Goal: Task Accomplishment & Management: Use online tool/utility

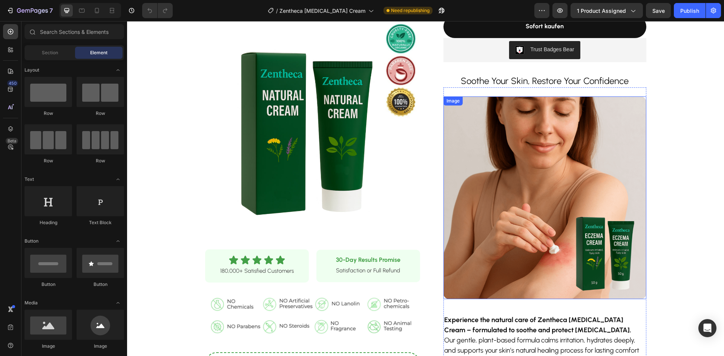
scroll to position [264, 0]
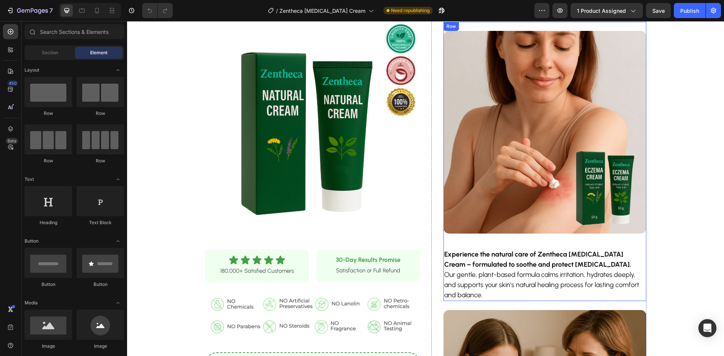
click at [494, 264] on strong "Experience the natural care of Zentheca [MEDICAL_DATA] Cream – formulated to so…" at bounding box center [537, 259] width 187 height 18
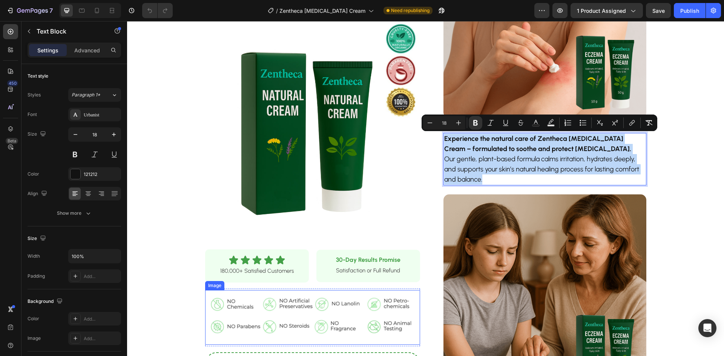
scroll to position [377, 0]
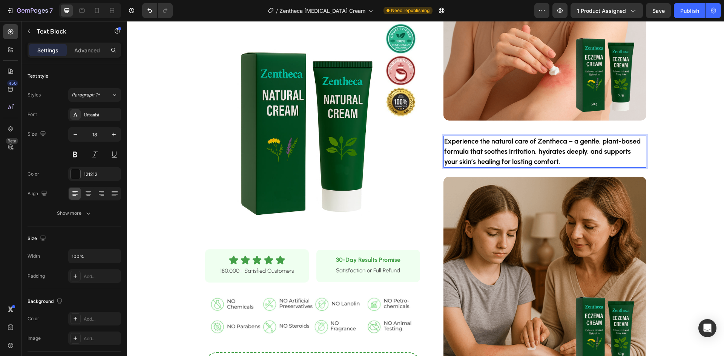
click at [492, 156] on p "Experience the natural care of Zentheca – a gentle, plant-based formula that so…" at bounding box center [544, 152] width 201 height 31
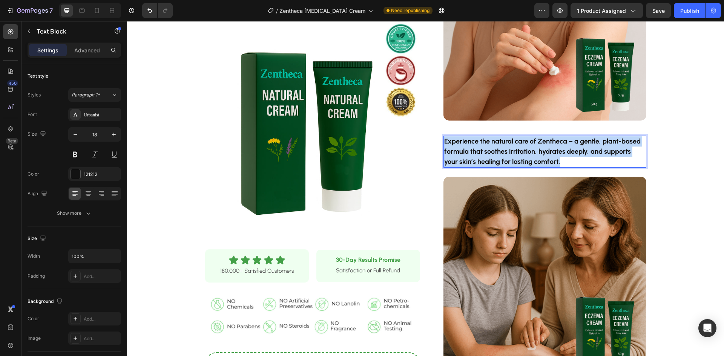
click at [492, 156] on p "Experience the natural care of Zentheca – a gentle, plant-based formula that so…" at bounding box center [544, 152] width 201 height 31
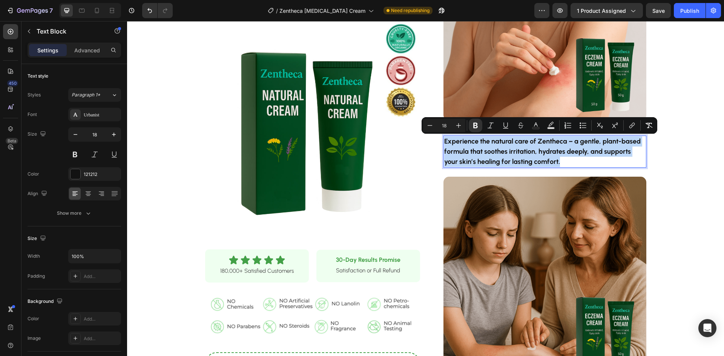
click at [545, 141] on strong "Experience the natural care of Zentheca – a gentle, plant-based formula that so…" at bounding box center [542, 151] width 196 height 29
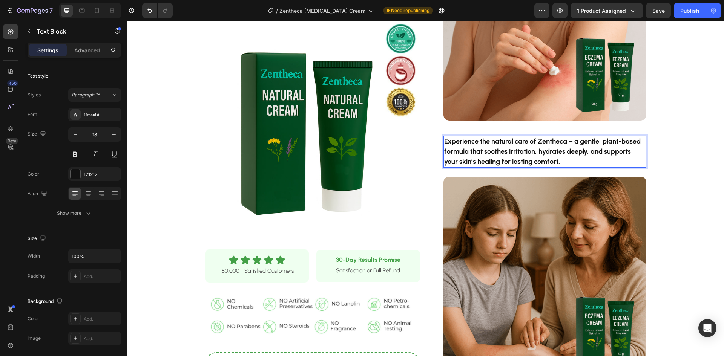
click at [538, 150] on strong "Experience the natural care of Zentheca – a gentle, plant-based formula that so…" at bounding box center [542, 151] width 196 height 29
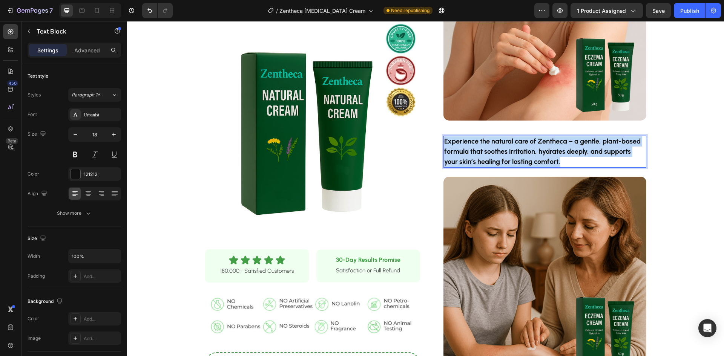
click at [537, 150] on strong "Experience the natural care of Zentheca – a gentle, plant-based formula that so…" at bounding box center [542, 151] width 196 height 29
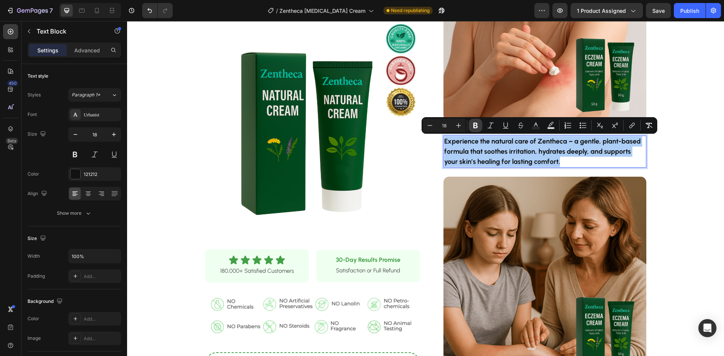
click at [474, 126] on icon "Editor contextual toolbar" at bounding box center [475, 126] width 5 height 6
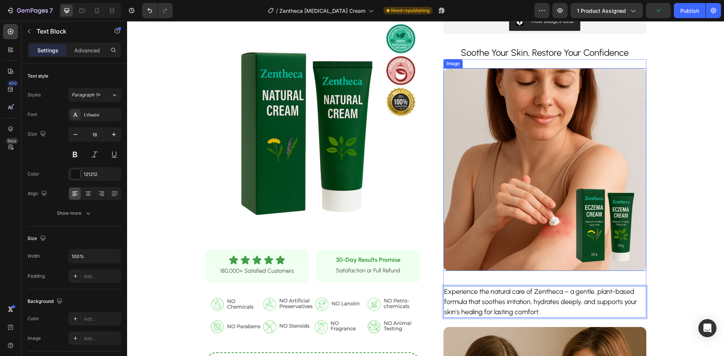
scroll to position [226, 0]
click at [499, 192] on img at bounding box center [545, 170] width 203 height 203
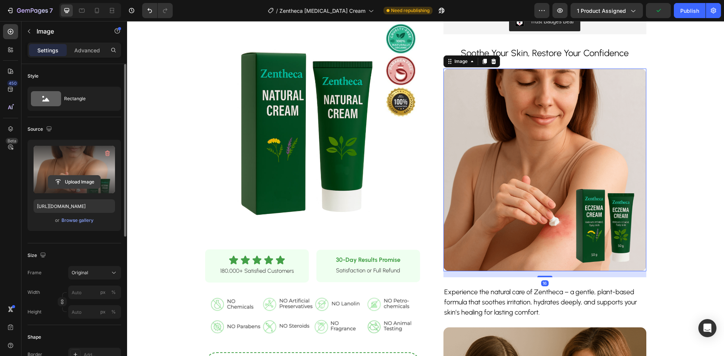
click at [64, 184] on input "file" at bounding box center [74, 182] width 52 height 13
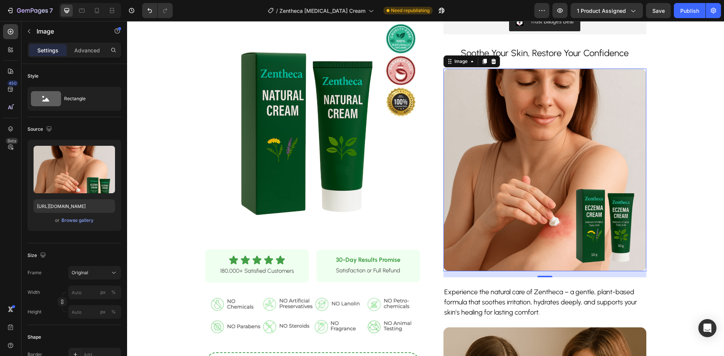
click at [483, 130] on img at bounding box center [545, 170] width 203 height 203
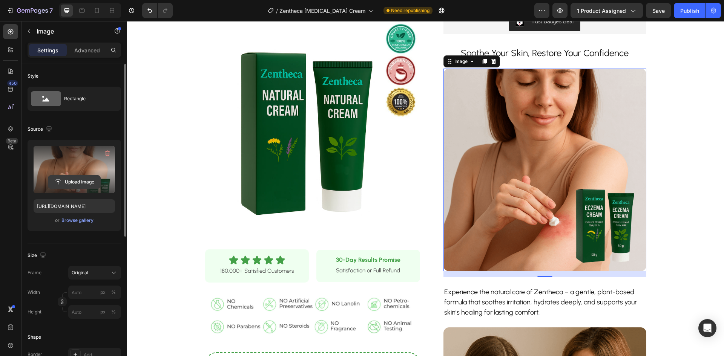
click at [80, 178] on input "file" at bounding box center [74, 182] width 52 height 13
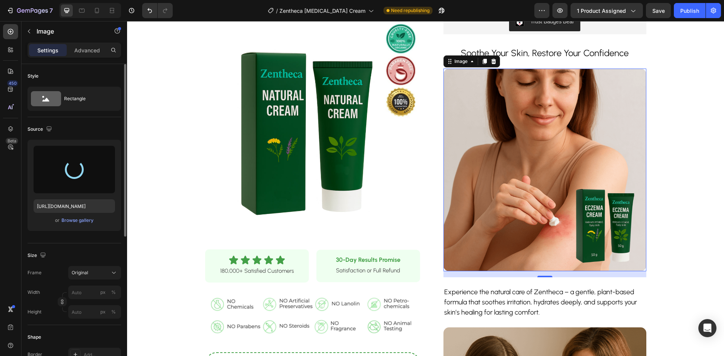
click at [556, 153] on img at bounding box center [545, 170] width 203 height 203
click at [83, 183] on div at bounding box center [74, 170] width 81 height 48
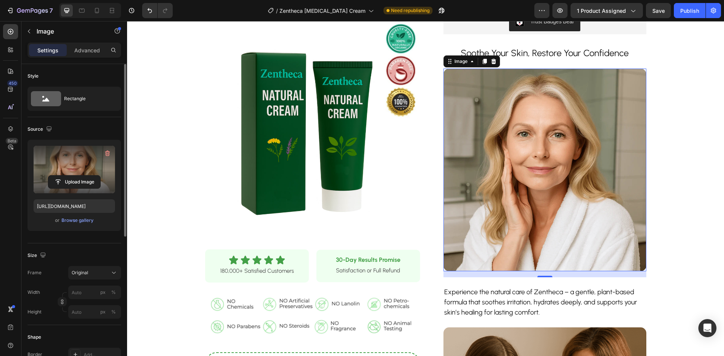
click at [83, 183] on input "file" at bounding box center [74, 182] width 52 height 13
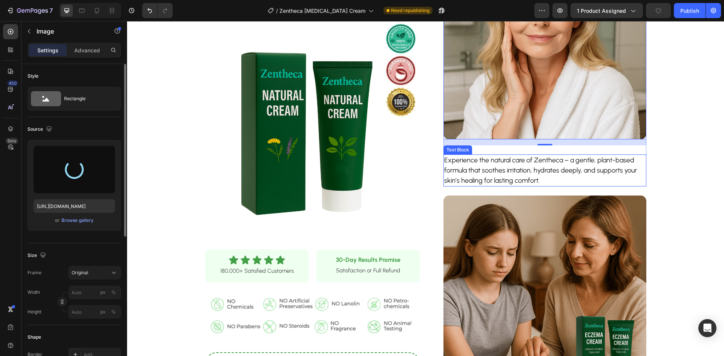
scroll to position [377, 0]
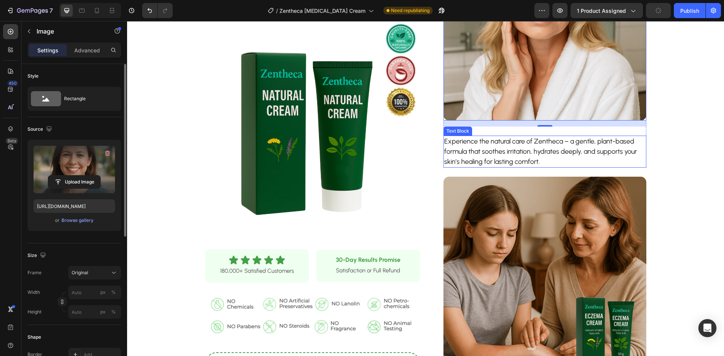
type input "[URL][DOMAIN_NAME]"
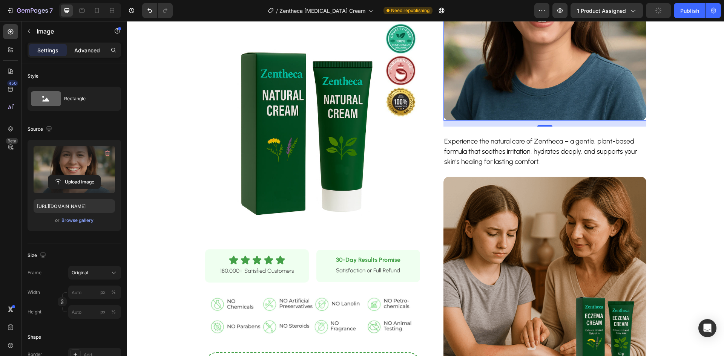
click at [88, 48] on p "Advanced" at bounding box center [87, 50] width 26 height 8
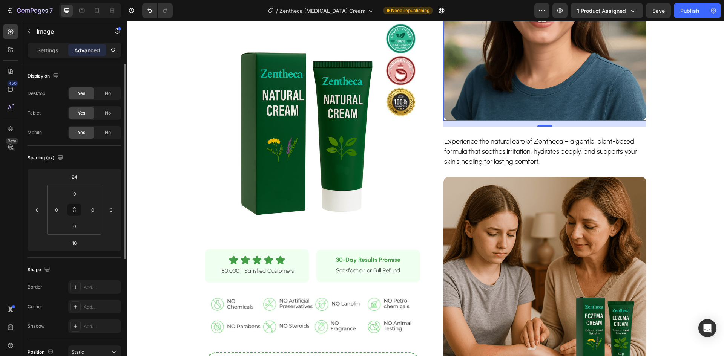
click at [78, 163] on div "Spacing (px)" at bounding box center [75, 158] width 94 height 12
click at [74, 177] on input "24" at bounding box center [74, 176] width 15 height 11
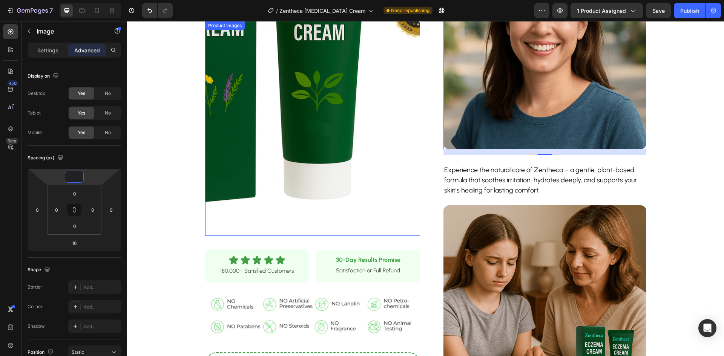
type input "24"
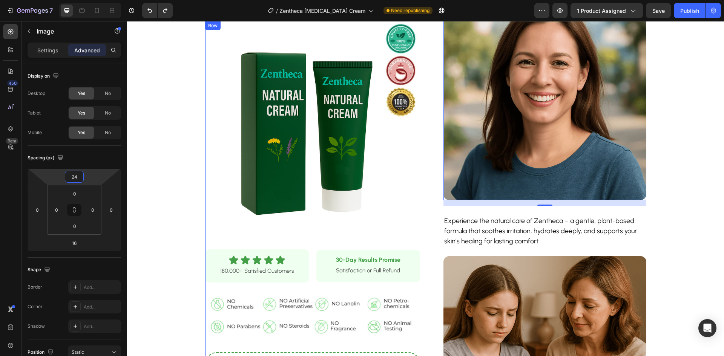
scroll to position [302, 0]
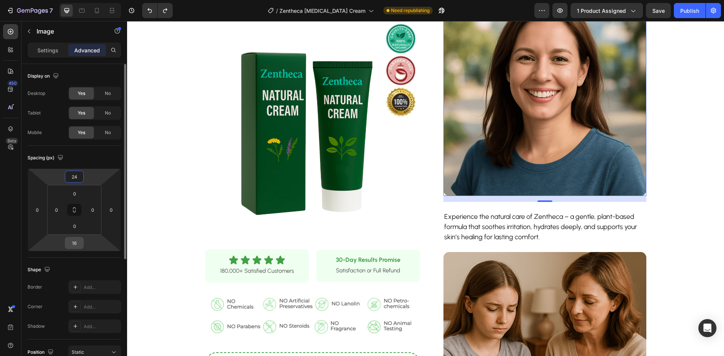
click at [75, 248] on input "16" at bounding box center [74, 243] width 15 height 11
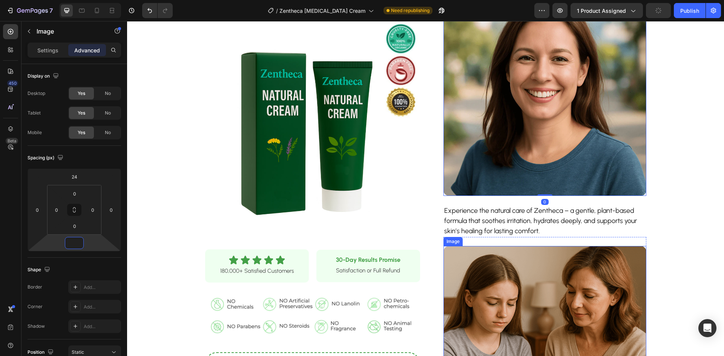
scroll to position [377, 0]
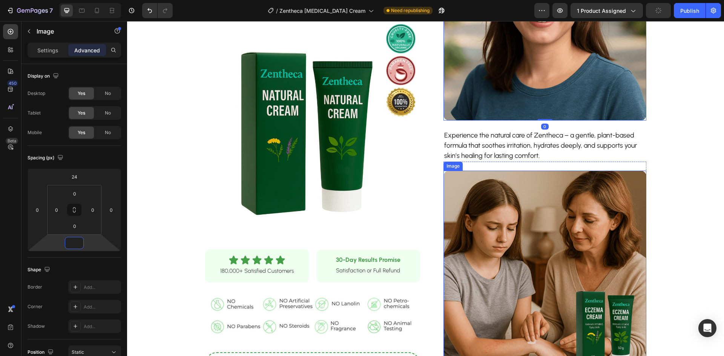
click at [537, 270] on img at bounding box center [545, 272] width 203 height 203
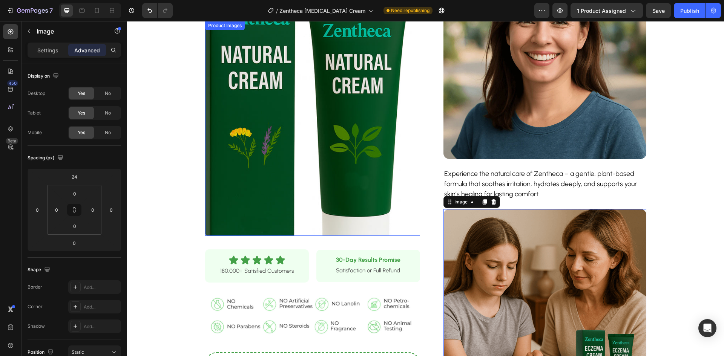
scroll to position [302, 0]
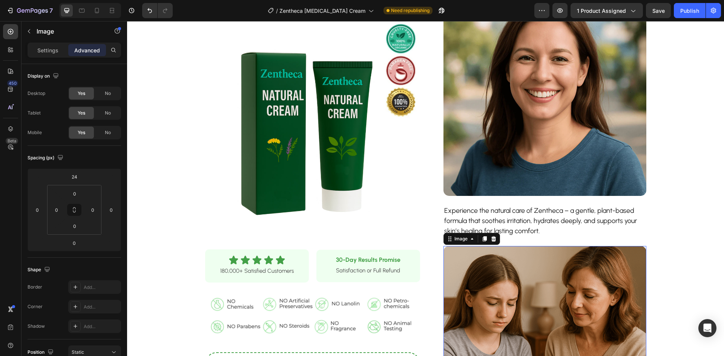
click at [546, 301] on img at bounding box center [545, 347] width 203 height 203
click at [40, 51] on p "Settings" at bounding box center [47, 50] width 21 height 8
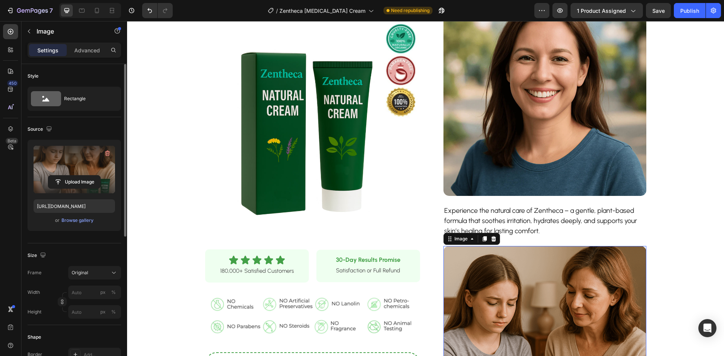
click at [74, 169] on label at bounding box center [74, 170] width 81 height 48
click at [74, 176] on input "file" at bounding box center [74, 182] width 52 height 13
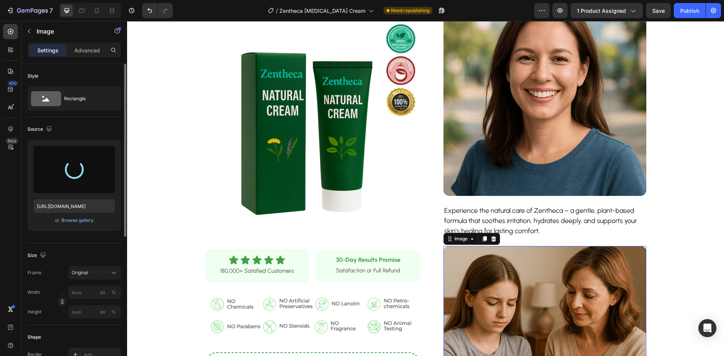
type input "https://cdn.shopify.com/s/files/1/0928/9764/0734/files/gempages_564206045296067…"
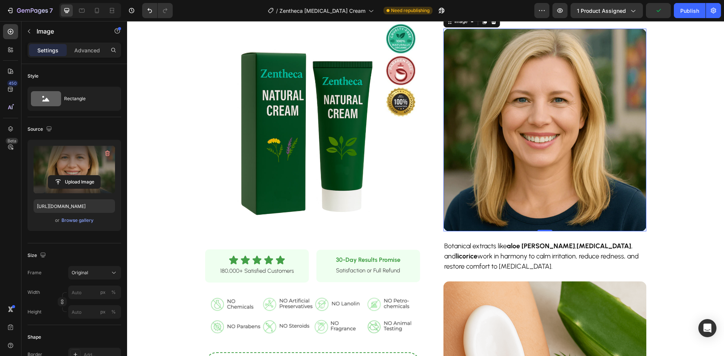
scroll to position [603, 0]
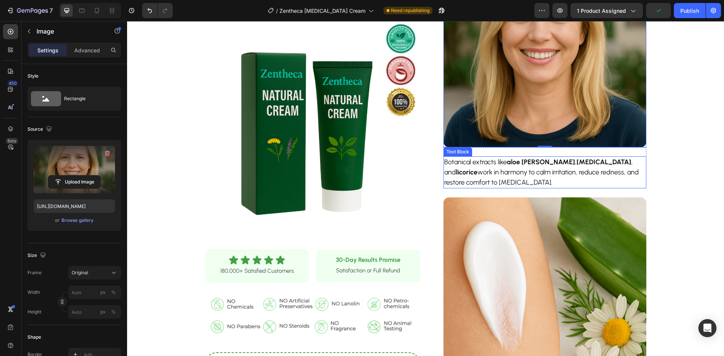
click at [559, 168] on p "Botanical extracts like aloe vera , menthol , and licorice work in harmony to c…" at bounding box center [544, 172] width 201 height 31
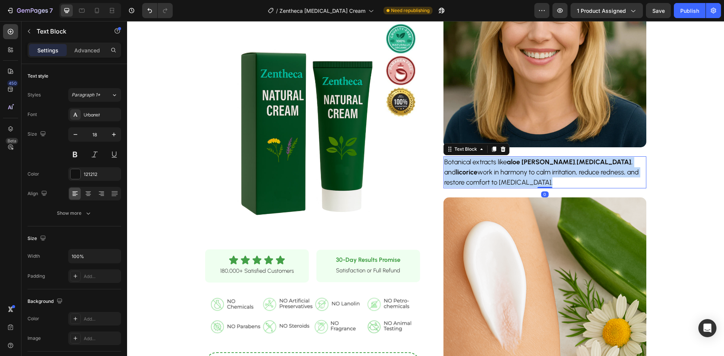
click at [559, 168] on p "Botanical extracts like aloe vera , menthol , and licorice work in harmony to c…" at bounding box center [544, 172] width 201 height 31
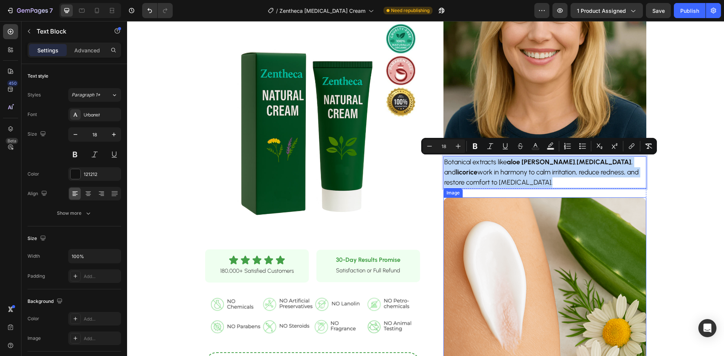
copy p "Botanical extracts like aloe vera , menthol , and licorice work in harmony to c…"
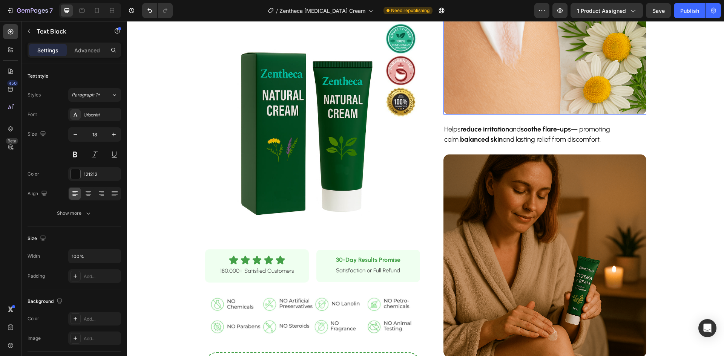
scroll to position [905, 0]
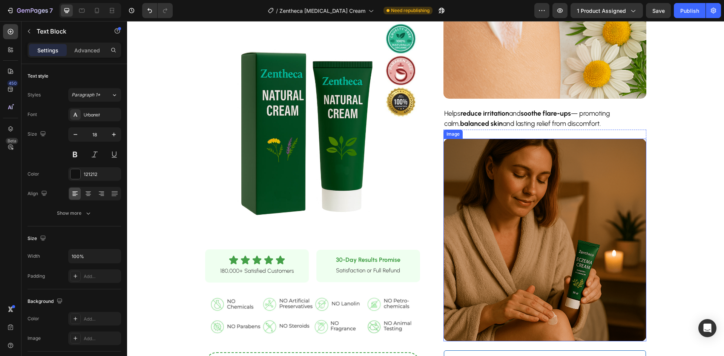
drag, startPoint x: 569, startPoint y: 199, endPoint x: 557, endPoint y: 201, distance: 12.3
click at [569, 200] on img at bounding box center [545, 240] width 203 height 203
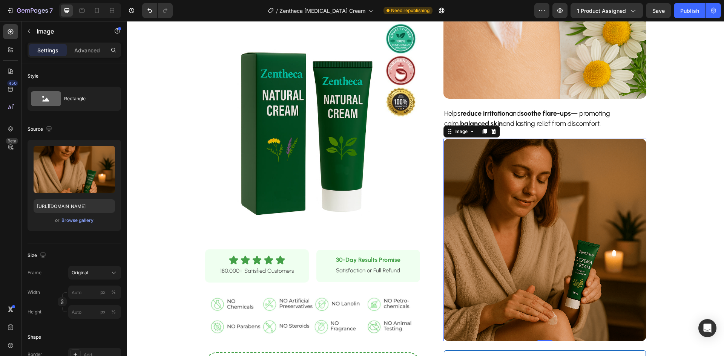
drag, startPoint x: 493, startPoint y: 134, endPoint x: 508, endPoint y: 160, distance: 30.4
click at [493, 133] on icon at bounding box center [494, 132] width 6 height 6
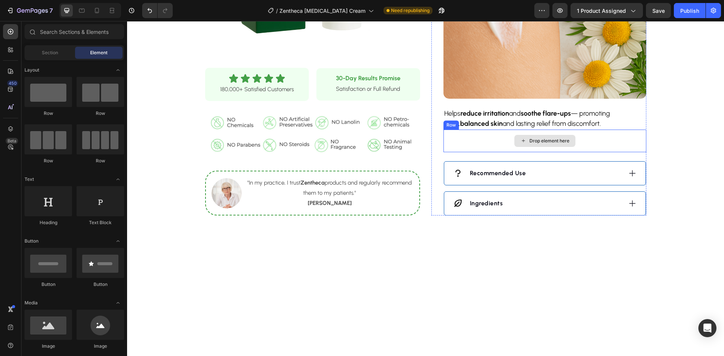
click at [591, 135] on div "Drop element here" at bounding box center [545, 141] width 203 height 23
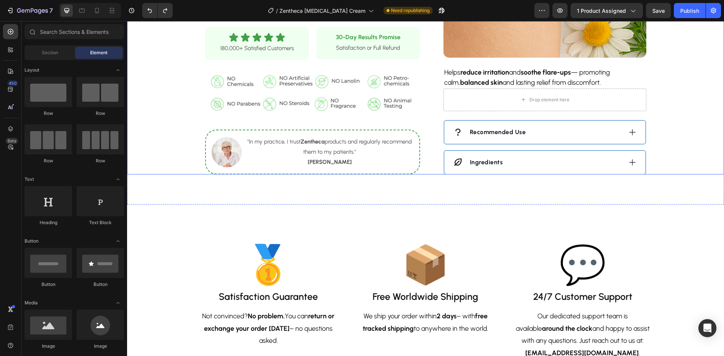
scroll to position [954, 0]
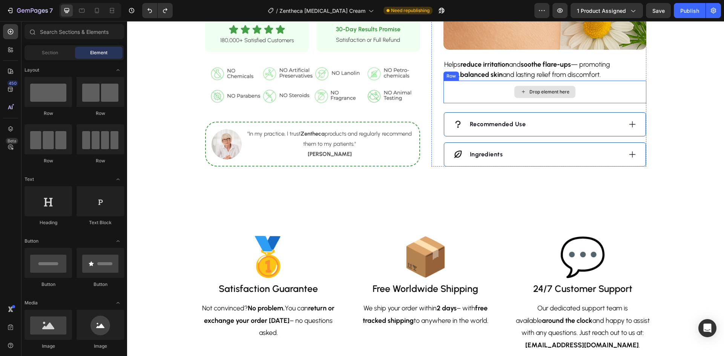
click at [584, 94] on div "Drop element here" at bounding box center [545, 92] width 203 height 23
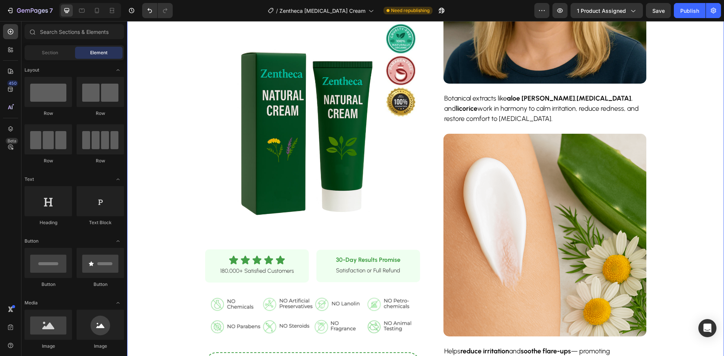
scroll to position [690, 0]
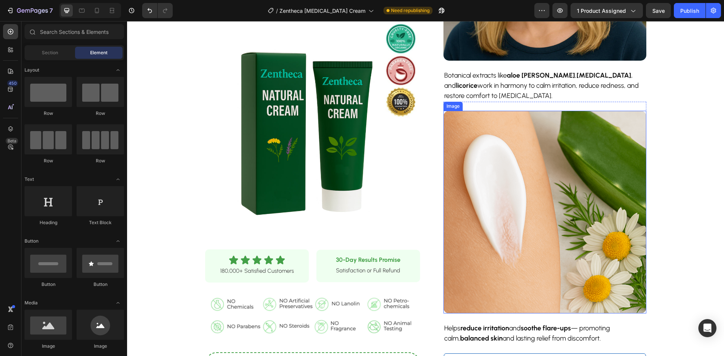
click at [600, 213] on img at bounding box center [545, 212] width 203 height 203
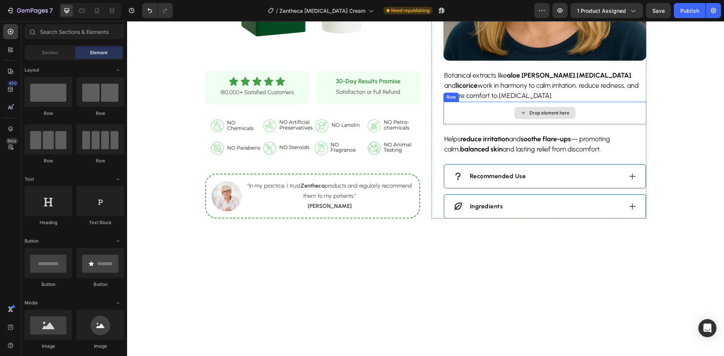
click at [607, 111] on div "Drop element here" at bounding box center [545, 113] width 203 height 23
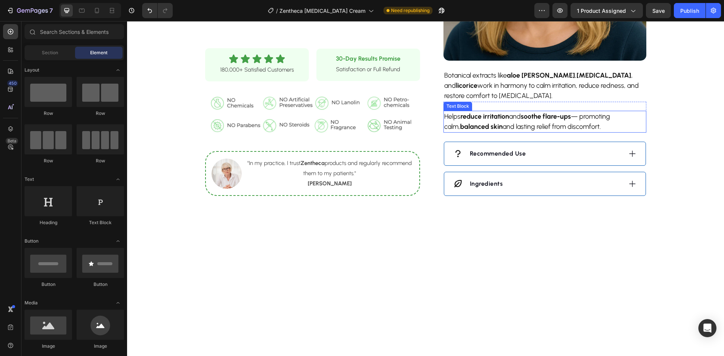
click at [611, 125] on p "Helps reduce irritation and soothe flare-ups — promoting calm, balanced skin an…" at bounding box center [544, 122] width 201 height 20
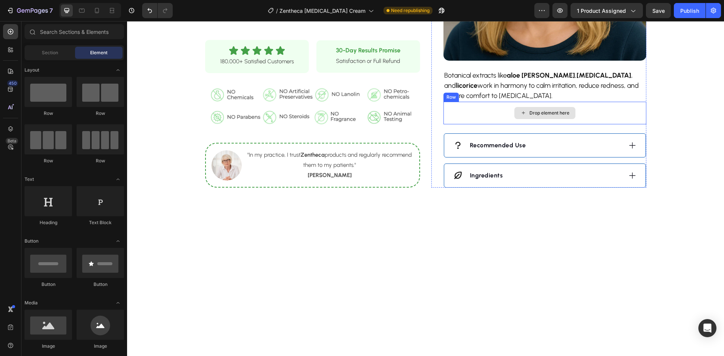
click at [608, 115] on div "Drop element here" at bounding box center [545, 113] width 203 height 23
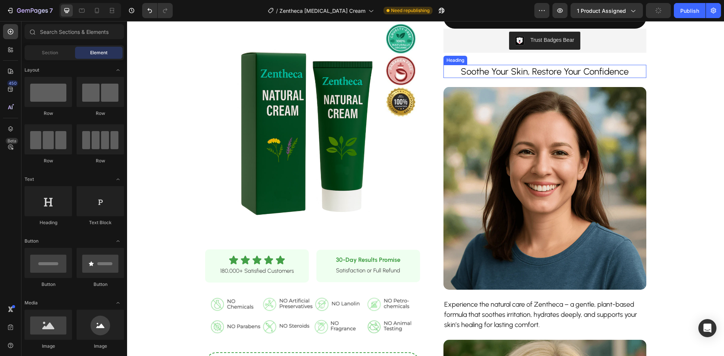
scroll to position [200, 0]
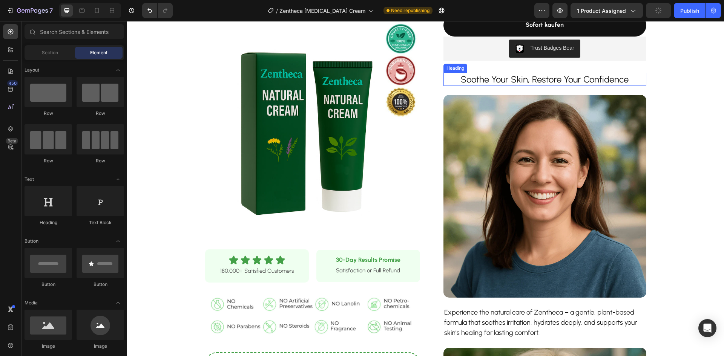
click at [589, 76] on h2 "Soothe Your Skin, Restore Your Confidence" at bounding box center [545, 79] width 203 height 13
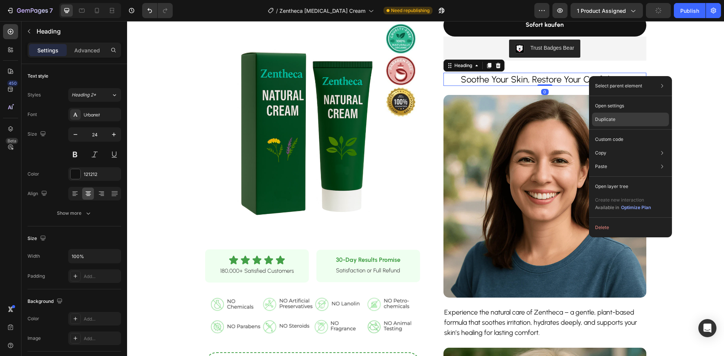
click at [599, 118] on p "Duplicate" at bounding box center [605, 119] width 20 height 7
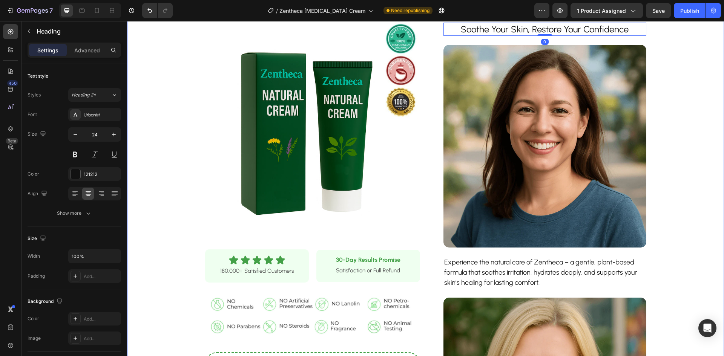
scroll to position [238, 0]
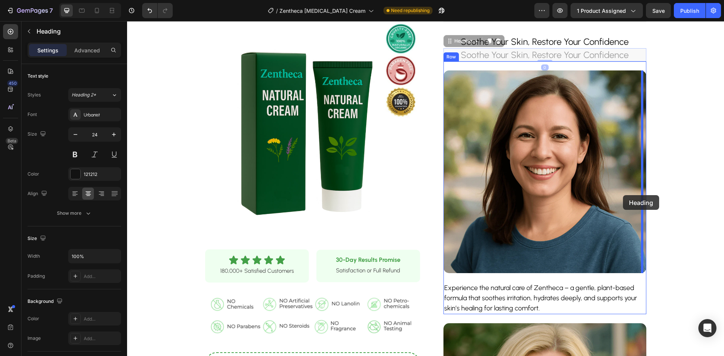
drag, startPoint x: 632, startPoint y: 58, endPoint x: 622, endPoint y: 193, distance: 135.8
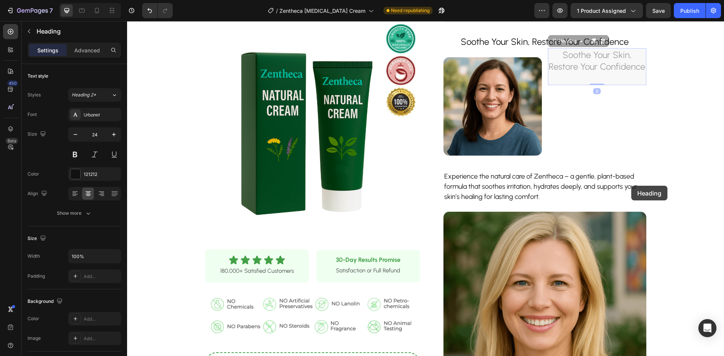
drag, startPoint x: 627, startPoint y: 79, endPoint x: 631, endPoint y: 188, distance: 108.7
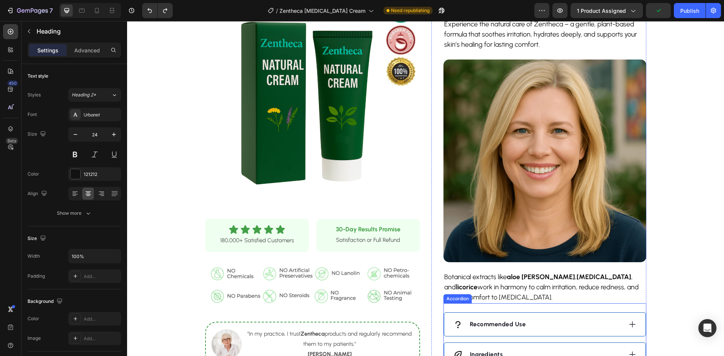
drag, startPoint x: 629, startPoint y: 56, endPoint x: 612, endPoint y: 279, distance: 223.2
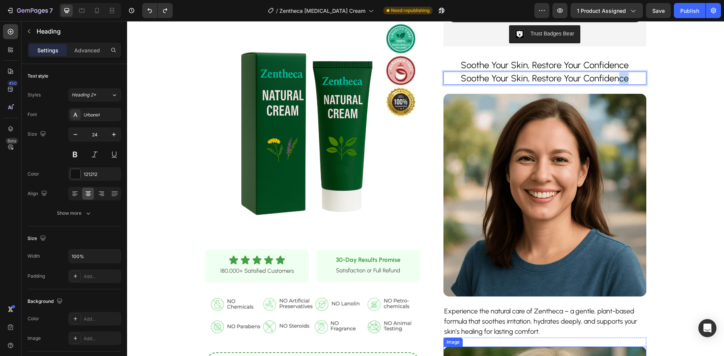
scroll to position [200, 0]
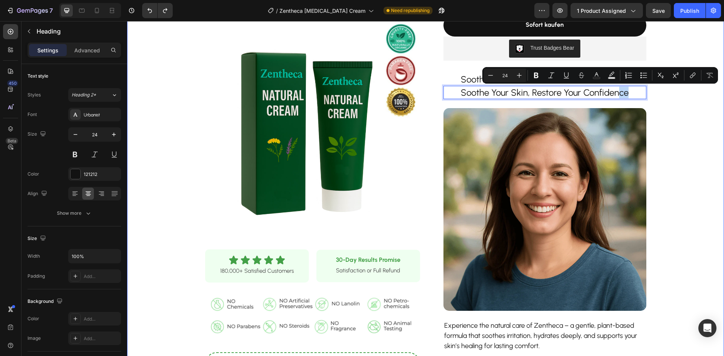
click at [673, 101] on div "Product Images Row Icon Icon Icon Icon Icon Icon List 180,000+ Satisfied Custom…" at bounding box center [425, 253] width 597 height 832
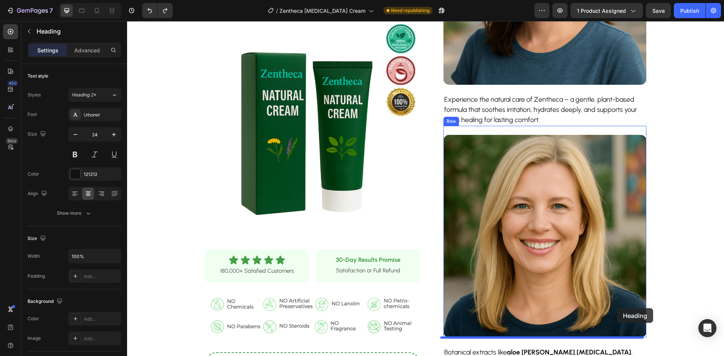
scroll to position [464, 0]
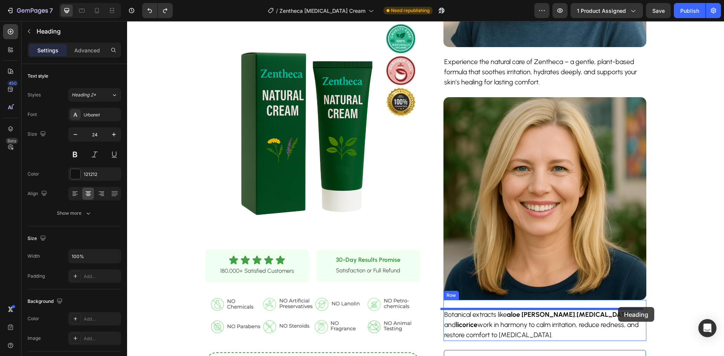
drag, startPoint x: 642, startPoint y: 94, endPoint x: 606, endPoint y: 273, distance: 183.1
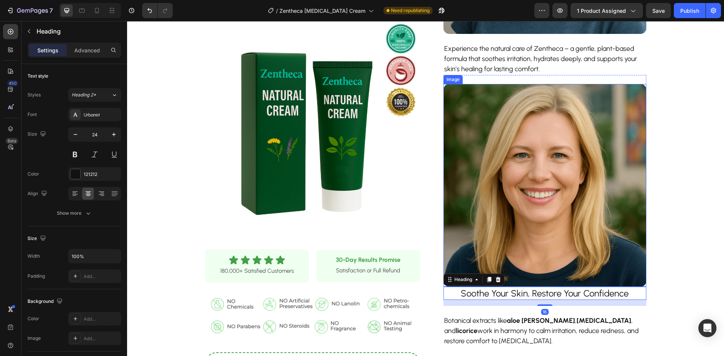
click at [569, 199] on img at bounding box center [545, 185] width 203 height 203
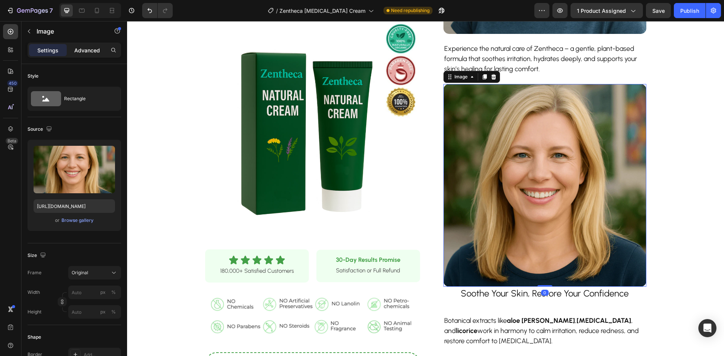
click at [100, 46] on div "Advanced" at bounding box center [87, 50] width 38 height 12
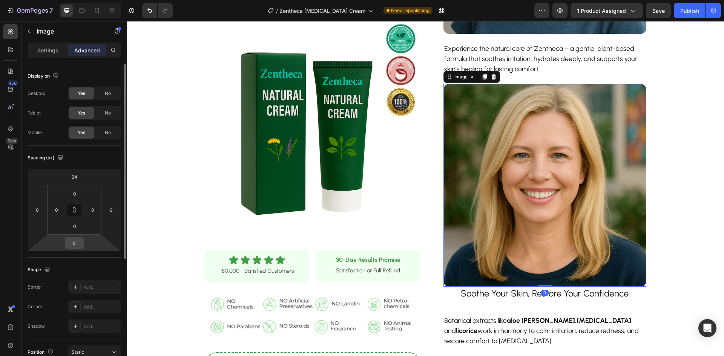
click at [72, 243] on input "0" at bounding box center [74, 243] width 15 height 11
click at [69, 245] on input "0" at bounding box center [74, 243] width 15 height 11
type input "20"
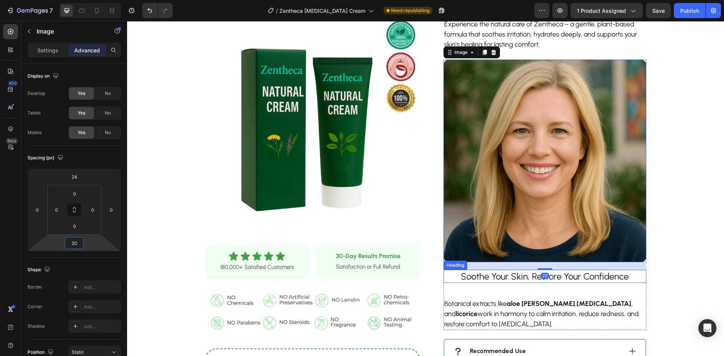
scroll to position [502, 0]
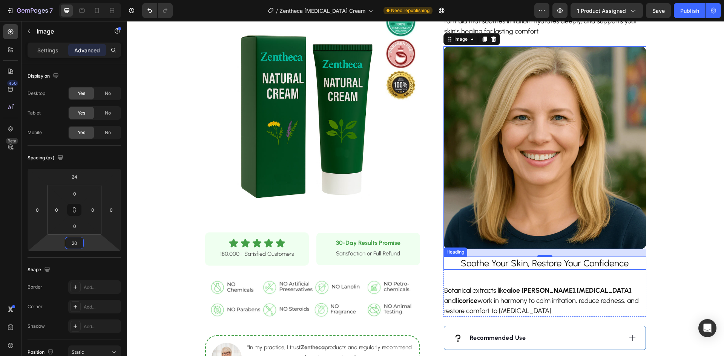
click at [558, 266] on h2 "Soothe Your Skin, Restore Your Confidence" at bounding box center [545, 263] width 203 height 13
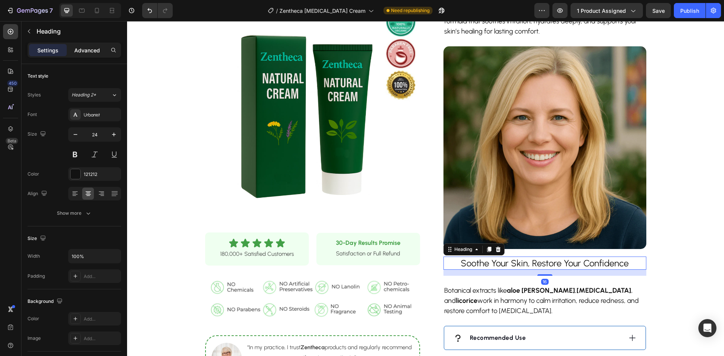
click at [89, 47] on p "Advanced" at bounding box center [87, 50] width 26 height 8
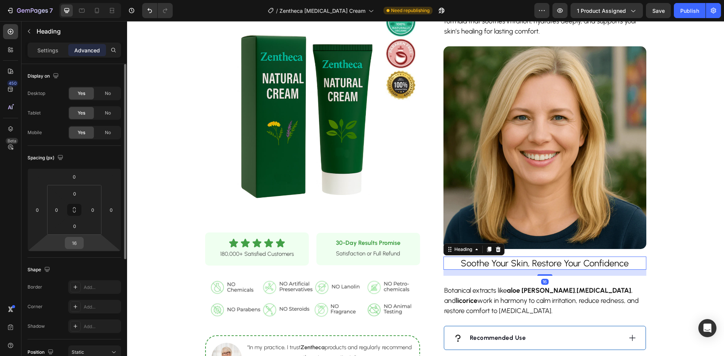
click at [75, 241] on input "16" at bounding box center [74, 243] width 15 height 11
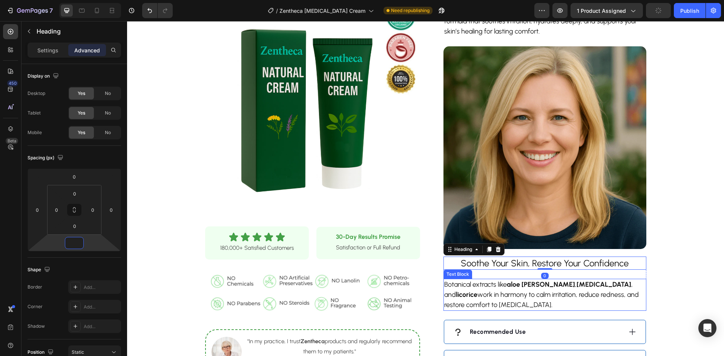
click at [480, 286] on p "Botanical extracts like aloe vera , menthol , and licorice work in harmony to c…" at bounding box center [544, 295] width 201 height 31
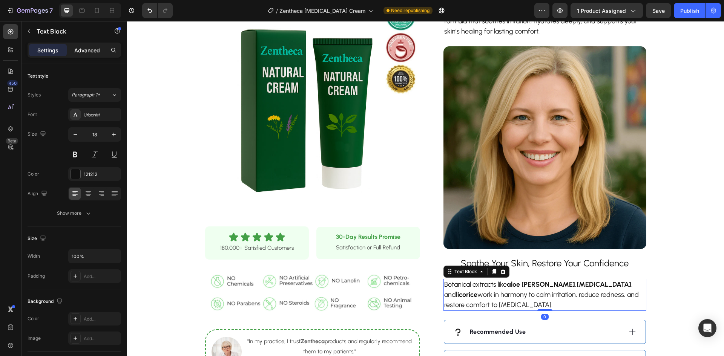
click at [98, 52] on p "Advanced" at bounding box center [87, 50] width 26 height 8
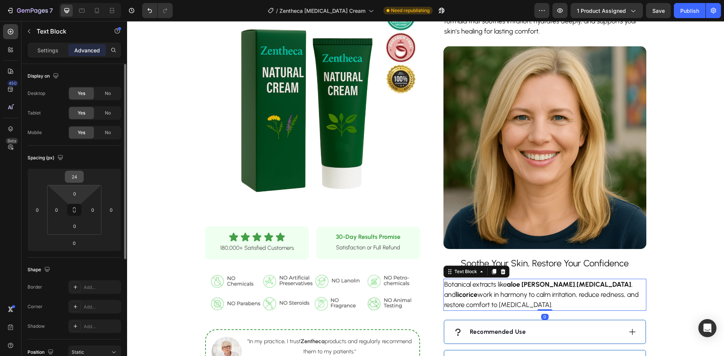
click at [81, 178] on input "24" at bounding box center [74, 176] width 15 height 11
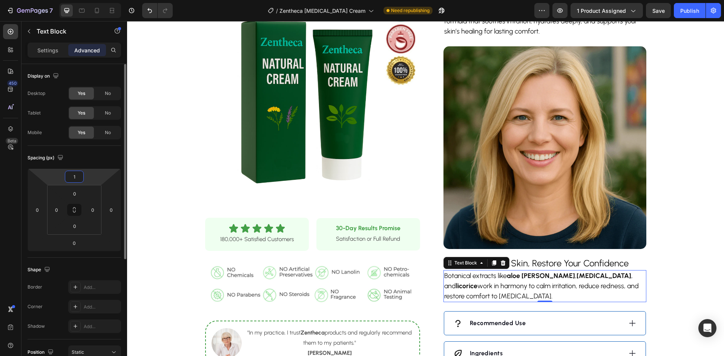
type input "10"
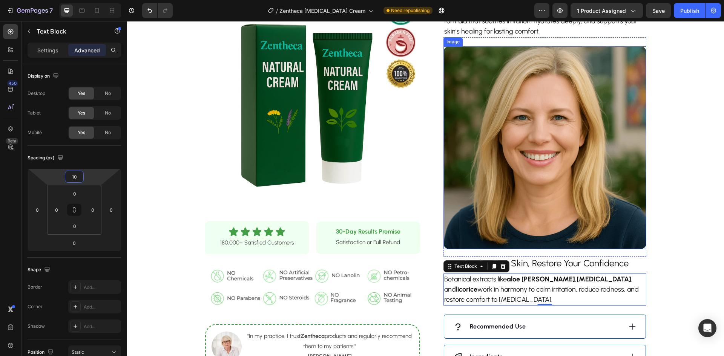
click at [640, 241] on img at bounding box center [545, 147] width 203 height 203
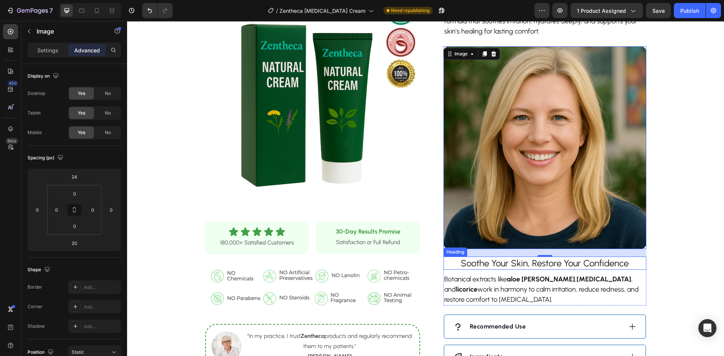
click at [563, 266] on h2 "Soothe Your Skin, Restore Your Confidence" at bounding box center [545, 263] width 203 height 13
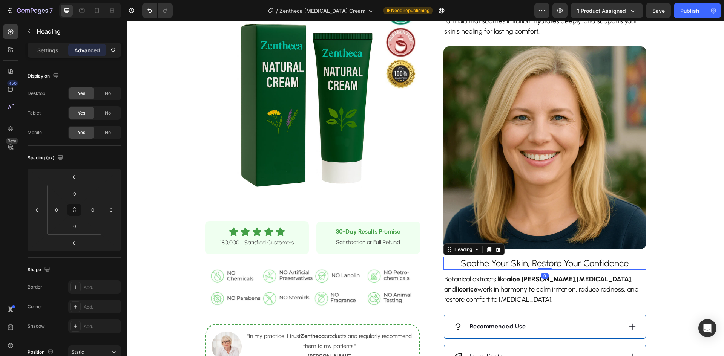
click at [563, 266] on h2 "Soothe Your Skin, Restore Your Confidence" at bounding box center [545, 263] width 203 height 13
click at [563, 266] on p "Soothe Your Skin, Restore Your Confidence" at bounding box center [544, 264] width 201 height 12
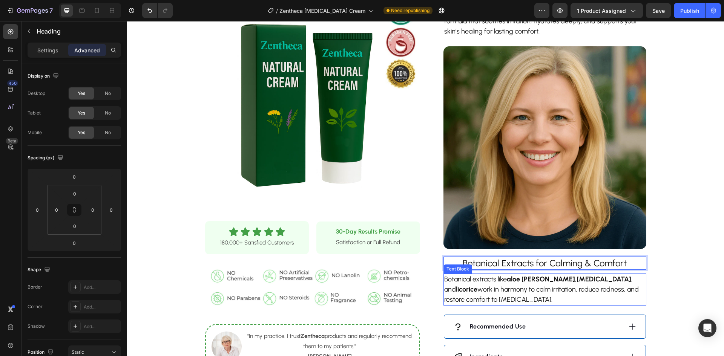
click at [514, 293] on p "Botanical extracts like aloe vera , menthol , and licorice work in harmony to c…" at bounding box center [544, 290] width 201 height 31
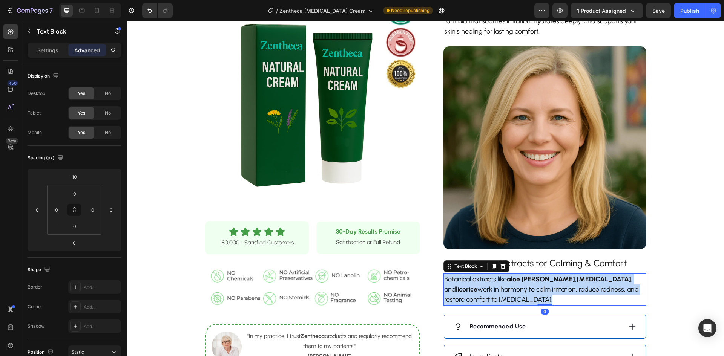
click at [514, 293] on p "Botanical extracts like aloe vera , menthol , and licorice work in harmony to c…" at bounding box center [544, 290] width 201 height 31
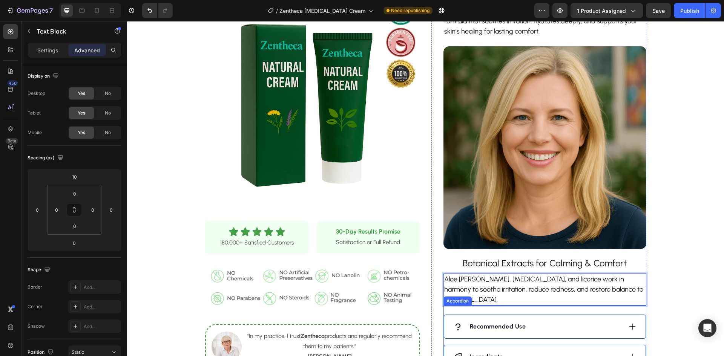
scroll to position [577, 0]
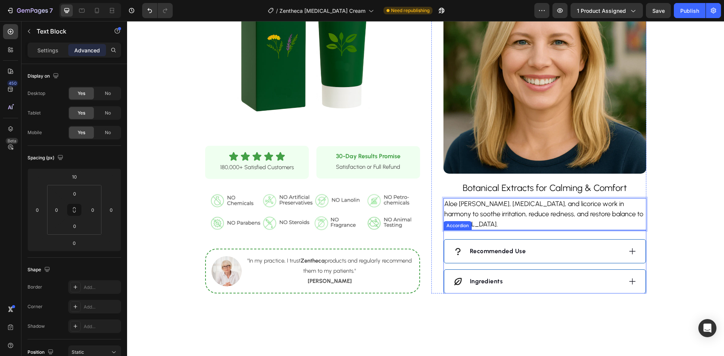
click at [546, 240] on div "Recommended Use" at bounding box center [544, 251] width 201 height 23
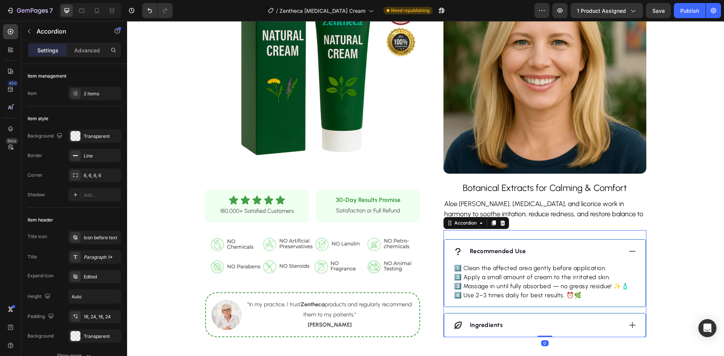
click at [546, 240] on div "Recommended Use" at bounding box center [544, 251] width 201 height 23
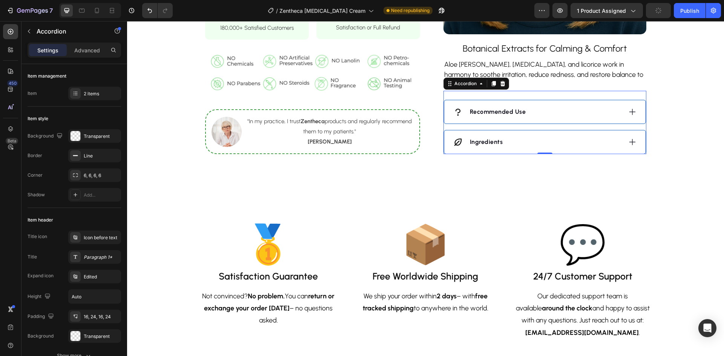
scroll to position [830, 0]
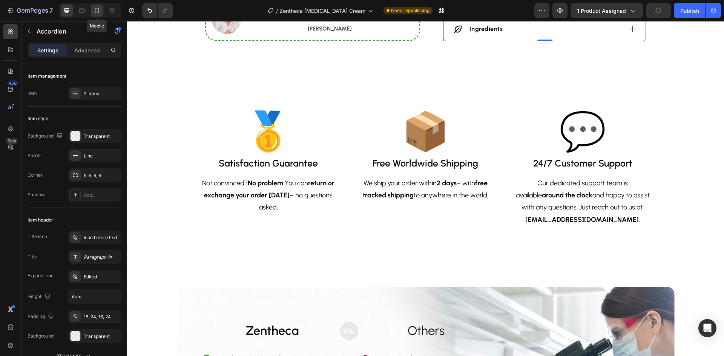
click at [93, 12] on icon at bounding box center [97, 11] width 8 height 8
type input "8"
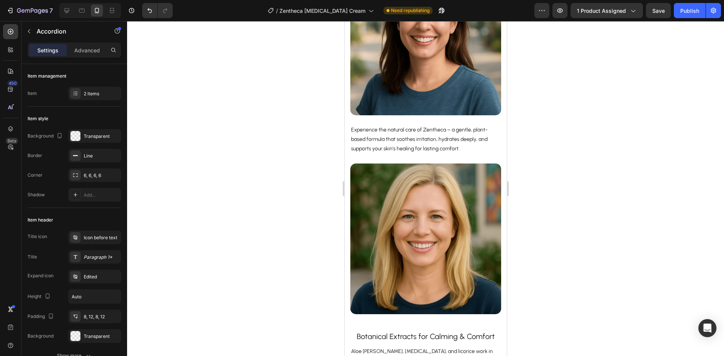
scroll to position [634, 0]
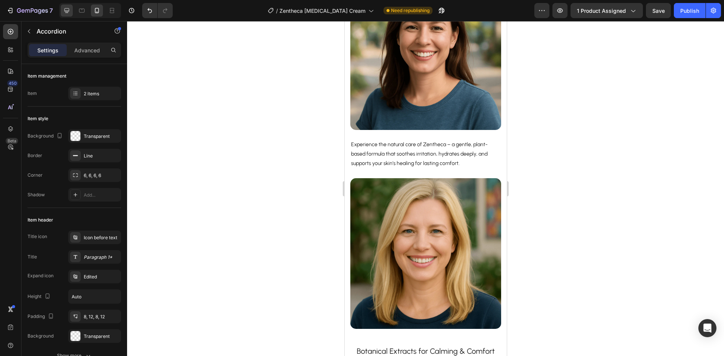
click at [66, 11] on icon at bounding box center [66, 10] width 5 height 5
type input "16"
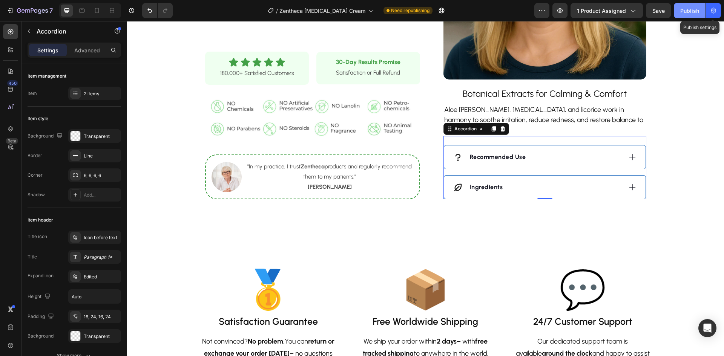
click at [694, 10] on div "Publish" at bounding box center [689, 11] width 19 height 8
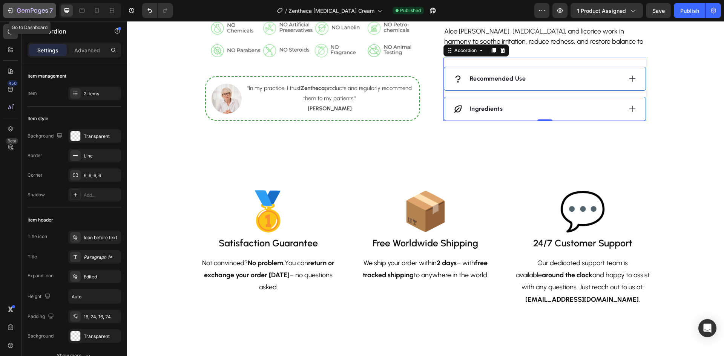
click at [16, 11] on div "7" at bounding box center [29, 10] width 46 height 9
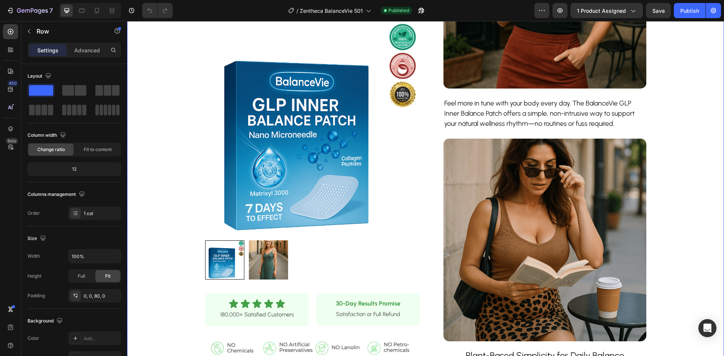
scroll to position [339, 0]
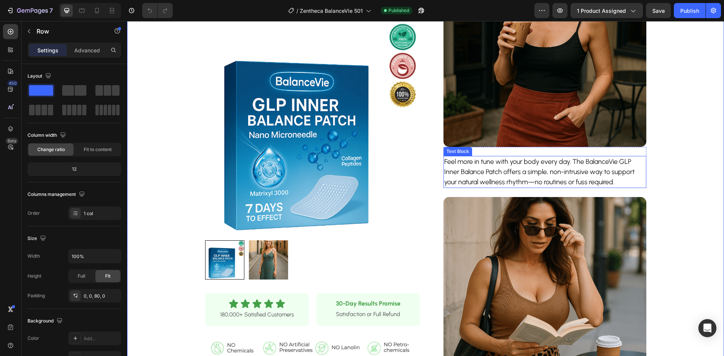
click at [585, 160] on p "Feel more in tune with your body every day. The BalanceVie GLP Inner Balance Pa…" at bounding box center [544, 172] width 201 height 31
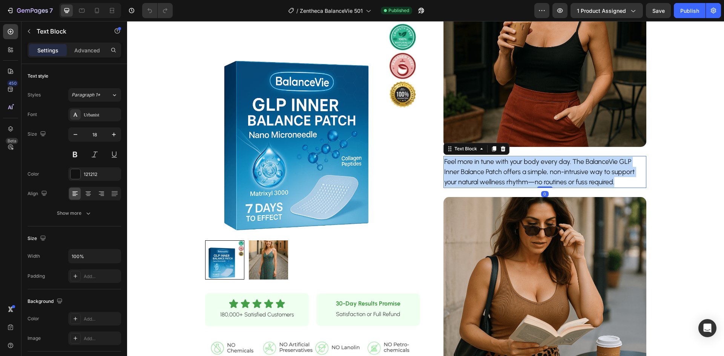
click at [585, 160] on p "Feel more in tune with your body every day. The BalanceVie GLP Inner Balance Pa…" at bounding box center [544, 172] width 201 height 31
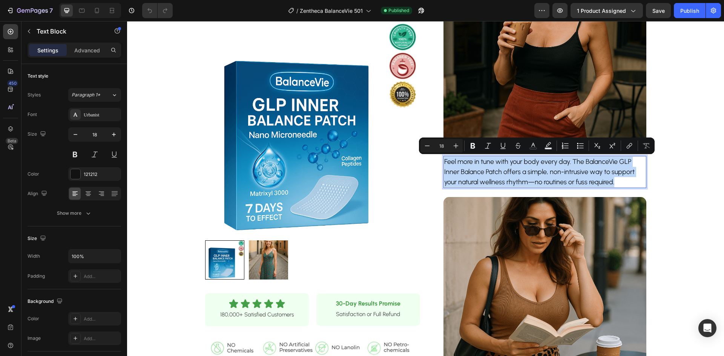
click at [620, 163] on p "Feel more in tune with your body every day. The BalanceVie GLP Inner Balance Pa…" at bounding box center [544, 172] width 201 height 31
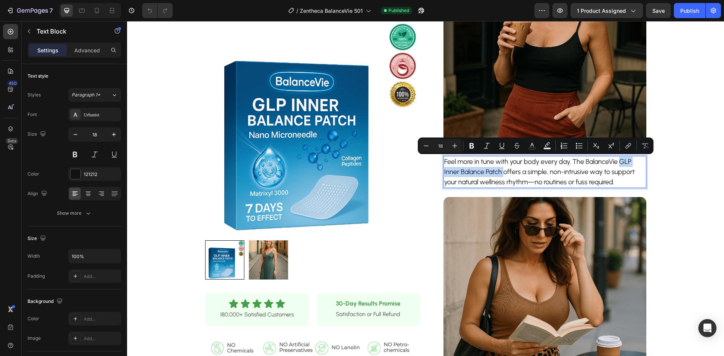
drag, startPoint x: 620, startPoint y: 161, endPoint x: 500, endPoint y: 174, distance: 119.9
click at [500, 174] on p "Feel more in tune with your body every day. The BalanceVie GLP Inner Balance Pa…" at bounding box center [544, 172] width 201 height 31
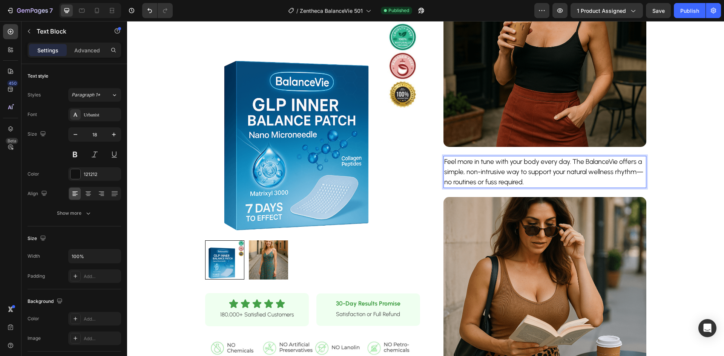
click at [588, 161] on p "Feel more in tune with your body every day. The BalanceVie offers a simple, non…" at bounding box center [544, 172] width 201 height 31
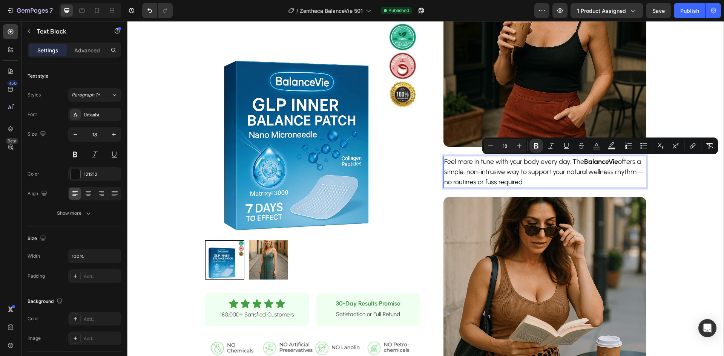
click at [683, 207] on div "Product Images Row Icon Icon Icon Icon Icon Icon List 180,000+ Satisfied Custom…" at bounding box center [425, 115] width 597 height 837
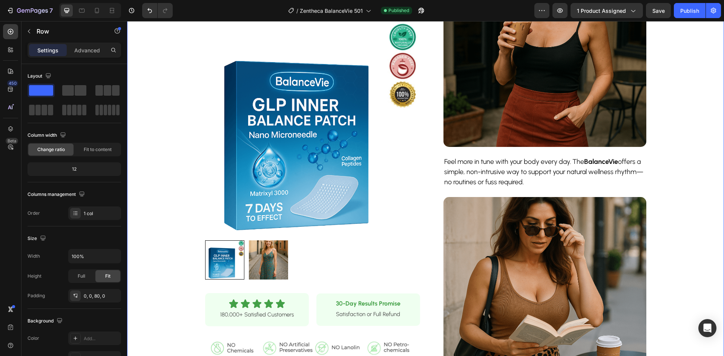
click at [683, 207] on div "Product Images Row Icon Icon Icon Icon Icon Icon List 180,000+ Satisfied Custom…" at bounding box center [425, 115] width 597 height 837
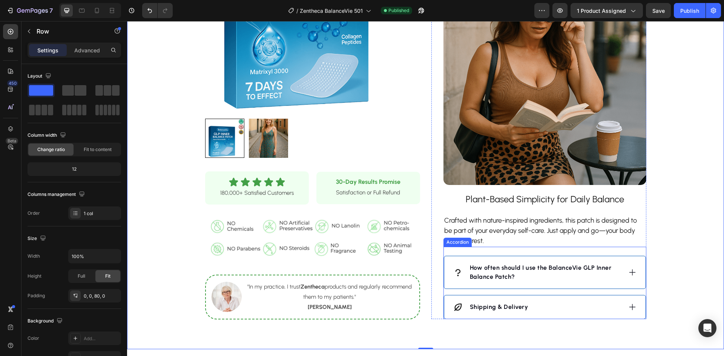
scroll to position [566, 0]
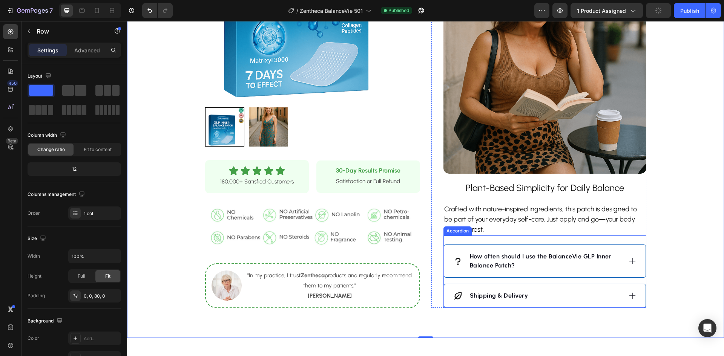
click at [578, 256] on strong "How often should I use the BalanceVie GLP Inner Balance Patch?" at bounding box center [541, 261] width 142 height 16
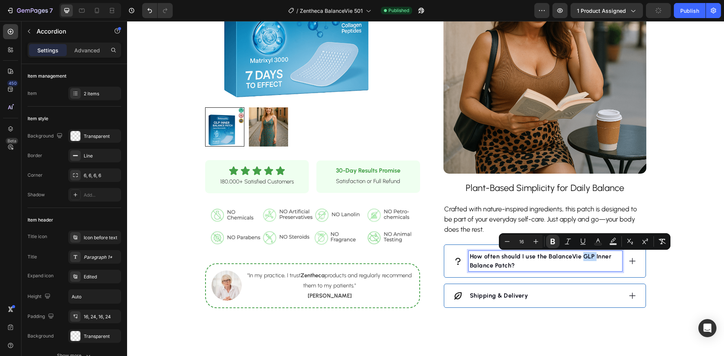
click at [578, 257] on strong "How often should I use the BalanceVie GLP Inner Balance Patch?" at bounding box center [541, 261] width 142 height 16
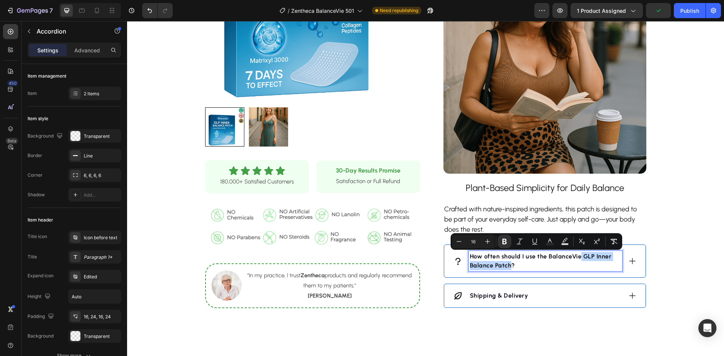
drag, startPoint x: 576, startPoint y: 257, endPoint x: 507, endPoint y: 270, distance: 70.3
click at [507, 270] on p "How often should I use the BalanceVie GLP Inner Balance Patch?" at bounding box center [545, 261] width 151 height 18
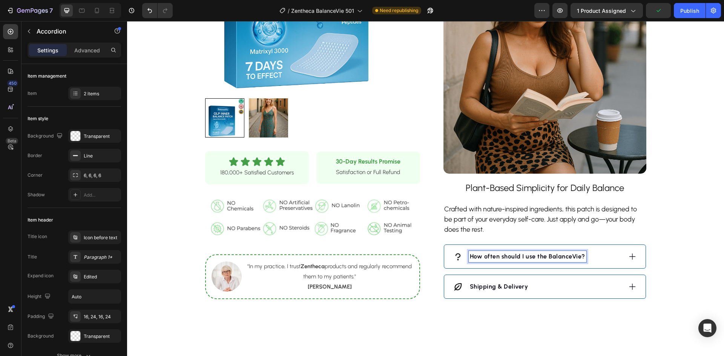
click at [600, 258] on div "How often should I use the BalanceVie?" at bounding box center [537, 256] width 169 height 11
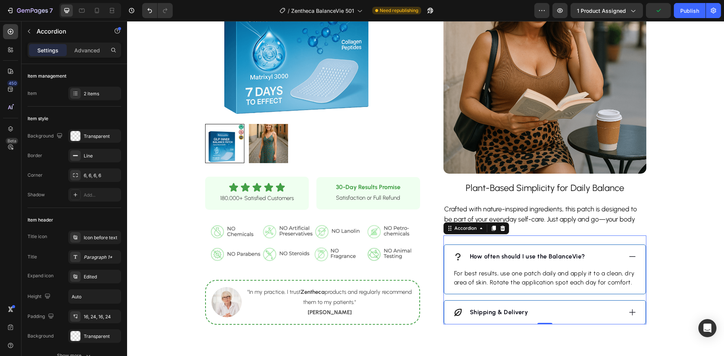
click at [600, 258] on div "How often should I use the BalanceVie?" at bounding box center [537, 256] width 169 height 11
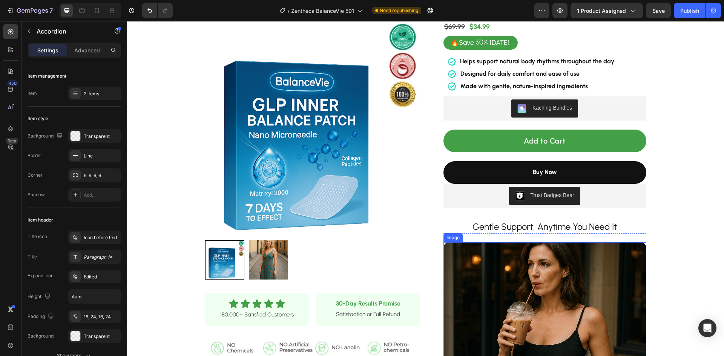
scroll to position [38, 0]
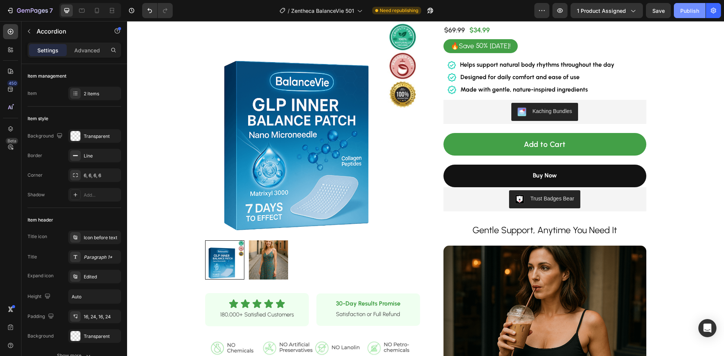
click at [687, 14] on div "Publish" at bounding box center [689, 11] width 19 height 8
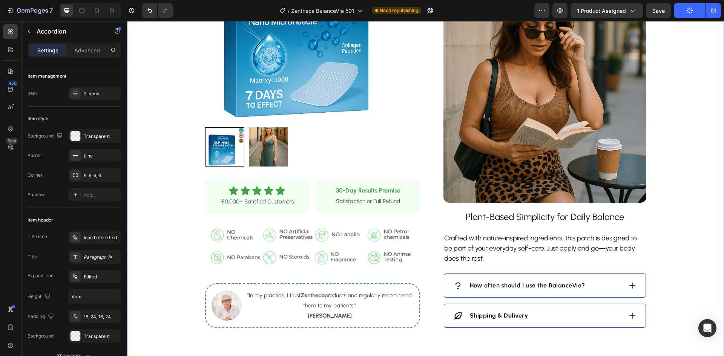
scroll to position [603, 0]
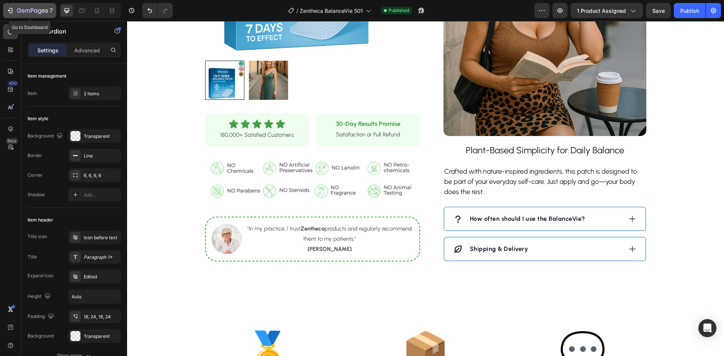
click at [8, 10] on icon "button" at bounding box center [10, 11] width 8 height 8
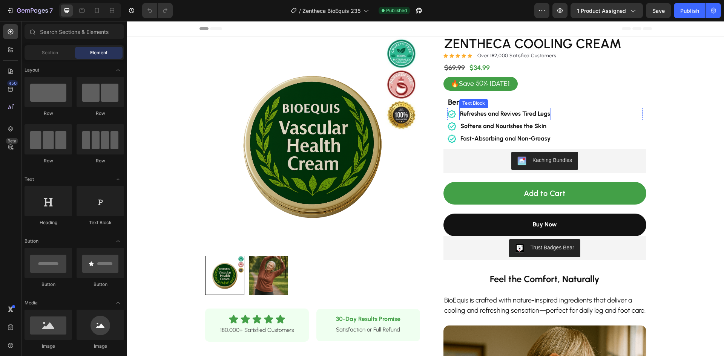
click at [514, 112] on strong "Refreshes and Revives Tired Legs" at bounding box center [505, 113] width 90 height 7
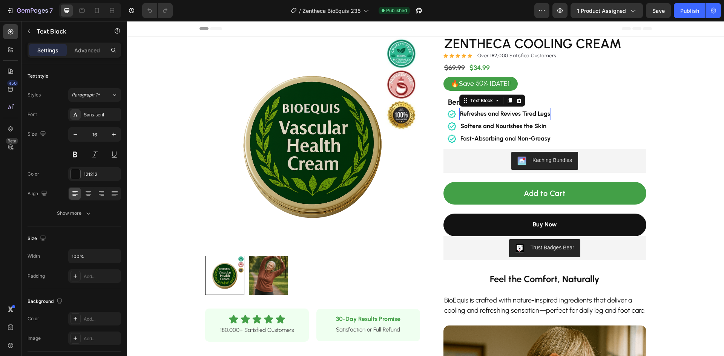
click at [514, 112] on strong "Refreshes and Revives Tired Legs" at bounding box center [505, 113] width 90 height 7
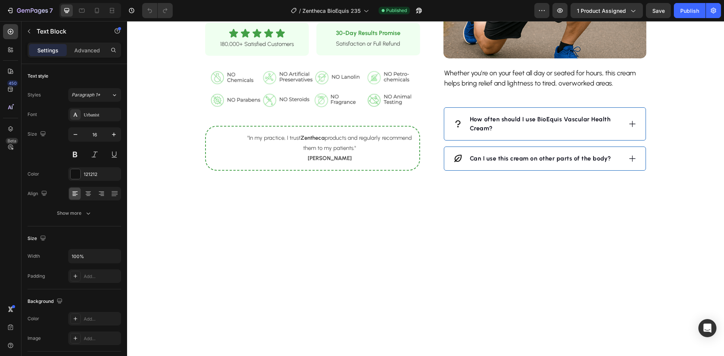
scroll to position [717, 0]
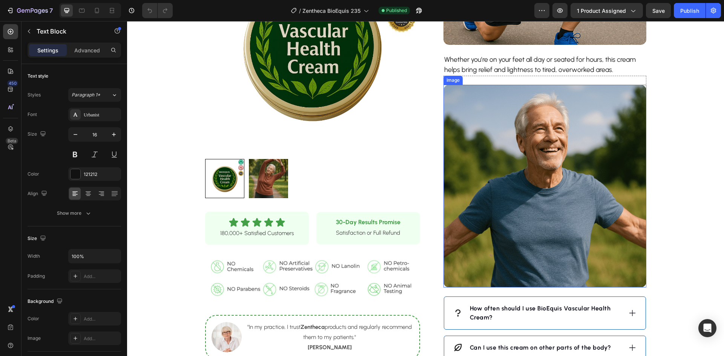
click at [547, 181] on img at bounding box center [545, 186] width 203 height 203
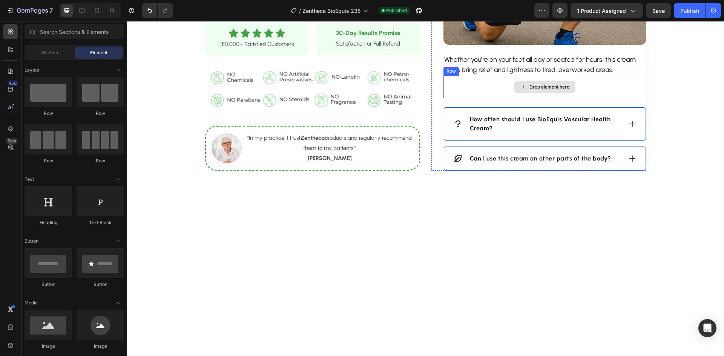
click at [593, 98] on div "Drop element here" at bounding box center [545, 87] width 203 height 23
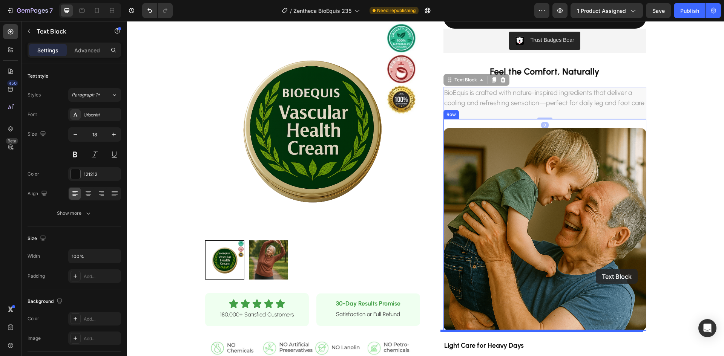
scroll to position [264, 0]
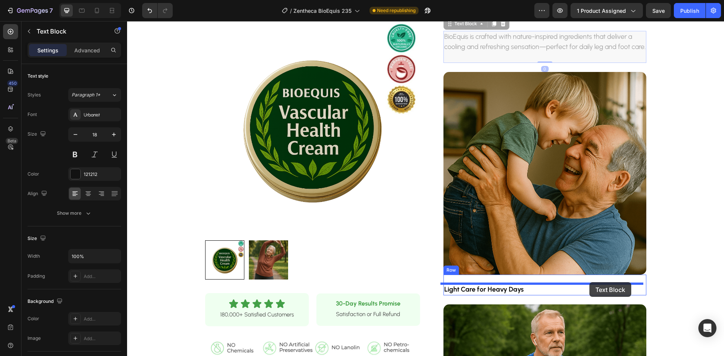
drag, startPoint x: 534, startPoint y: 121, endPoint x: 589, endPoint y: 282, distance: 170.8
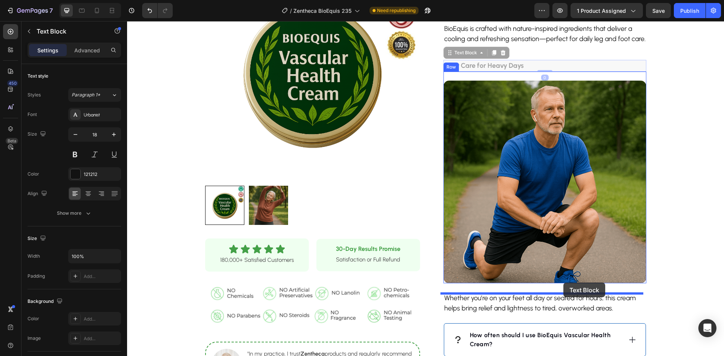
scroll to position [528, 0]
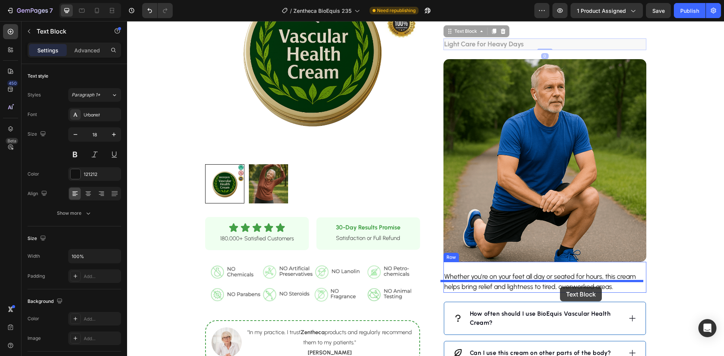
drag, startPoint x: 561, startPoint y: 129, endPoint x: 560, endPoint y: 287, distance: 158.0
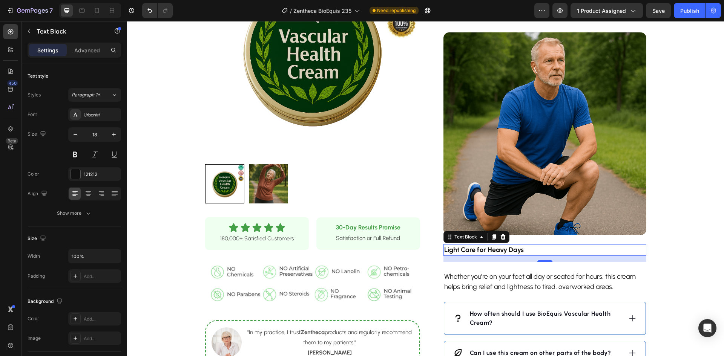
click at [94, 58] on div "Settings Advanced" at bounding box center [74, 53] width 106 height 21
click at [87, 61] on div "Settings Advanced" at bounding box center [74, 53] width 106 height 21
click at [84, 56] on div "Settings Advanced" at bounding box center [75, 50] width 94 height 15
click at [84, 52] on p "Advanced" at bounding box center [87, 50] width 26 height 8
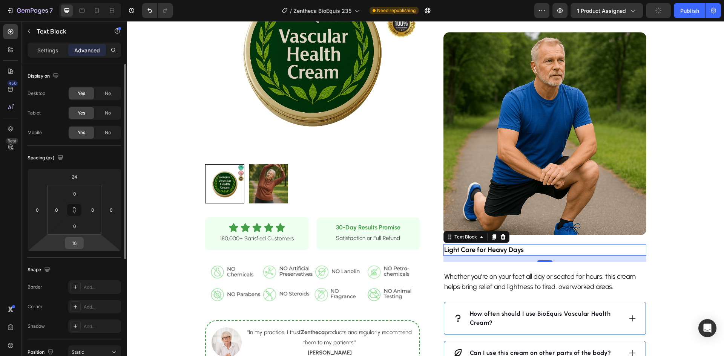
click at [78, 240] on input "16" at bounding box center [74, 243] width 15 height 11
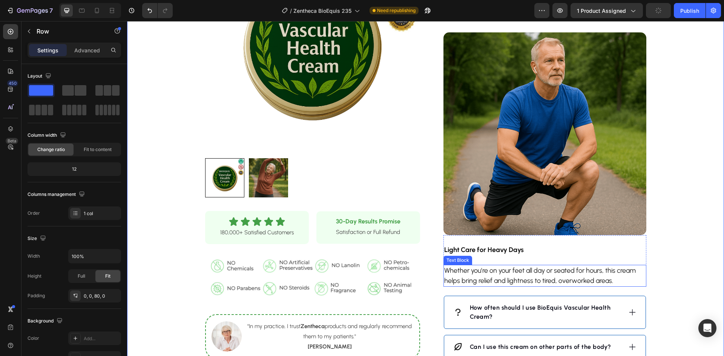
click at [473, 279] on p "Whether you’re on your feet all day or seated for hours, this cream helps bring…" at bounding box center [544, 276] width 201 height 20
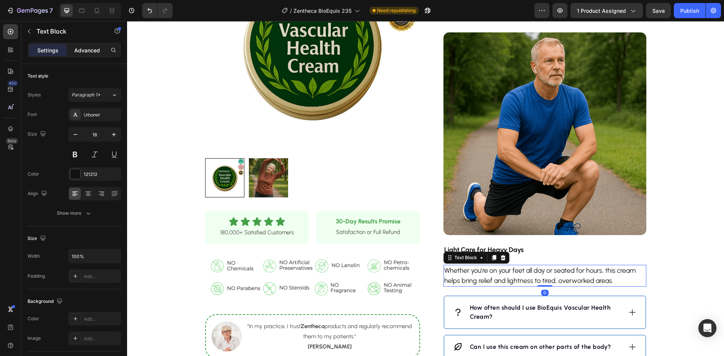
click at [84, 46] on div "Advanced" at bounding box center [87, 50] width 38 height 12
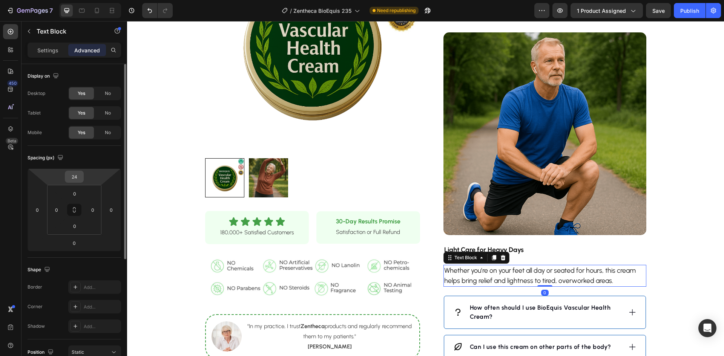
click at [84, 0] on html "7 Version history / Zentheca BioEquis 235 Need republishing Preview 1 product a…" at bounding box center [362, 0] width 724 height 0
click at [77, 177] on input "24" at bounding box center [74, 176] width 15 height 11
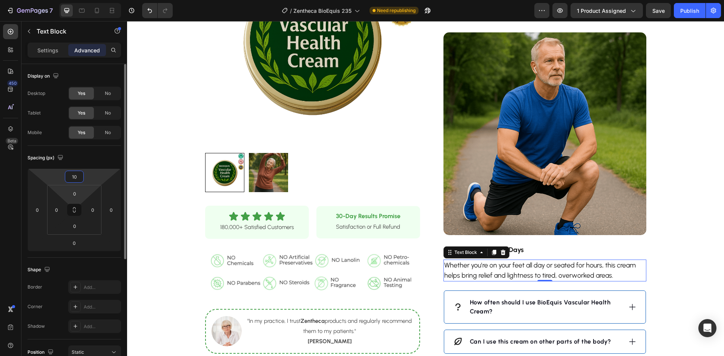
type input "10"
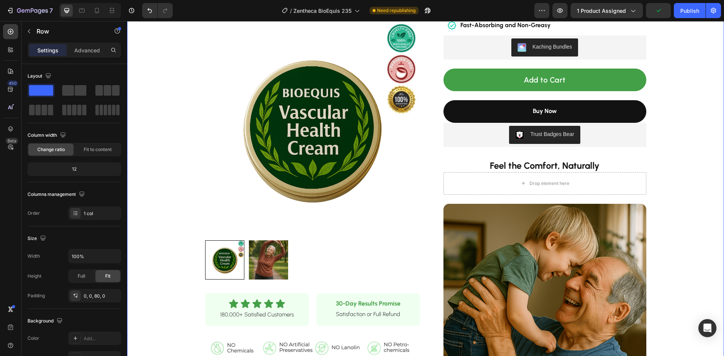
scroll to position [113, 0]
click at [630, 185] on div "Drop element here" at bounding box center [545, 184] width 203 height 23
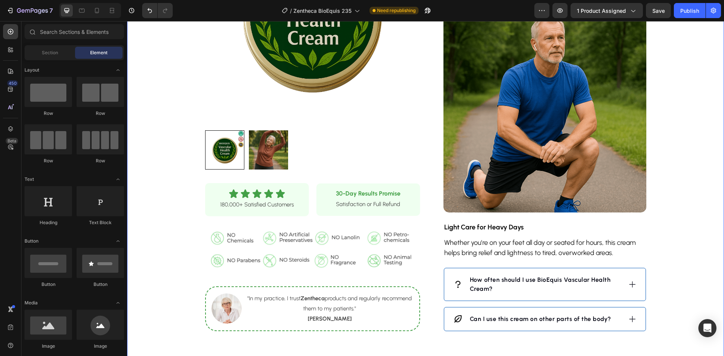
scroll to position [566, 0]
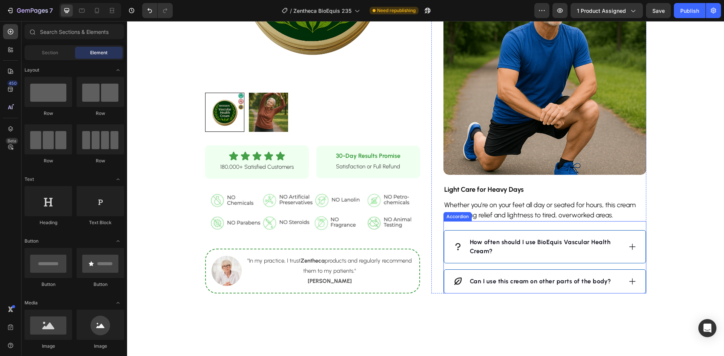
click at [539, 255] on strong "How often should I use BioEquis Vascular Health Cream?" at bounding box center [540, 247] width 141 height 16
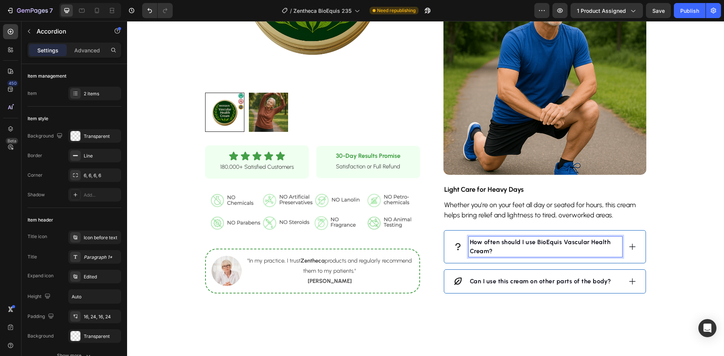
click at [561, 253] on strong "How often should I use BioEquis Vascular Health Cream?" at bounding box center [540, 247] width 141 height 16
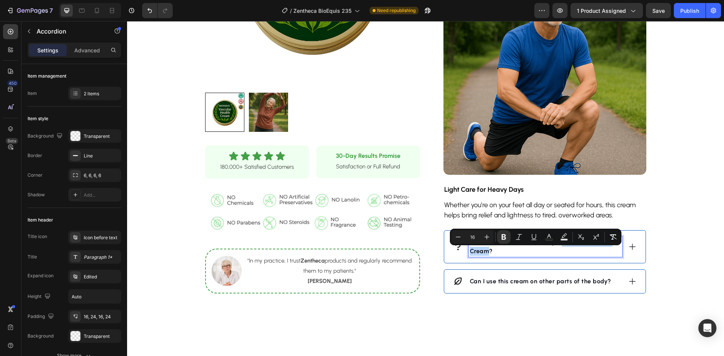
drag, startPoint x: 558, startPoint y: 253, endPoint x: 487, endPoint y: 262, distance: 71.6
click at [487, 255] on strong "How often should I use BioEquis Vascular Health Cream?" at bounding box center [540, 247] width 141 height 16
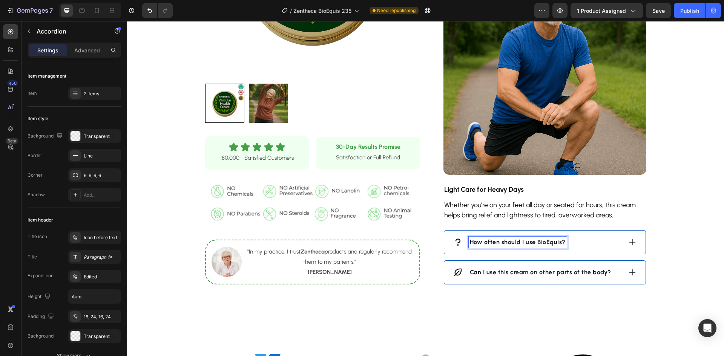
click at [598, 254] on div "How often should I use BioEquis?" at bounding box center [544, 242] width 201 height 23
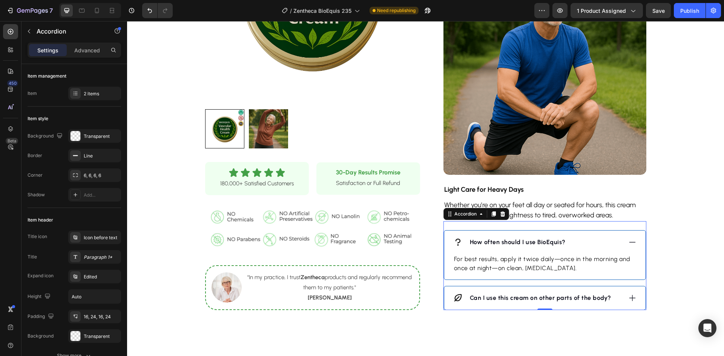
click at [598, 254] on div "How often should I use BioEquis?" at bounding box center [544, 242] width 201 height 23
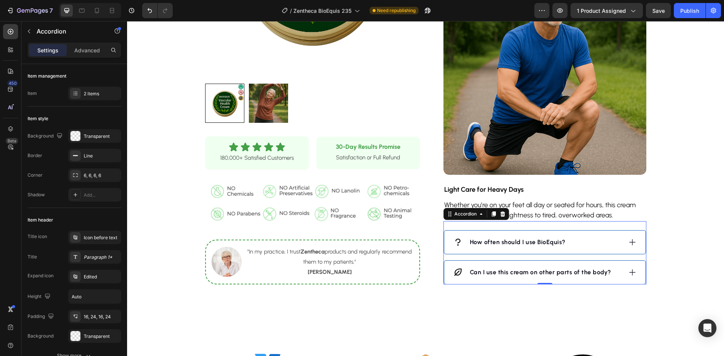
click at [612, 278] on div "Can I use this cream on other parts of the body?" at bounding box center [537, 272] width 169 height 11
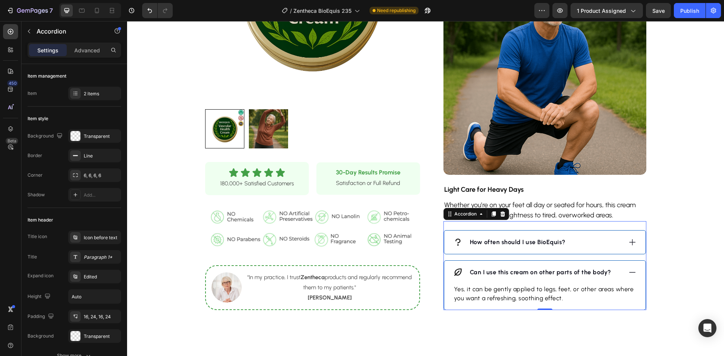
click at [612, 278] on div "Can I use this cream on other parts of the body?" at bounding box center [537, 272] width 169 height 11
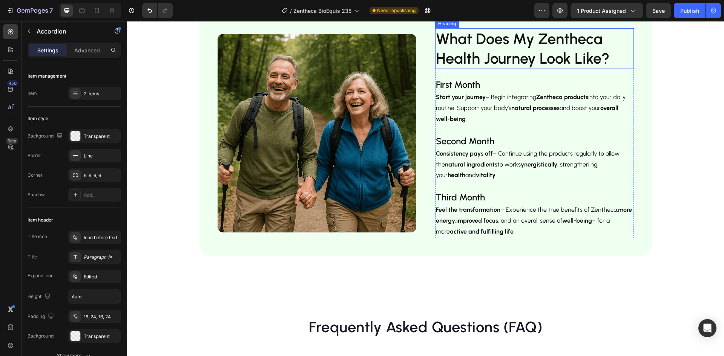
scroll to position [1358, 0]
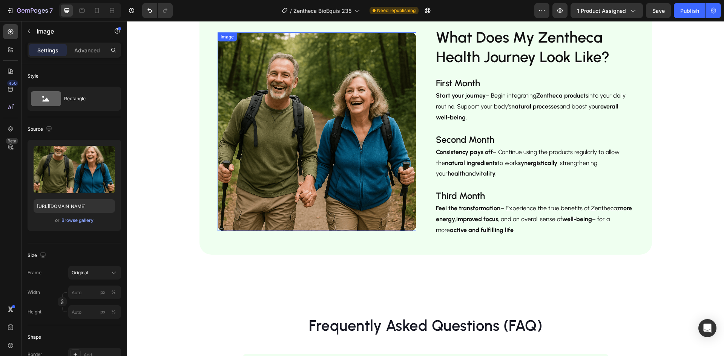
click at [339, 161] on img at bounding box center [317, 131] width 199 height 199
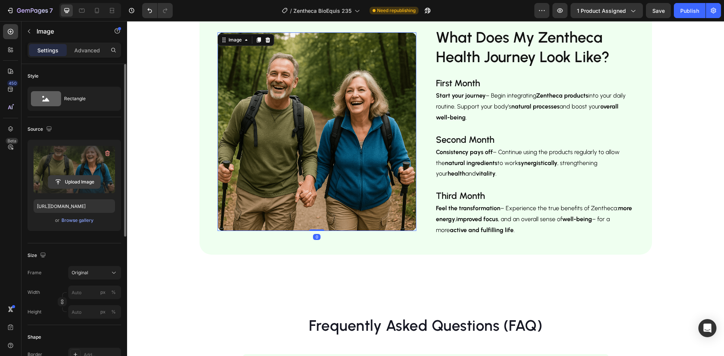
click at [76, 181] on input "file" at bounding box center [74, 182] width 52 height 13
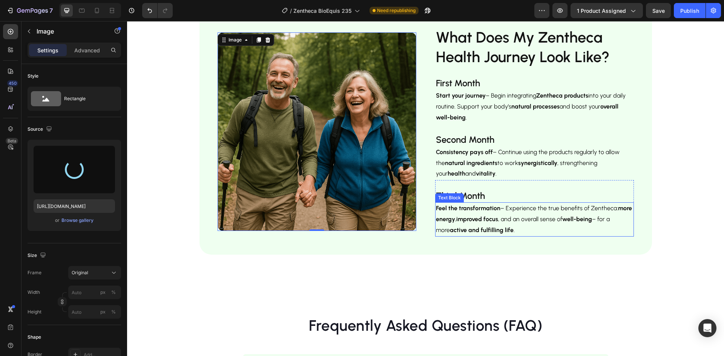
type input "[URL][DOMAIN_NAME]"
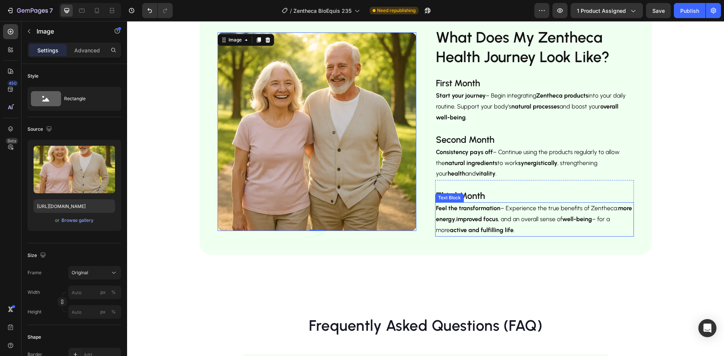
scroll to position [1433, 0]
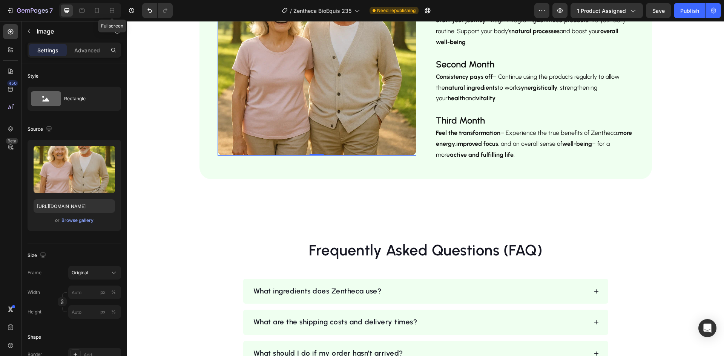
click at [103, 12] on div "Fullscreen" at bounding box center [90, 10] width 62 height 15
click at [100, 12] on icon at bounding box center [97, 11] width 8 height 8
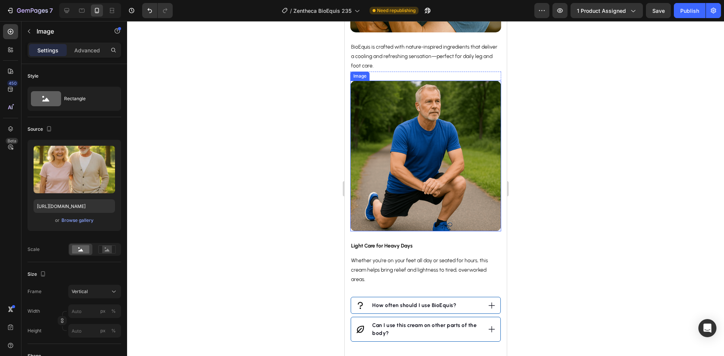
scroll to position [741, 0]
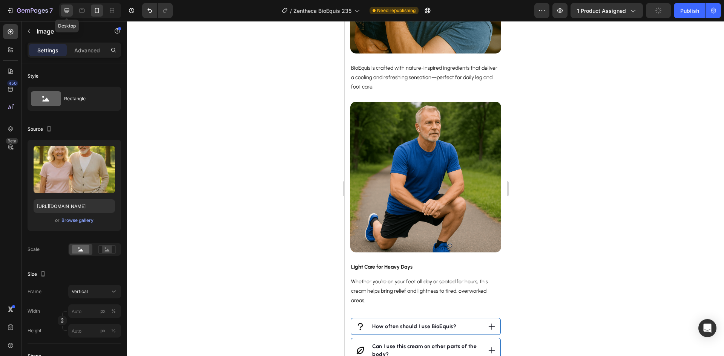
click at [66, 6] on div at bounding box center [67, 11] width 12 height 12
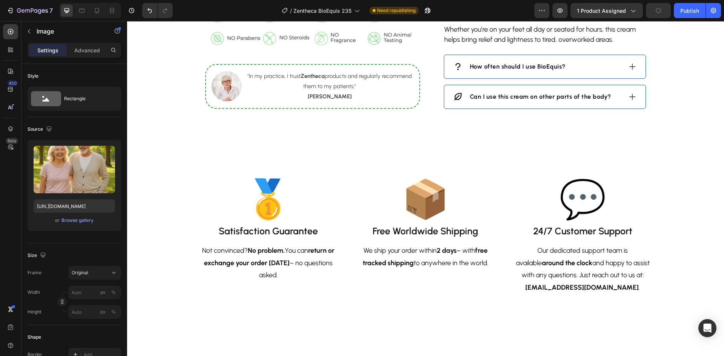
scroll to position [805, 0]
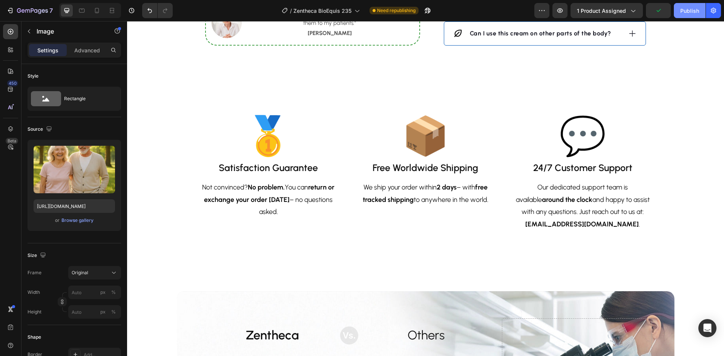
click at [696, 12] on div "Publish" at bounding box center [689, 11] width 19 height 8
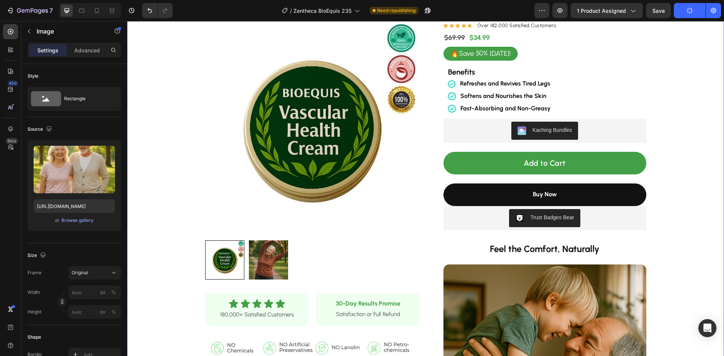
scroll to position [13, 0]
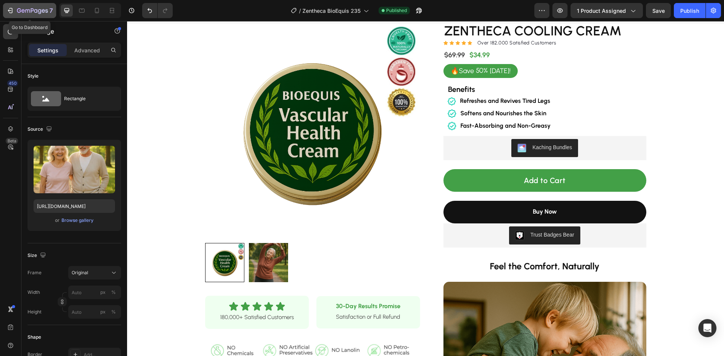
click at [12, 10] on icon "button" at bounding box center [10, 11] width 8 height 8
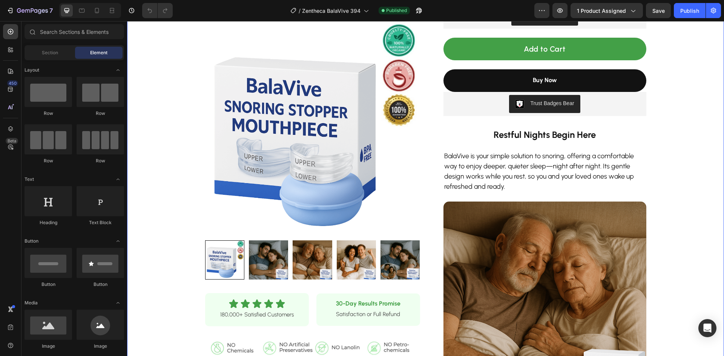
scroll to position [189, 0]
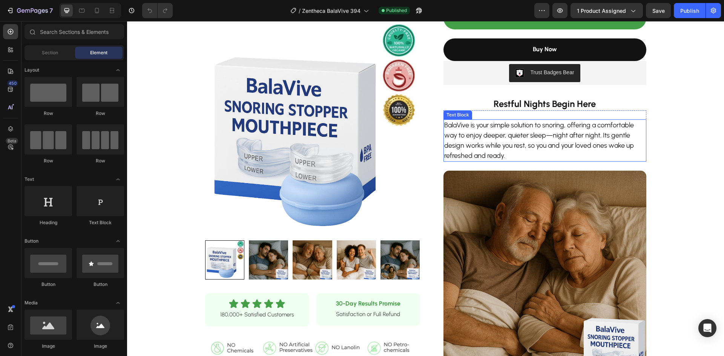
click at [542, 129] on p "BalaVive is your simple solution to snoring, offering a comfortable way to enjo…" at bounding box center [544, 140] width 201 height 41
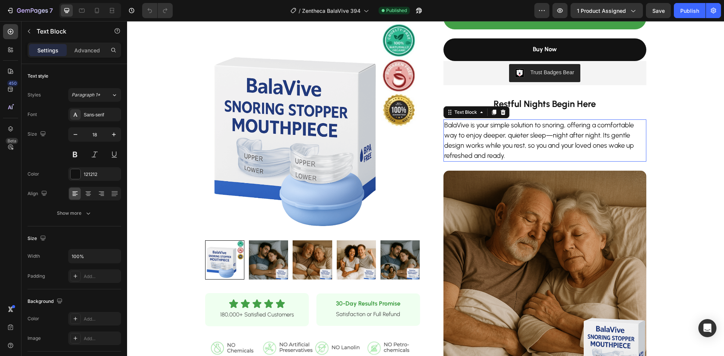
click at [542, 129] on p "BalaVive is your simple solution to snoring, offering a comfortable way to enjo…" at bounding box center [544, 140] width 201 height 41
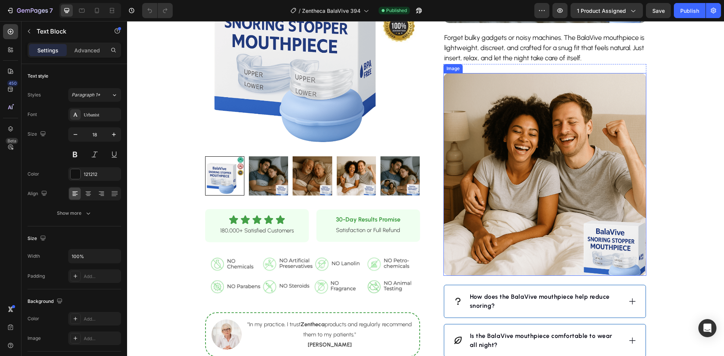
scroll to position [717, 0]
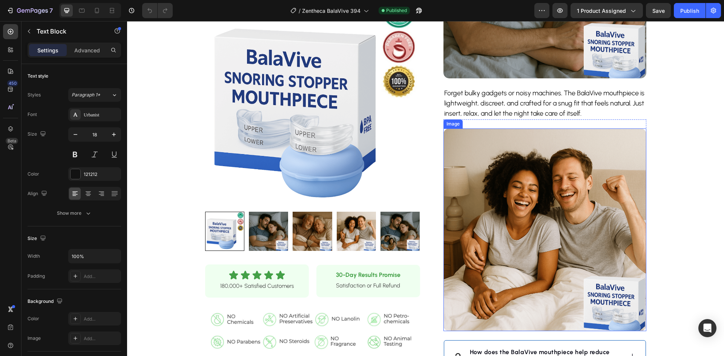
click at [525, 244] on img at bounding box center [545, 230] width 203 height 203
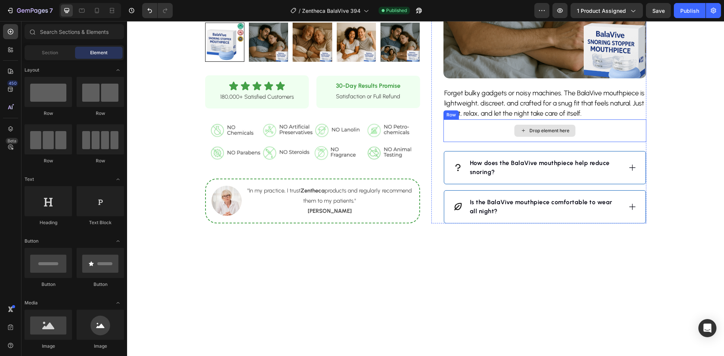
click at [599, 132] on div "Drop element here" at bounding box center [545, 131] width 203 height 23
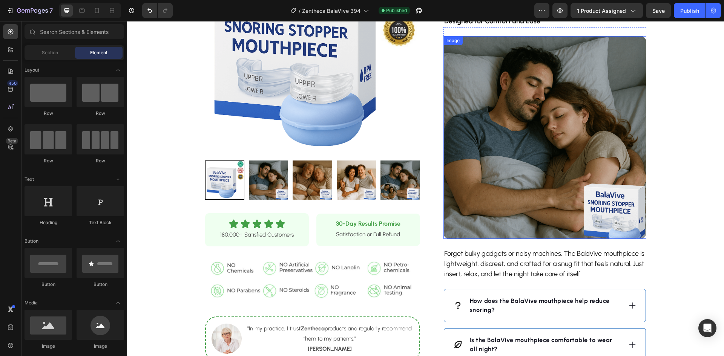
scroll to position [566, 0]
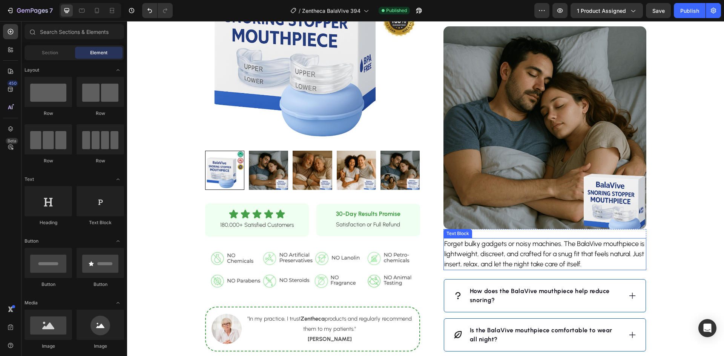
click at [511, 253] on p "Forget bulky gadgets or noisy machines. The BalaVive mouthpiece is lightweight,…" at bounding box center [544, 254] width 201 height 31
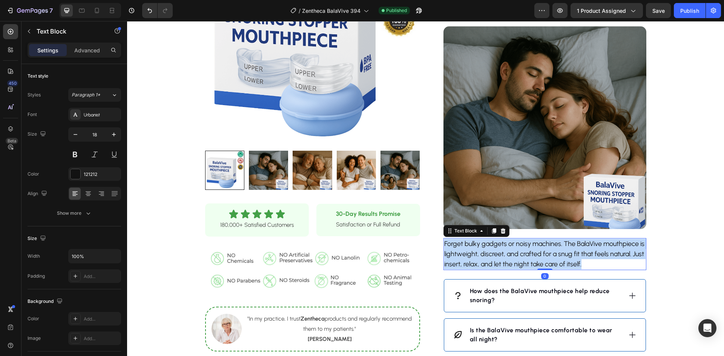
click at [511, 253] on p "Forget bulky gadgets or noisy machines. The BalaVive mouthpiece is lightweight,…" at bounding box center [544, 254] width 201 height 31
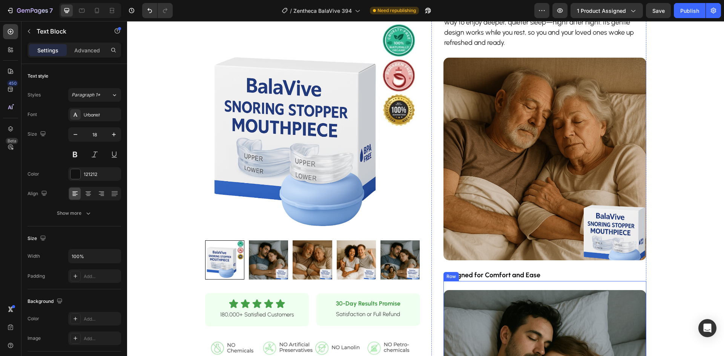
scroll to position [264, 0]
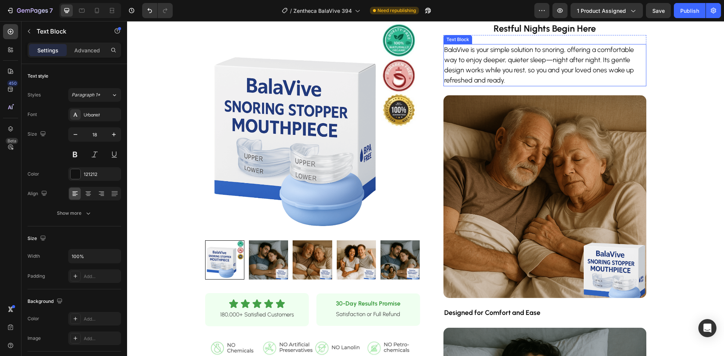
click at [517, 74] on p "BalaVive is your simple solution to snoring, offering a comfortable way to enjo…" at bounding box center [544, 65] width 201 height 41
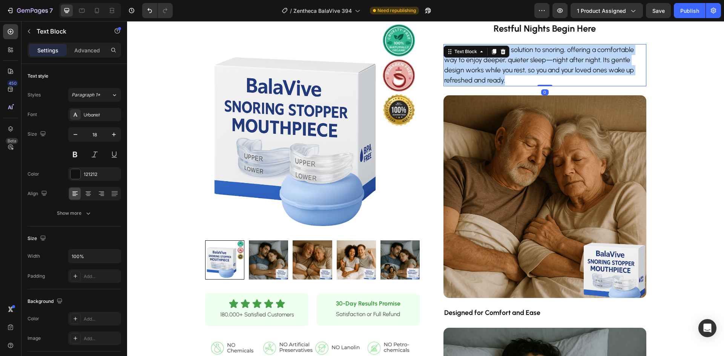
click at [517, 74] on p "BalaVive is your simple solution to snoring, offering a comfortable way to enjo…" at bounding box center [544, 65] width 201 height 41
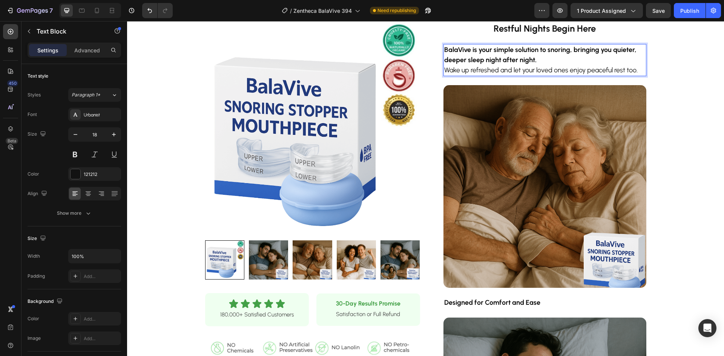
click at [444, 73] on p "BalaVive is your simple solution to snoring, bringing you quieter, deeper sleep…" at bounding box center [544, 60] width 201 height 31
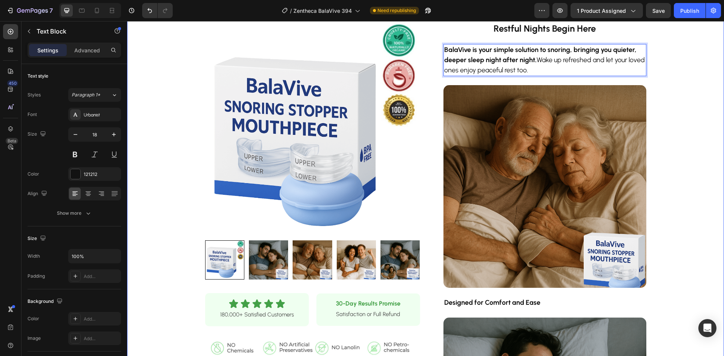
click at [692, 128] on div "Product Images Row Icon Icon Icon Icon Icon Icon List 180,000+ Satisfied Custom…" at bounding box center [425, 208] width 597 height 871
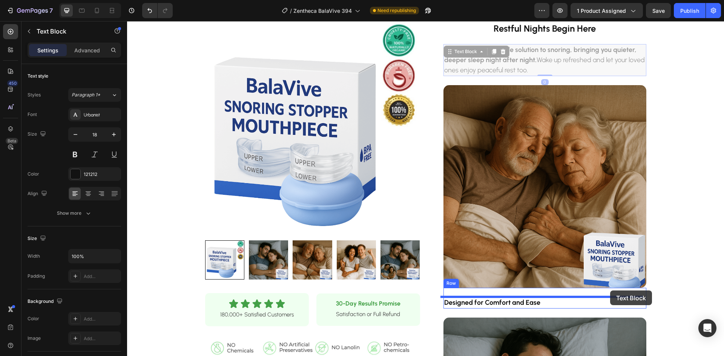
drag, startPoint x: 639, startPoint y: 52, endPoint x: 610, endPoint y: 291, distance: 240.8
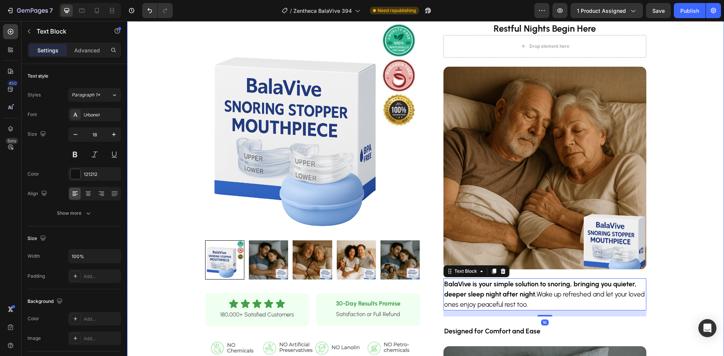
click at [697, 250] on div "Product Images Row Icon Icon Icon Icon Icon Icon List 180,000+ Satisfied Custom…" at bounding box center [425, 222] width 597 height 899
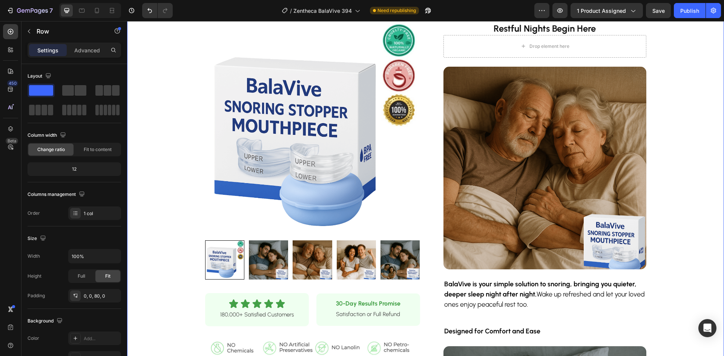
scroll to position [189, 0]
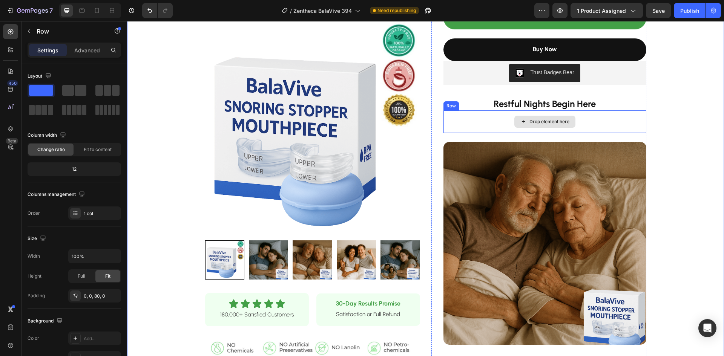
click at [614, 121] on div "Drop element here" at bounding box center [545, 122] width 203 height 23
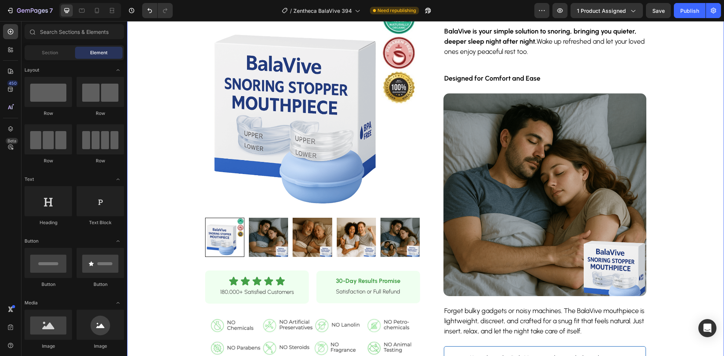
scroll to position [528, 0]
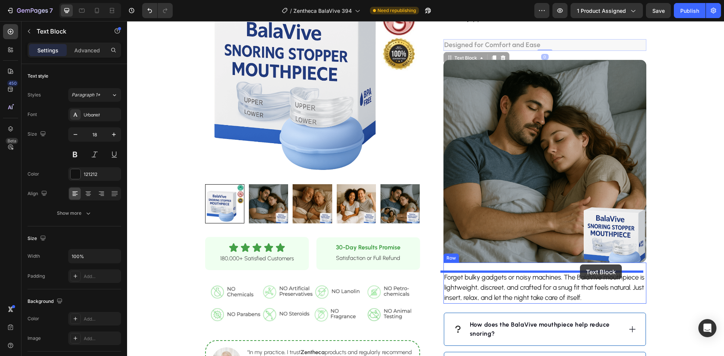
drag, startPoint x: 543, startPoint y: 46, endPoint x: 585, endPoint y: 244, distance: 202.1
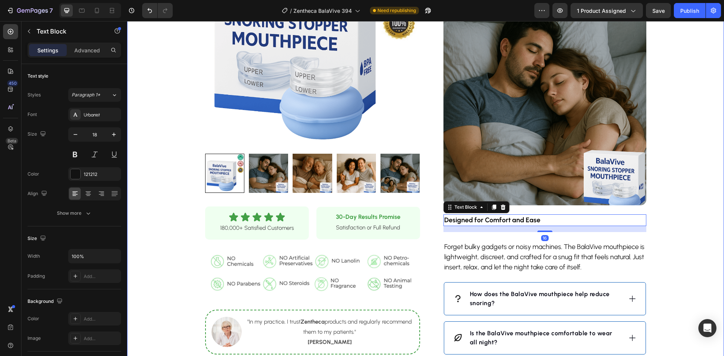
scroll to position [566, 0]
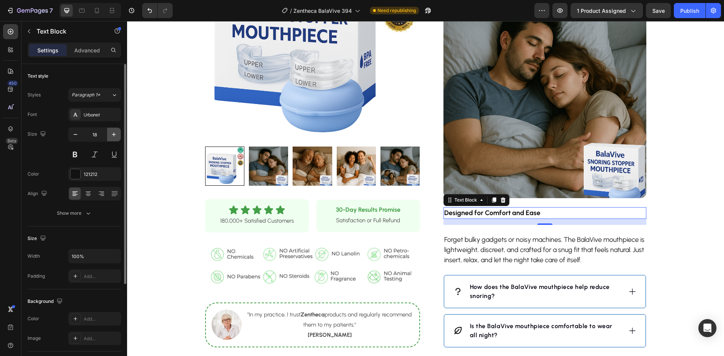
click at [114, 135] on icon "button" at bounding box center [114, 135] width 4 height 4
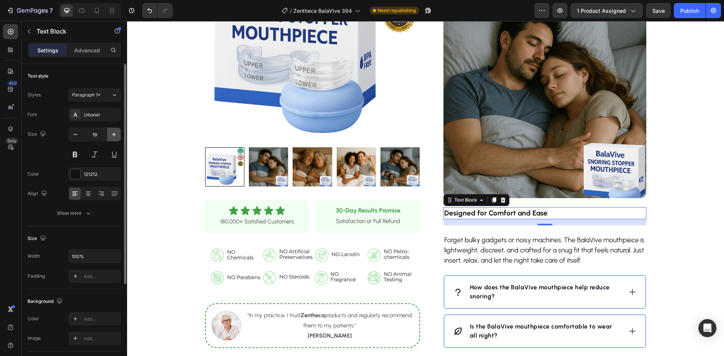
click at [114, 135] on icon "button" at bounding box center [114, 135] width 4 height 4
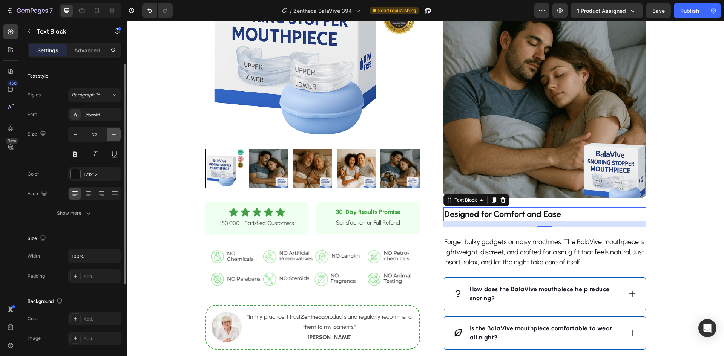
click at [114, 135] on icon "button" at bounding box center [114, 135] width 4 height 4
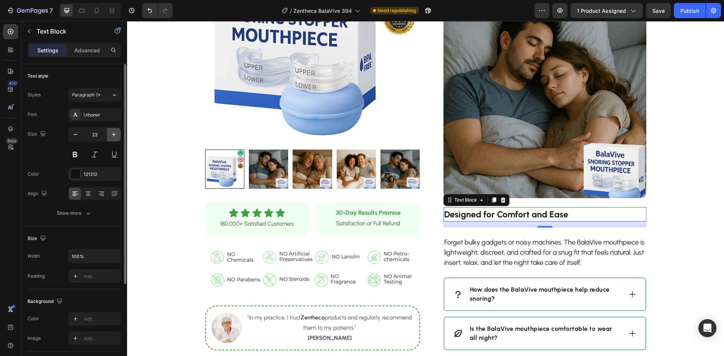
click at [114, 135] on icon "button" at bounding box center [114, 135] width 4 height 4
type input "24"
click at [90, 46] on p "Advanced" at bounding box center [87, 50] width 26 height 8
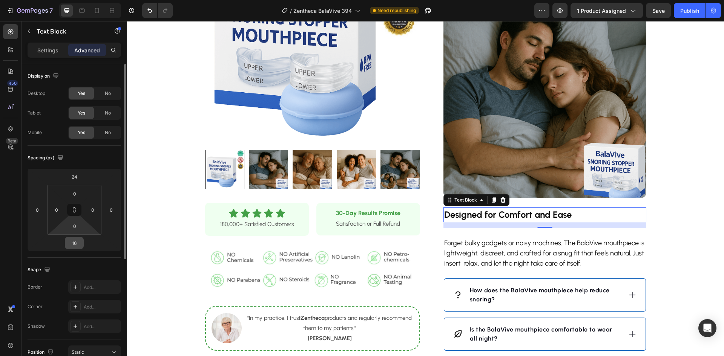
click at [75, 239] on input "16" at bounding box center [74, 243] width 15 height 11
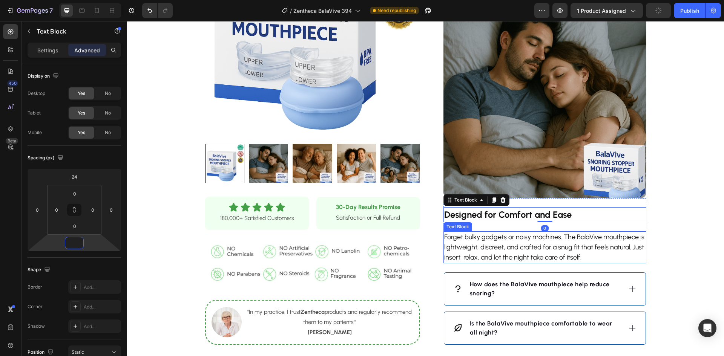
click at [539, 243] on p "Forget bulky gadgets or noisy machines. The BalaVive mouthpiece is lightweight,…" at bounding box center [544, 247] width 201 height 31
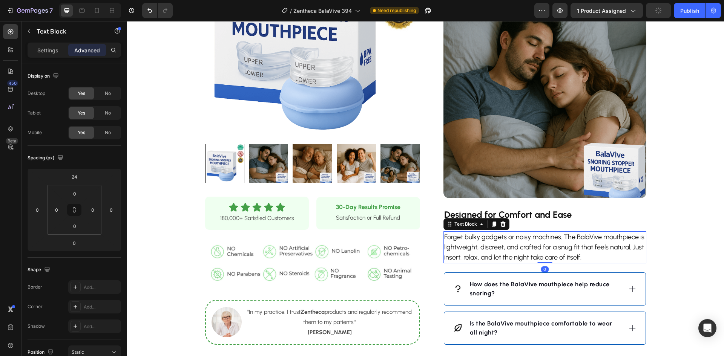
click at [86, 50] on p "Advanced" at bounding box center [87, 50] width 26 height 8
click at [76, 176] on input "24" at bounding box center [74, 176] width 15 height 11
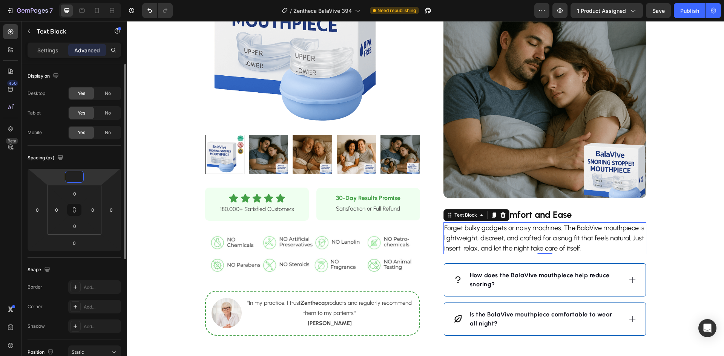
click at [71, 175] on input "number" at bounding box center [74, 176] width 15 height 11
type input "10"
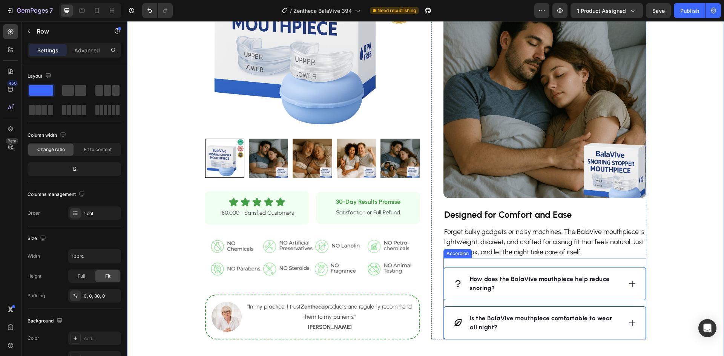
click at [493, 252] on p "Forget bulky gadgets or noisy machines. The BalaVive mouthpiece is lightweight,…" at bounding box center [544, 242] width 201 height 31
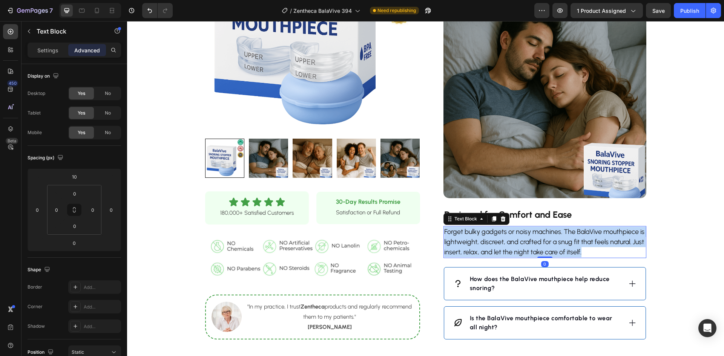
click at [493, 252] on p "Forget bulky gadgets or noisy machines. The BalaVive mouthpiece is lightweight,…" at bounding box center [544, 242] width 201 height 31
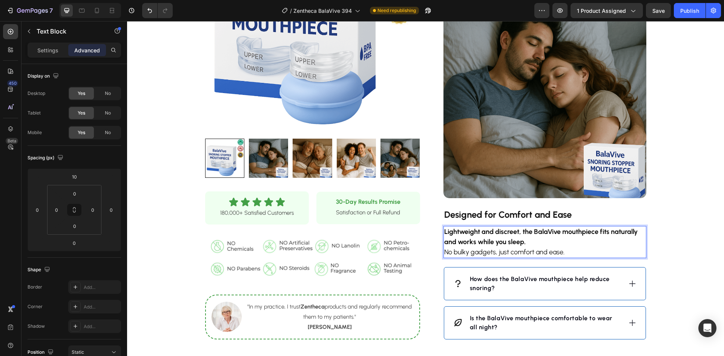
click at [564, 229] on strong "Lightweight and discreet, the BalaVive mouthpiece fits naturally and works whil…" at bounding box center [540, 237] width 193 height 18
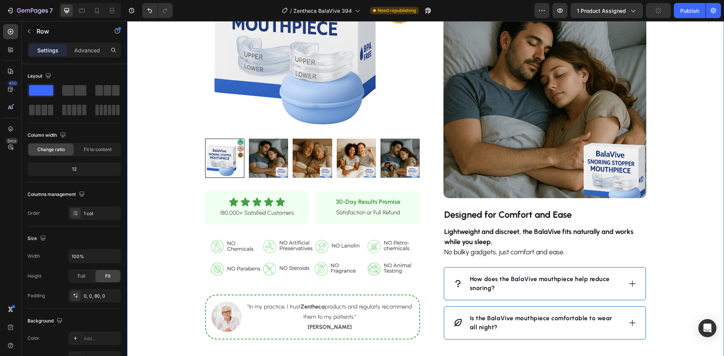
click at [444, 255] on p "Lightweight and discreet, the BalaVive fits naturally and works while you sleep…" at bounding box center [544, 242] width 201 height 31
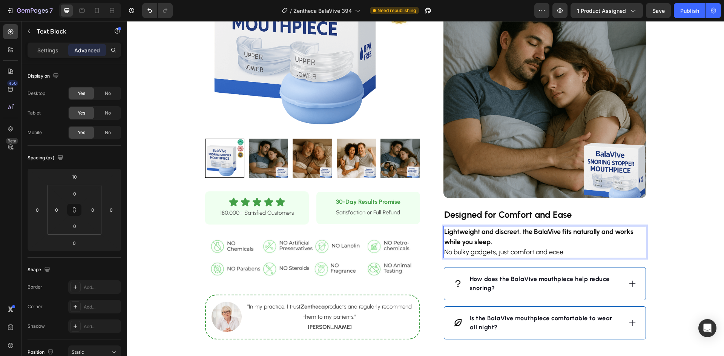
click at [444, 254] on p "Lightweight and discreet, the BalaVive fits naturally and works while you sleep…" at bounding box center [544, 242] width 201 height 31
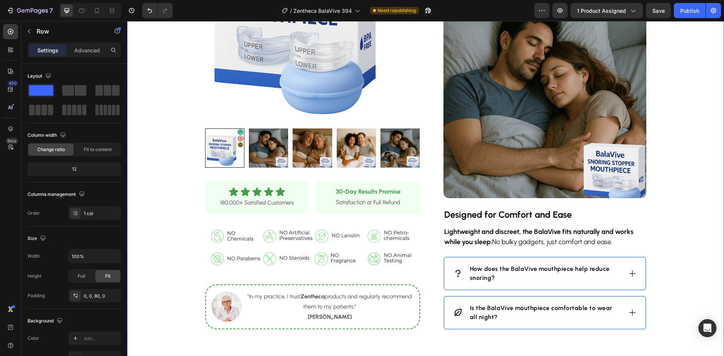
click at [538, 270] on strong "How does the BalaVive mouthpiece help reduce snoring?" at bounding box center [540, 274] width 140 height 16
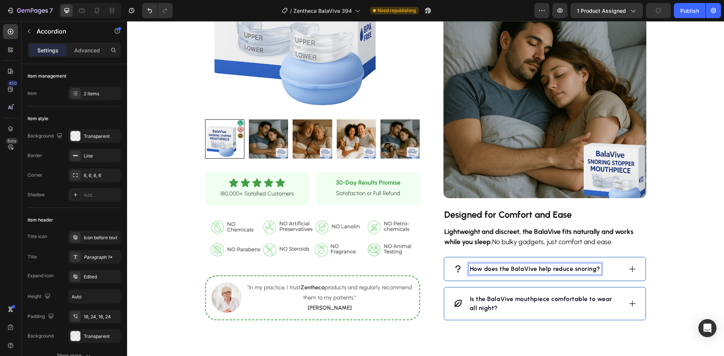
click at [531, 298] on strong "Is the BalaVive mouthpiece comfortable to wear all night?" at bounding box center [541, 304] width 143 height 16
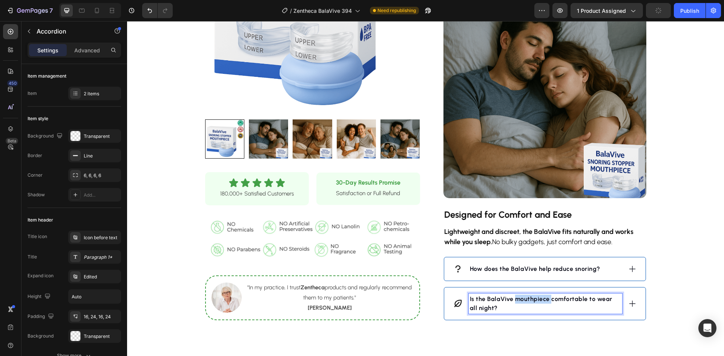
click at [531, 298] on strong "Is the BalaVive mouthpiece comfortable to wear all night?" at bounding box center [541, 304] width 143 height 16
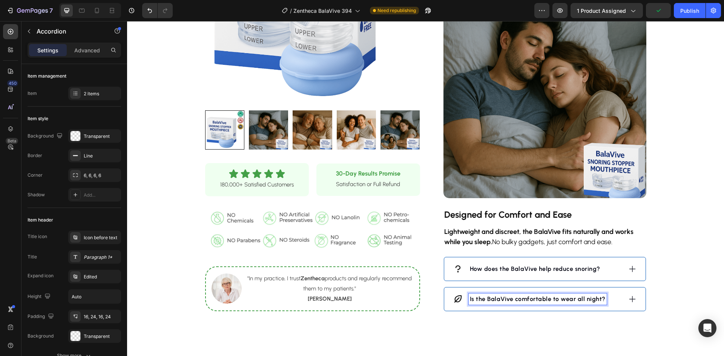
click at [603, 275] on div "How does the BalaVive help reduce snoring?" at bounding box center [544, 269] width 201 height 23
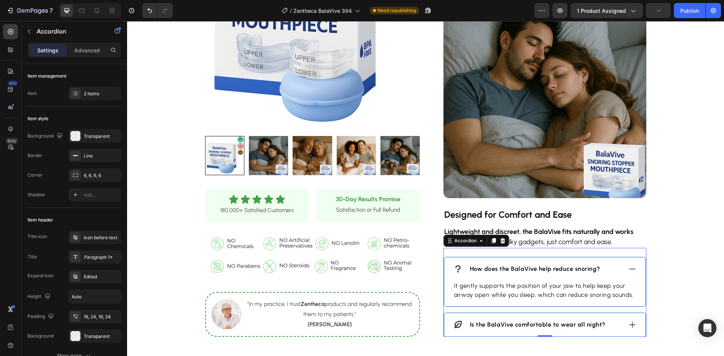
click at [603, 275] on div "How does the BalaVive help reduce snoring?" at bounding box center [544, 269] width 201 height 23
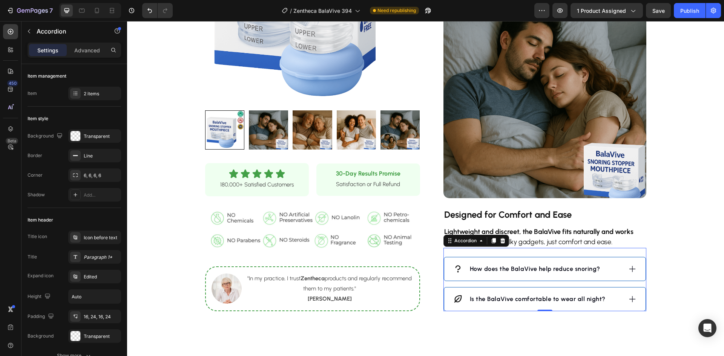
click at [609, 305] on div "Is the BalaVive comfortable to wear all night?" at bounding box center [544, 299] width 201 height 23
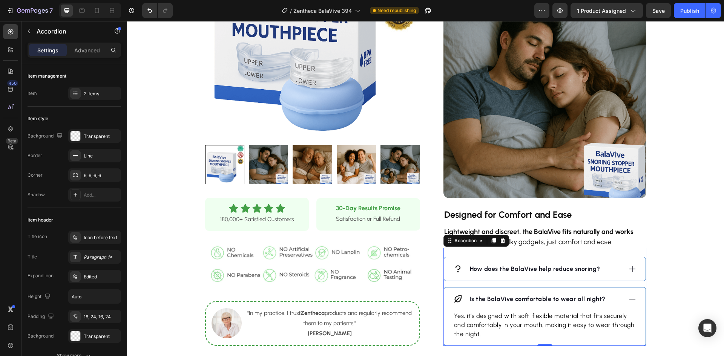
click at [609, 305] on div "Is the BalaVive comfortable to wear all night?" at bounding box center [544, 299] width 201 height 23
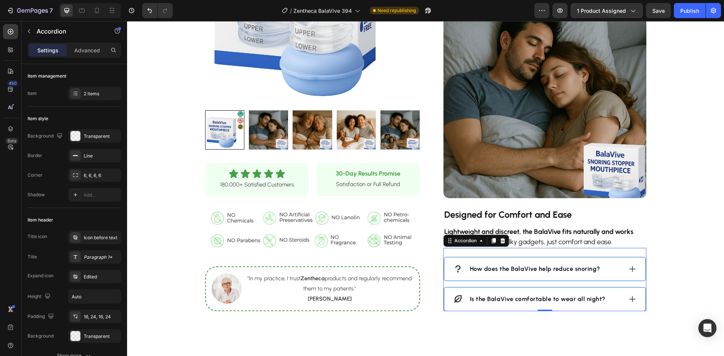
click at [608, 275] on div "How does the BalaVive help reduce snoring?" at bounding box center [544, 269] width 201 height 23
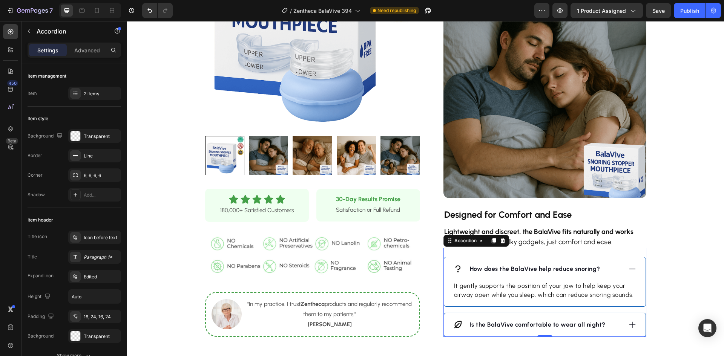
click at [608, 275] on div "How does the BalaVive help reduce snoring?" at bounding box center [537, 269] width 169 height 11
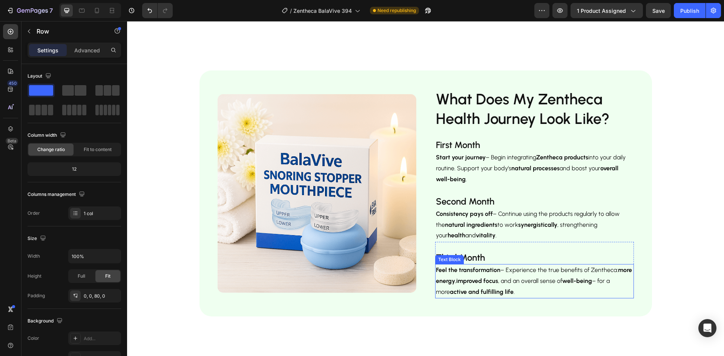
scroll to position [1320, 0]
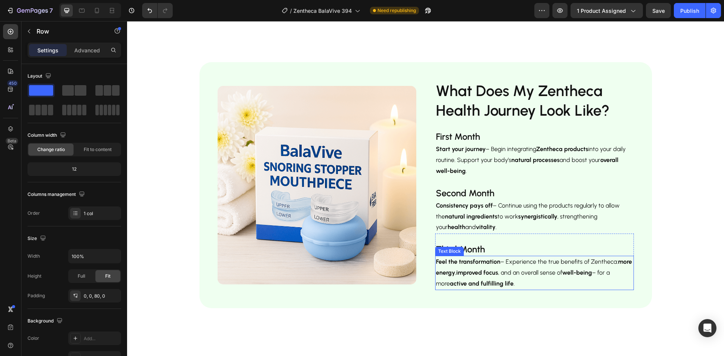
click at [370, 223] on img at bounding box center [317, 185] width 199 height 199
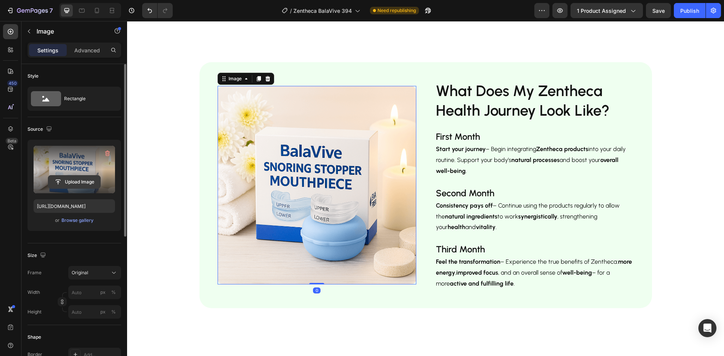
click at [89, 182] on input "file" at bounding box center [74, 182] width 52 height 13
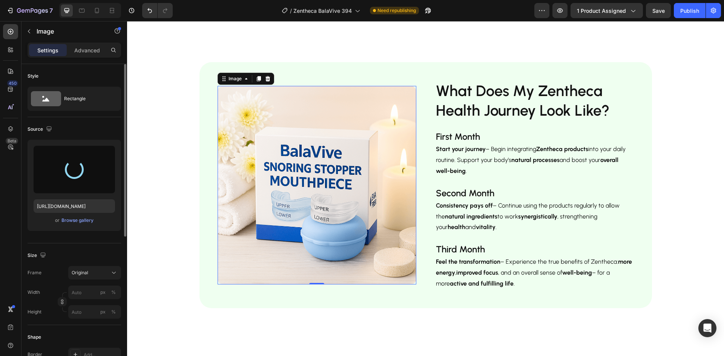
type input "[URL][DOMAIN_NAME]"
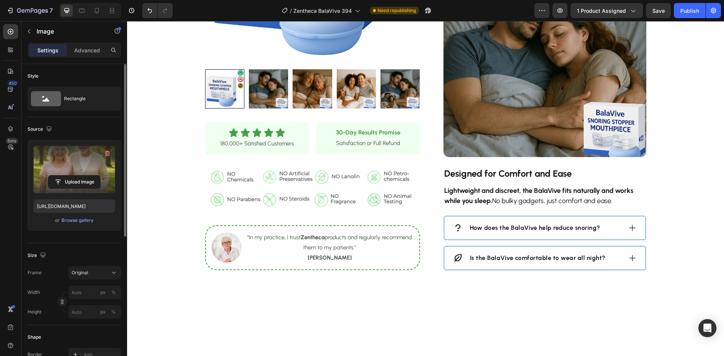
scroll to position [528, 0]
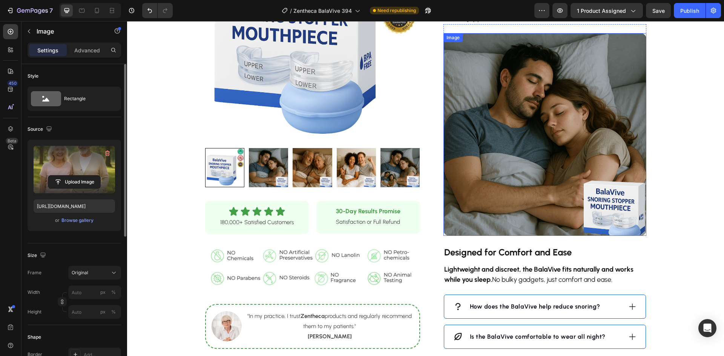
click at [506, 173] on img at bounding box center [545, 134] width 203 height 203
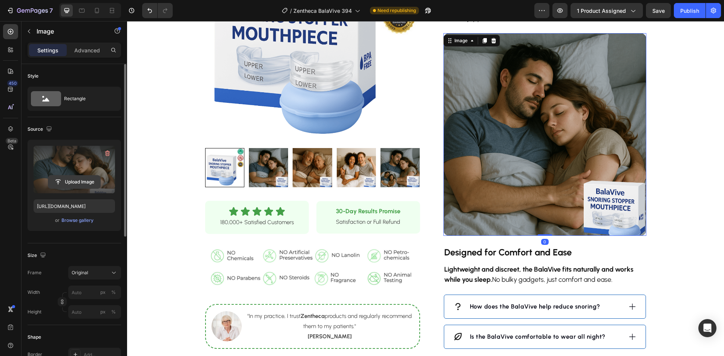
click at [72, 178] on input "file" at bounding box center [74, 182] width 52 height 13
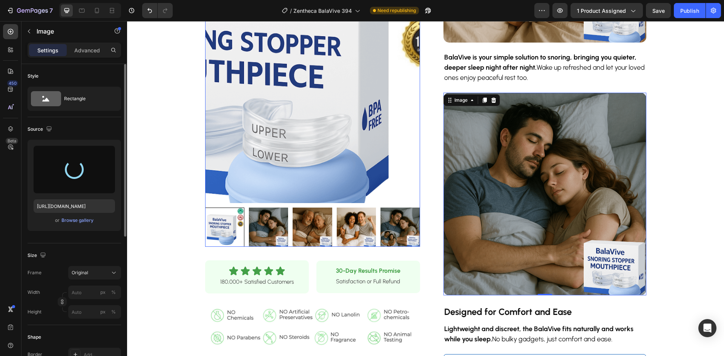
scroll to position [453, 0]
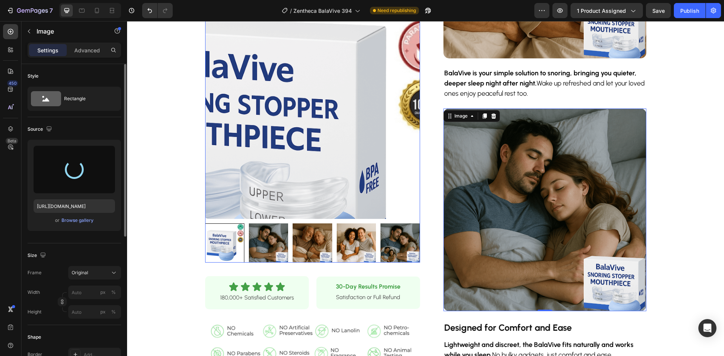
type input "https://cdn.shopify.com/s/files/1/0928/9764/0734/files/gempages_564206045296067…"
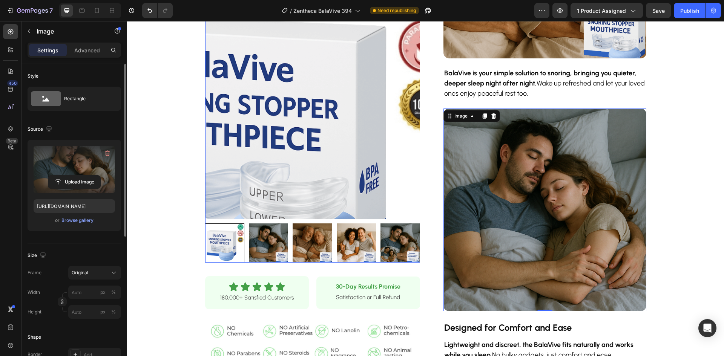
scroll to position [415, 0]
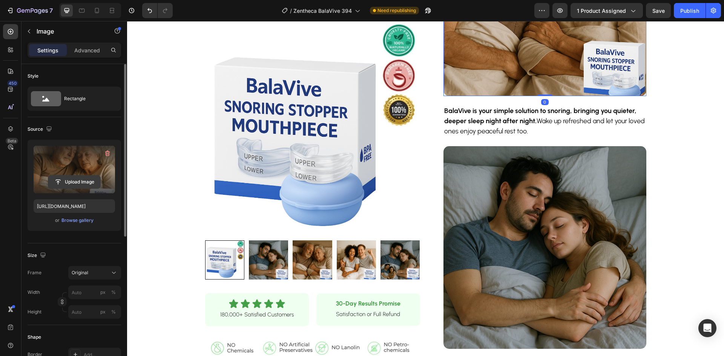
click at [76, 187] on input "file" at bounding box center [74, 182] width 52 height 13
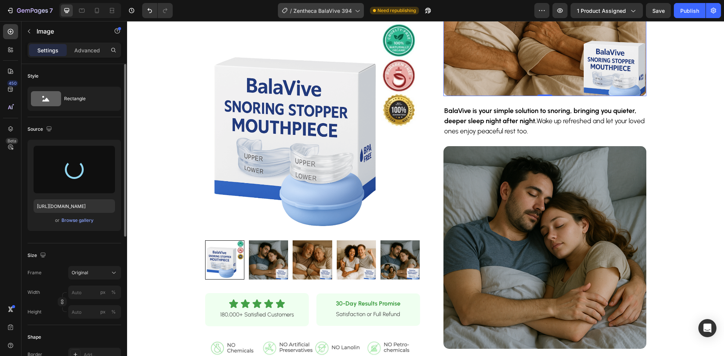
type input "https://cdn.shopify.com/s/files/1/0928/9764/0734/files/gempages_564206045296067…"
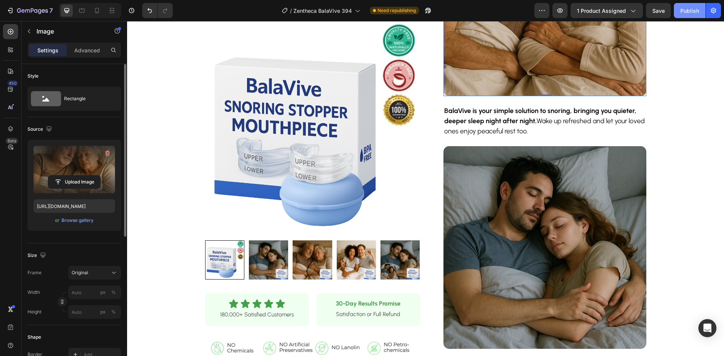
click at [695, 14] on div "Publish" at bounding box center [689, 11] width 19 height 8
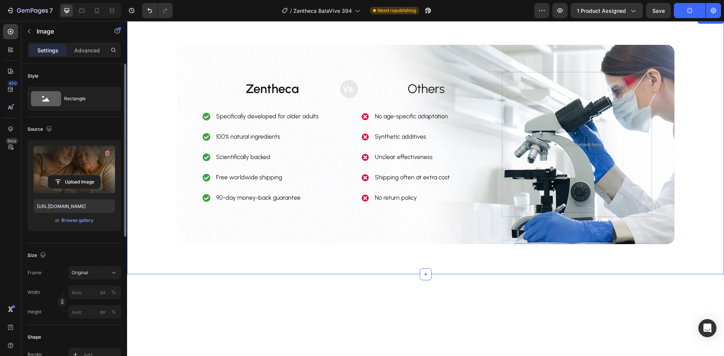
scroll to position [943, 0]
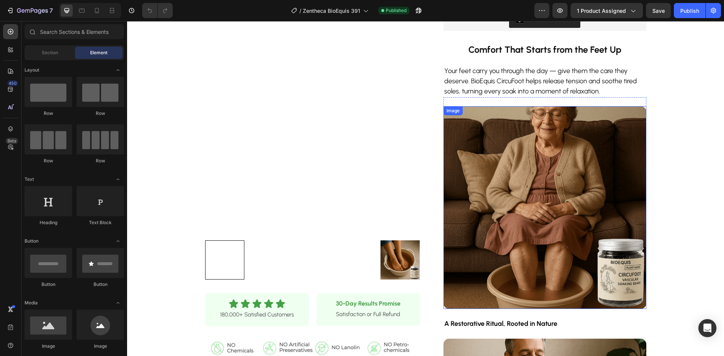
scroll to position [226, 0]
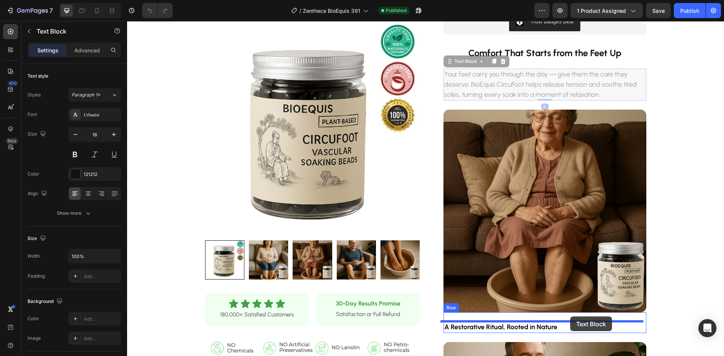
drag, startPoint x: 561, startPoint y: 92, endPoint x: 570, endPoint y: 317, distance: 225.4
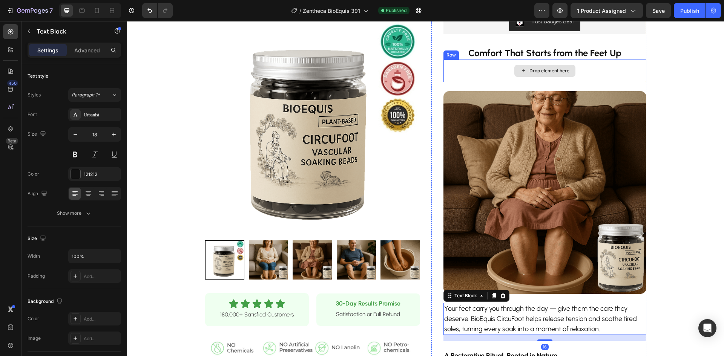
click at [608, 74] on div "Drop element here" at bounding box center [545, 71] width 203 height 23
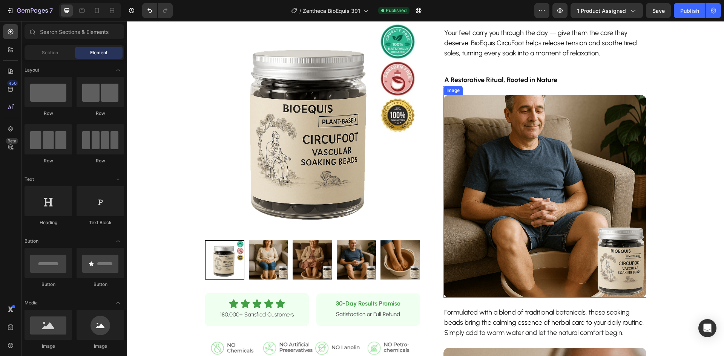
scroll to position [490, 0]
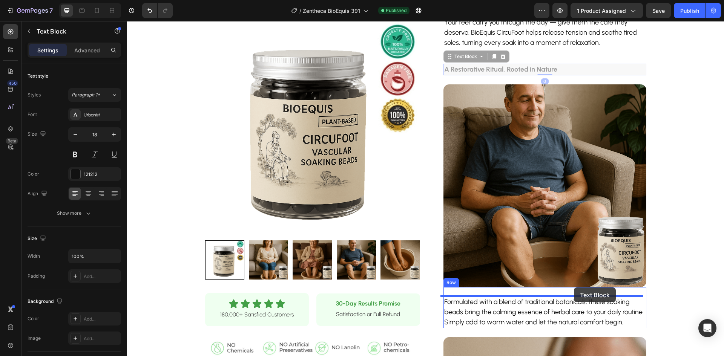
drag, startPoint x: 561, startPoint y: 69, endPoint x: 574, endPoint y: 288, distance: 218.7
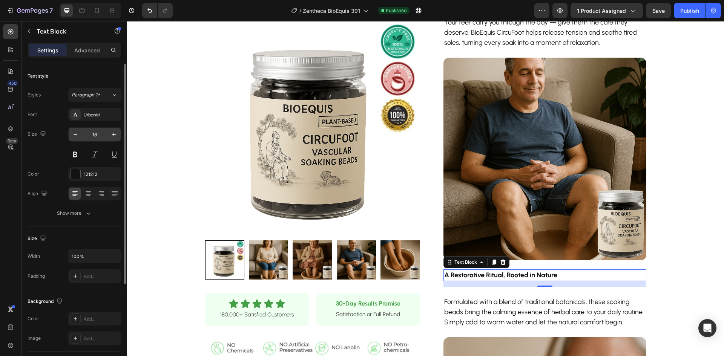
click at [94, 136] on input "18" at bounding box center [94, 135] width 25 height 14
type input "24"
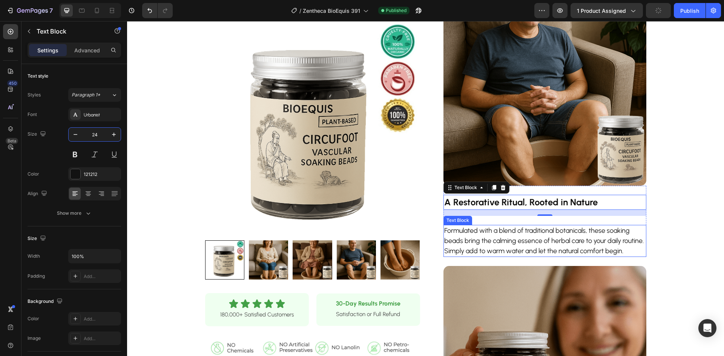
scroll to position [566, 0]
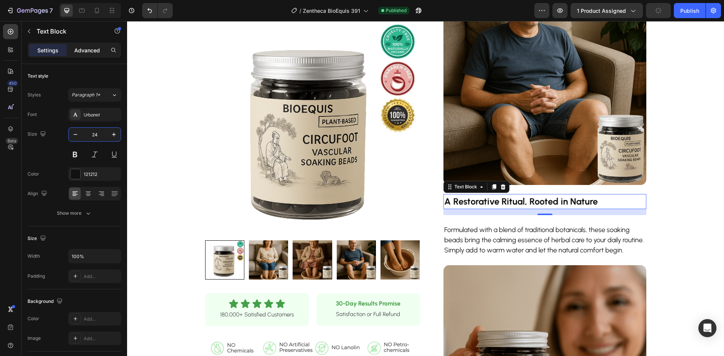
click at [85, 49] on p "Advanced" at bounding box center [87, 50] width 26 height 8
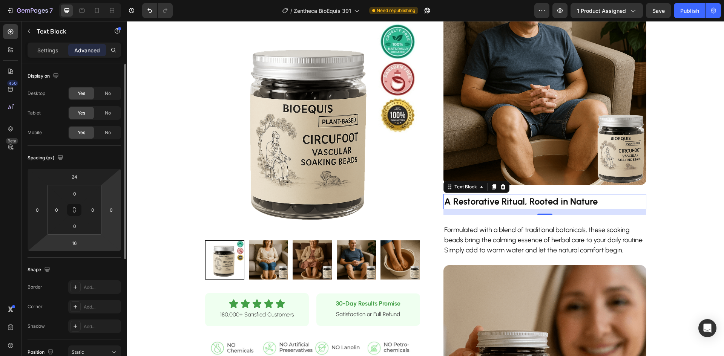
click at [79, 243] on input "16" at bounding box center [74, 243] width 15 height 11
type input "1"
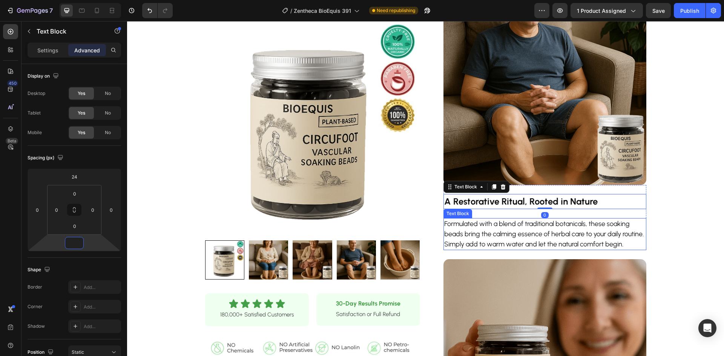
click at [597, 236] on p "Formulated with a blend of traditional botanicals, these soaking beads bring th…" at bounding box center [544, 234] width 201 height 31
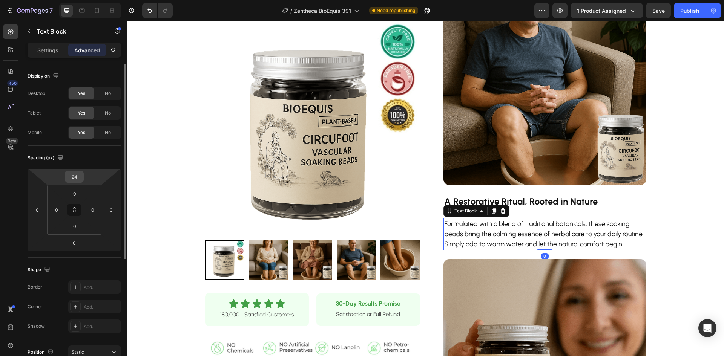
click at [75, 177] on input "24" at bounding box center [74, 176] width 15 height 11
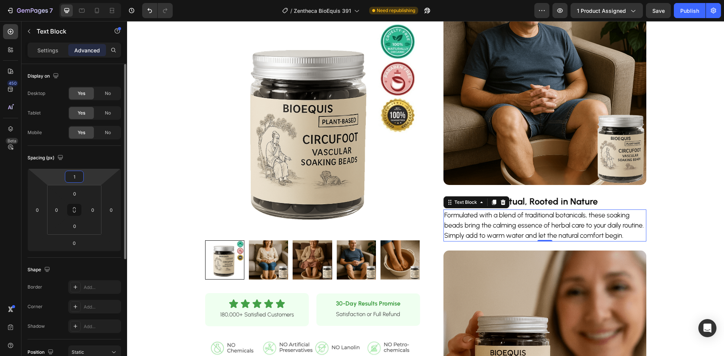
type input "10"
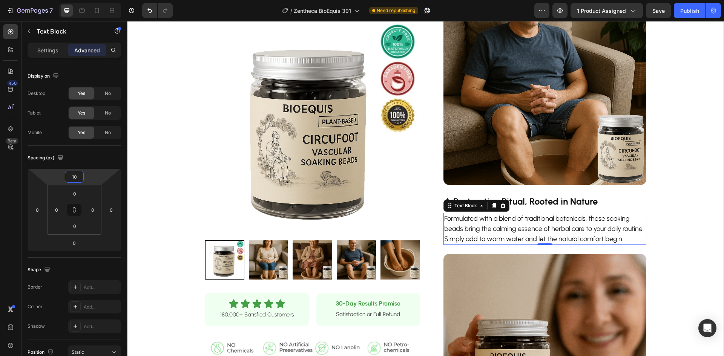
click at [711, 197] on div "Product Images Row Icon Icon Icon Icon Icon Icon List 180,000+ Satisfied Custom…" at bounding box center [425, 0] width 597 height 1059
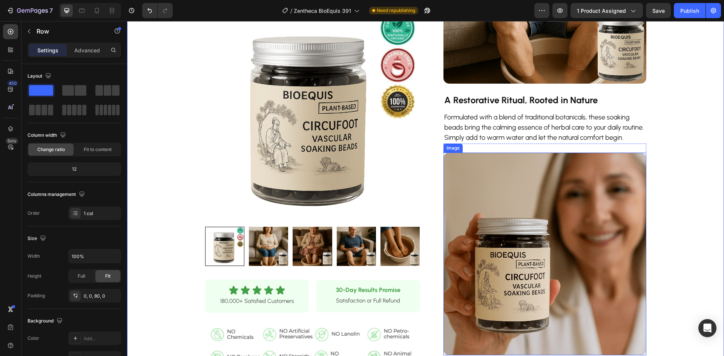
scroll to position [754, 0]
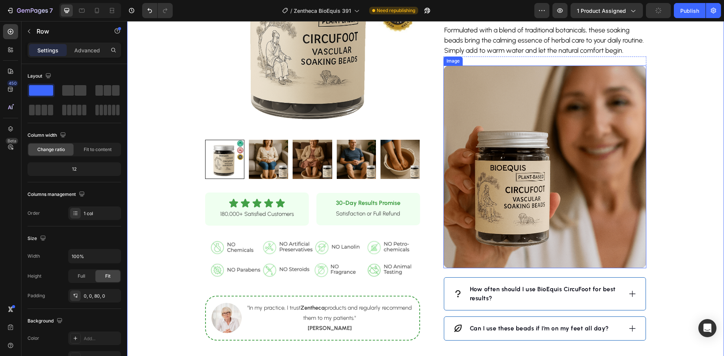
click at [560, 188] on img at bounding box center [545, 167] width 203 height 203
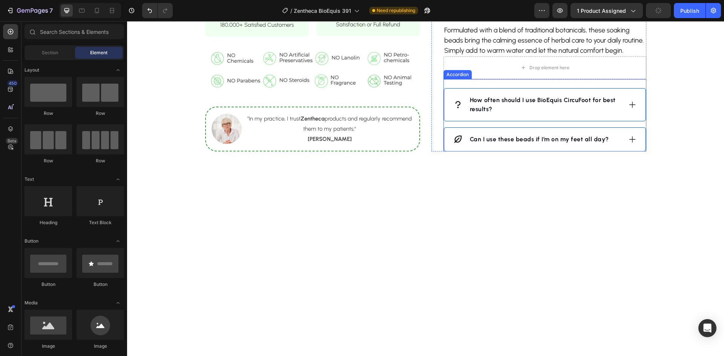
click at [596, 79] on div "Drop element here" at bounding box center [545, 68] width 203 height 23
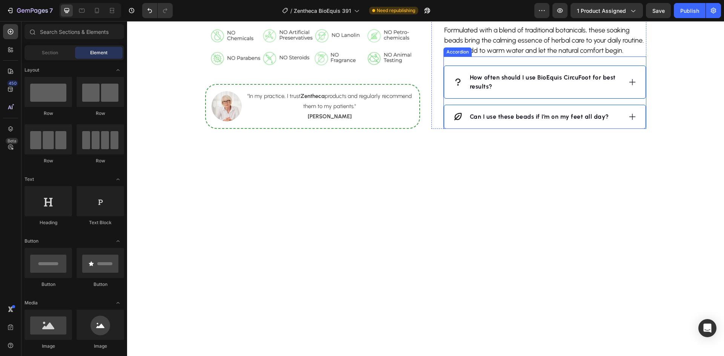
click at [569, 87] on strong "How often should I use BioEquis CircuFoot for best results?" at bounding box center [543, 82] width 146 height 16
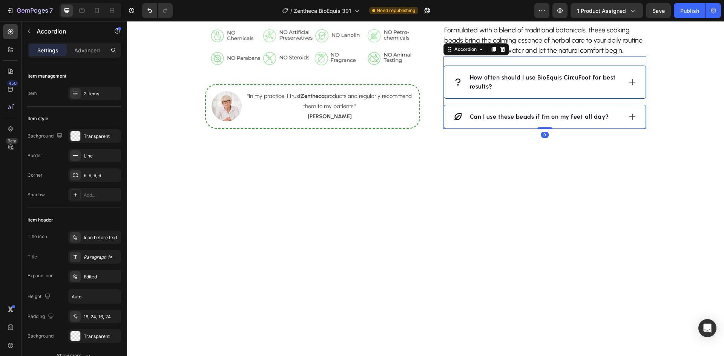
click at [569, 87] on strong "How often should I use BioEquis CircuFoot for best results?" at bounding box center [543, 82] width 146 height 16
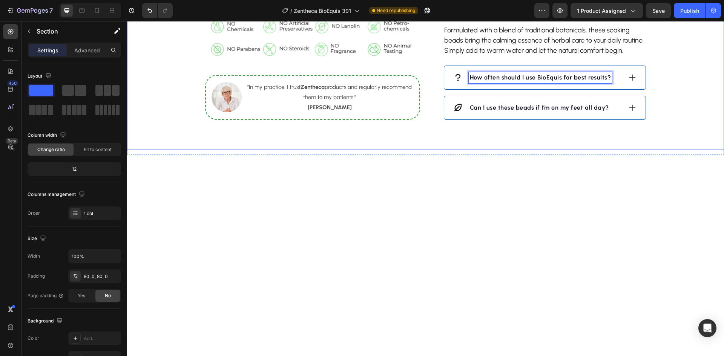
click at [634, 181] on div at bounding box center [425, 245] width 597 height 181
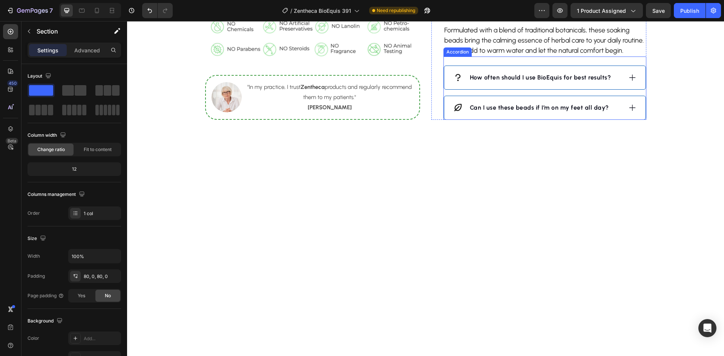
click at [612, 114] on div "Can I use these beads if I’m on my feet all day?" at bounding box center [537, 107] width 169 height 11
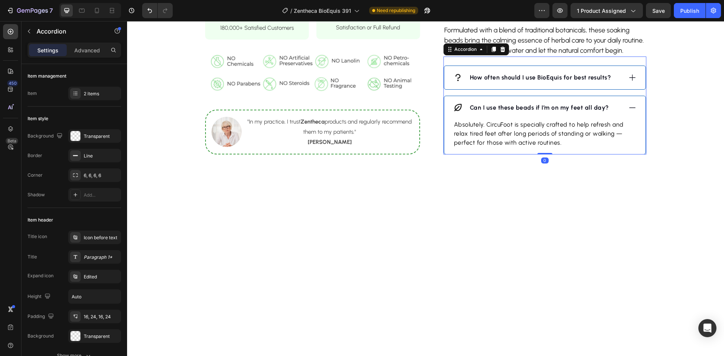
click at [612, 114] on div "Can I use these beads if I’m on my feet all day?" at bounding box center [537, 107] width 169 height 11
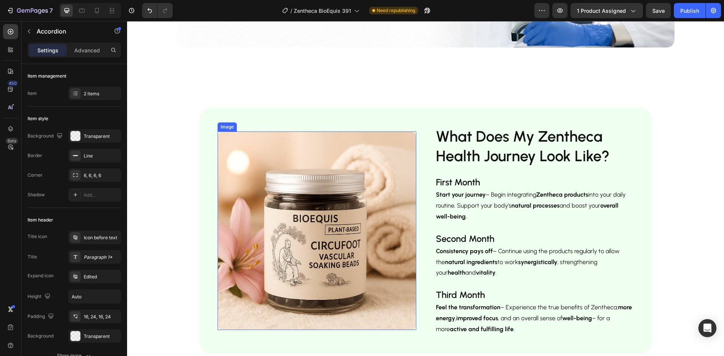
scroll to position [1282, 0]
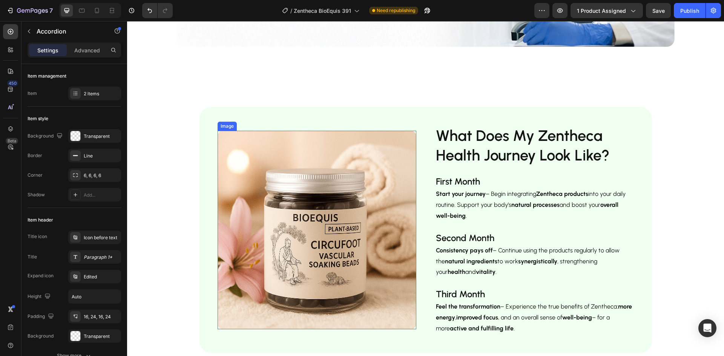
click at [293, 214] on img at bounding box center [317, 230] width 199 height 199
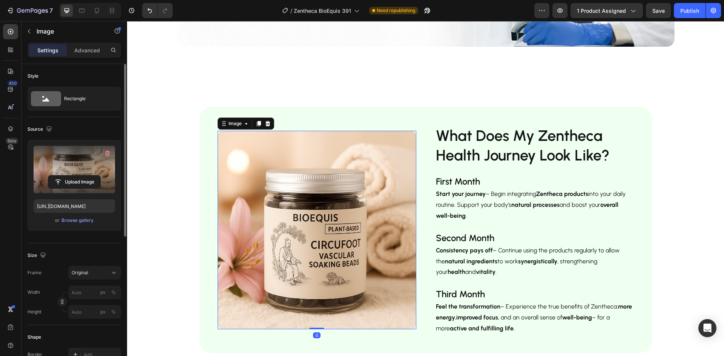
click at [48, 166] on label at bounding box center [74, 170] width 81 height 48
click at [48, 176] on input "file" at bounding box center [74, 182] width 52 height 13
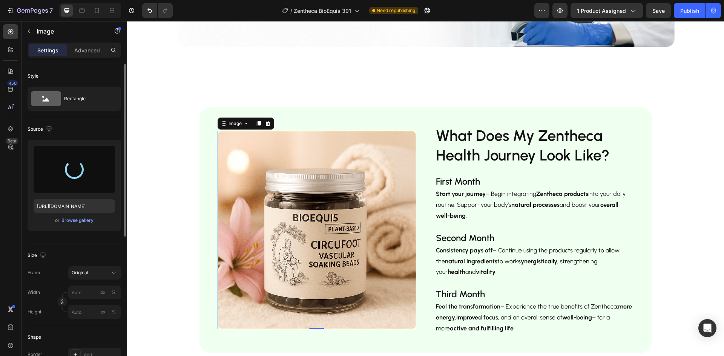
type input "[URL][DOMAIN_NAME]"
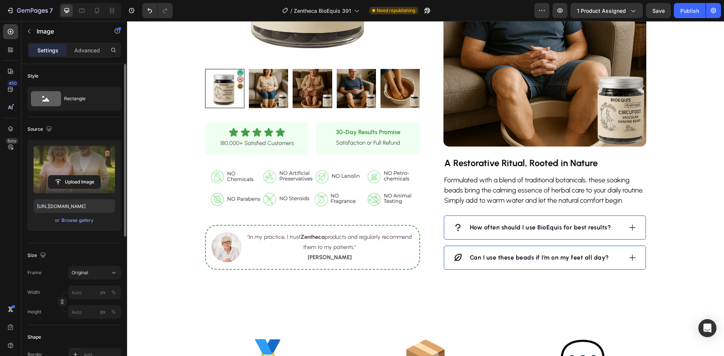
scroll to position [603, 0]
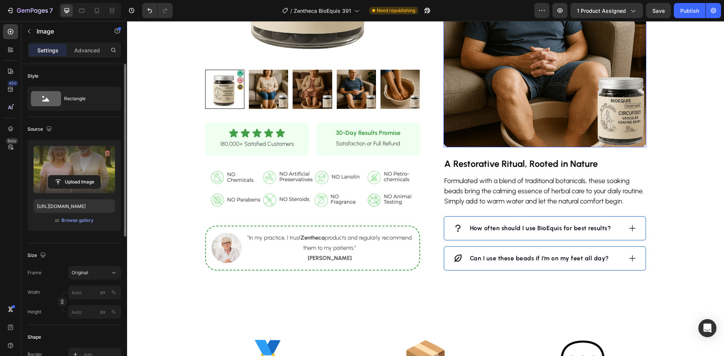
click at [529, 64] on img at bounding box center [545, 46] width 203 height 203
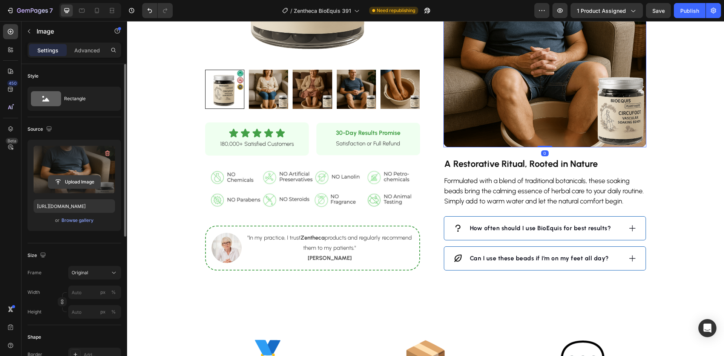
click at [71, 177] on input "file" at bounding box center [74, 182] width 52 height 13
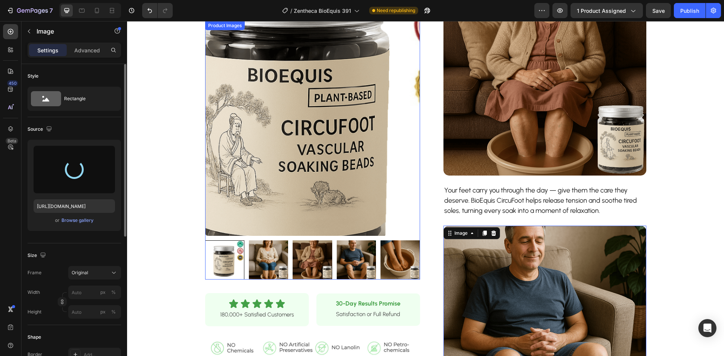
scroll to position [377, 0]
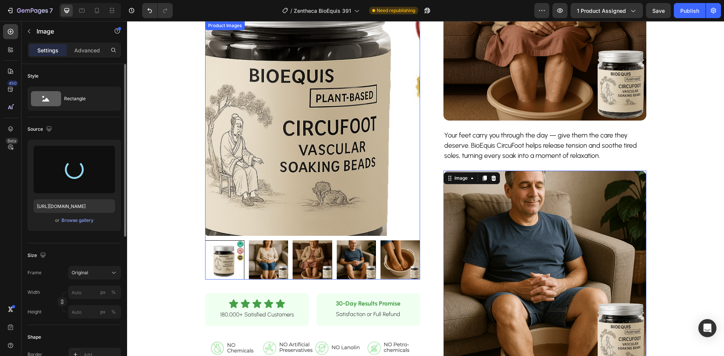
type input "[URL][DOMAIN_NAME]"
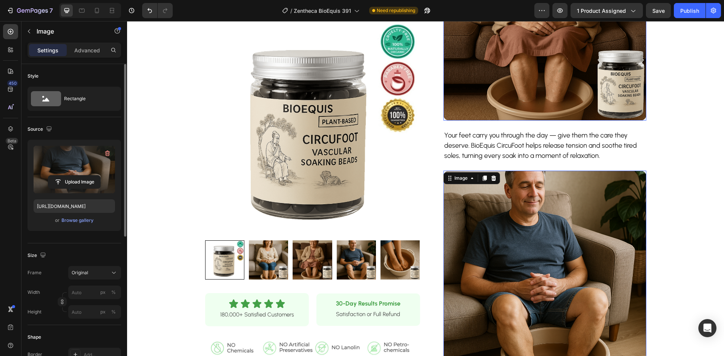
click at [531, 87] on img at bounding box center [545, 19] width 203 height 203
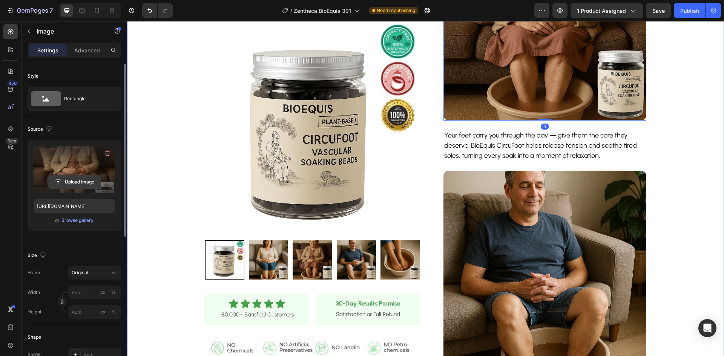
click at [81, 175] on button "Upload Image" at bounding box center [74, 182] width 53 height 14
click at [80, 181] on input "file" at bounding box center [74, 182] width 52 height 13
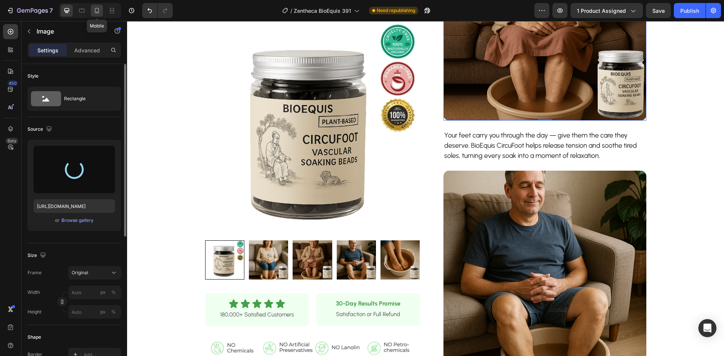
type input "[URL][DOMAIN_NAME]"
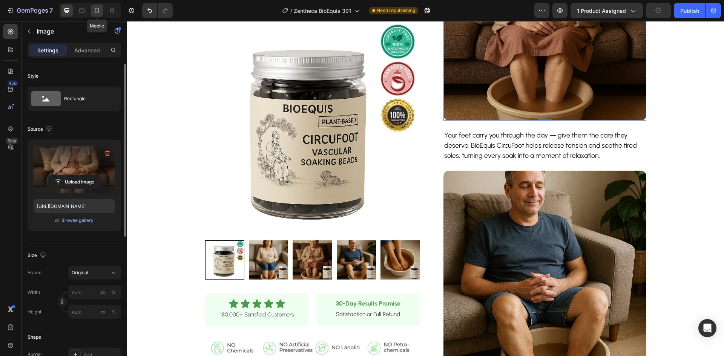
click at [98, 14] on icon at bounding box center [97, 11] width 8 height 8
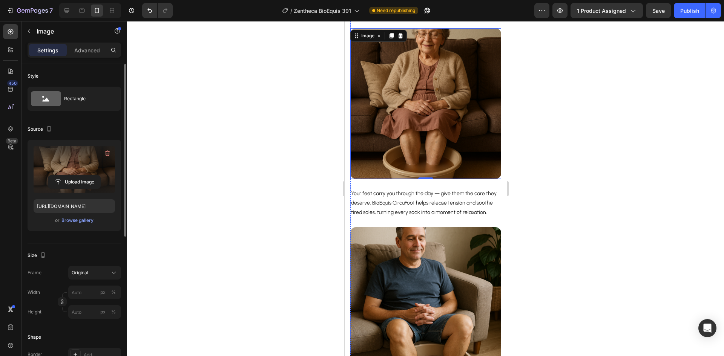
scroll to position [587, 0]
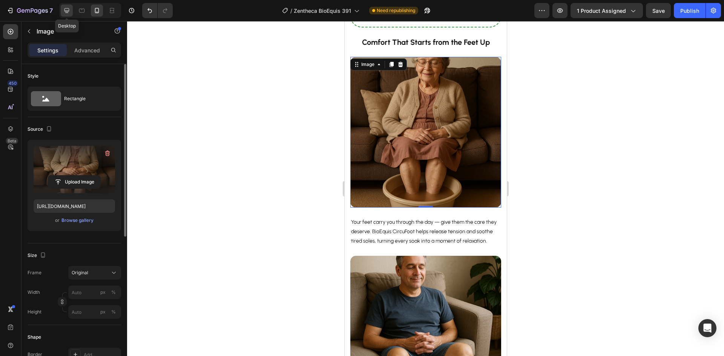
click at [61, 5] on div at bounding box center [67, 11] width 12 height 12
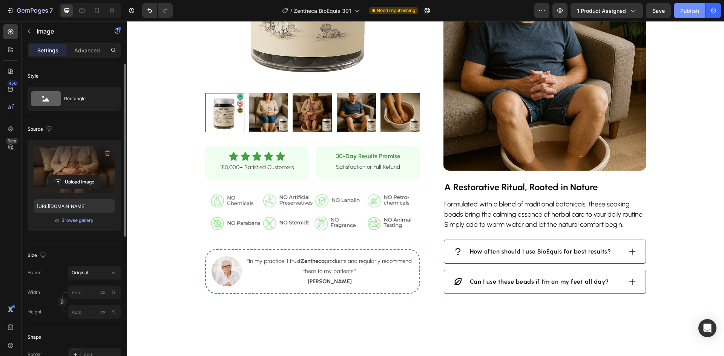
scroll to position [247, 0]
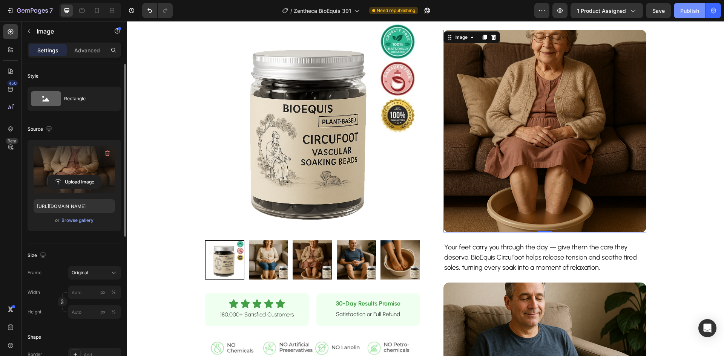
click at [686, 11] on div "Publish" at bounding box center [689, 11] width 19 height 8
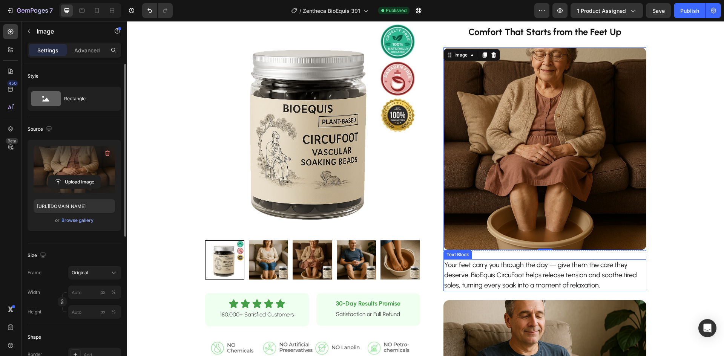
click at [492, 281] on p "Your feet carry you through the day — give them the care they deserve. BioEquis…" at bounding box center [544, 275] width 201 height 31
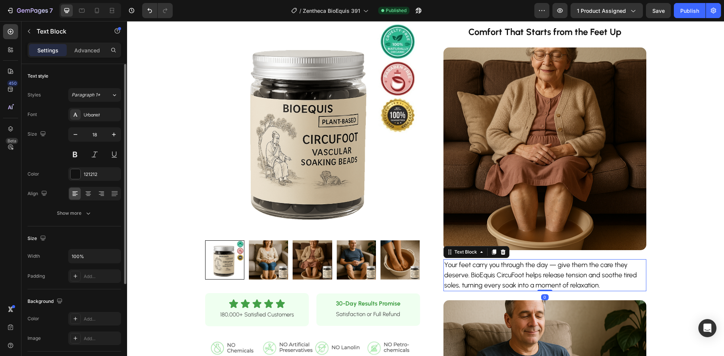
click at [492, 281] on p "Your feet carry you through the day — give them the care they deserve. BioEquis…" at bounding box center [544, 275] width 201 height 31
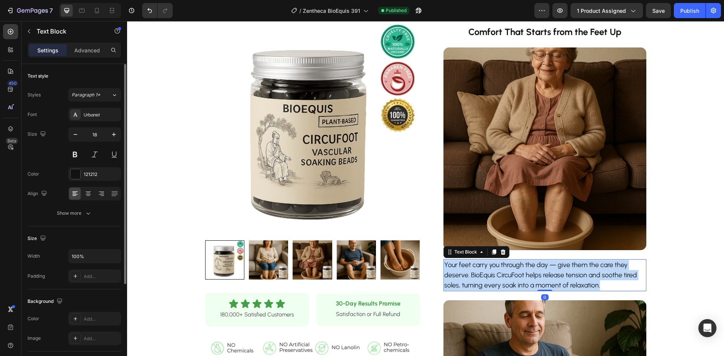
click at [492, 281] on p "Your feet carry you through the day — give them the care they deserve. BioEquis…" at bounding box center [544, 275] width 201 height 31
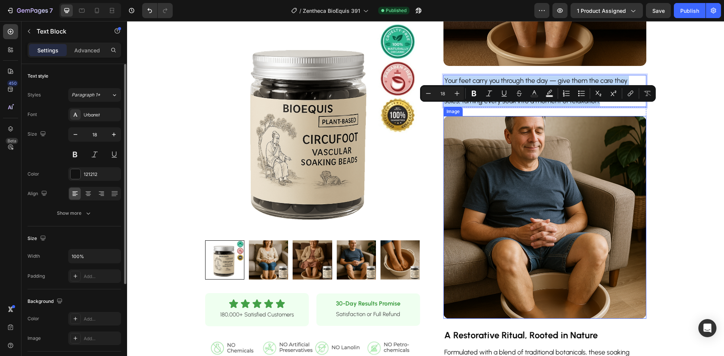
scroll to position [474, 0]
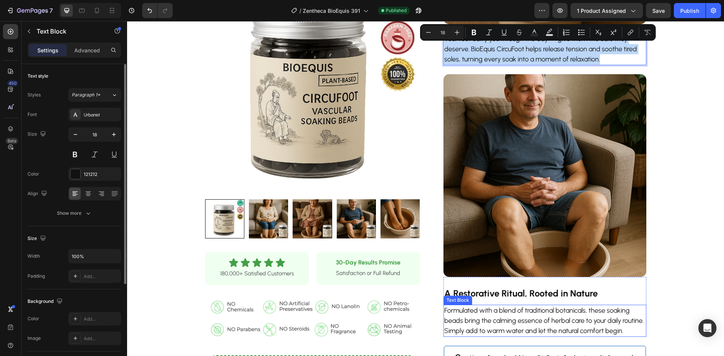
click at [503, 316] on p "Formulated with a blend of traditional botanicals, these soaking beads bring th…" at bounding box center [544, 321] width 201 height 31
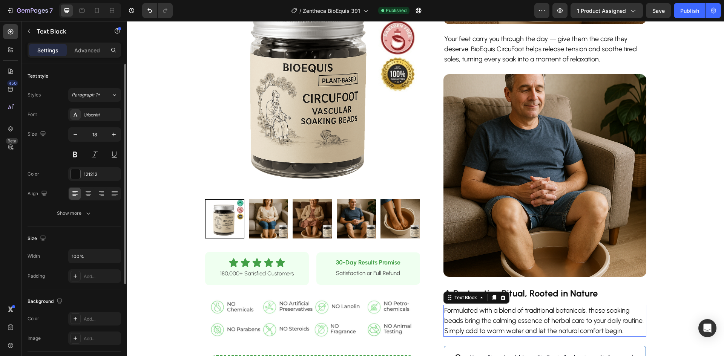
click at [503, 316] on p "Formulated with a blend of traditional botanicals, these soaking beads bring th…" at bounding box center [544, 321] width 201 height 31
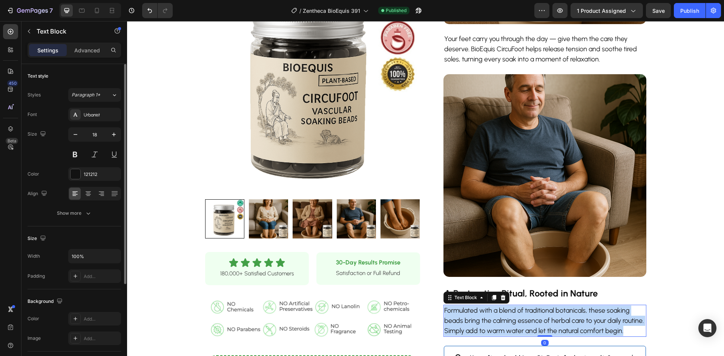
click at [503, 316] on p "Formulated with a blend of traditional botanicals, these soaking beads bring th…" at bounding box center [544, 321] width 201 height 31
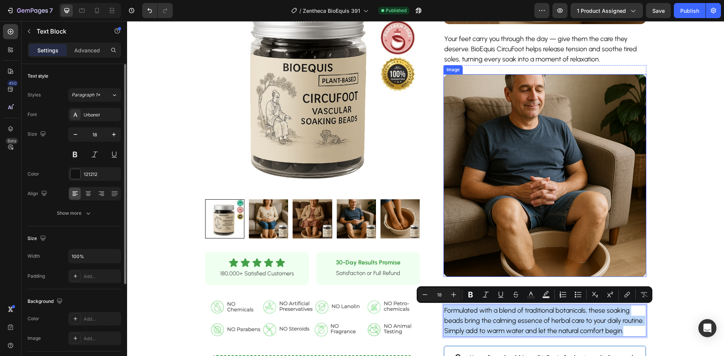
click at [511, 56] on p "Your feet carry you through the day — give them the care they deserve. BioEquis…" at bounding box center [544, 49] width 201 height 31
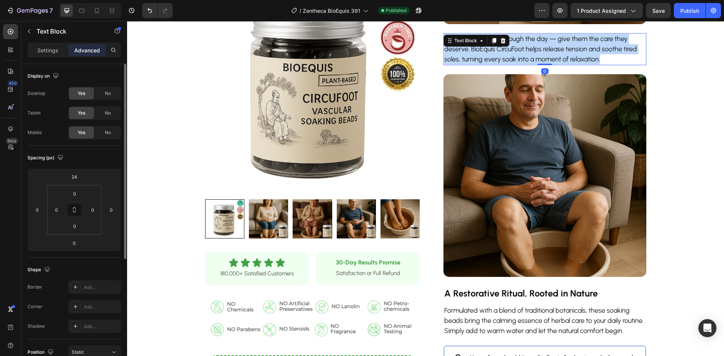
click at [511, 56] on p "Your feet carry you through the day — give them the care they deserve. BioEquis…" at bounding box center [544, 49] width 201 height 31
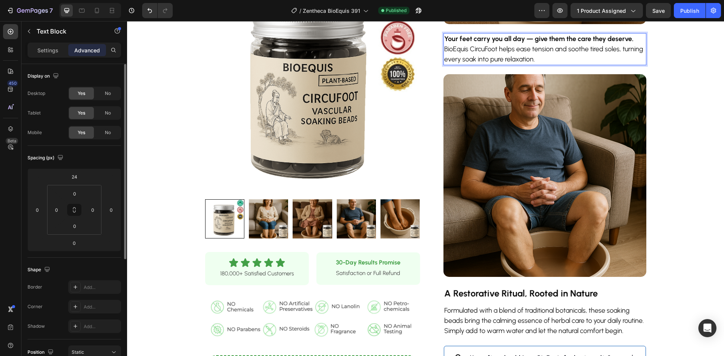
click at [477, 49] on p "Your feet carry you all day — give them the care they deserve. BioEquis CircuFo…" at bounding box center [544, 49] width 201 height 31
click at [479, 49] on p "Your feet carry you all day — give them the care they deserve. BioEquis CircuFo…" at bounding box center [544, 49] width 201 height 31
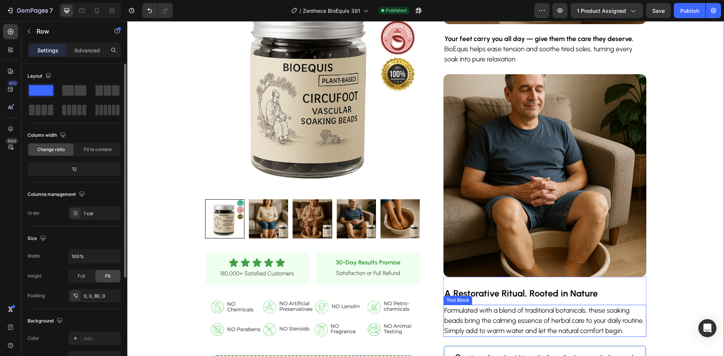
click at [518, 317] on p "Formulated with a blend of traditional botanicals, these soaking beads bring th…" at bounding box center [544, 321] width 201 height 31
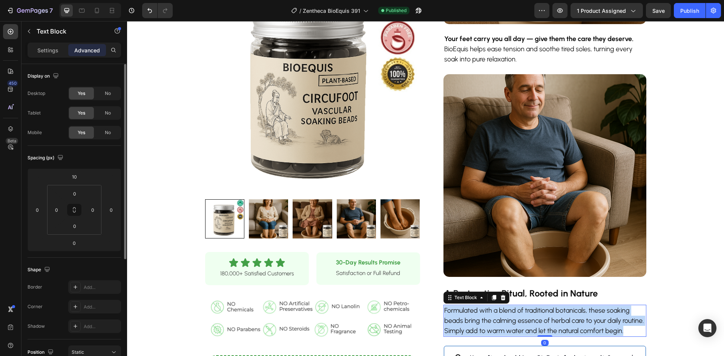
click at [518, 317] on p "Formulated with a blend of traditional botanicals, these soaking beads bring th…" at bounding box center [544, 321] width 201 height 31
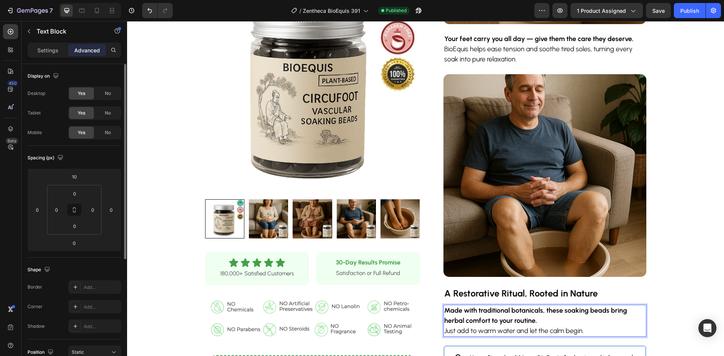
click at [444, 333] on p "Made with traditional botanicals, these soaking beads bring herbal comfort to y…" at bounding box center [544, 321] width 201 height 31
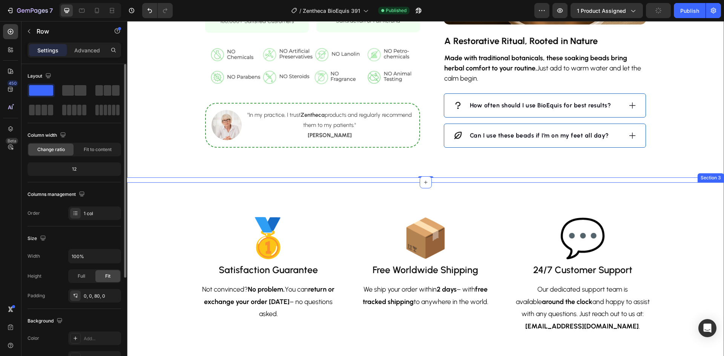
scroll to position [738, 0]
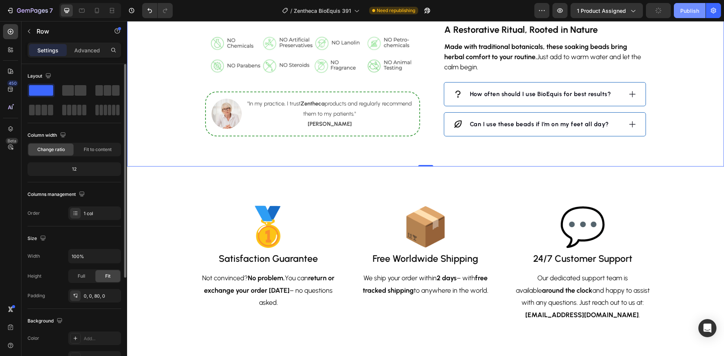
click at [686, 11] on div "Publish" at bounding box center [689, 11] width 19 height 8
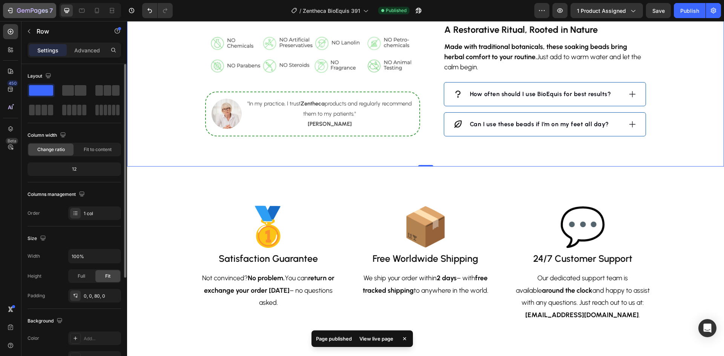
drag, startPoint x: 724, startPoint y: 0, endPoint x: 8, endPoint y: 10, distance: 715.9
click at [8, 10] on icon "button" at bounding box center [10, 11] width 8 height 8
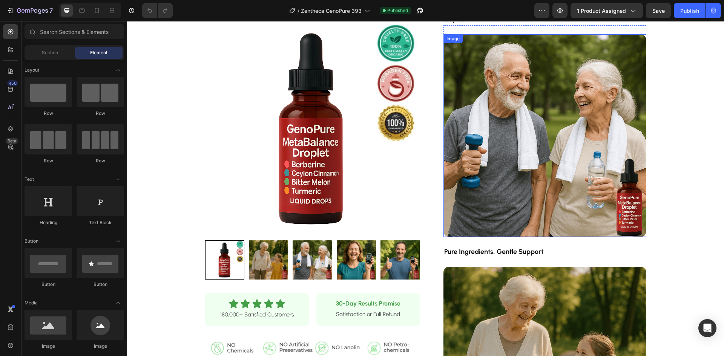
scroll to position [226, 0]
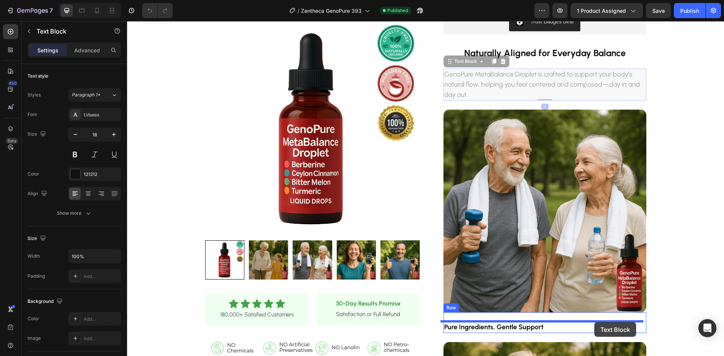
drag, startPoint x: 556, startPoint y: 90, endPoint x: 594, endPoint y: 322, distance: 235.9
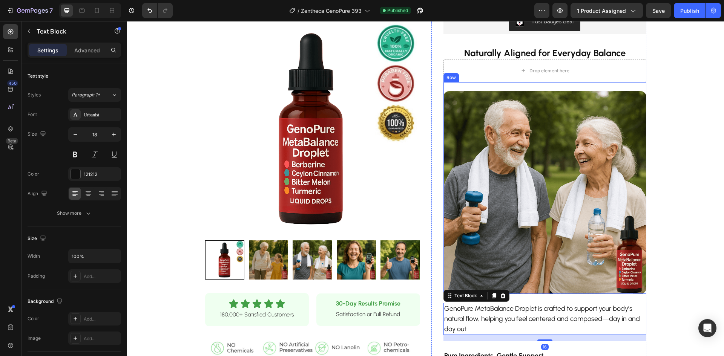
click at [595, 85] on div "Image" at bounding box center [545, 188] width 203 height 212
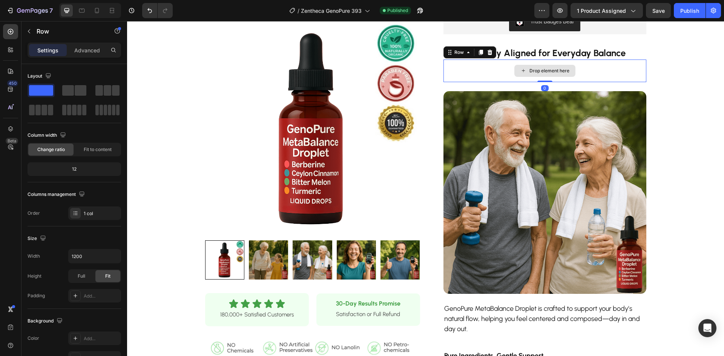
click at [596, 77] on div "Drop element here" at bounding box center [545, 71] width 203 height 23
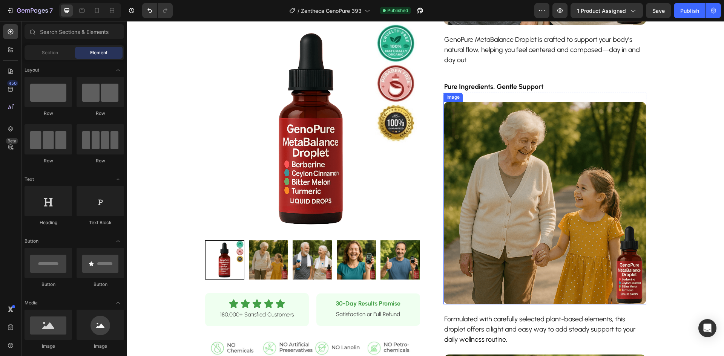
scroll to position [490, 0]
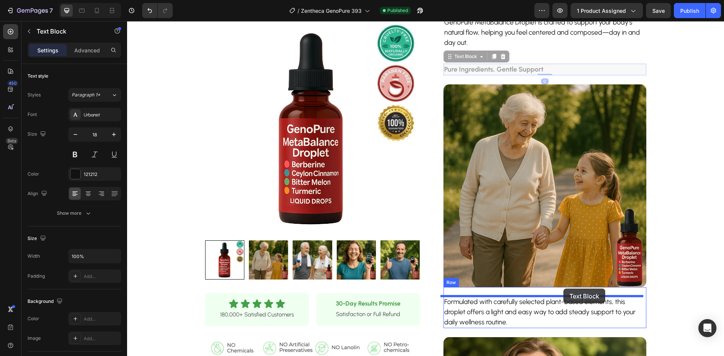
drag, startPoint x: 555, startPoint y: 72, endPoint x: 563, endPoint y: 289, distance: 217.4
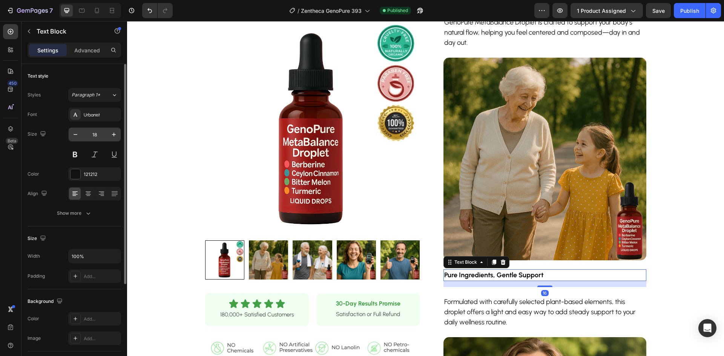
click at [97, 136] on input "18" at bounding box center [94, 135] width 25 height 14
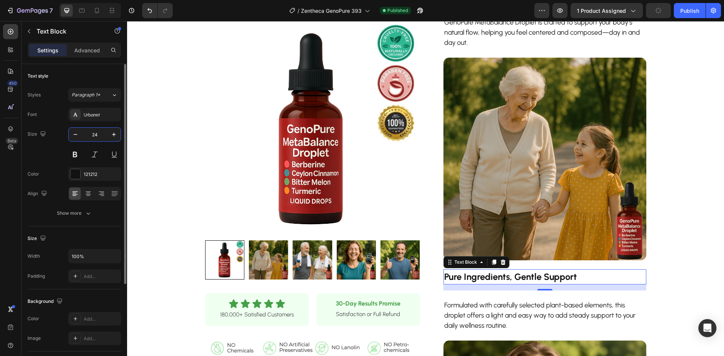
type input "24"
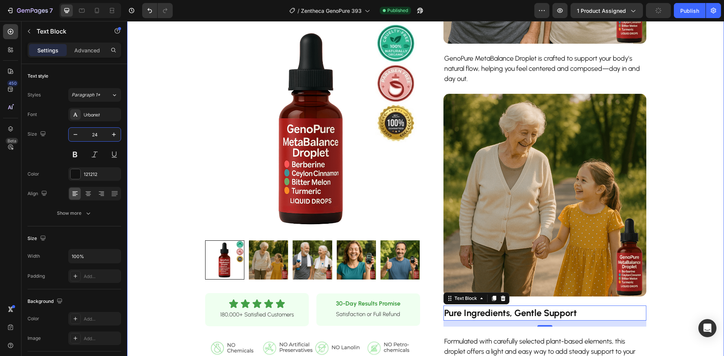
scroll to position [528, 0]
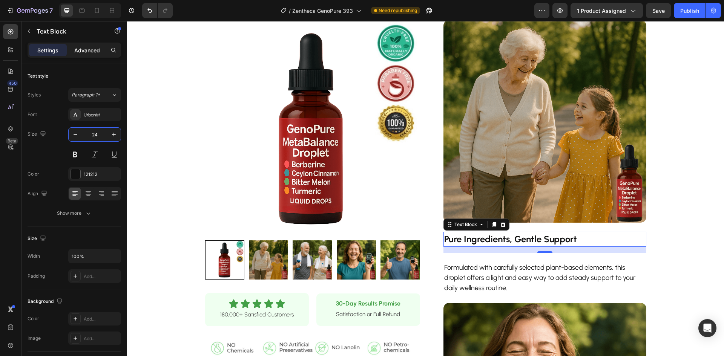
click at [97, 55] on div "Advanced" at bounding box center [87, 50] width 38 height 12
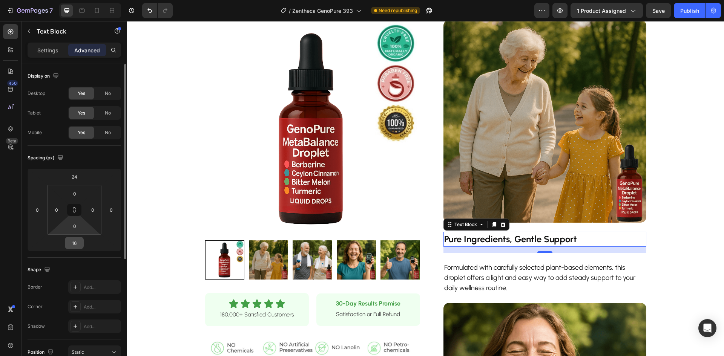
click at [78, 239] on input "16" at bounding box center [74, 243] width 15 height 11
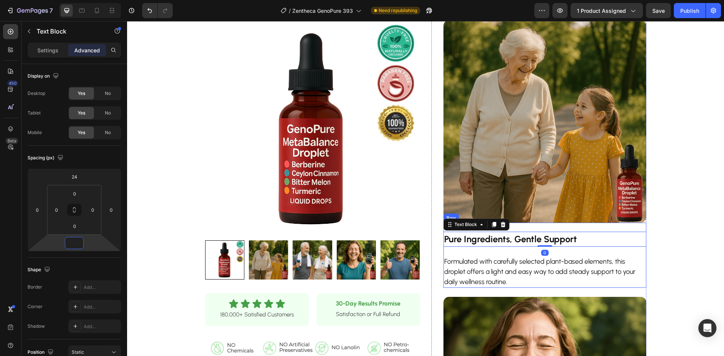
click at [471, 267] on p "Formulated with carefully selected plant-based elements, this droplet offers a …" at bounding box center [544, 272] width 201 height 31
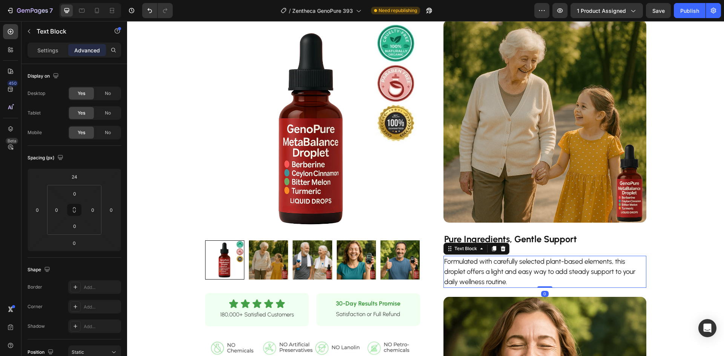
click at [100, 51] on div "Advanced" at bounding box center [87, 50] width 38 height 12
click at [75, 177] on input "24" at bounding box center [74, 176] width 15 height 11
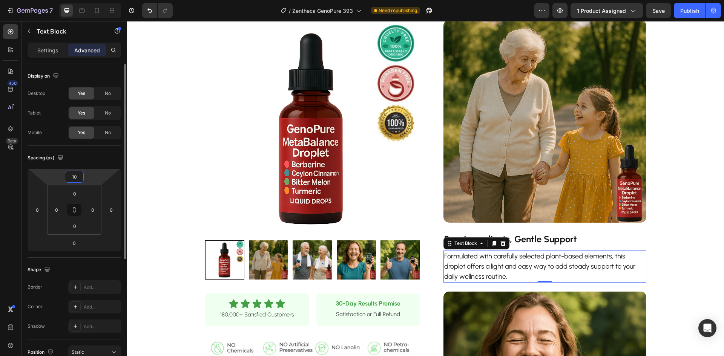
type input "11"
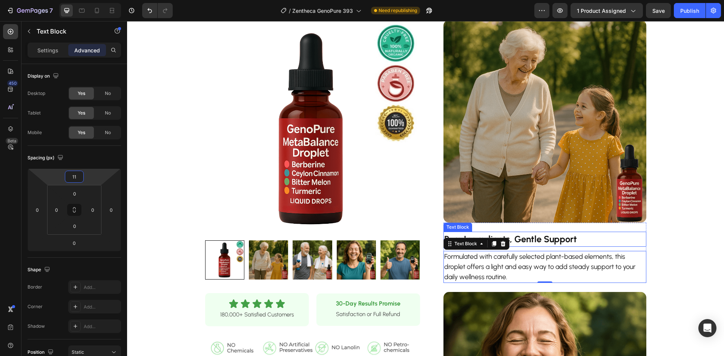
click at [674, 245] on div "Product Images Row Icon Icon Icon Icon Icon Icon List 180,000+ Satisfied Custom…" at bounding box center [425, 34] width 597 height 1050
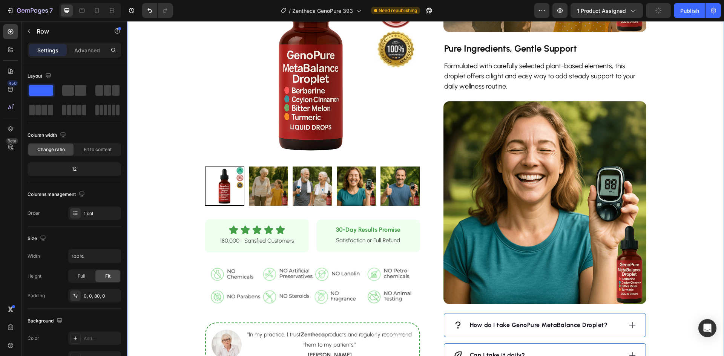
scroll to position [754, 0]
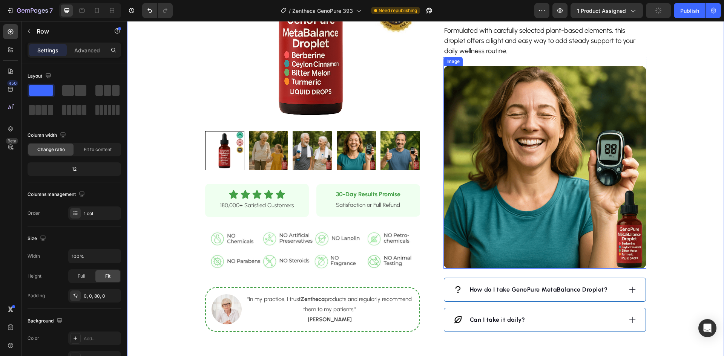
click at [522, 236] on img at bounding box center [545, 167] width 203 height 203
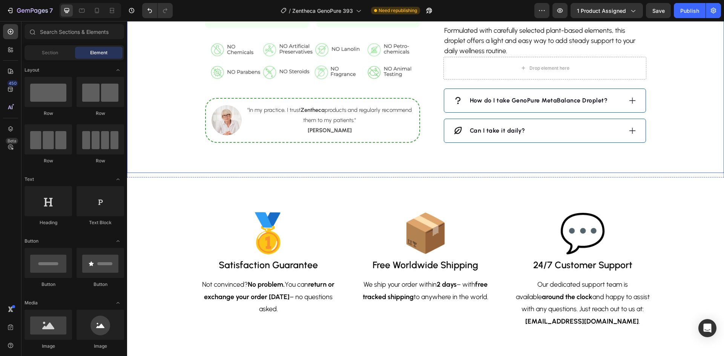
scroll to position [679, 0]
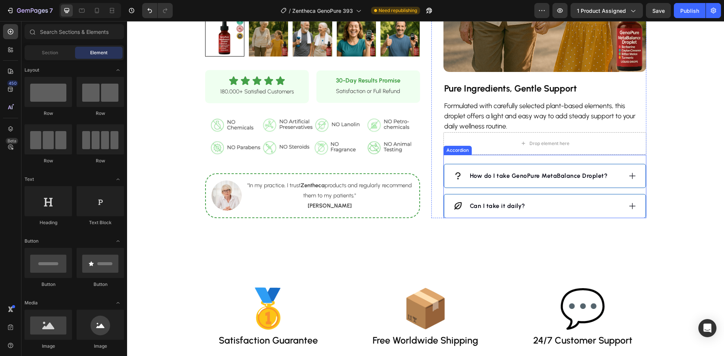
click at [587, 148] on div "Drop element here" at bounding box center [545, 143] width 203 height 23
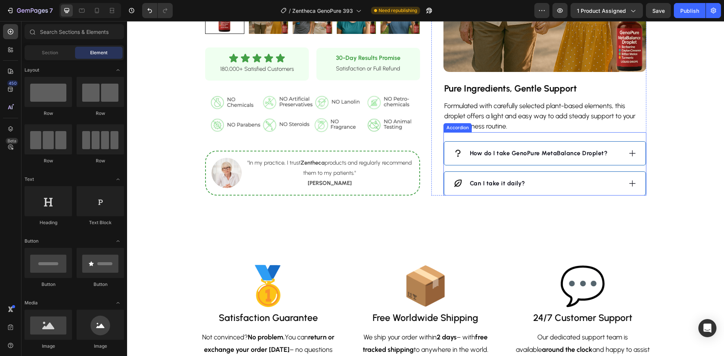
click at [569, 153] on strong "How do I take GenoPure MetaBalance Droplet?" at bounding box center [539, 153] width 138 height 7
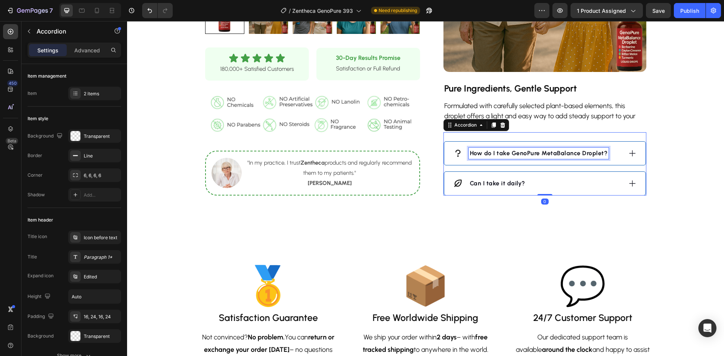
click at [569, 153] on strong "How do I take GenoPure MetaBalance Droplet?" at bounding box center [539, 153] width 138 height 7
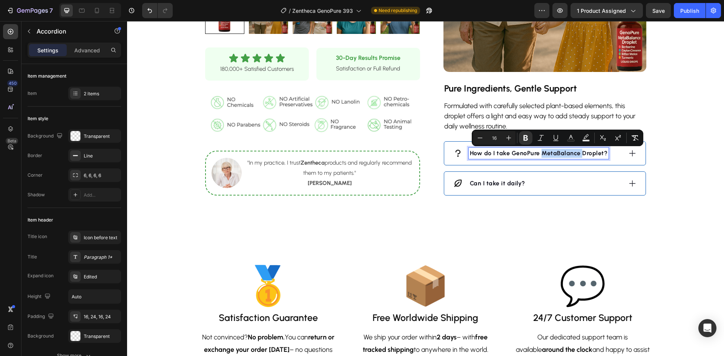
click at [540, 154] on strong "How do I take GenoPure MetaBalance Droplet?" at bounding box center [539, 153] width 138 height 7
drag, startPoint x: 537, startPoint y: 154, endPoint x: 598, endPoint y: 155, distance: 61.1
click at [598, 155] on strong "How do I take GenoPure MetaBalance Droplet?" at bounding box center [539, 153] width 138 height 7
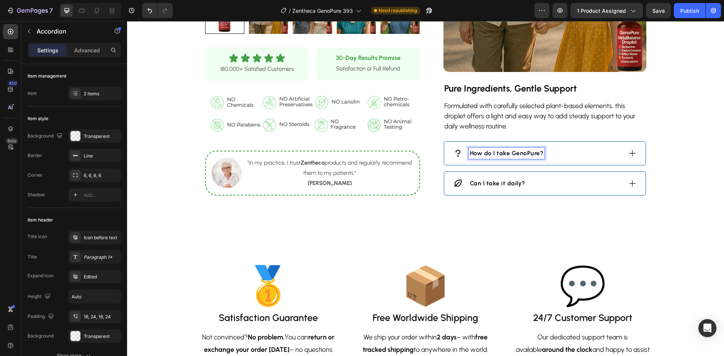
click at [560, 187] on div "Can I take it daily?" at bounding box center [537, 183] width 169 height 11
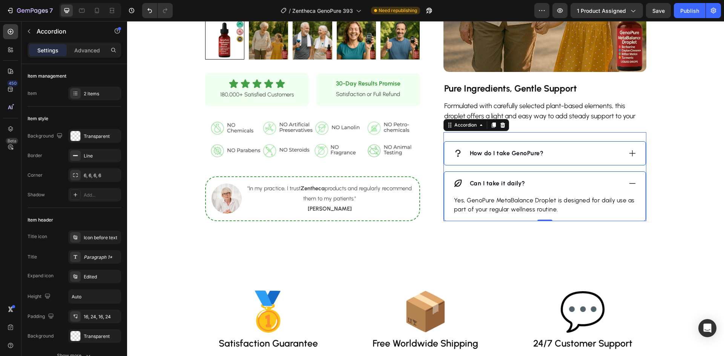
click at [596, 142] on div "How do I take GenoPure?" at bounding box center [544, 153] width 201 height 23
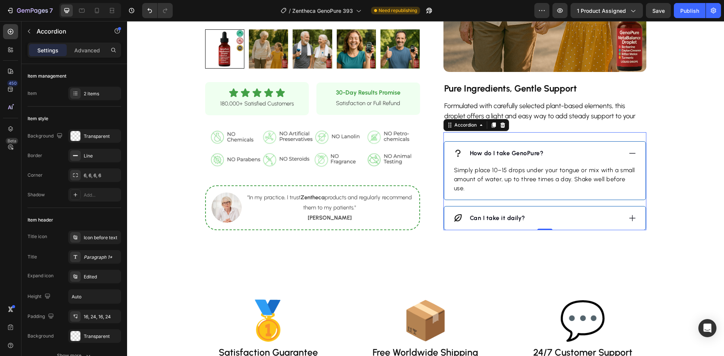
click at [596, 141] on div "How do I take GenoPure? Simply place 10–15 drops under your tongue or mix with …" at bounding box center [545, 170] width 202 height 59
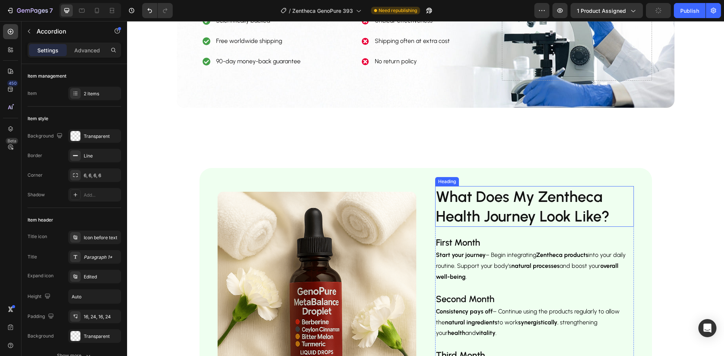
scroll to position [1245, 0]
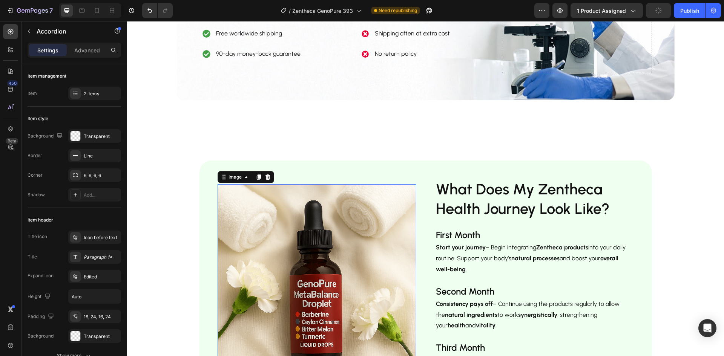
click at [292, 243] on img at bounding box center [317, 283] width 199 height 199
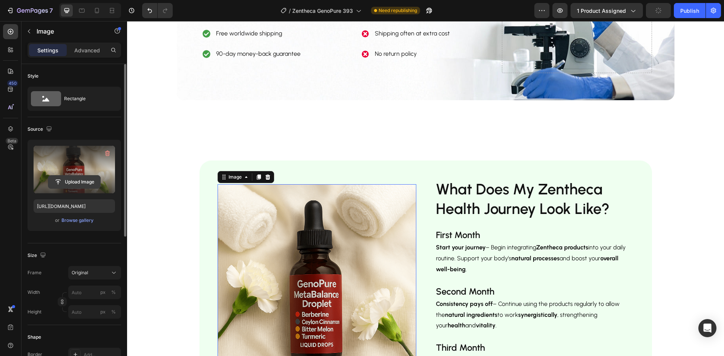
click at [60, 178] on input "file" at bounding box center [74, 182] width 52 height 13
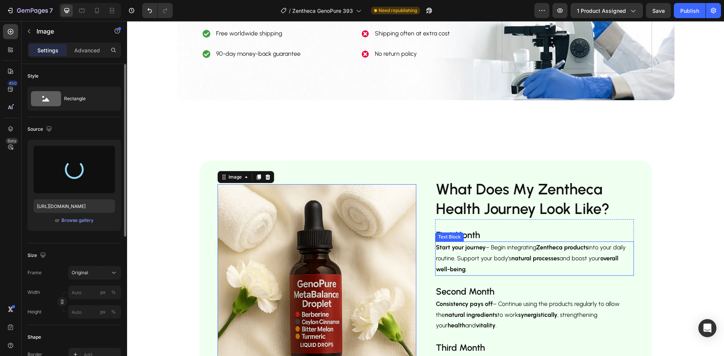
type input "[URL][DOMAIN_NAME]"
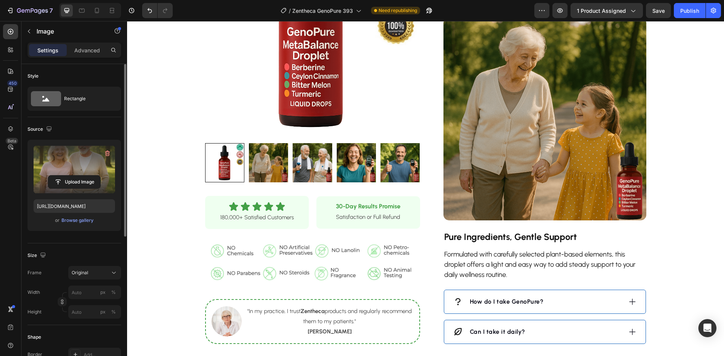
scroll to position [528, 0]
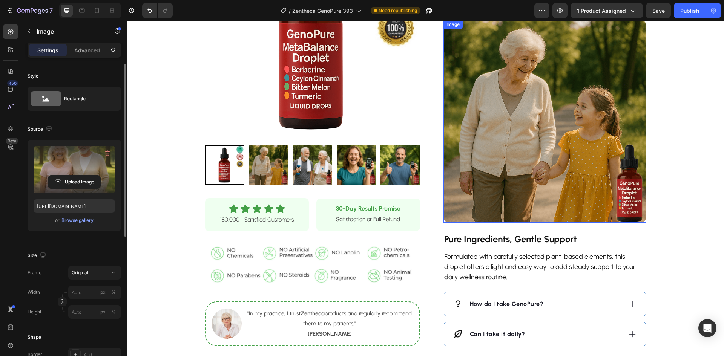
click at [548, 177] on img at bounding box center [545, 121] width 203 height 203
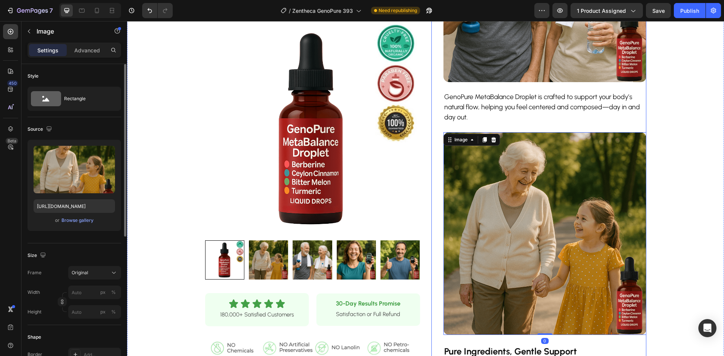
scroll to position [415, 0]
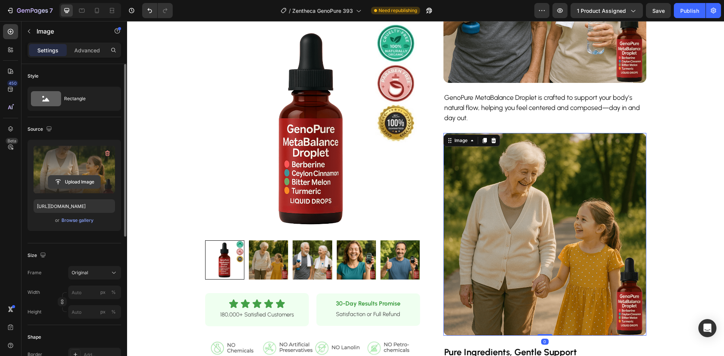
click at [83, 180] on input "file" at bounding box center [74, 182] width 52 height 13
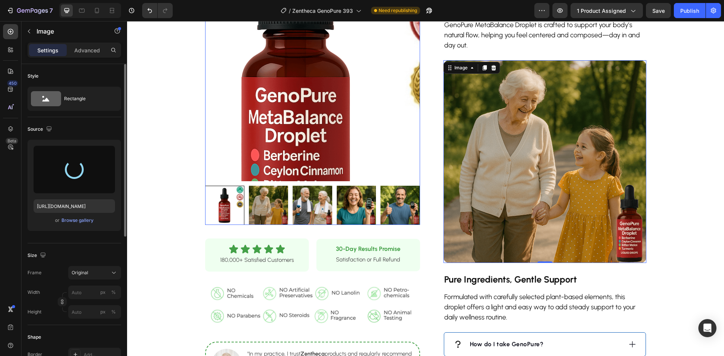
scroll to position [490, 0]
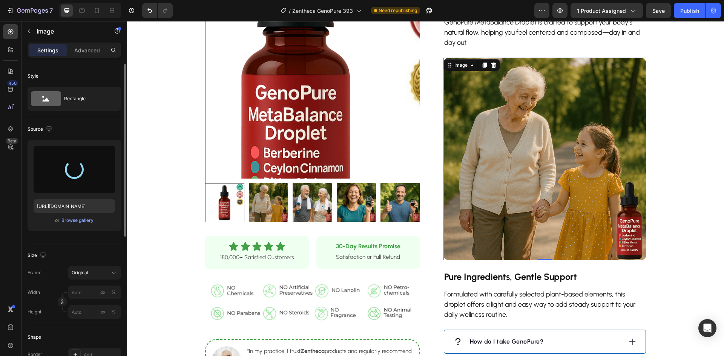
type input "https://cdn.shopify.com/s/files/1/0928/9764/0734/files/gempages_564206045296067…"
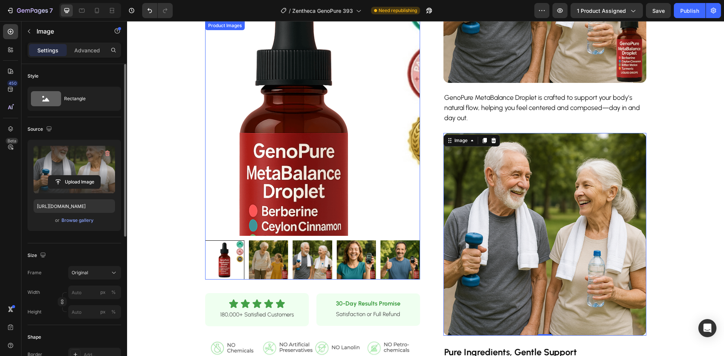
scroll to position [339, 0]
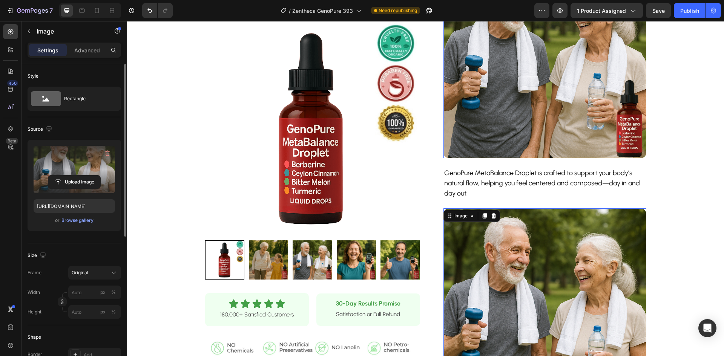
click at [472, 88] on img at bounding box center [545, 56] width 203 height 203
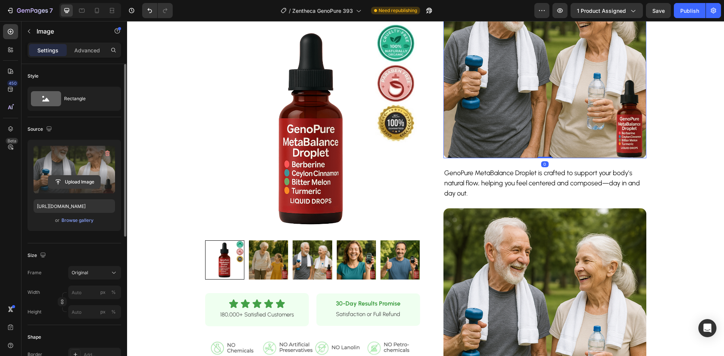
click at [71, 187] on input "file" at bounding box center [74, 182] width 52 height 13
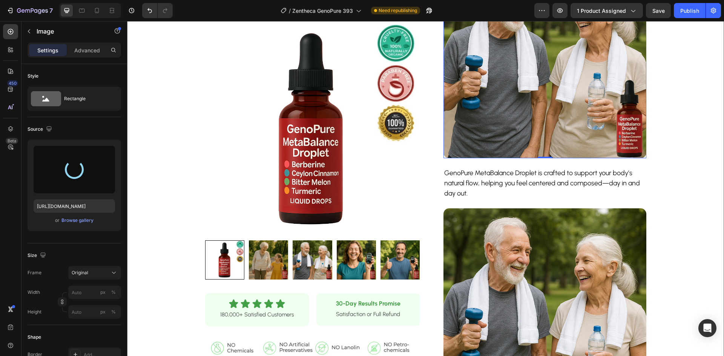
type input "https://cdn.shopify.com/s/files/1/0928/9764/0734/files/gempages_564206045296067…"
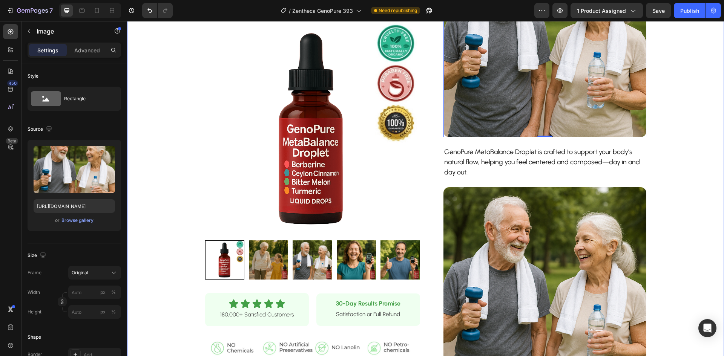
scroll to position [377, 0]
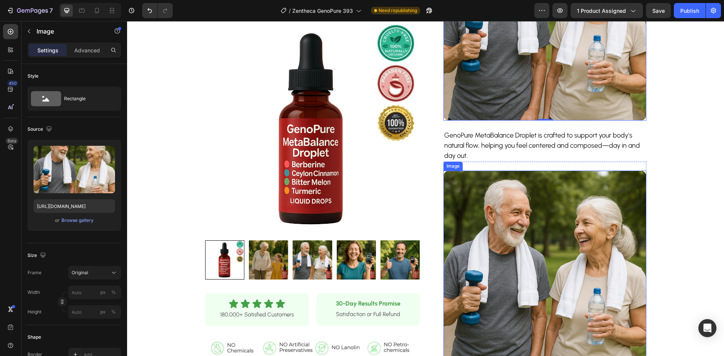
click at [549, 236] on img at bounding box center [545, 272] width 203 height 203
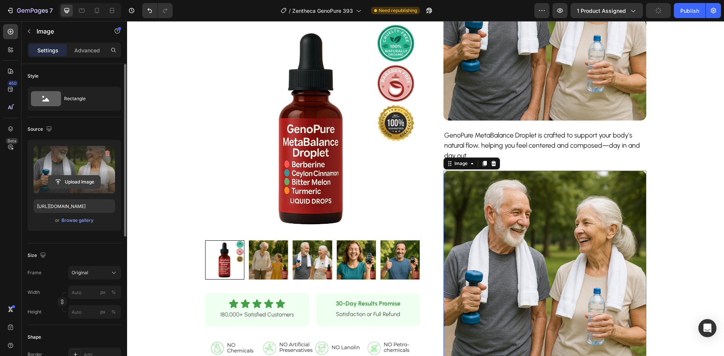
click at [90, 185] on input "file" at bounding box center [74, 182] width 52 height 13
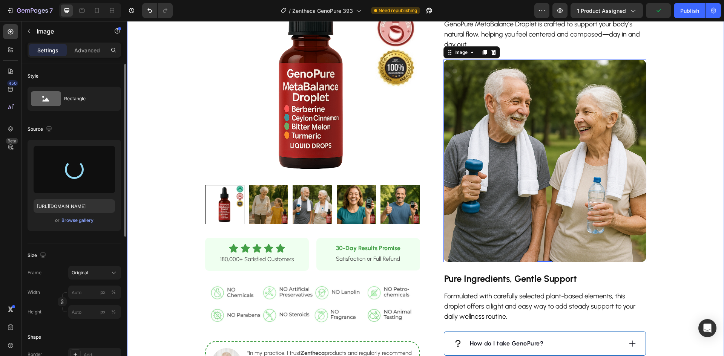
scroll to position [490, 0]
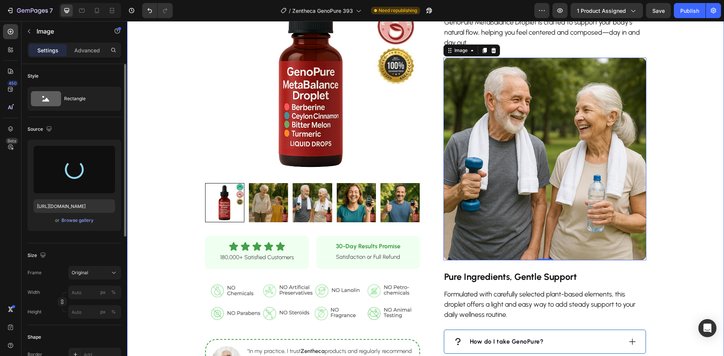
type input "https://cdn.shopify.com/s/files/1/0928/9764/0734/files/gempages_564206045296067…"
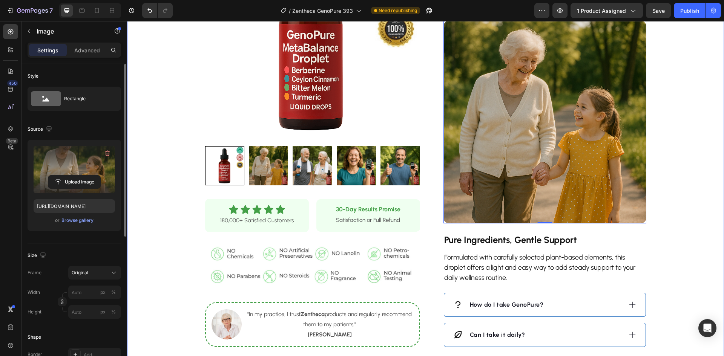
scroll to position [603, 0]
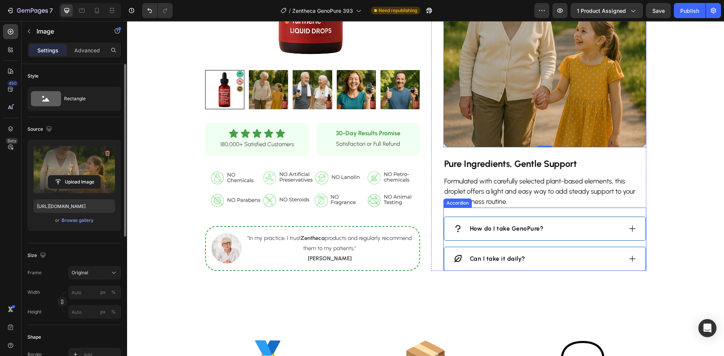
click at [559, 253] on div "Can I take it daily?" at bounding box center [537, 258] width 169 height 11
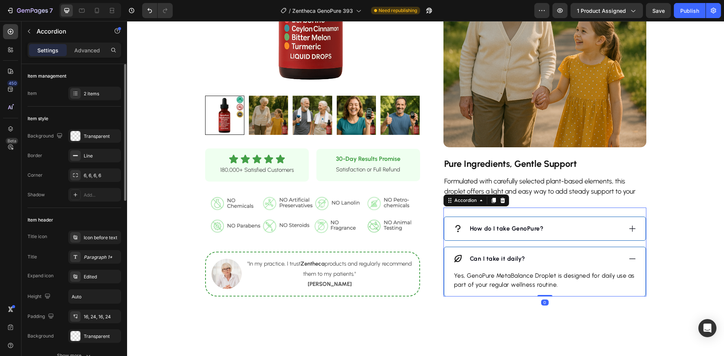
click at [558, 254] on div "Can I take it daily?" at bounding box center [537, 258] width 169 height 11
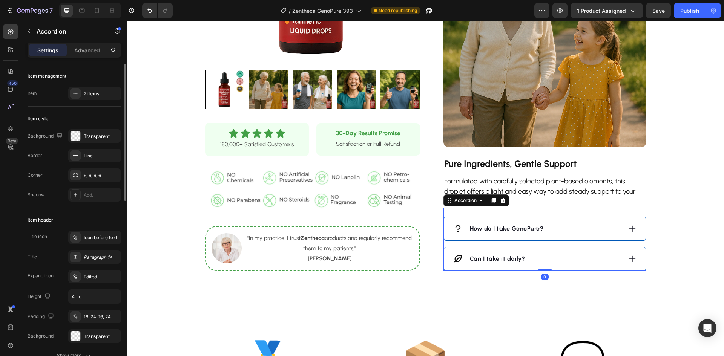
click at [558, 254] on div "Can I take it daily?" at bounding box center [537, 258] width 169 height 11
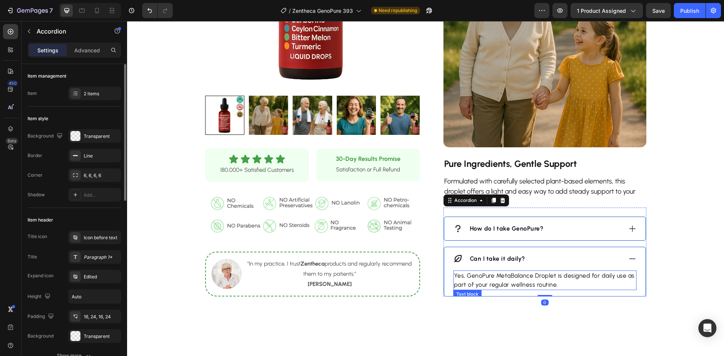
click at [511, 278] on p "Yes, GenoPure MetaBalance Droplet is designed for daily use as part of your reg…" at bounding box center [545, 281] width 182 height 18
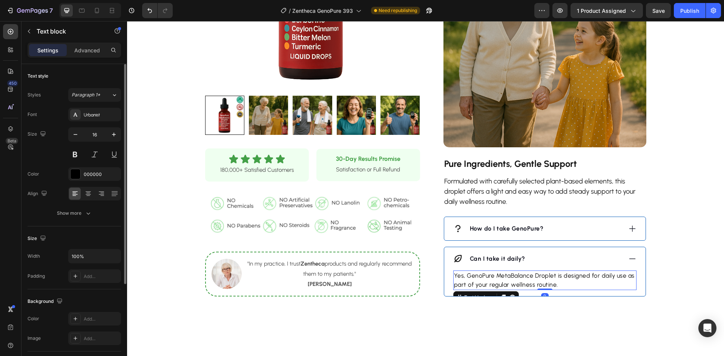
click at [511, 278] on p "Yes, GenoPure MetaBalance Droplet is designed for daily use as part of your reg…" at bounding box center [545, 281] width 182 height 18
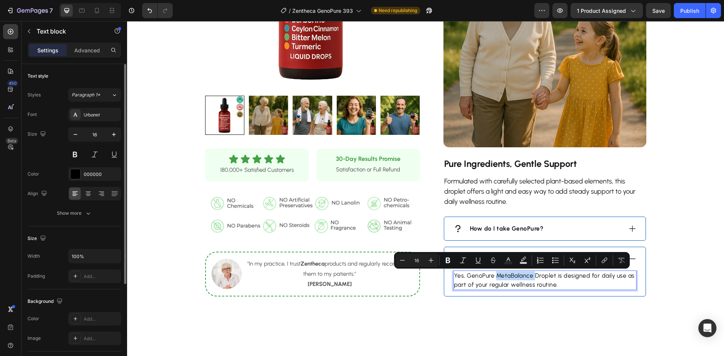
click at [496, 277] on p "Yes, GenoPure MetaBalance Droplet is designed for daily use as part of your reg…" at bounding box center [545, 281] width 182 height 18
drag, startPoint x: 494, startPoint y: 277, endPoint x: 553, endPoint y: 278, distance: 59.2
click at [553, 278] on p "Yes, GenoPure MetaBalance Droplet is designed for daily use as part of your reg…" at bounding box center [545, 281] width 182 height 18
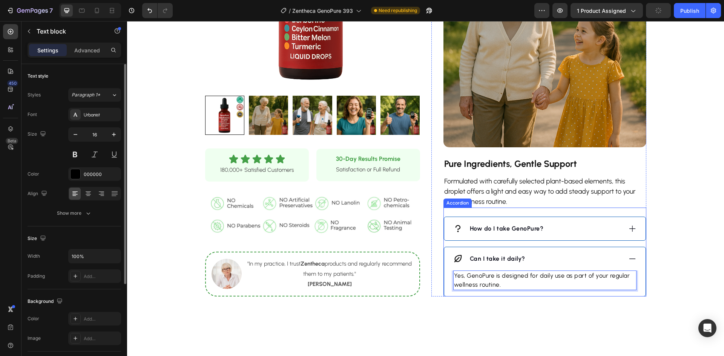
click at [566, 226] on div "How do I take GenoPure?" at bounding box center [537, 228] width 169 height 11
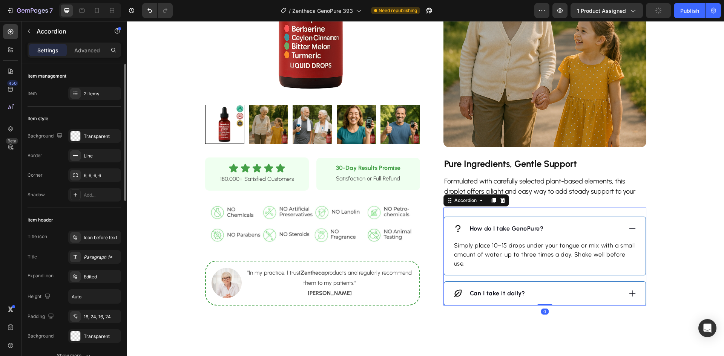
click at [566, 226] on div "How do I take GenoPure?" at bounding box center [537, 228] width 169 height 11
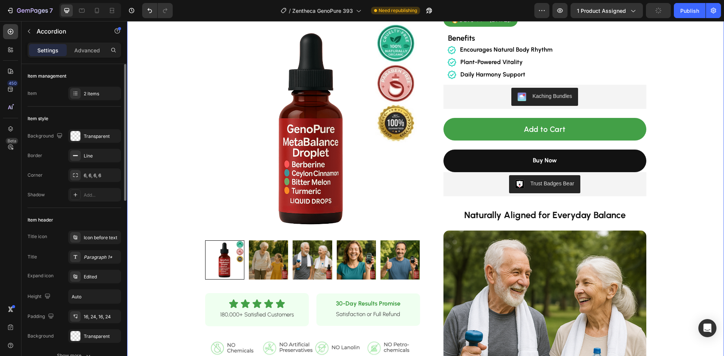
scroll to position [113, 0]
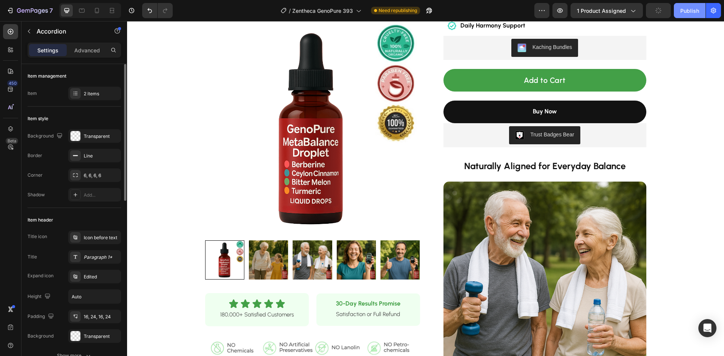
click at [687, 9] on div "Publish" at bounding box center [689, 11] width 19 height 8
click at [96, 12] on icon at bounding box center [97, 11] width 8 height 8
type input "8"
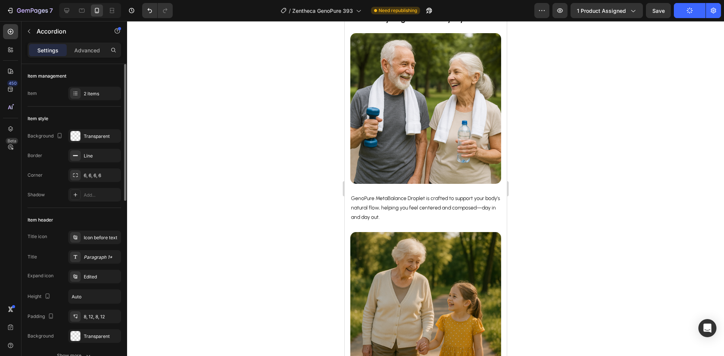
scroll to position [591, 0]
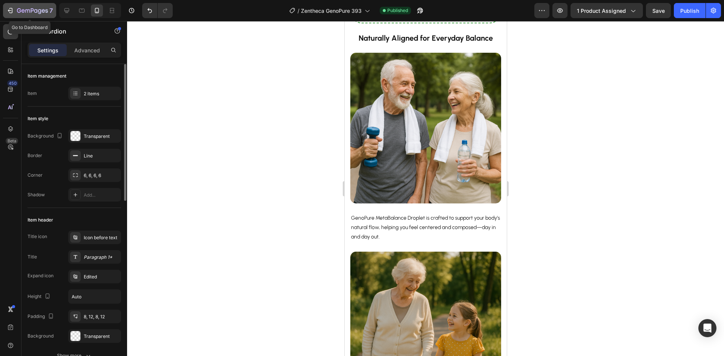
click at [8, 9] on icon "button" at bounding box center [10, 11] width 8 height 8
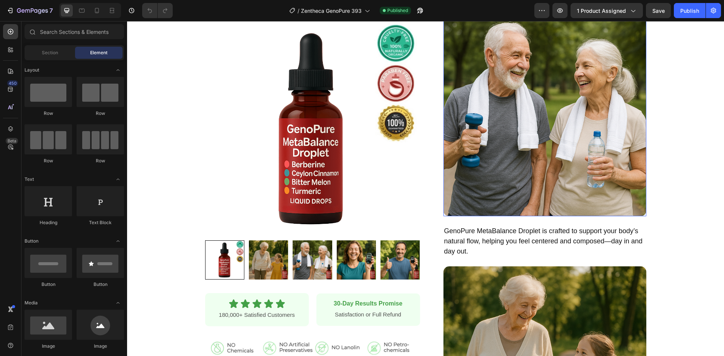
scroll to position [302, 0]
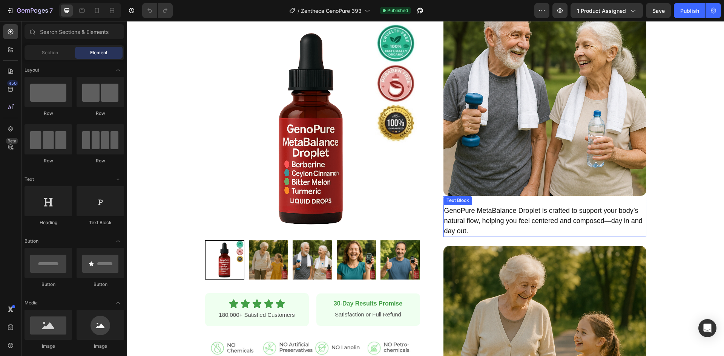
click at [510, 210] on p "GenoPure MetaBalance Droplet is crafted to support your body’s natural flow, he…" at bounding box center [544, 221] width 201 height 31
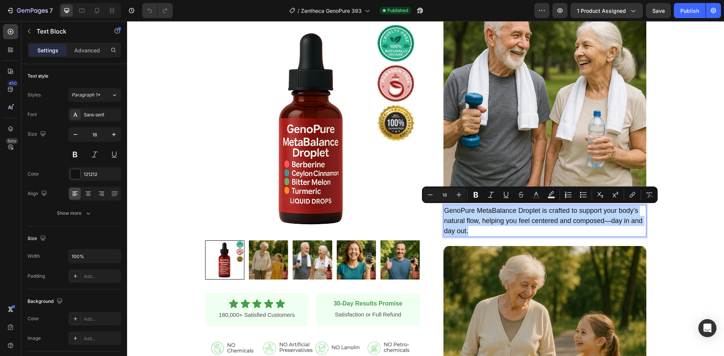
click at [477, 213] on p "GenoPure MetaBalance Droplet is crafted to support your body’s natural flow, he…" at bounding box center [544, 221] width 201 height 31
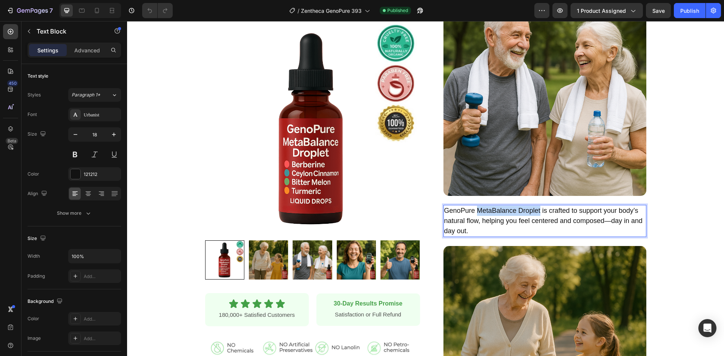
drag, startPoint x: 472, startPoint y: 211, endPoint x: 535, endPoint y: 211, distance: 63.0
click at [535, 211] on p "GenoPure MetaBalance Droplet is crafted to support your body’s natural flow, he…" at bounding box center [544, 221] width 201 height 31
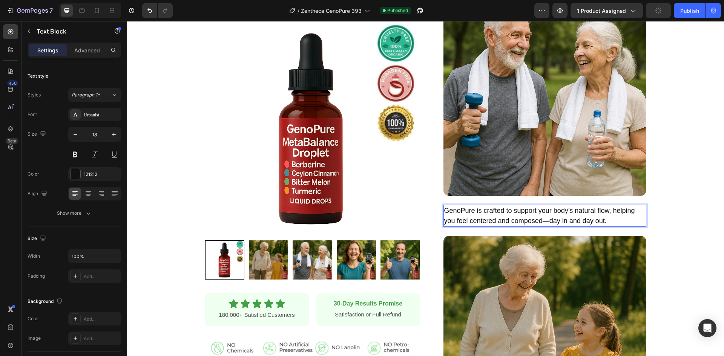
click at [459, 210] on p "GenoPure is crafted to support your body’s natural flow, helping you feel cente…" at bounding box center [544, 216] width 201 height 20
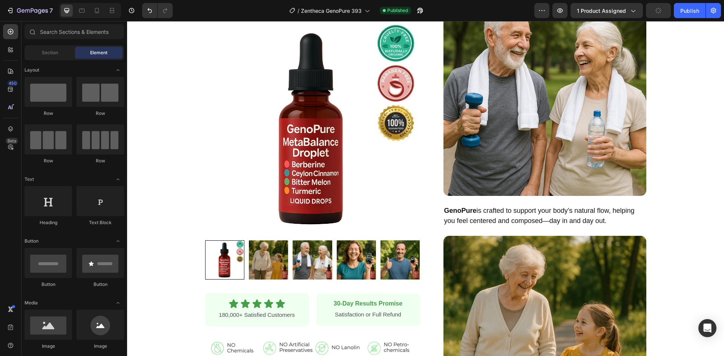
scroll to position [595, 0]
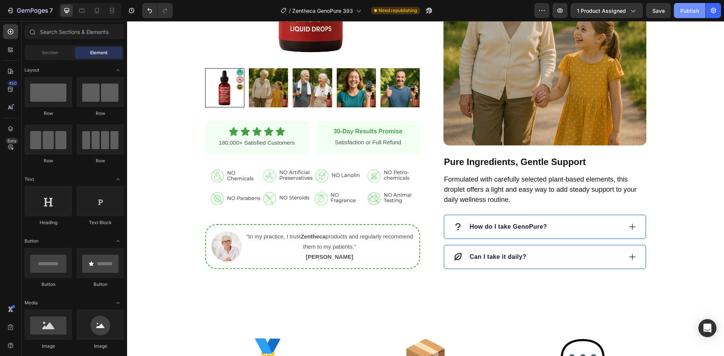
click at [691, 14] on div "Publish" at bounding box center [689, 11] width 19 height 8
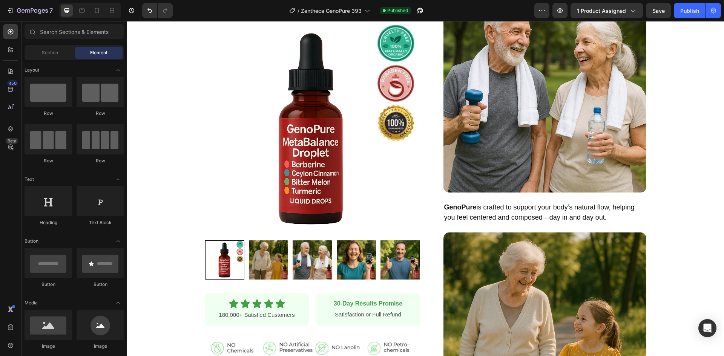
scroll to position [302, 0]
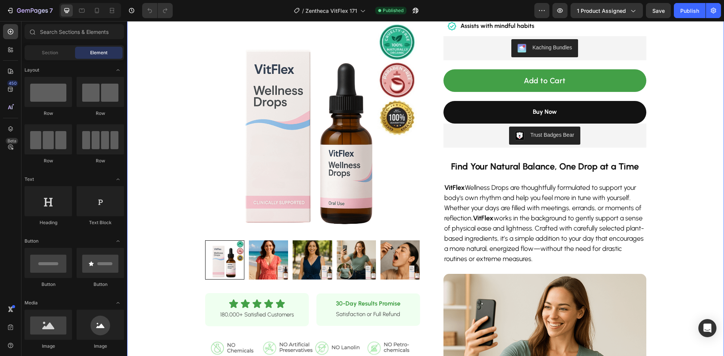
scroll to position [113, 0]
click at [523, 222] on p "VitFlex Wellness Drops are thoughtfully formulated to support your body's own r…" at bounding box center [544, 223] width 201 height 81
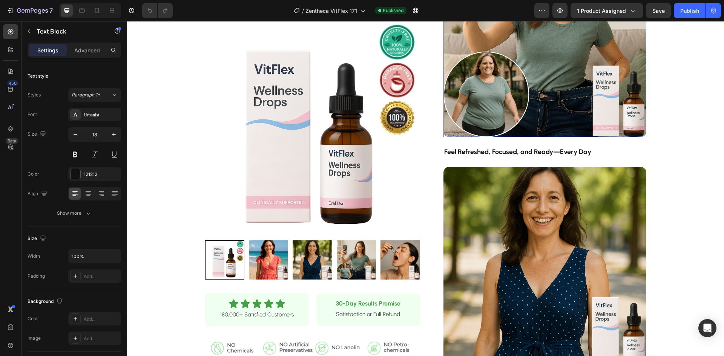
scroll to position [566, 0]
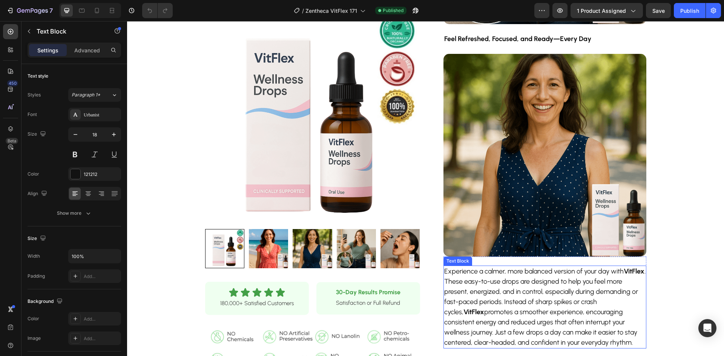
click at [510, 300] on p "Experience a calmer, more balanced version of your day with VitFlex . These eas…" at bounding box center [544, 307] width 201 height 81
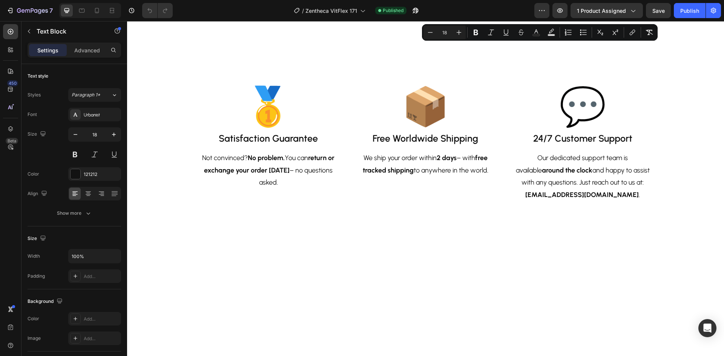
scroll to position [981, 0]
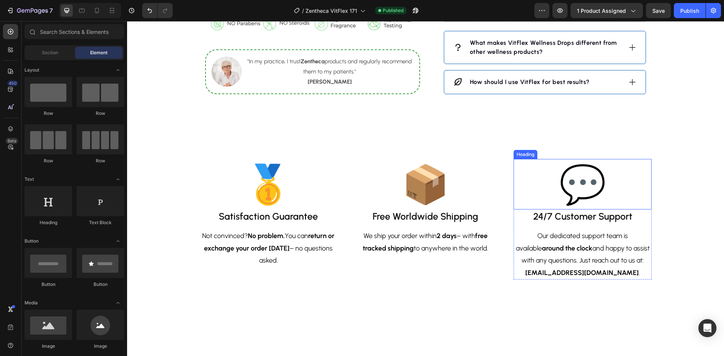
scroll to position [867, 0]
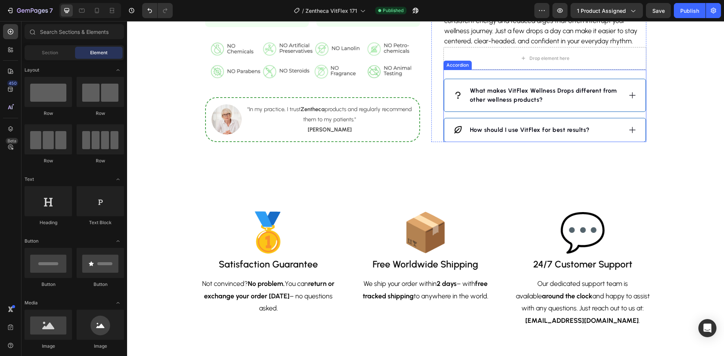
click at [598, 63] on div "Drop element here" at bounding box center [545, 58] width 203 height 23
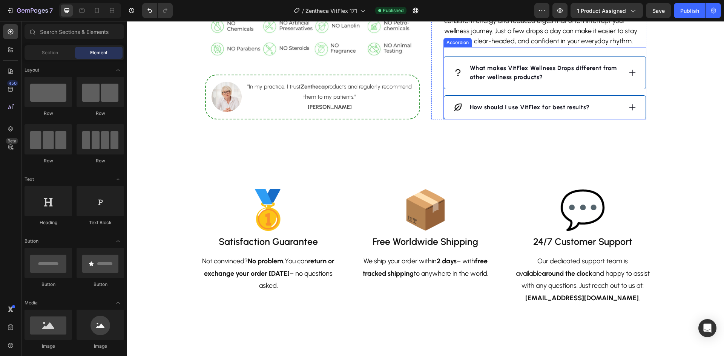
click at [620, 84] on div "What makes VitFlex Wellness Drops different from other wellness products?" at bounding box center [544, 73] width 201 height 32
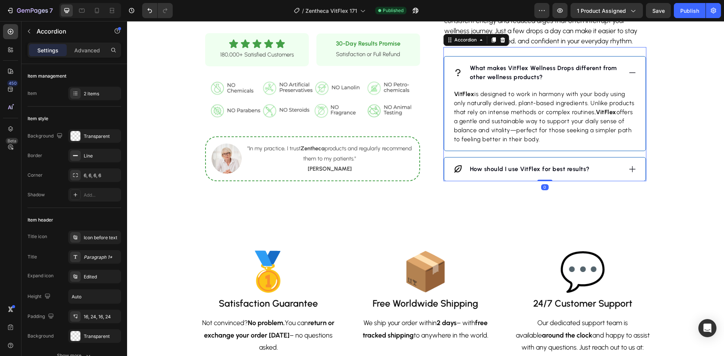
click at [620, 84] on div "What makes VitFlex Wellness Drops different from other wellness products?" at bounding box center [544, 73] width 201 height 32
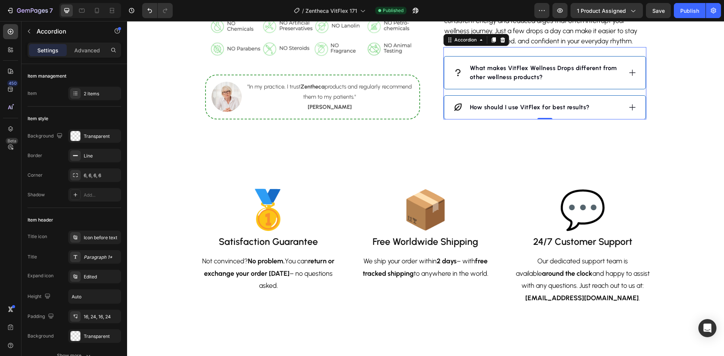
click at [622, 80] on div "What makes VitFlex Wellness Drops different from other wellness products?" at bounding box center [544, 73] width 201 height 32
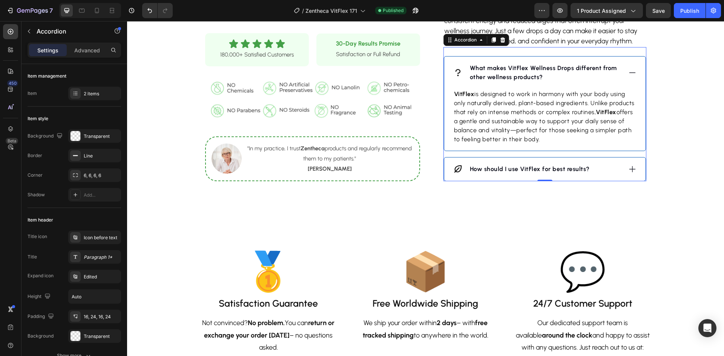
click at [591, 173] on div "How should I use VitFlex for best results?" at bounding box center [537, 169] width 169 height 11
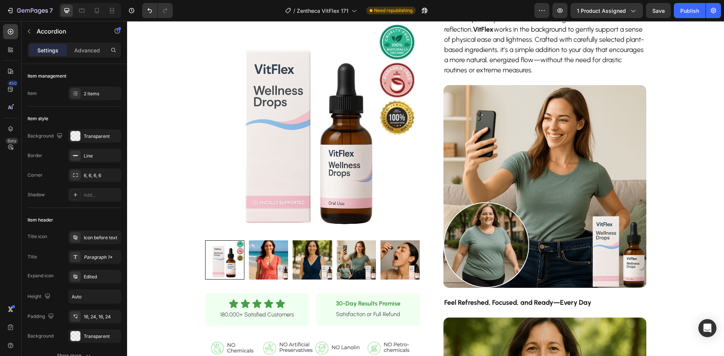
scroll to position [226, 0]
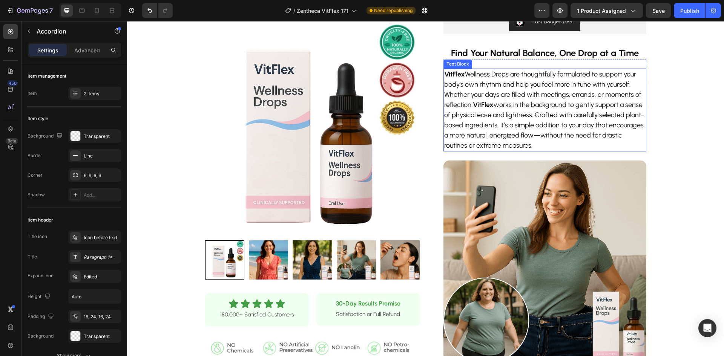
click at [491, 114] on p "VitFlex Wellness Drops are thoughtfully formulated to support your body's own r…" at bounding box center [544, 109] width 201 height 81
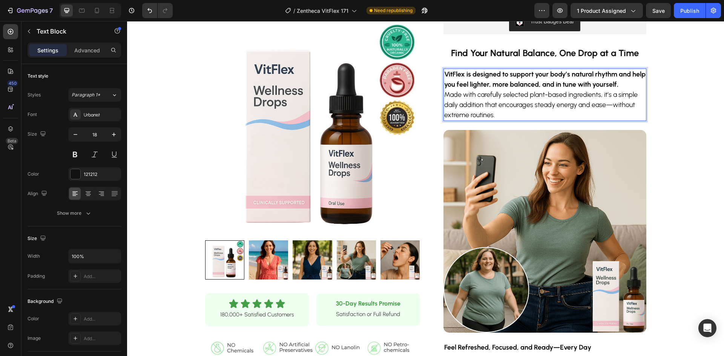
click at [453, 101] on p "VitFlex is designed to support your body’s natural rhythm and help you feel lig…" at bounding box center [544, 94] width 201 height 51
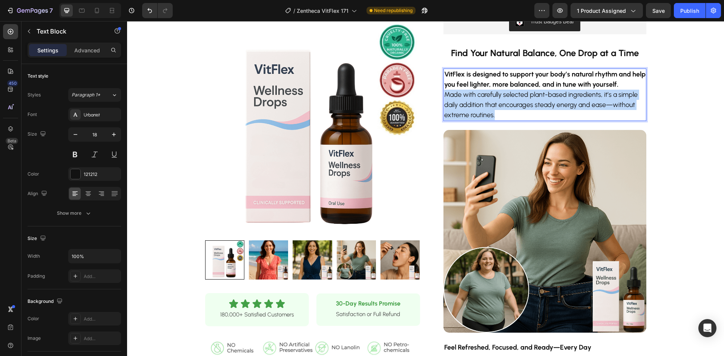
click at [453, 101] on p "VitFlex is designed to support your body’s natural rhythm and help you feel lig…" at bounding box center [544, 94] width 201 height 51
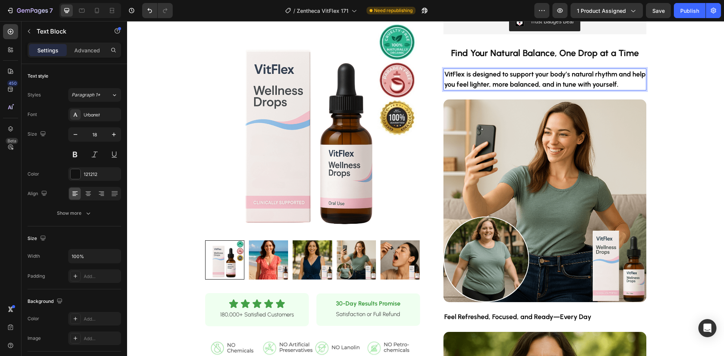
click at [610, 78] on p "VitFlex is designed to support your body’s natural rhythm and help you feel lig…" at bounding box center [544, 79] width 201 height 20
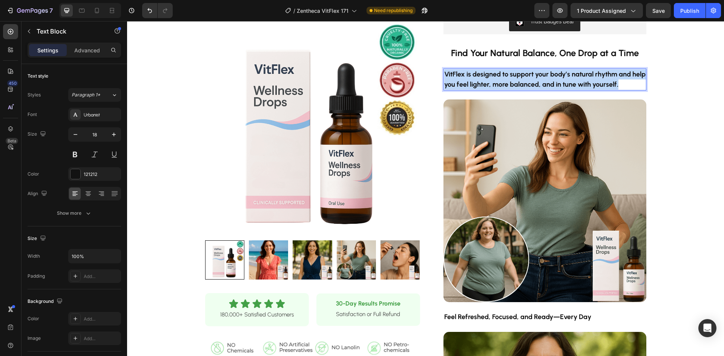
click at [610, 78] on p "VitFlex is designed to support your body’s natural rhythm and help you feel lig…" at bounding box center [544, 79] width 201 height 20
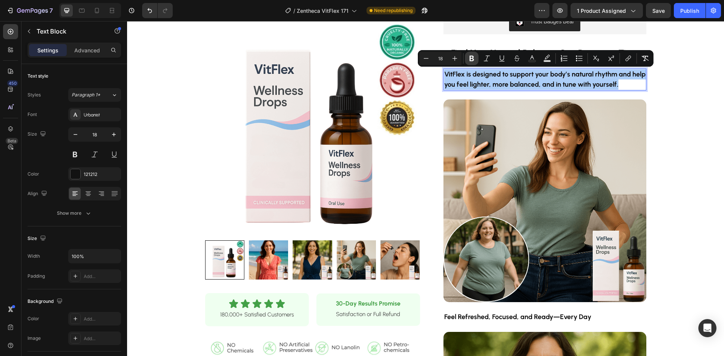
click at [471, 58] on icon "Editor contextual toolbar" at bounding box center [472, 59] width 5 height 6
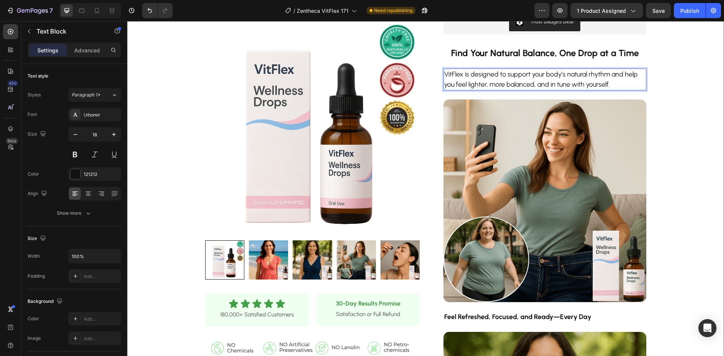
click at [689, 136] on div "Product Images Row Icon Icon Icon Icon Icon Icon List 180,000+ Satisfied Custom…" at bounding box center [425, 281] width 597 height 942
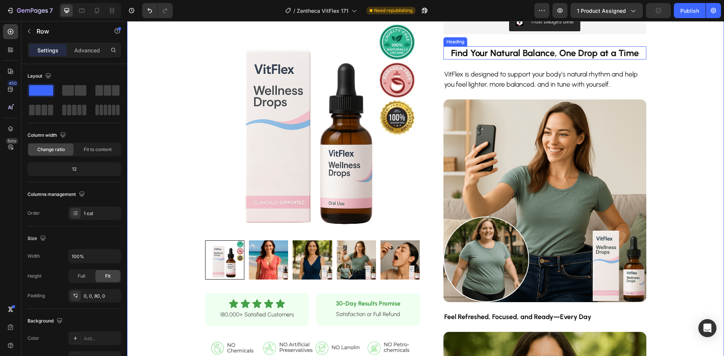
click at [569, 51] on strong "Find Your Natural Balance, One Drop at a Time" at bounding box center [545, 53] width 188 height 11
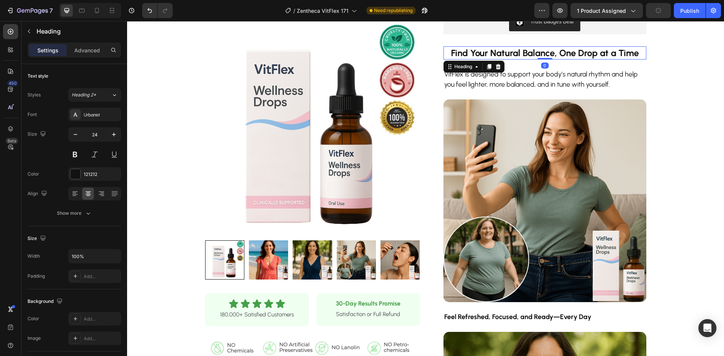
click at [569, 51] on strong "Find Your Natural Balance, One Drop at a Time" at bounding box center [545, 53] width 188 height 11
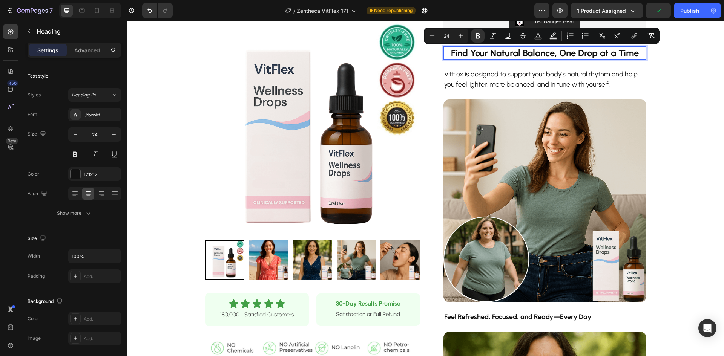
click at [553, 52] on strong "Find Your Natural Balance, One Drop at a Time" at bounding box center [545, 53] width 188 height 11
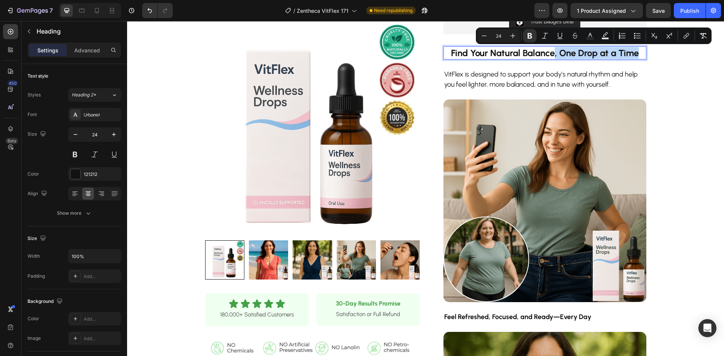
drag, startPoint x: 552, startPoint y: 55, endPoint x: 634, endPoint y: 55, distance: 82.6
click at [634, 55] on strong "Find Your Natural Balance, One Drop at a Time" at bounding box center [545, 53] width 188 height 11
click at [672, 144] on div "Product Images Row Icon Icon Icon Icon Icon Icon List 180,000+ Satisfied Custom…" at bounding box center [425, 281] width 597 height 942
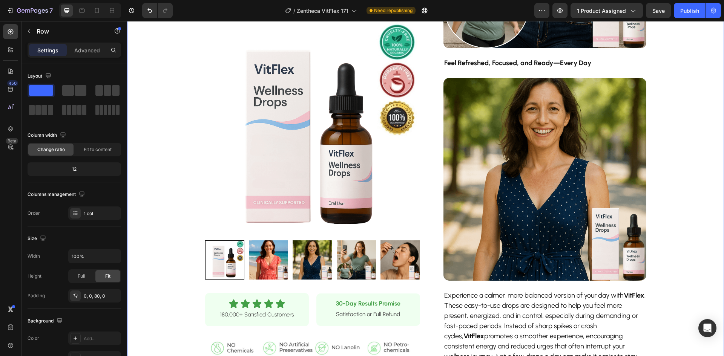
scroll to position [490, 0]
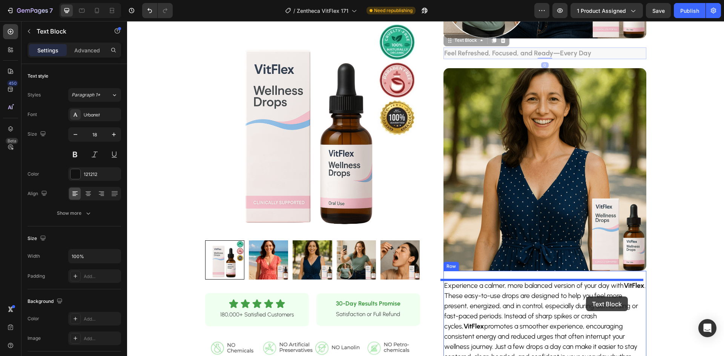
drag, startPoint x: 601, startPoint y: 54, endPoint x: 586, endPoint y: 297, distance: 242.9
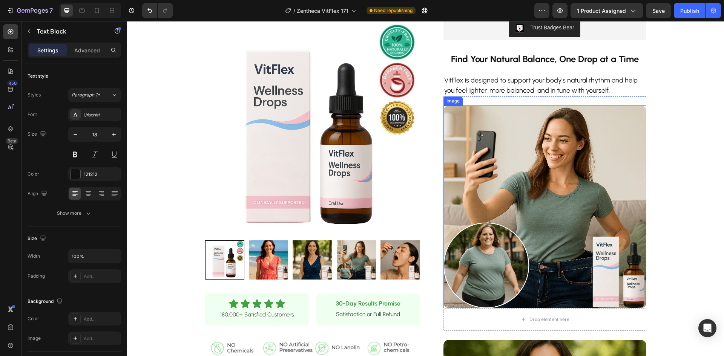
scroll to position [226, 0]
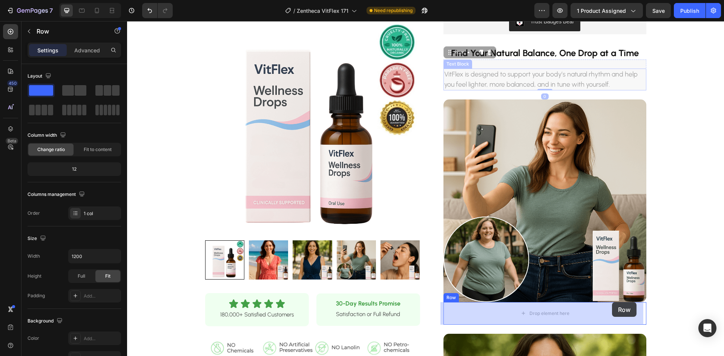
drag, startPoint x: 627, startPoint y: 65, endPoint x: 612, endPoint y: 303, distance: 238.4
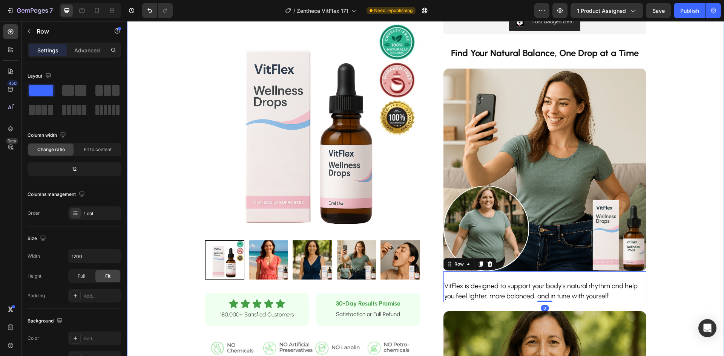
click at [689, 297] on div "Product Images Row Icon Icon Icon Icon Icon Icon List 180,000+ Satisfied Custom…" at bounding box center [425, 284] width 597 height 948
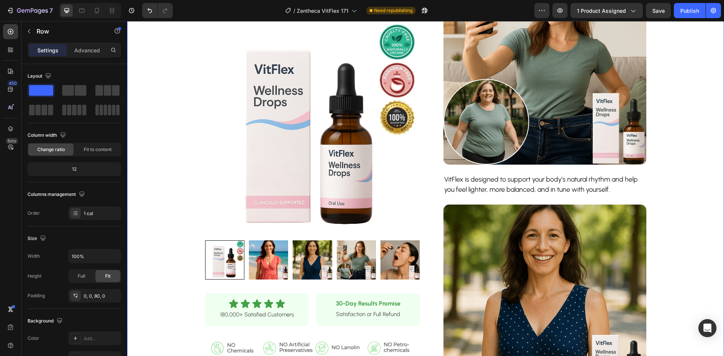
scroll to position [339, 0]
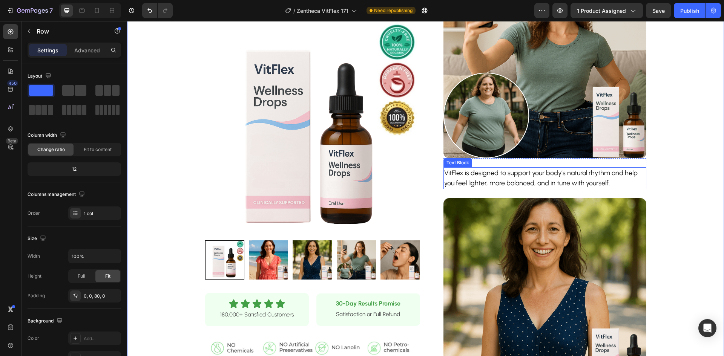
click at [452, 172] on p "VitFlex is designed to support your body’s natural rhythm and help you feel lig…" at bounding box center [544, 178] width 201 height 20
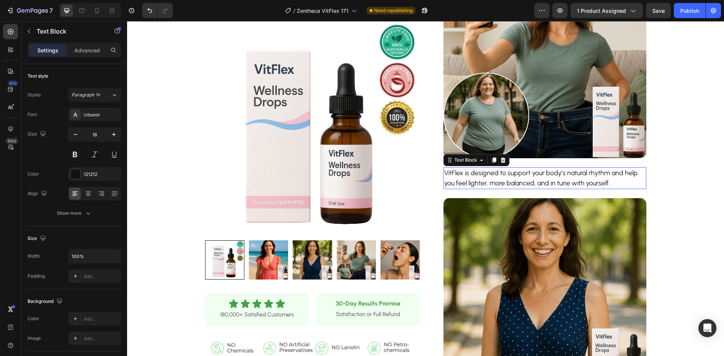
click at [452, 172] on p "VitFlex is designed to support your body’s natural rhythm and help you feel lig…" at bounding box center [544, 178] width 201 height 20
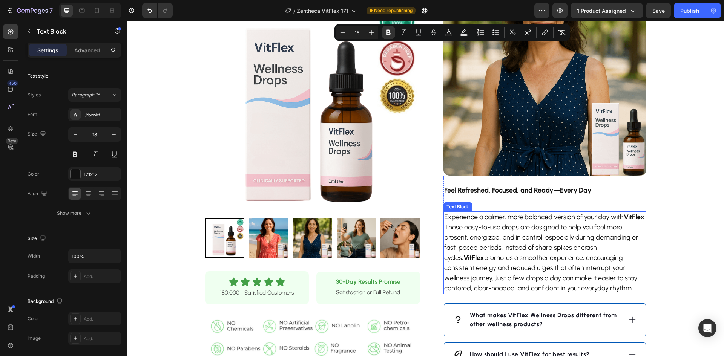
scroll to position [566, 0]
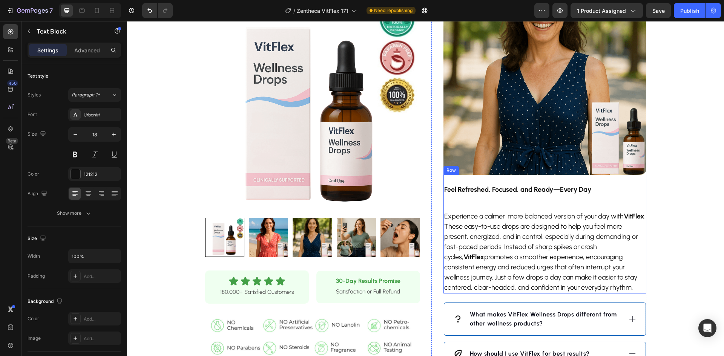
click at [557, 182] on div "Feel Refreshed, Focused, and Ready—Every Day Text Block Experience a calmer, mo…" at bounding box center [545, 234] width 203 height 119
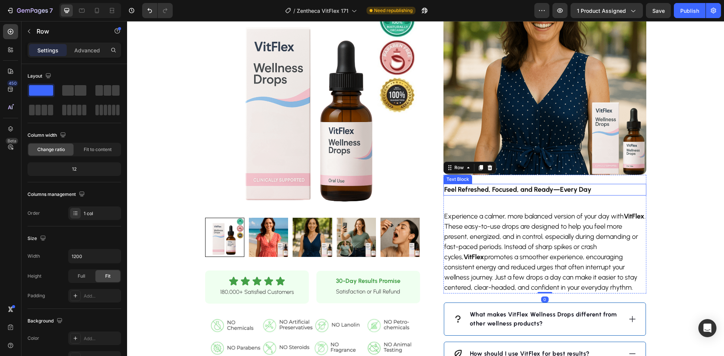
click at [554, 189] on strong "Feel Refreshed, Focused, and Ready—Every Day" at bounding box center [517, 190] width 147 height 8
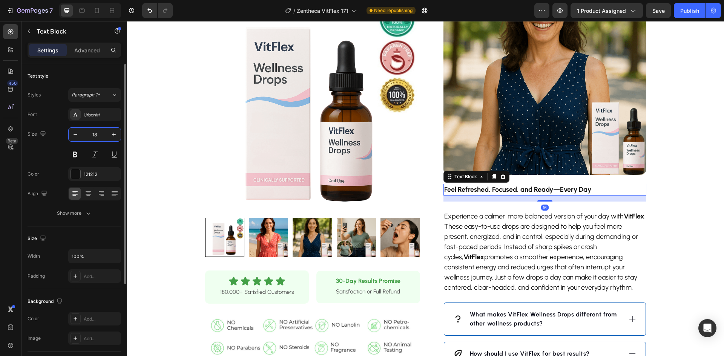
click at [89, 132] on input "18" at bounding box center [94, 135] width 25 height 14
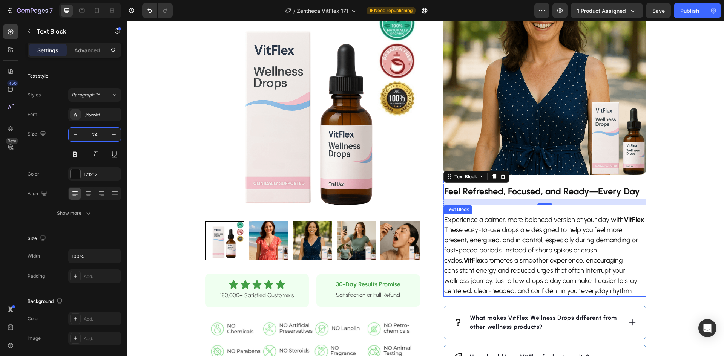
type input "24"
click at [505, 267] on p "Experience a calmer, more balanced version of your day with VitFlex . These eas…" at bounding box center [544, 255] width 201 height 81
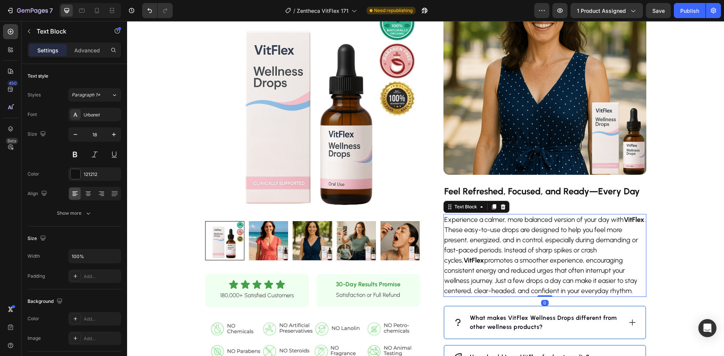
click at [505, 267] on p "Experience a calmer, more balanced version of your day with VitFlex . These eas…" at bounding box center [544, 255] width 201 height 81
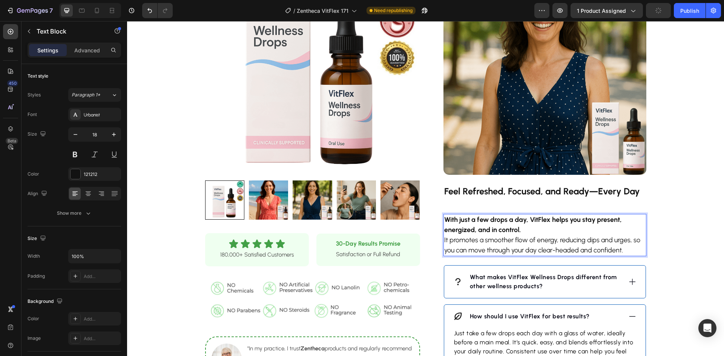
click at [444, 241] on p "With just a few drops a day, VitFlex helps you stay present, energized, and in …" at bounding box center [544, 235] width 201 height 41
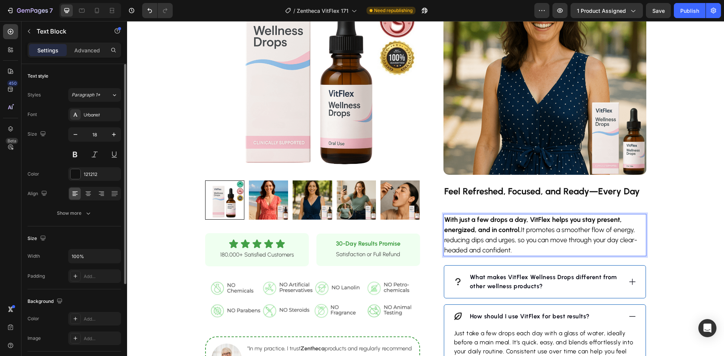
click at [83, 51] on p "Advanced" at bounding box center [87, 50] width 26 height 8
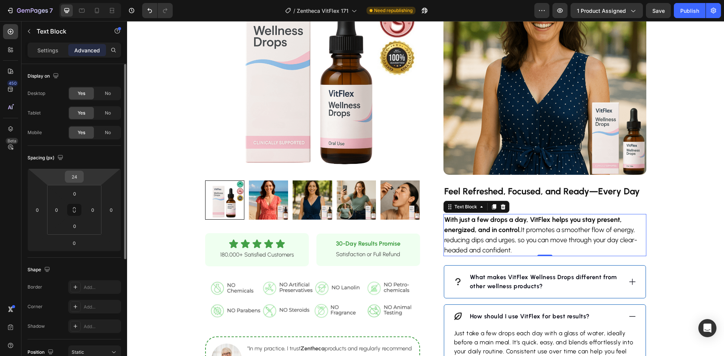
click at [72, 175] on input "24" at bounding box center [74, 176] width 15 height 11
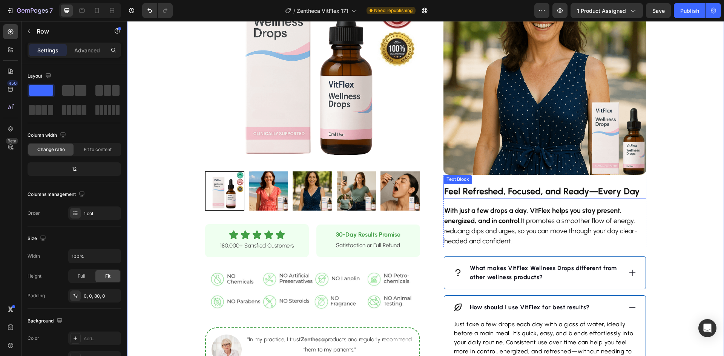
click at [518, 191] on strong "Feel Refreshed, Focused, and Ready—Every Day" at bounding box center [542, 191] width 196 height 11
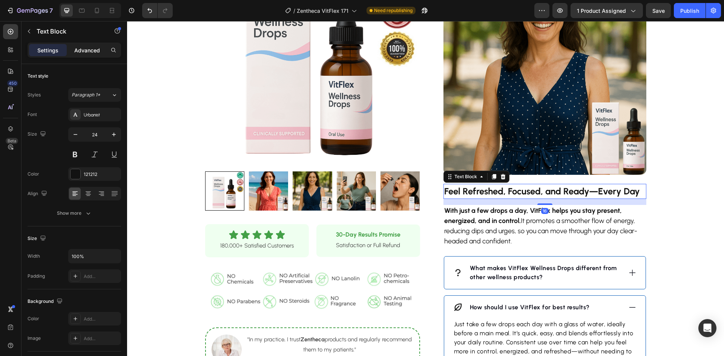
click at [89, 52] on p "Advanced" at bounding box center [87, 50] width 26 height 8
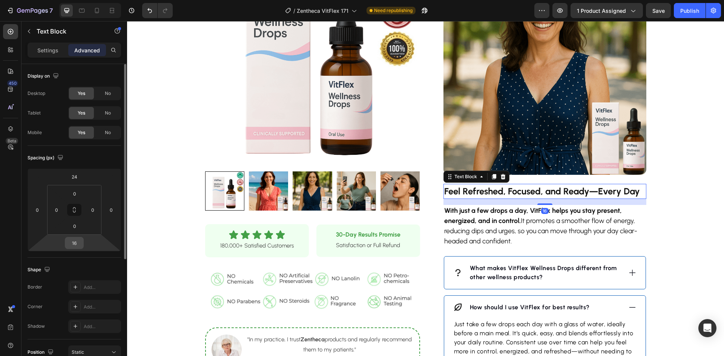
click at [75, 242] on input "16" at bounding box center [74, 243] width 15 height 11
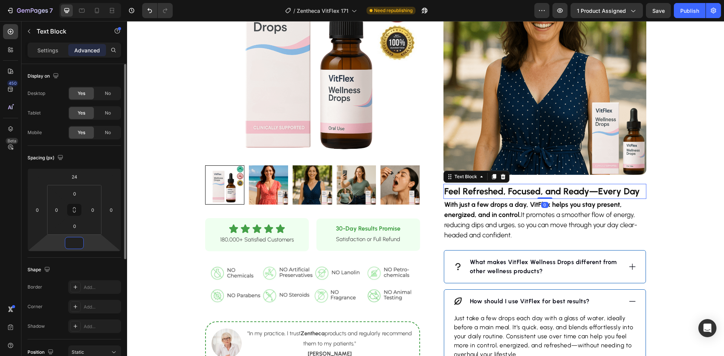
type input "5"
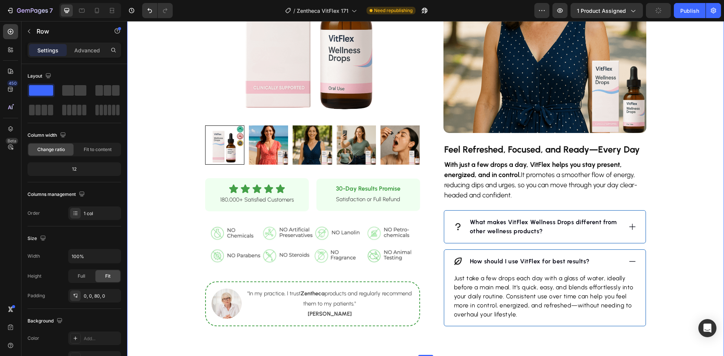
scroll to position [641, 0]
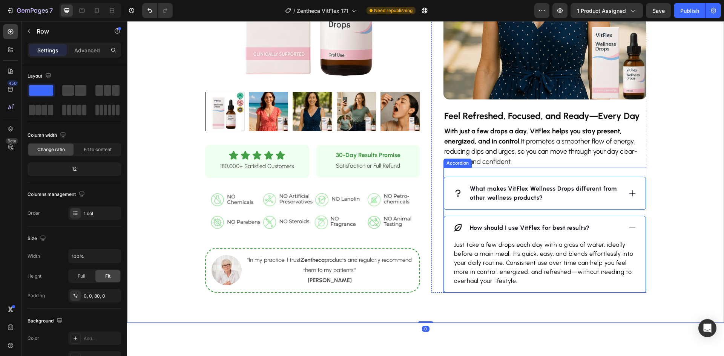
click at [547, 198] on p "What makes VitFlex Wellness Drops different from other wellness products?" at bounding box center [545, 193] width 151 height 18
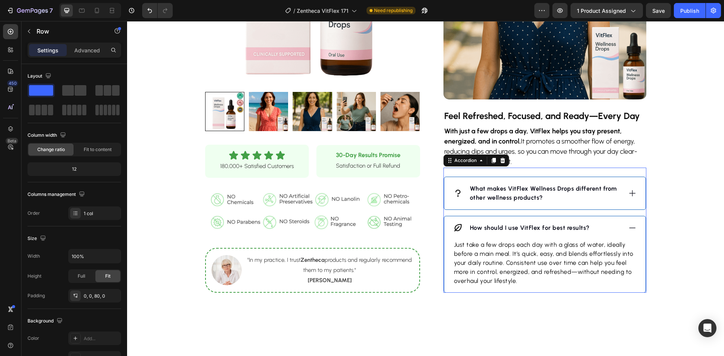
click at [547, 198] on p "What makes VitFlex Wellness Drops different from other wellness products?" at bounding box center [545, 193] width 151 height 18
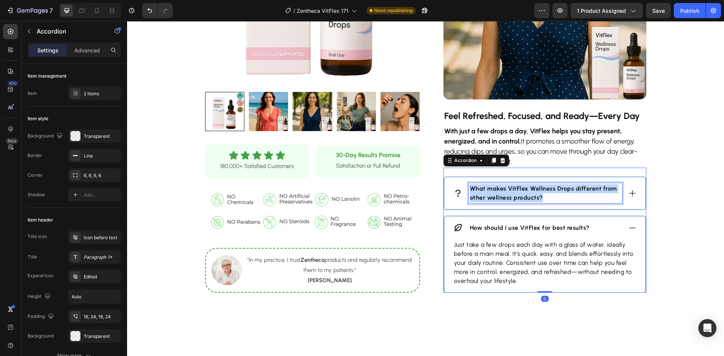
click at [547, 198] on p "What makes VitFlex Wellness Drops different from other wellness products?" at bounding box center [545, 193] width 151 height 18
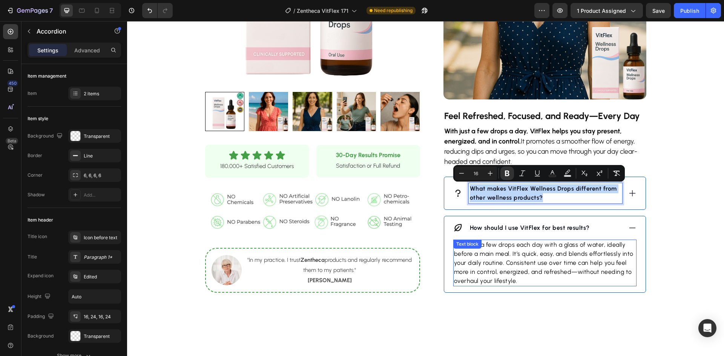
copy strong "What makes VitFlex Wellness Drops different from other wellness products?"
click at [621, 204] on div "What makes VitFlex Wellness Drops different from other wellness products?" at bounding box center [544, 193] width 201 height 32
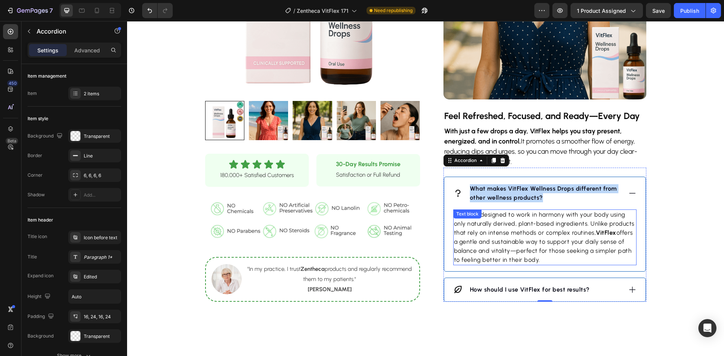
click at [583, 224] on p "VitFlex is designed to work in harmony with your body using only naturally deri…" at bounding box center [545, 237] width 182 height 54
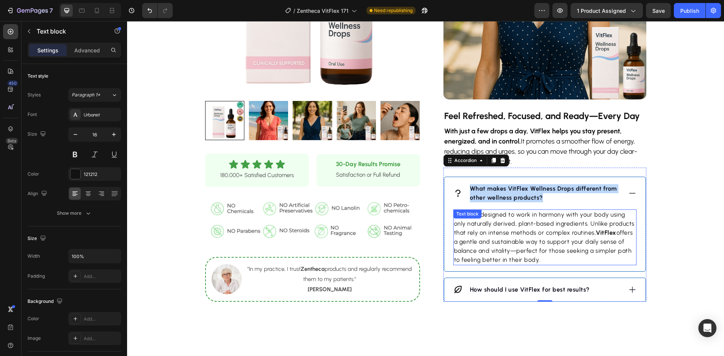
click at [583, 224] on p "VitFlex is designed to work in harmony with your body using only naturally deri…" at bounding box center [545, 237] width 182 height 54
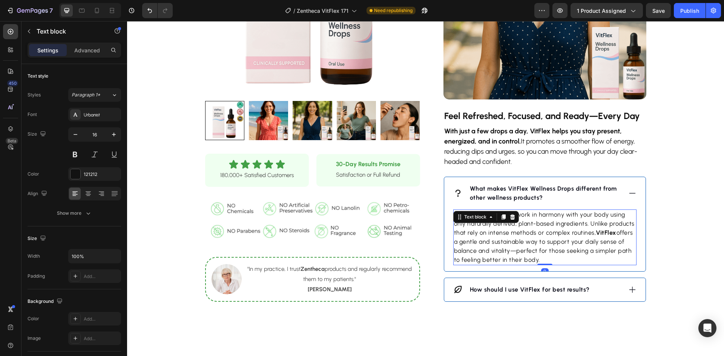
click at [583, 224] on p "VitFlex is designed to work in harmony with your body using only naturally deri…" at bounding box center [545, 237] width 182 height 54
copy p "VitFlex is designed to work in harmony with your body using only naturally deri…"
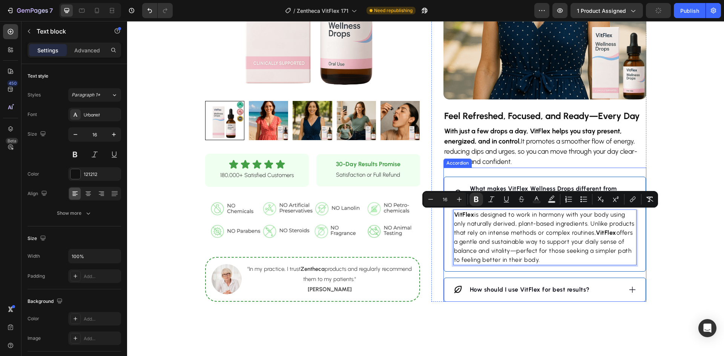
click at [563, 286] on strong "How should I use VitFlex for best results?" at bounding box center [530, 289] width 120 height 7
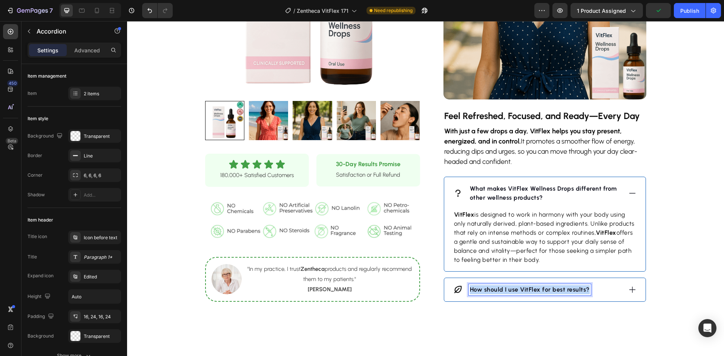
click at [563, 287] on strong "How should I use VitFlex for best results?" at bounding box center [530, 289] width 120 height 7
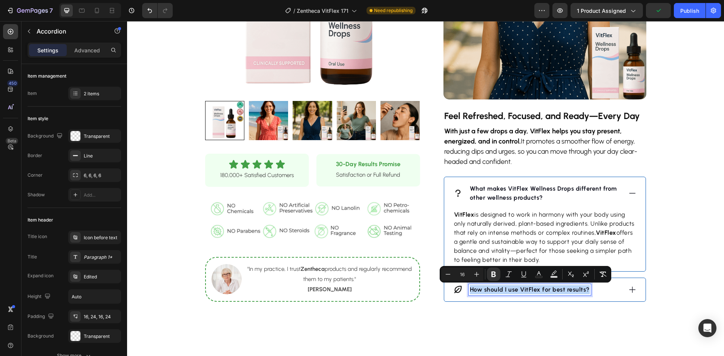
copy strong "How should I use VitFlex for best results?"
click at [607, 296] on div "How should I use VitFlex for best results?" at bounding box center [544, 289] width 201 height 23
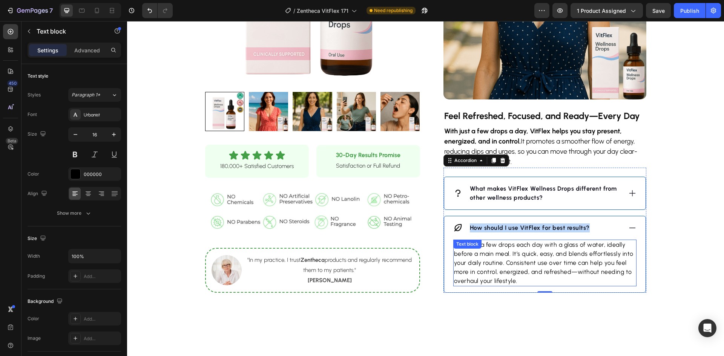
click at [546, 257] on p "Just take a few drops each day with a glass of water, ideally before a main mea…" at bounding box center [545, 263] width 182 height 45
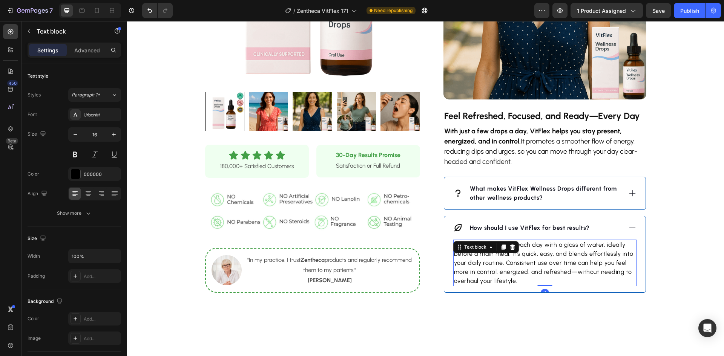
click at [546, 257] on p "Just take a few drops each day with a glass of water, ideally before a main mea…" at bounding box center [545, 263] width 182 height 45
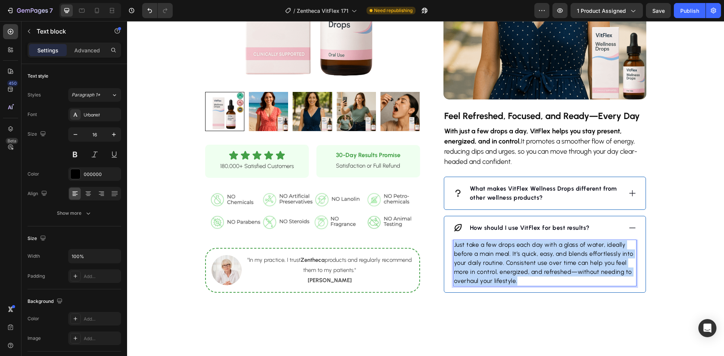
copy p "Just take a few drops each day with a glass of water, ideally before a main mea…"
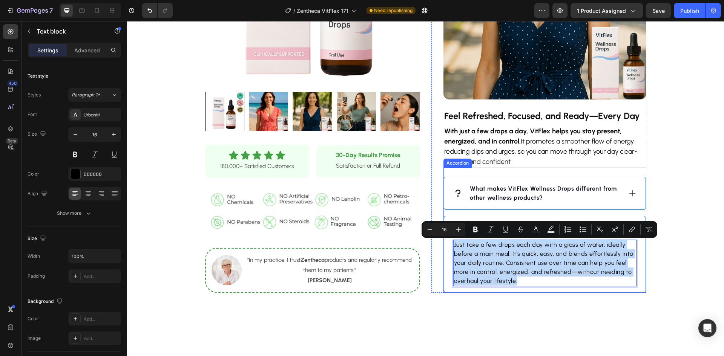
click at [522, 198] on strong "What makes VitFlex Wellness Drops different from other wellness products?" at bounding box center [543, 193] width 147 height 16
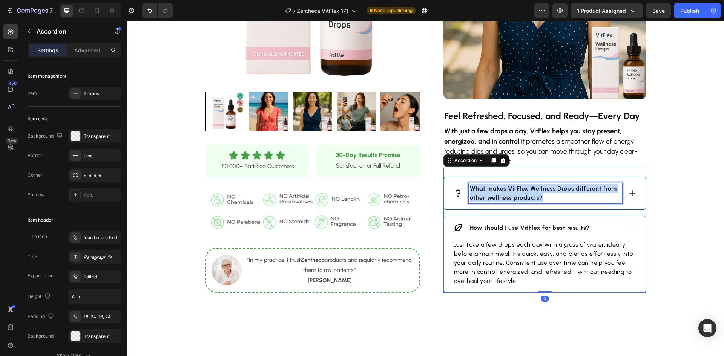
click at [522, 198] on strong "What makes VitFlex Wellness Drops different from other wellness products?" at bounding box center [543, 193] width 147 height 16
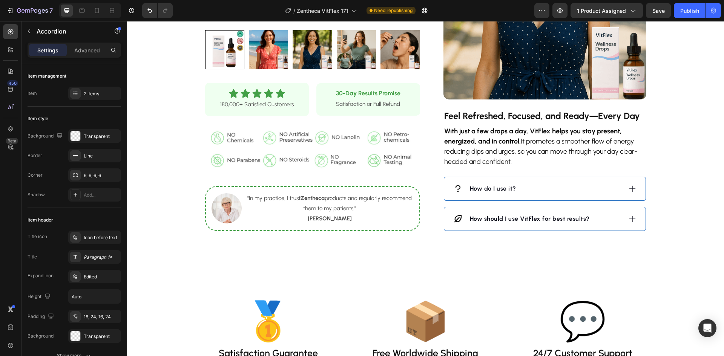
click at [534, 201] on div "How do I use it? How should I use VitFlex for best results? Just take a few dro…" at bounding box center [545, 204] width 203 height 54
click at [534, 188] on div "How do I use it?" at bounding box center [537, 188] width 169 height 11
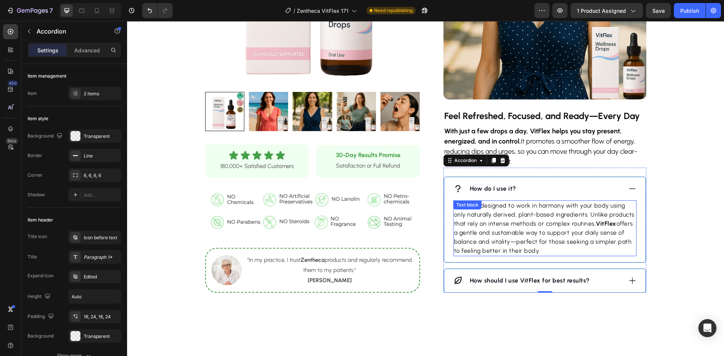
click at [506, 236] on p "VitFlex is designed to work in harmony with your body using only naturally deri…" at bounding box center [545, 228] width 182 height 54
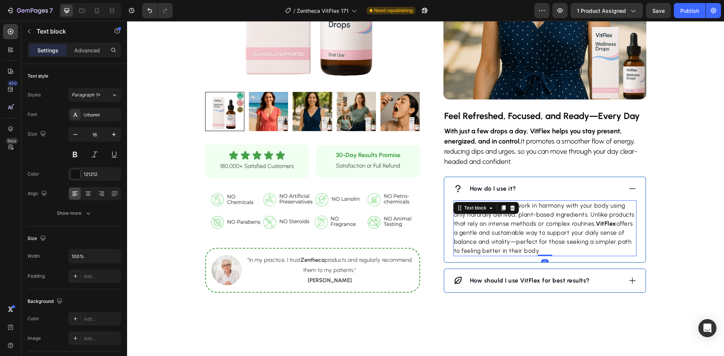
click at [506, 236] on p "VitFlex is designed to work in harmony with your body using only naturally deri…" at bounding box center [545, 228] width 182 height 54
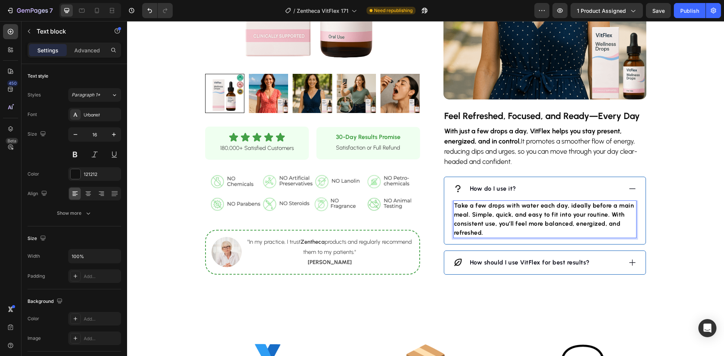
click at [534, 227] on strong "Take a few drops with water each day, ideally before a main meal. Simple, quick…" at bounding box center [544, 219] width 180 height 34
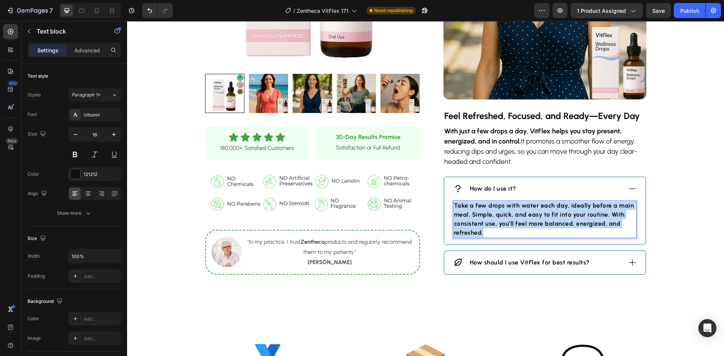
click at [534, 227] on strong "Take a few drops with water each day, ideally before a main meal. Simple, quick…" at bounding box center [544, 219] width 180 height 34
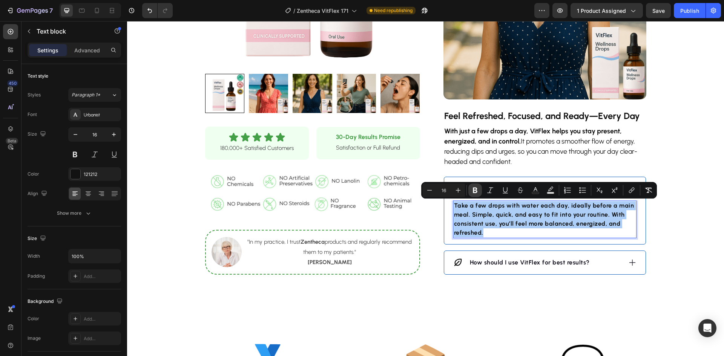
click at [477, 191] on icon "Editor contextual toolbar" at bounding box center [475, 191] width 8 height 8
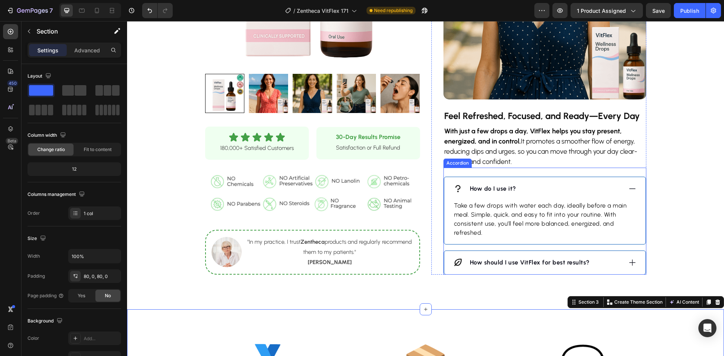
click at [496, 261] on strong "How should I use VitFlex for best results?" at bounding box center [530, 262] width 120 height 7
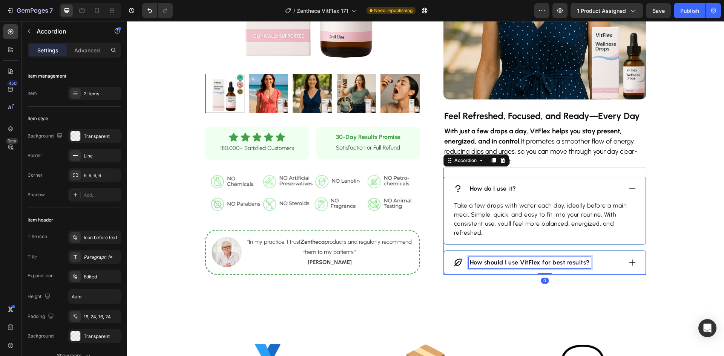
click at [496, 261] on strong "How should I use VitFlex for best results?" at bounding box center [530, 262] width 120 height 7
click at [579, 264] on div "What makes VitFlex different?" at bounding box center [537, 262] width 169 height 11
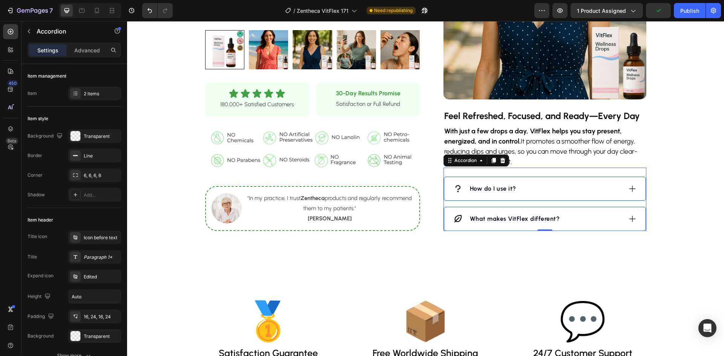
click at [592, 193] on div "How do I use it?" at bounding box center [537, 188] width 169 height 11
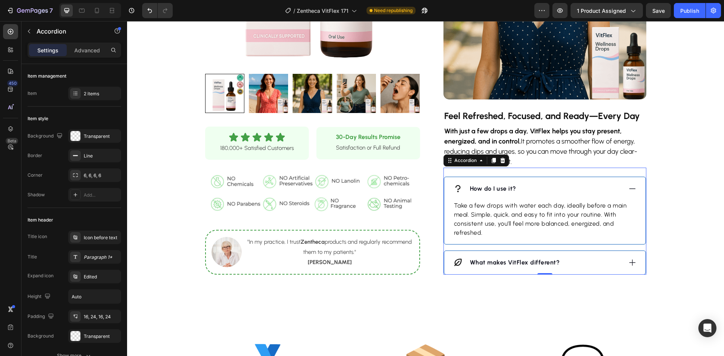
click at [584, 272] on div "What makes VitFlex different?" at bounding box center [544, 262] width 201 height 23
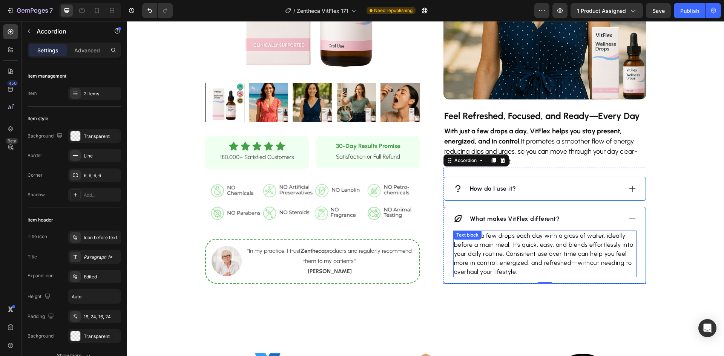
click at [549, 253] on p "Just take a few drops each day with a glass of water, ideally before a main mea…" at bounding box center [545, 254] width 182 height 45
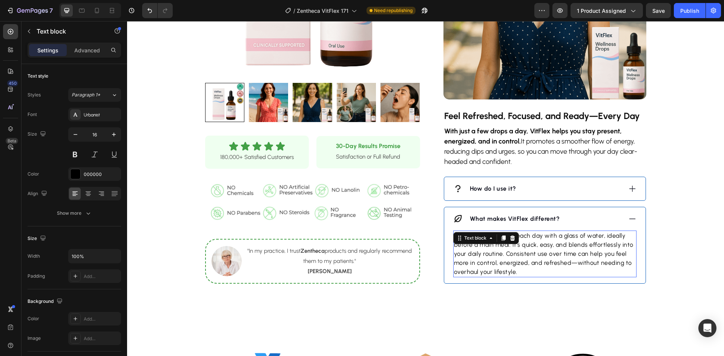
click at [549, 252] on p "Just take a few drops each day with a glass of water, ideally before a main mea…" at bounding box center [545, 254] width 182 height 45
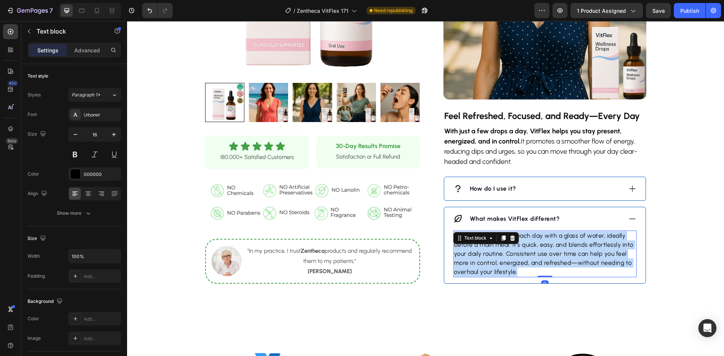
click at [549, 252] on p "Just take a few drops each day with a glass of water, ideally before a main mea…" at bounding box center [545, 254] width 182 height 45
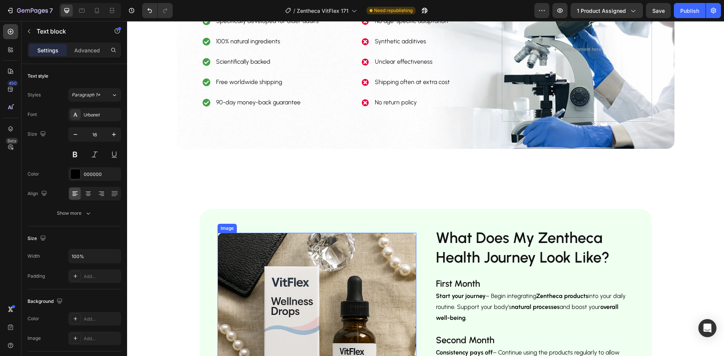
scroll to position [1207, 0]
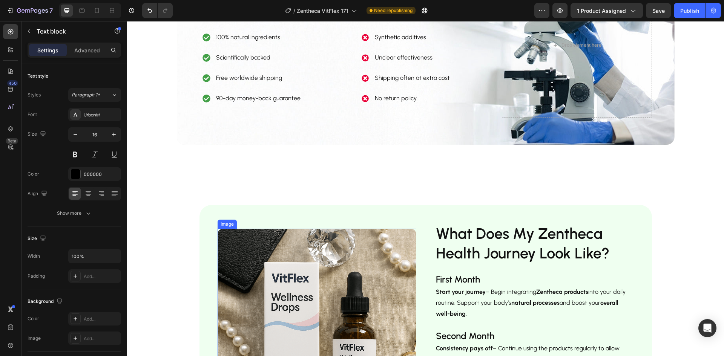
click at [318, 272] on img at bounding box center [317, 328] width 199 height 199
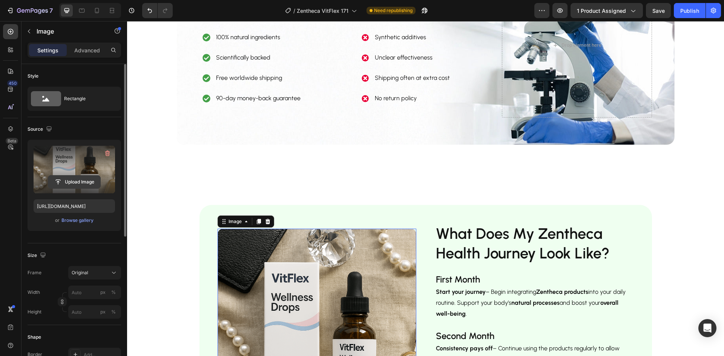
click at [90, 183] on input "file" at bounding box center [74, 182] width 52 height 13
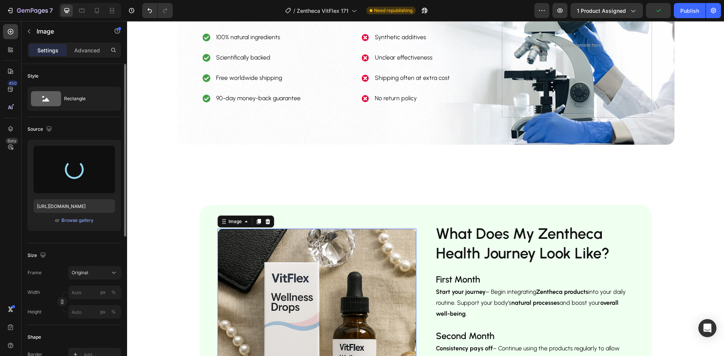
type input "[URL][DOMAIN_NAME]"
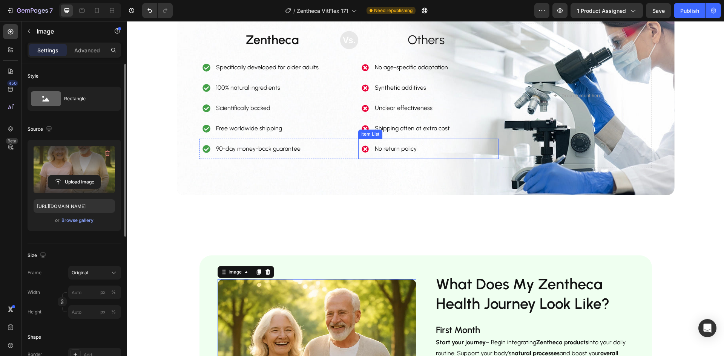
scroll to position [1131, 0]
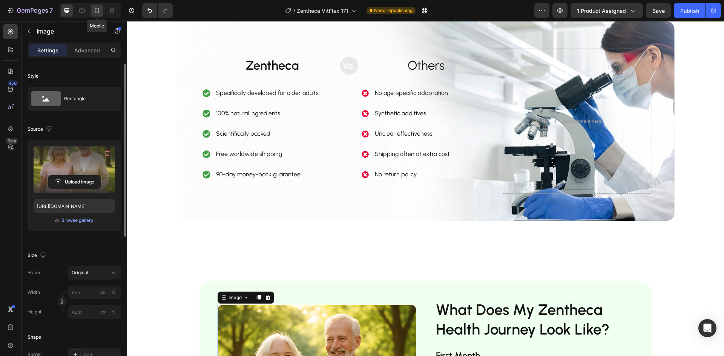
click at [98, 8] on icon at bounding box center [97, 10] width 4 height 5
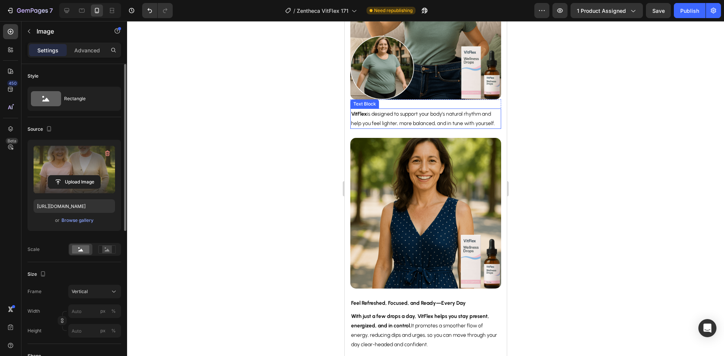
scroll to position [782, 0]
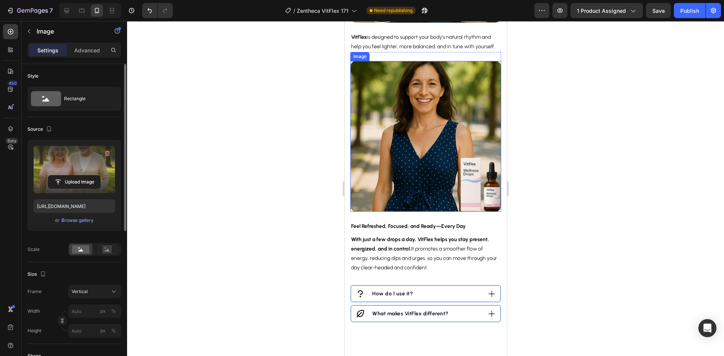
click at [474, 212] on img at bounding box center [425, 136] width 151 height 151
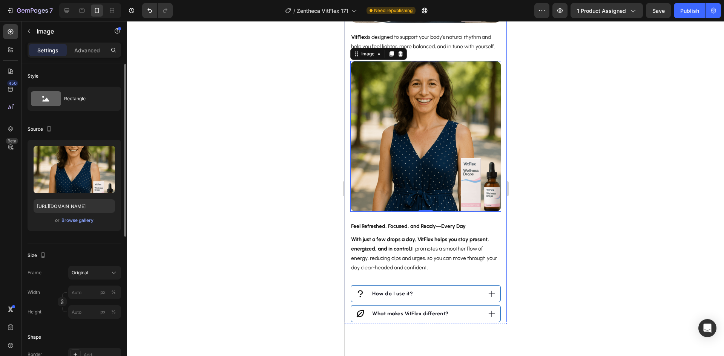
click at [414, 212] on img at bounding box center [425, 136] width 151 height 151
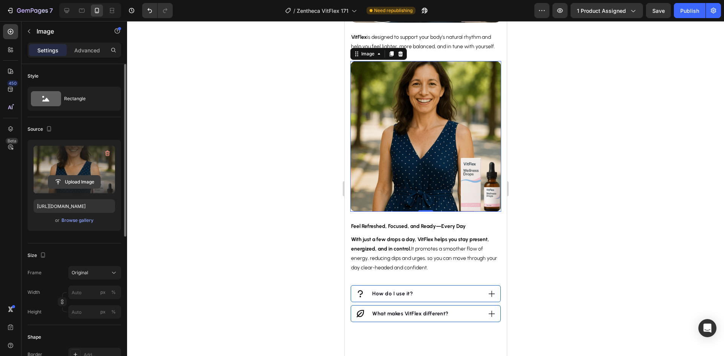
click at [64, 178] on input "file" at bounding box center [74, 182] width 52 height 13
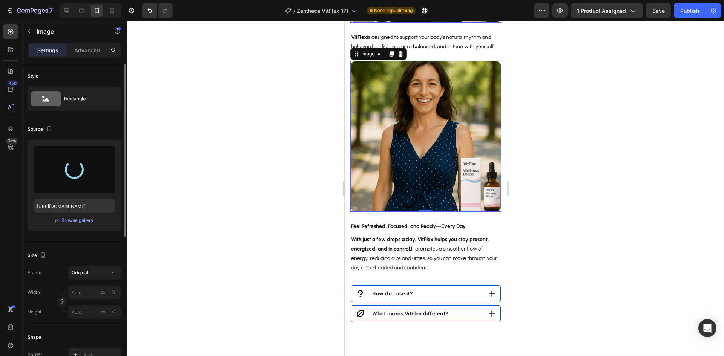
type input "https://cdn.shopify.com/s/files/1/0928/9764/0734/files/gempages_564206045296067…"
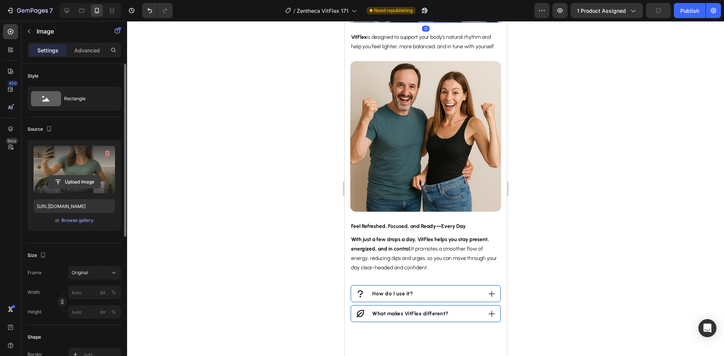
click at [91, 177] on input "file" at bounding box center [74, 182] width 52 height 13
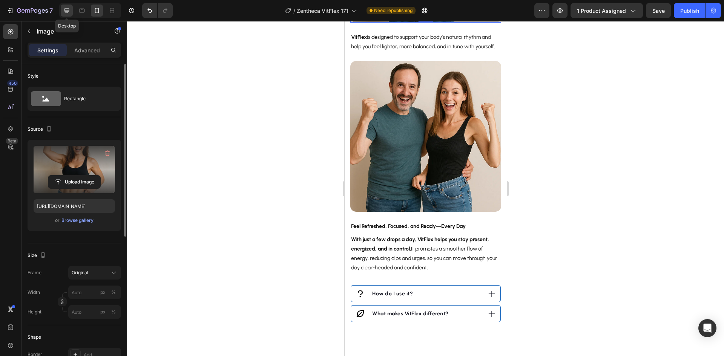
click at [70, 13] on icon at bounding box center [67, 11] width 8 height 8
type input "https://cdn.shopify.com/s/files/1/0928/9764/0734/files/gempages_564206045296067…"
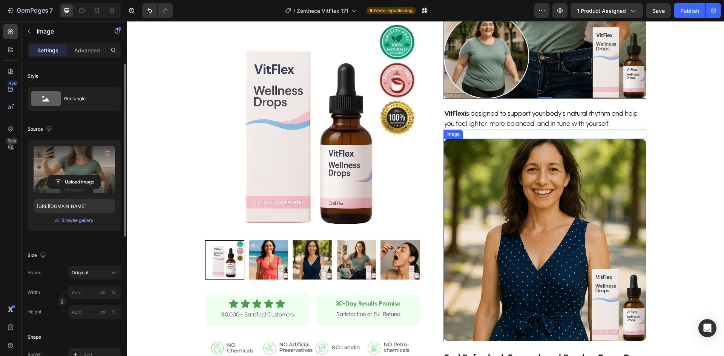
scroll to position [413, 0]
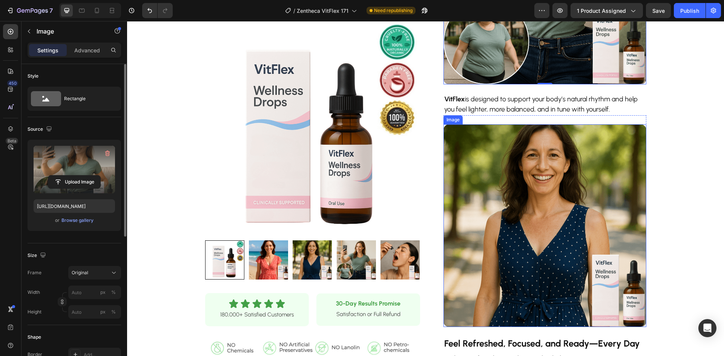
click at [524, 219] on img at bounding box center [545, 225] width 203 height 203
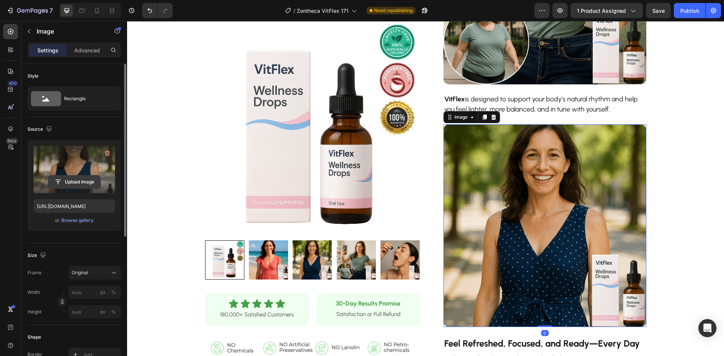
click at [78, 177] on input "file" at bounding box center [74, 182] width 52 height 13
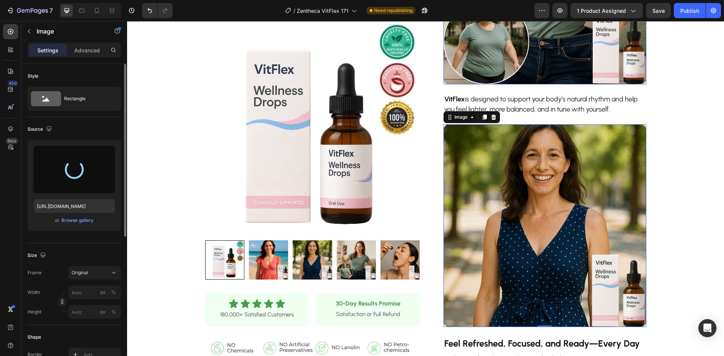
type input "https://cdn.shopify.com/s/files/1/0928/9764/0734/files/gempages_564206045296067…"
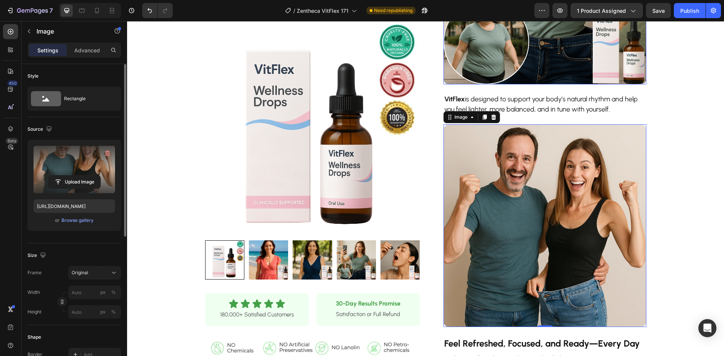
scroll to position [338, 0]
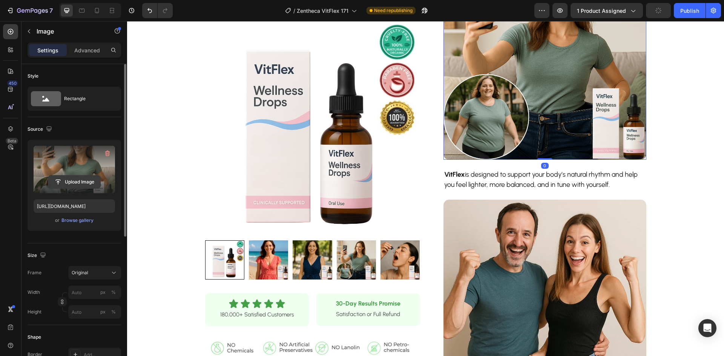
click at [60, 182] on input "file" at bounding box center [74, 182] width 52 height 13
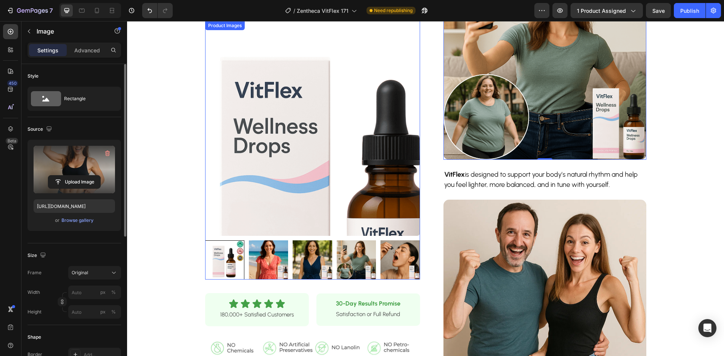
type input "https://cdn.shopify.com/s/files/1/0928/9764/0734/files/gempages_564206045296067…"
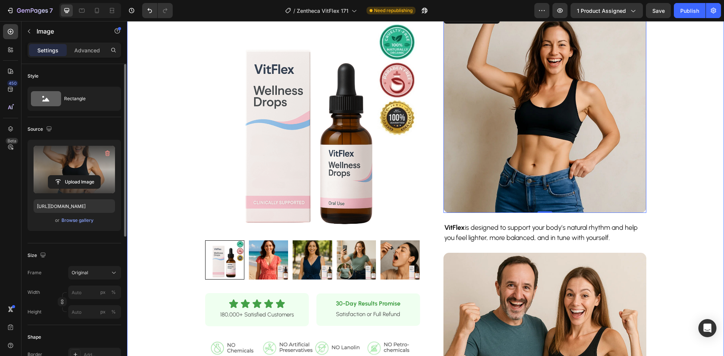
scroll to position [262, 0]
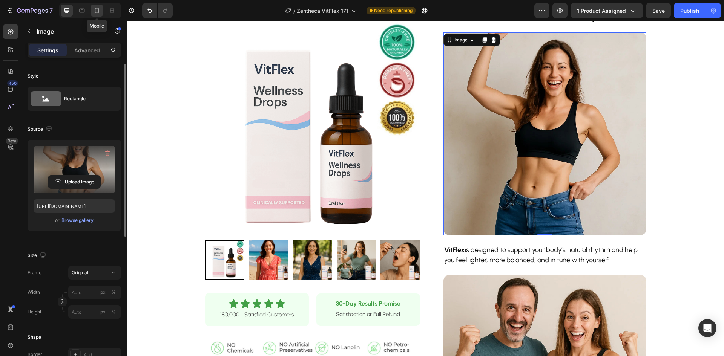
click at [100, 10] on icon at bounding box center [97, 11] width 8 height 8
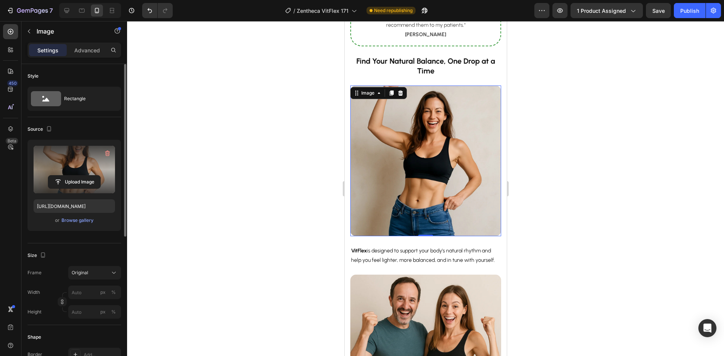
scroll to position [724, 0]
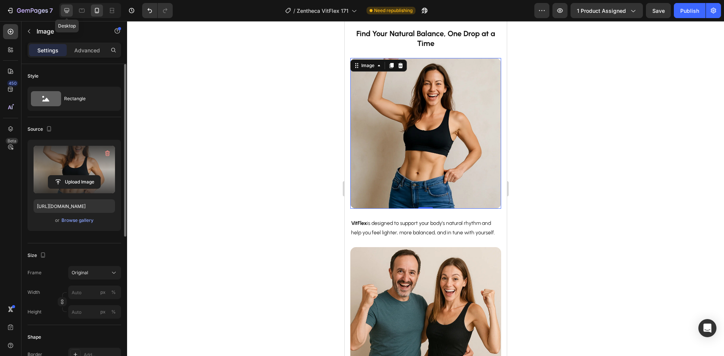
click at [72, 9] on div at bounding box center [67, 11] width 12 height 12
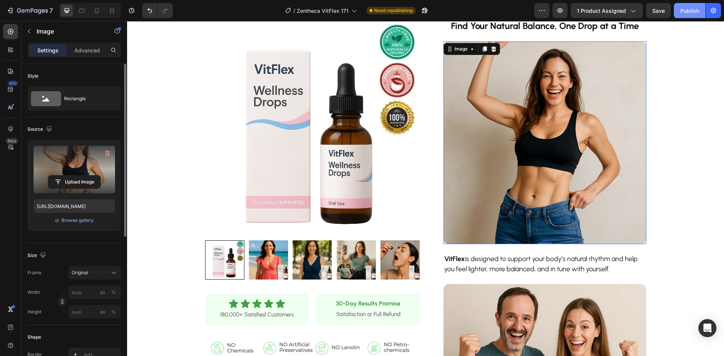
scroll to position [247, 0]
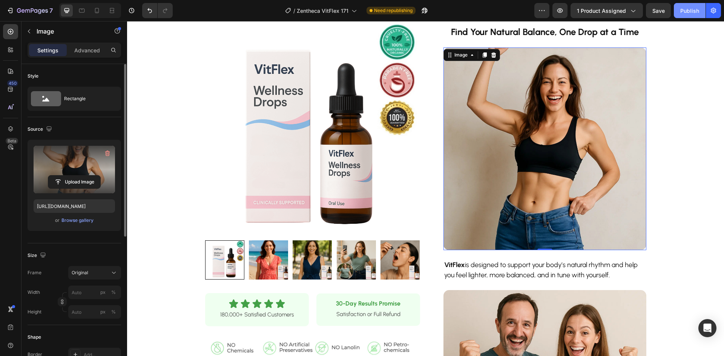
click at [691, 10] on div "Publish" at bounding box center [689, 11] width 19 height 8
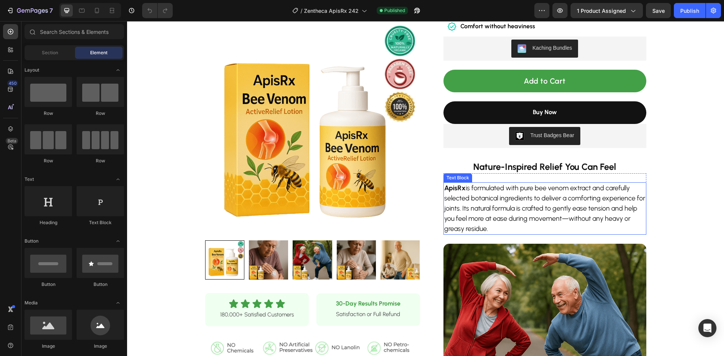
scroll to position [113, 0]
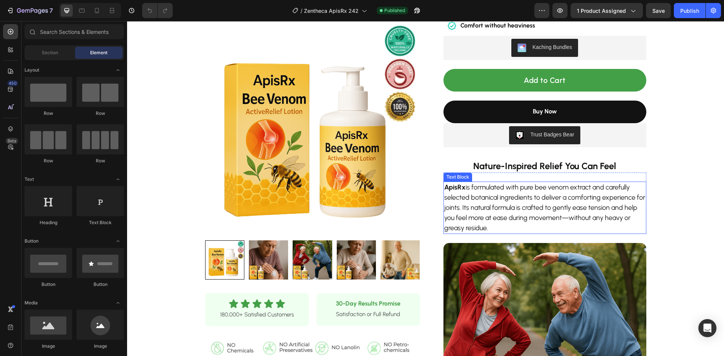
click at [550, 221] on p "ApisRx is formulated with pure bee venom extract and carefully selected botanic…" at bounding box center [544, 208] width 201 height 51
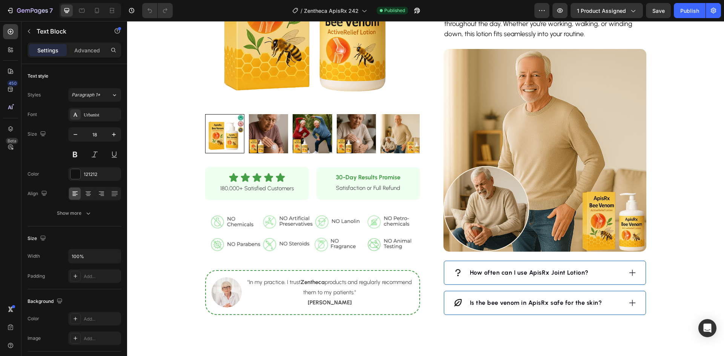
scroll to position [603, 0]
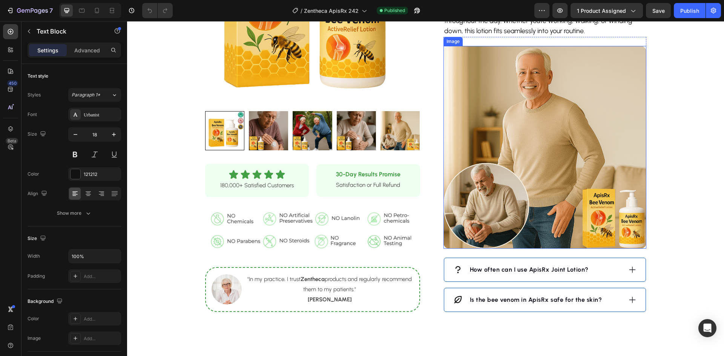
click at [531, 36] on p "Designed for everyday use, ApisRx absorbs quickly into the skin and provides a …" at bounding box center [544, 15] width 201 height 41
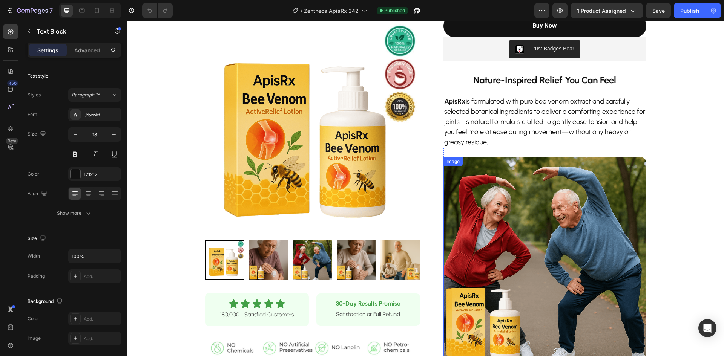
scroll to position [189, 0]
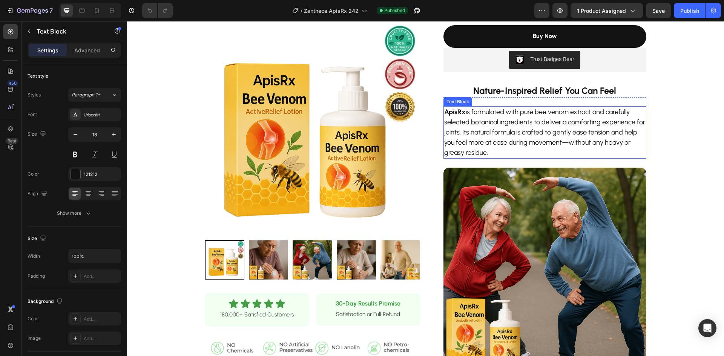
click at [512, 122] on p "ApisRx is formulated with pure bee venom extract and carefully selected botanic…" at bounding box center [544, 132] width 201 height 51
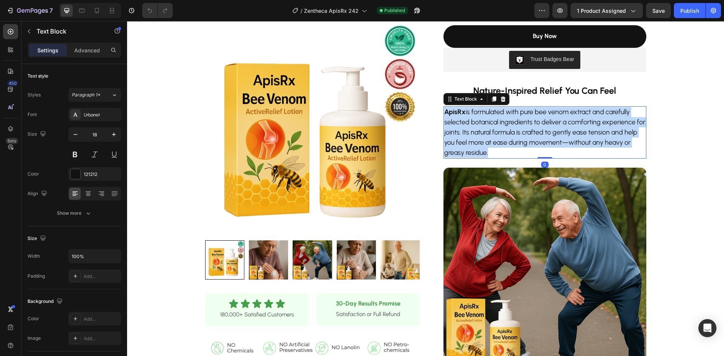
click at [512, 122] on p "ApisRx is formulated with pure bee venom extract and carefully selected botanic…" at bounding box center [544, 132] width 201 height 51
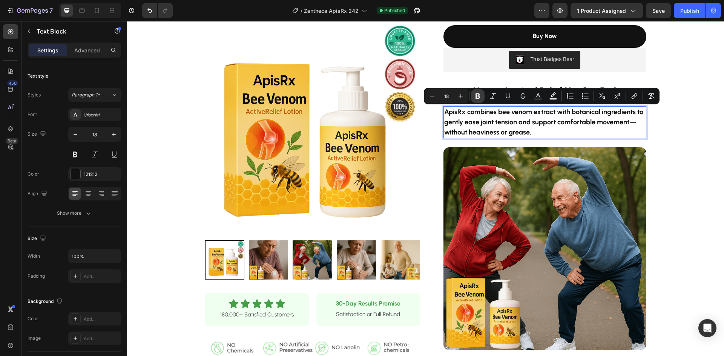
click at [478, 96] on icon "Editor contextual toolbar" at bounding box center [478, 97] width 5 height 6
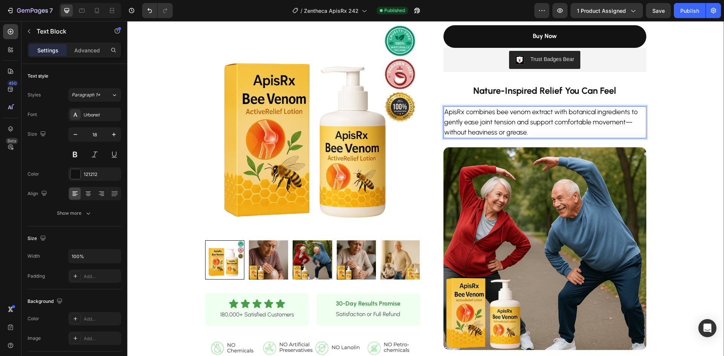
click at [689, 181] on div "Product Images Row Icon Icon Icon Icon Icon Icon List 180,000+ Satisfied Custom…" at bounding box center [425, 277] width 597 height 859
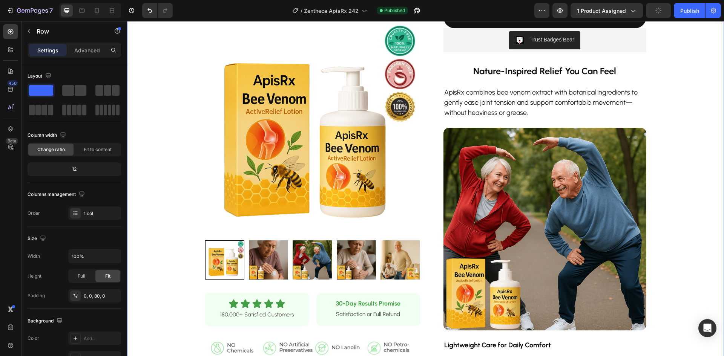
scroll to position [226, 0]
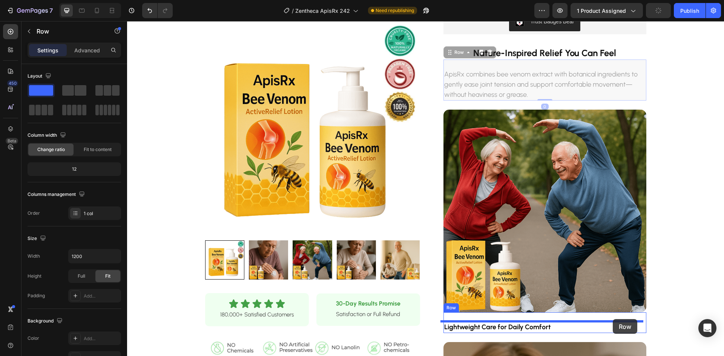
drag, startPoint x: 637, startPoint y: 62, endPoint x: 613, endPoint y: 319, distance: 258.4
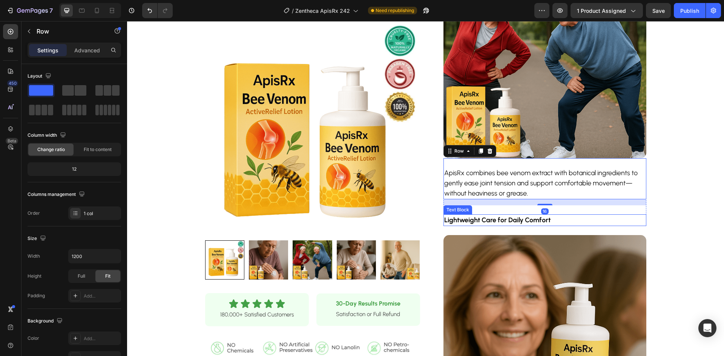
scroll to position [453, 0]
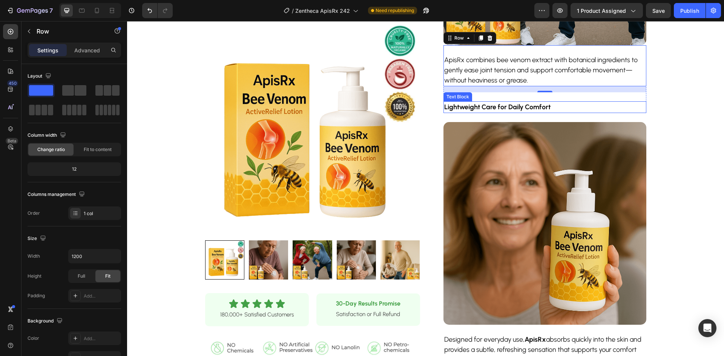
click at [573, 104] on p "Lightweight Care for Daily Comfort" at bounding box center [544, 107] width 201 height 10
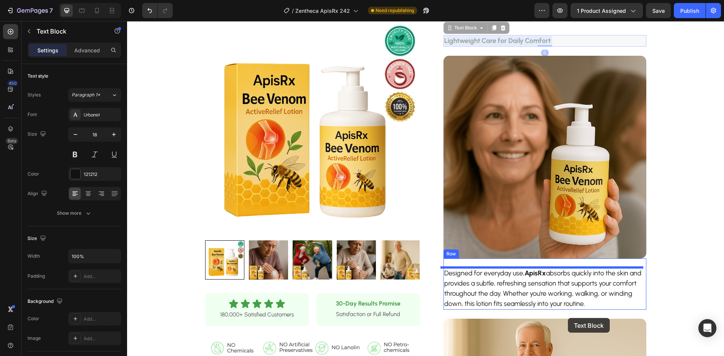
scroll to position [530, 0]
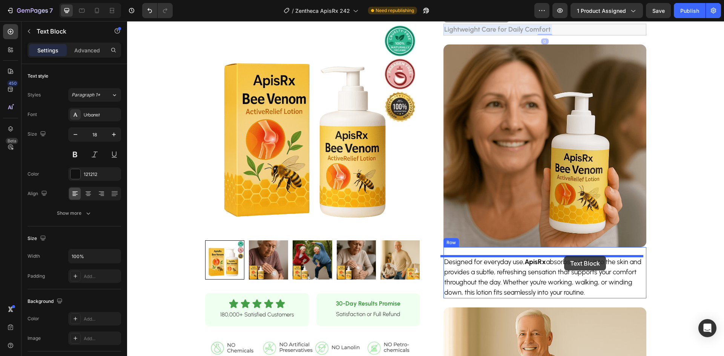
drag, startPoint x: 574, startPoint y: 106, endPoint x: 564, endPoint y: 256, distance: 150.8
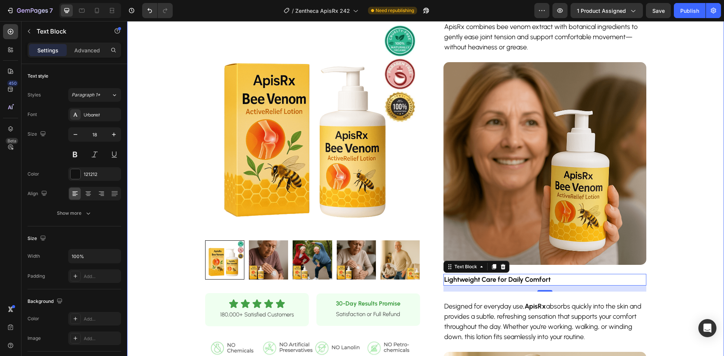
scroll to position [493, 0]
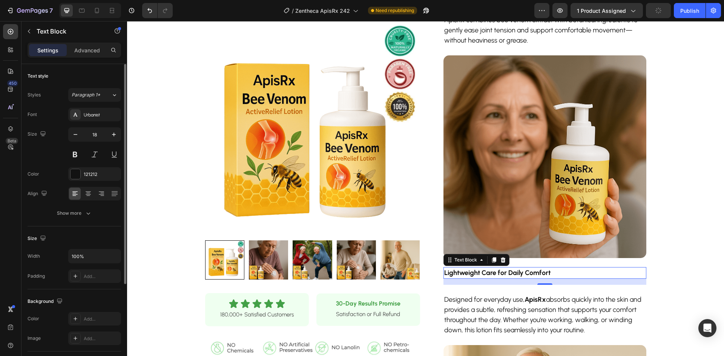
click at [84, 51] on p "Advanced" at bounding box center [87, 50] width 26 height 8
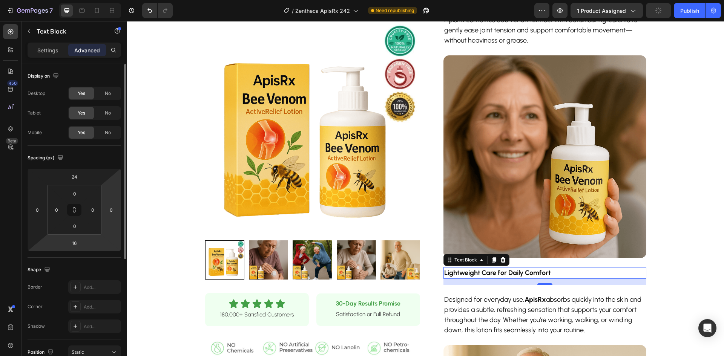
click at [79, 245] on input "16" at bounding box center [74, 243] width 15 height 11
type input "1"
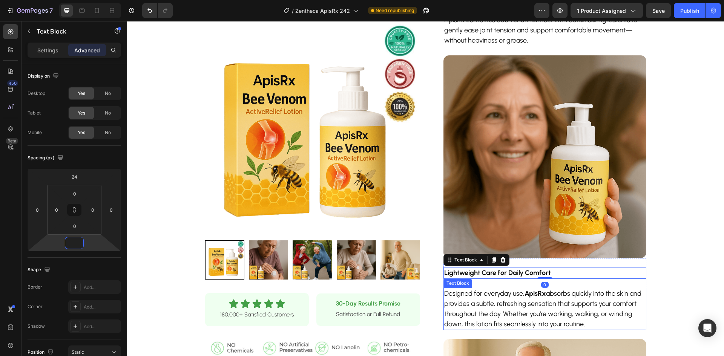
click at [573, 300] on p "Designed for everyday use, ApisRx absorbs quickly into the skin and provides a …" at bounding box center [544, 309] width 201 height 41
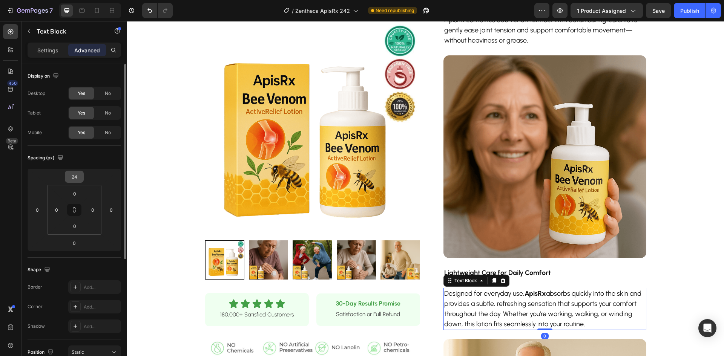
click at [0, 0] on div "Spacing (px) 24 0 0 0 0 0 0 0" at bounding box center [0, 0] width 0 height 0
click at [74, 174] on input "24" at bounding box center [74, 176] width 15 height 11
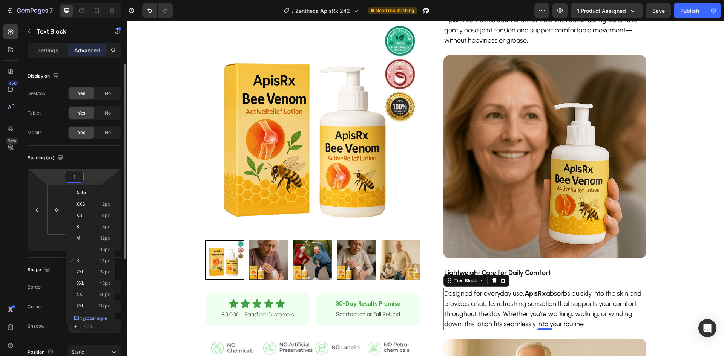
type input "10"
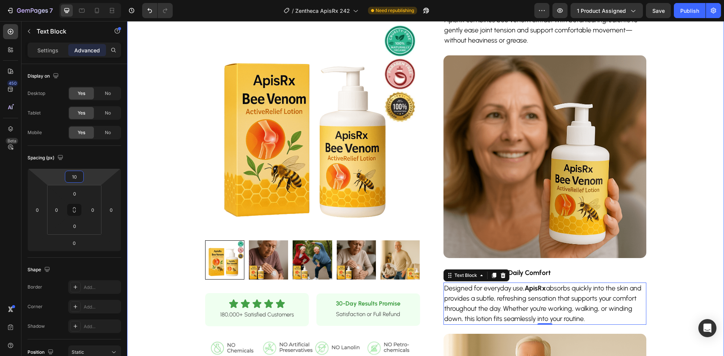
click at [694, 270] on div "Product Images Row Icon Icon Icon Icon Icon Icon List 180,000+ Satisfied Custom…" at bounding box center [425, 72] width 597 height 1056
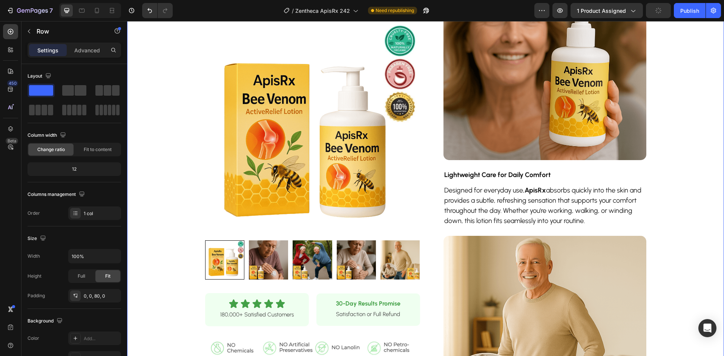
scroll to position [606, 0]
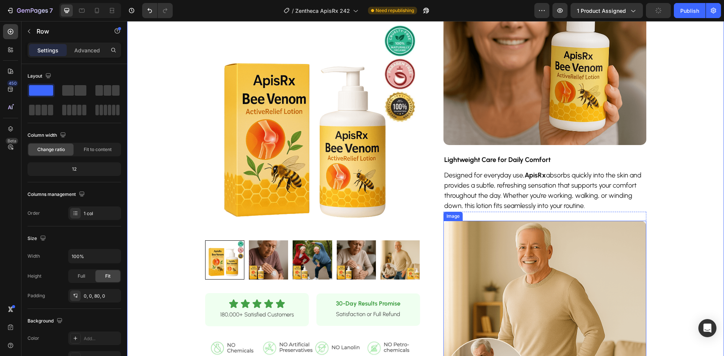
click at [517, 188] on p "Designed for everyday use, ApisRx absorbs quickly into the skin and provides a …" at bounding box center [544, 190] width 201 height 41
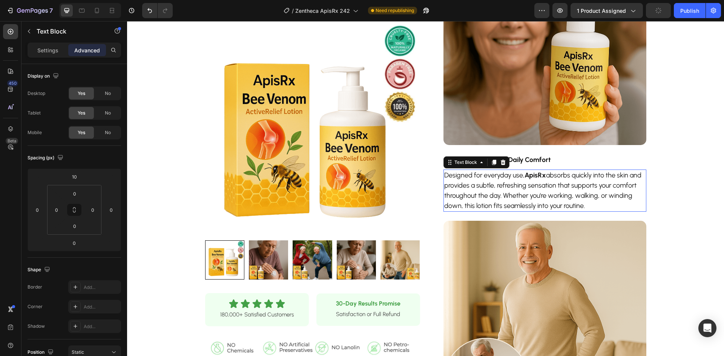
click at [517, 188] on p "Designed for everyday use, ApisRx absorbs quickly into the skin and provides a …" at bounding box center [544, 190] width 201 height 41
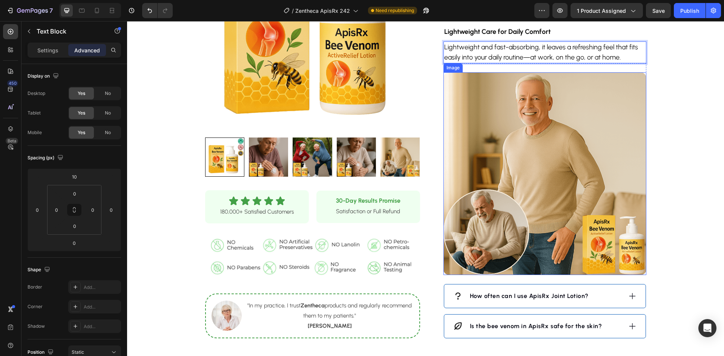
scroll to position [794, 0]
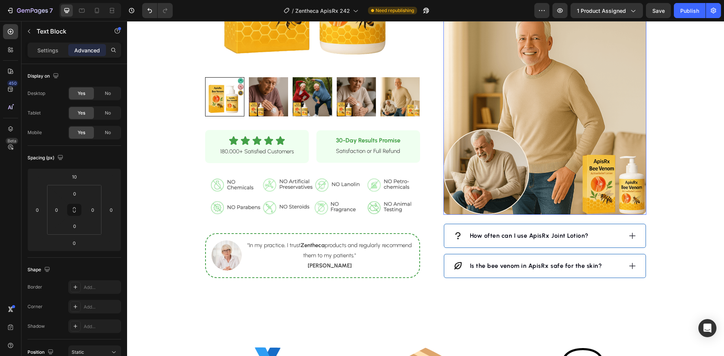
click at [519, 150] on img at bounding box center [545, 113] width 203 height 203
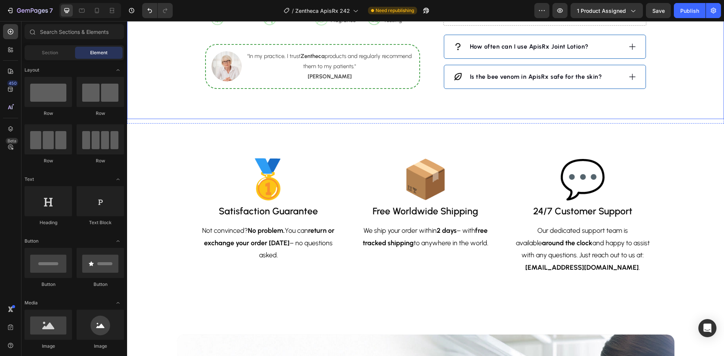
scroll to position [719, 0]
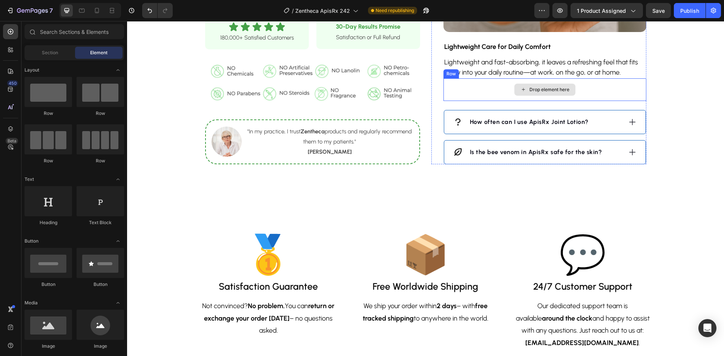
click at [612, 90] on div "Drop element here" at bounding box center [545, 89] width 203 height 23
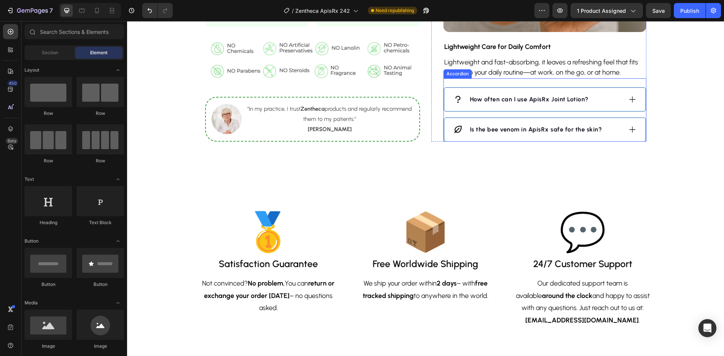
click at [557, 101] on strong "How often can I use ApisRx Joint Lotion?" at bounding box center [529, 99] width 119 height 7
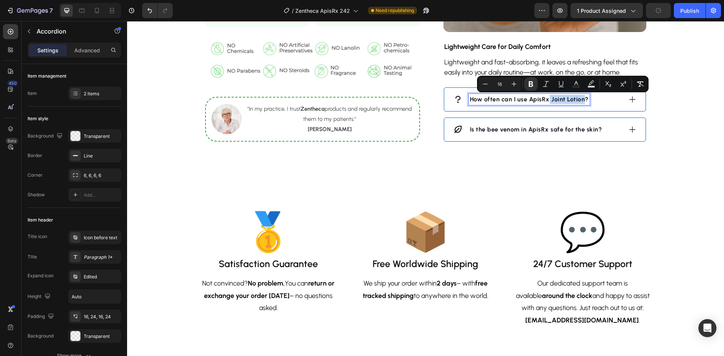
drag, startPoint x: 545, startPoint y: 101, endPoint x: 579, endPoint y: 103, distance: 34.0
click at [579, 103] on p "How often can I use ApisRx Joint Lotion?" at bounding box center [529, 99] width 119 height 9
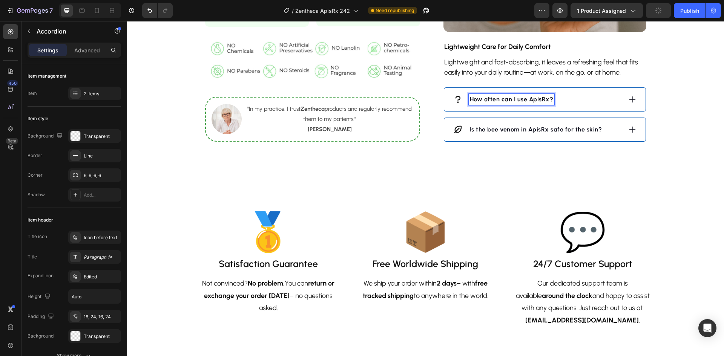
click at [583, 101] on div "How often can I use ApisRx?" at bounding box center [537, 99] width 169 height 11
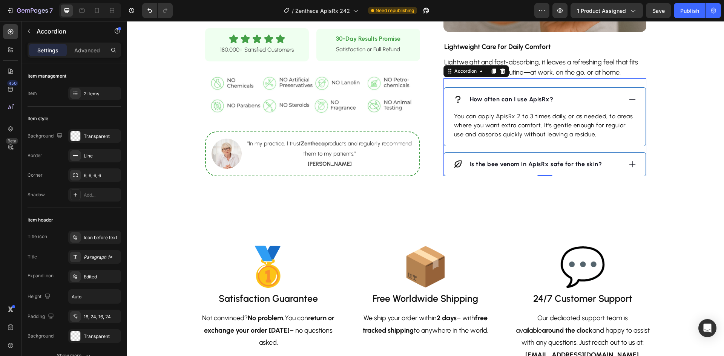
click at [583, 101] on div "How often can I use ApisRx?" at bounding box center [537, 99] width 169 height 11
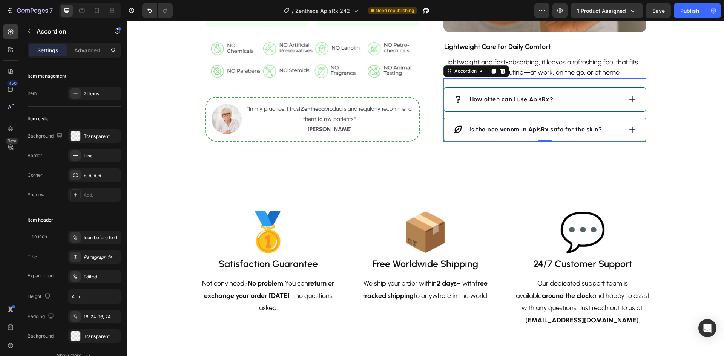
click at [603, 133] on div "Is the bee venom in ApisRx safe for the skin?" at bounding box center [537, 129] width 169 height 11
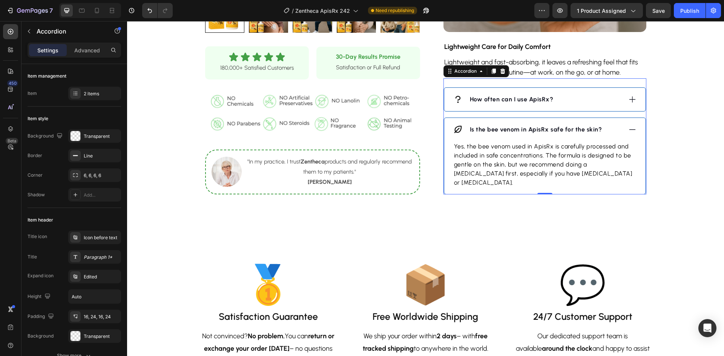
click at [608, 130] on div "Is the bee venom in ApisRx safe for the skin?" at bounding box center [537, 129] width 169 height 11
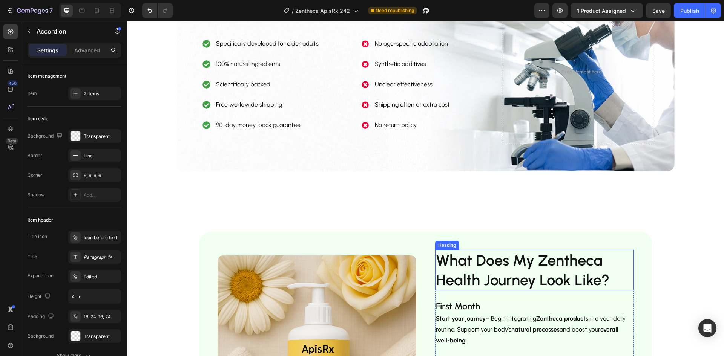
scroll to position [1247, 0]
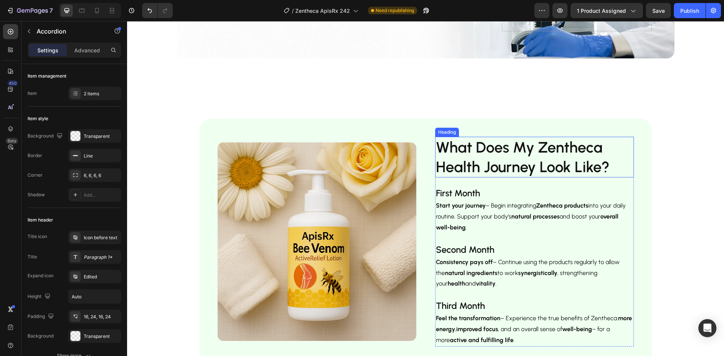
click at [300, 218] on img at bounding box center [317, 242] width 199 height 199
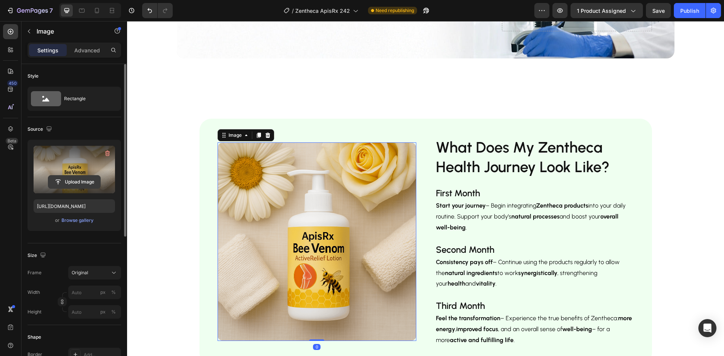
click at [86, 186] on input "file" at bounding box center [74, 182] width 52 height 13
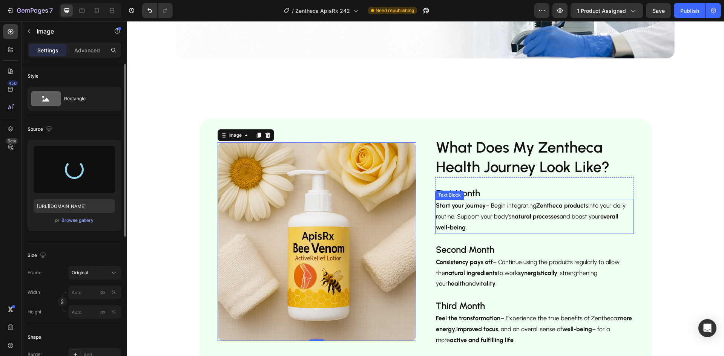
type input "[URL][DOMAIN_NAME]"
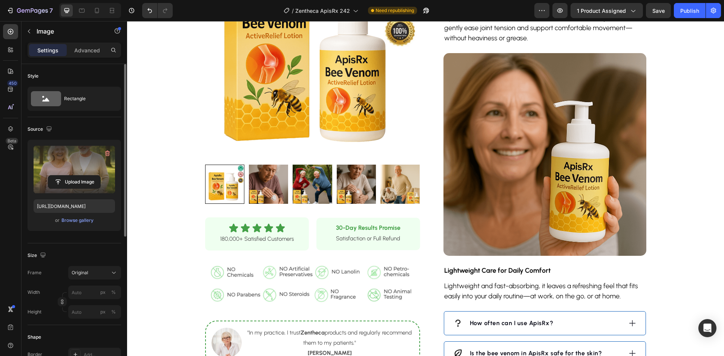
scroll to position [493, 0]
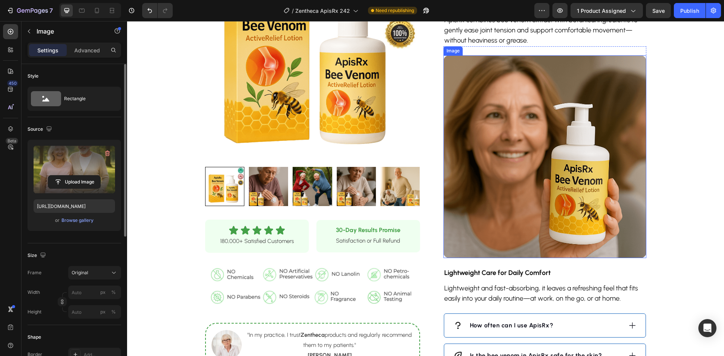
click at [513, 156] on img at bounding box center [545, 156] width 203 height 203
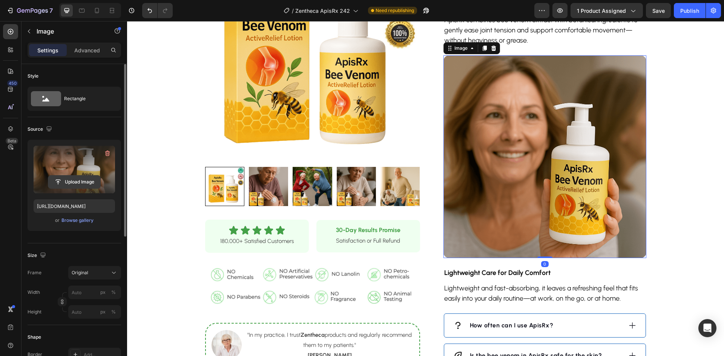
click at [72, 181] on input "file" at bounding box center [74, 182] width 52 height 13
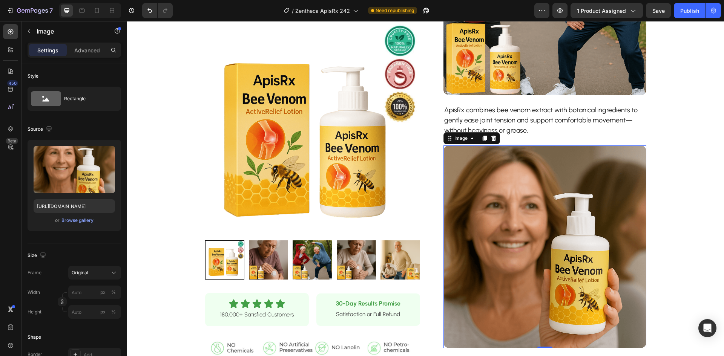
scroll to position [379, 0]
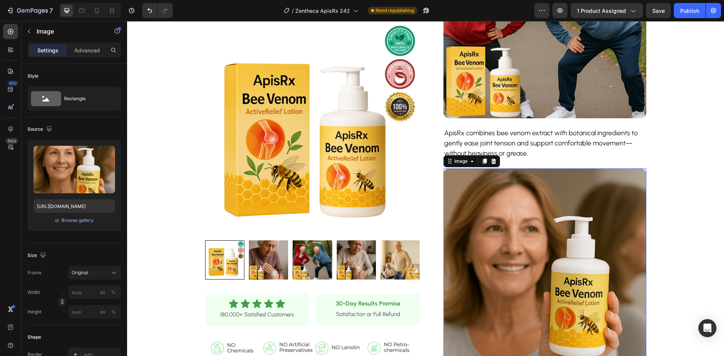
click at [494, 204] on img at bounding box center [545, 270] width 203 height 203
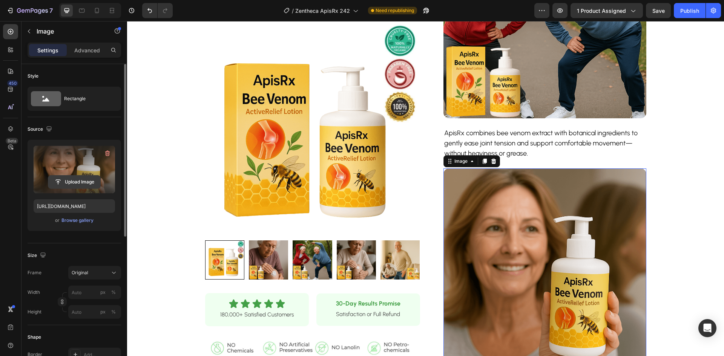
click at [61, 181] on input "file" at bounding box center [74, 182] width 52 height 13
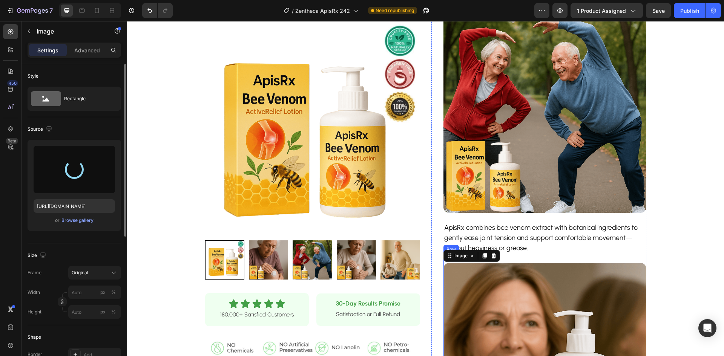
scroll to position [266, 0]
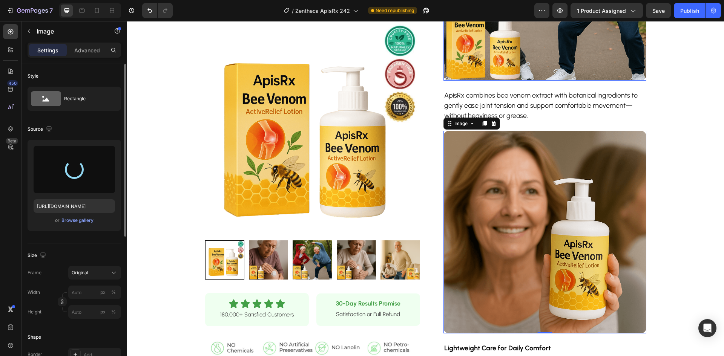
type input "https://cdn.shopify.com/s/files/1/0928/9764/0734/files/gempages_564206045296067…"
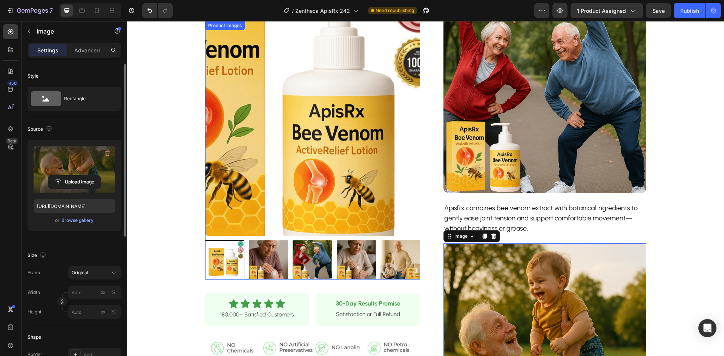
scroll to position [304, 0]
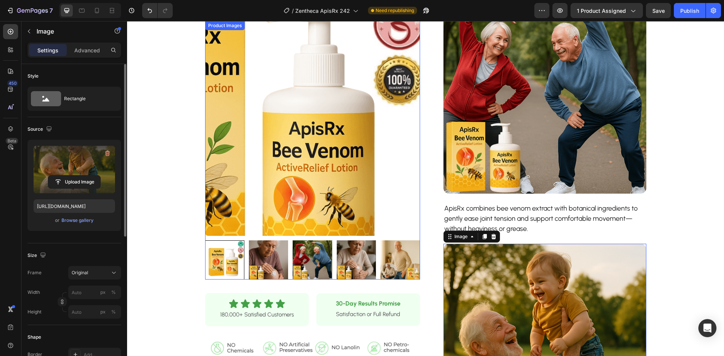
click at [521, 99] on img at bounding box center [545, 92] width 203 height 203
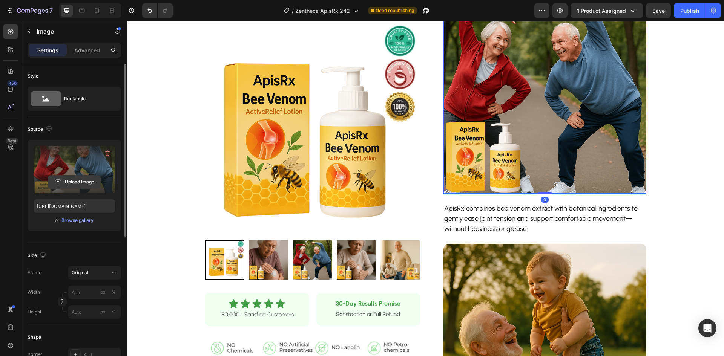
click at [63, 178] on input "file" at bounding box center [74, 182] width 52 height 13
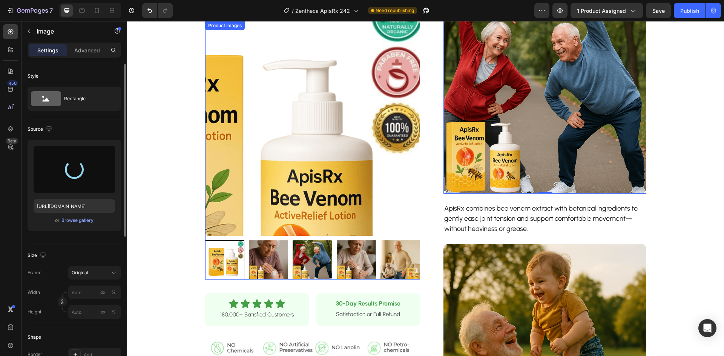
type input "https://cdn.shopify.com/s/files/1/0928/9764/0734/files/gempages_564206045296067…"
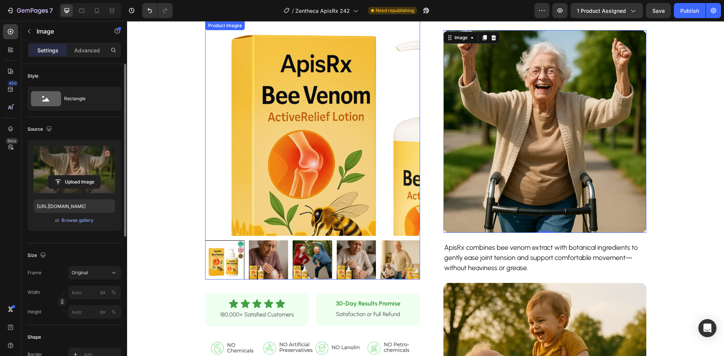
scroll to position [229, 0]
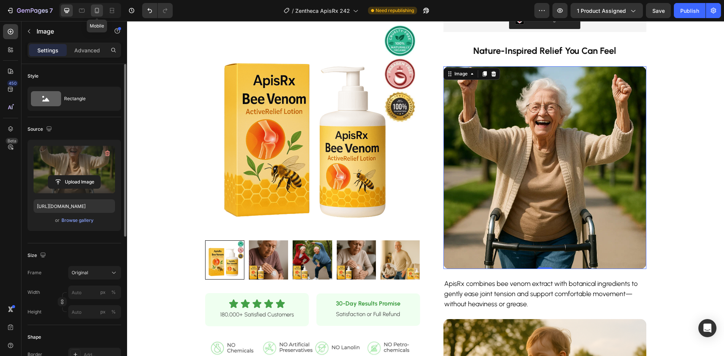
click at [100, 8] on icon at bounding box center [97, 11] width 8 height 8
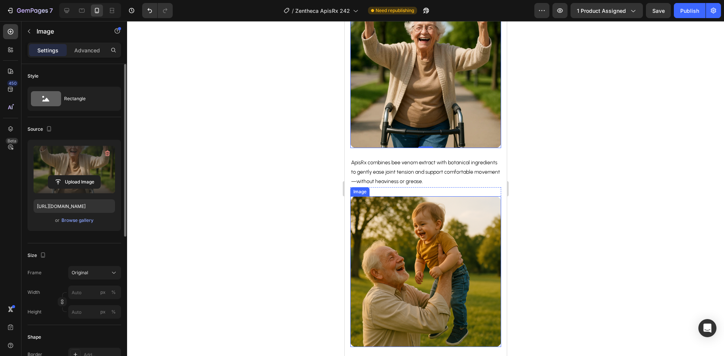
scroll to position [639, 0]
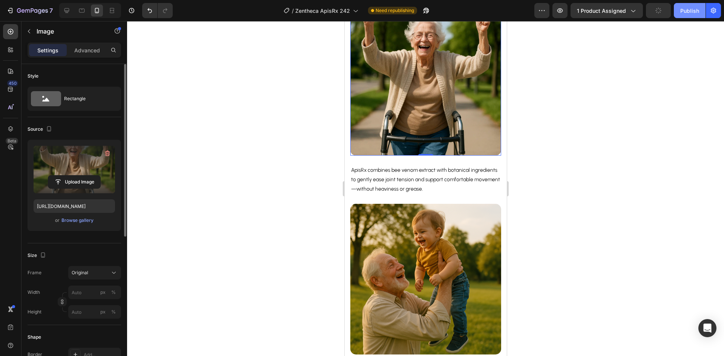
click at [687, 10] on div "Publish" at bounding box center [689, 11] width 19 height 8
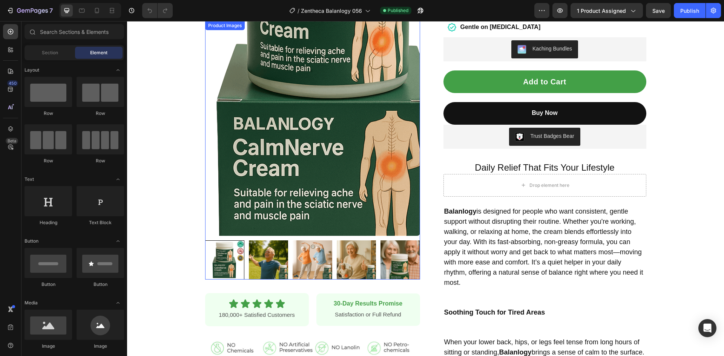
scroll to position [113, 0]
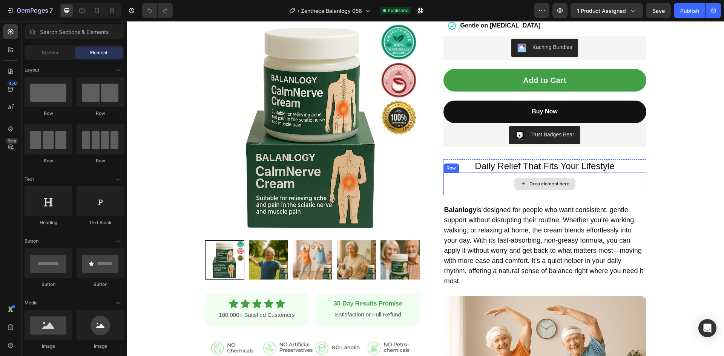
click at [614, 183] on div "Drop element here" at bounding box center [545, 184] width 203 height 23
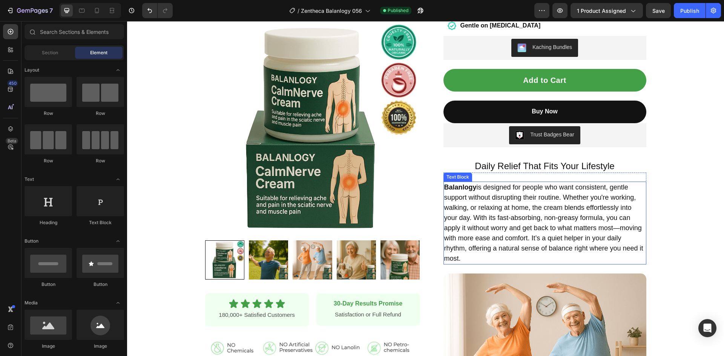
click at [588, 204] on p "Balanlogy is designed for people who want consistent, gentle support without di…" at bounding box center [544, 223] width 201 height 81
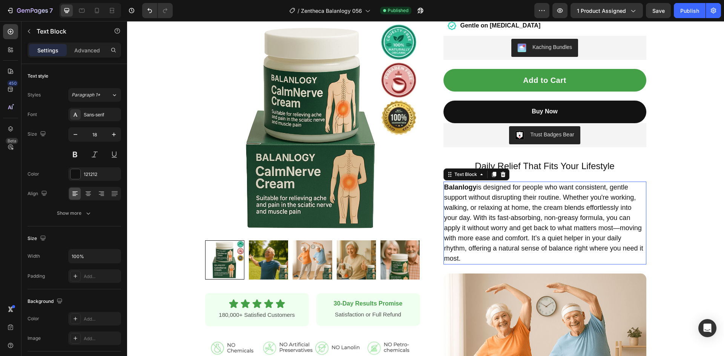
click at [588, 204] on p "Balanlogy is designed for people who want consistent, gentle support without di…" at bounding box center [544, 223] width 201 height 81
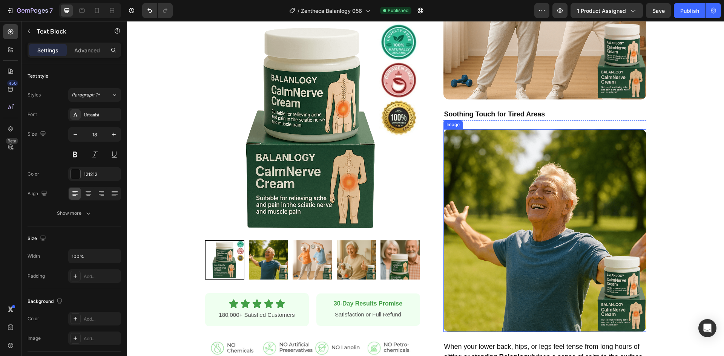
scroll to position [641, 0]
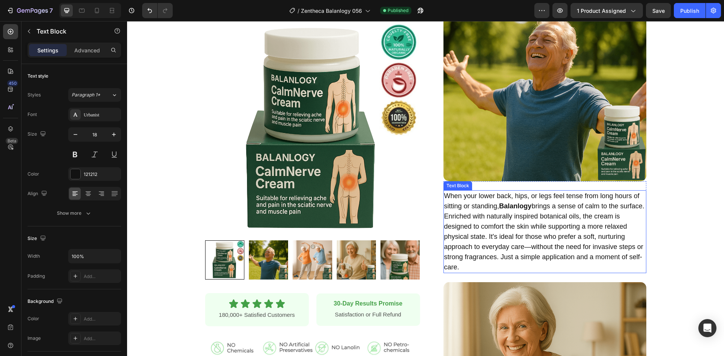
click at [510, 228] on p "When your lower back, hips, or legs feel tense from long hours of sitting or st…" at bounding box center [544, 231] width 201 height 81
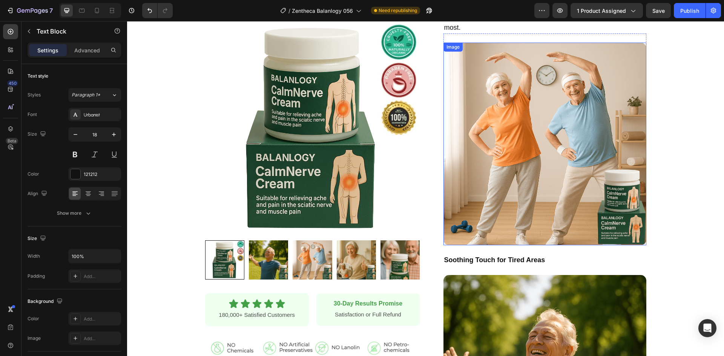
scroll to position [264, 0]
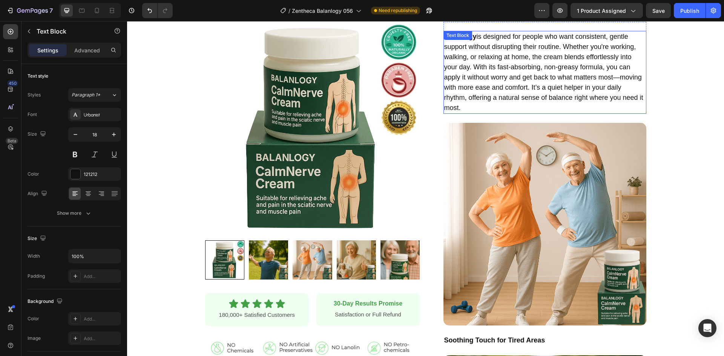
click at [485, 49] on p "Balanlogy is designed for people who want consistent, gentle support without di…" at bounding box center [544, 72] width 201 height 81
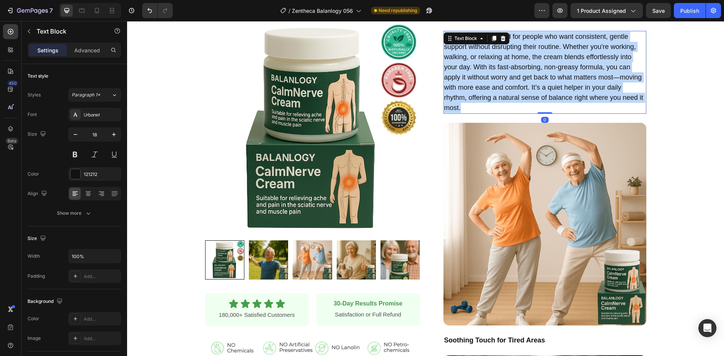
click at [485, 49] on p "Balanlogy is designed for people who want consistent, gentle support without di…" at bounding box center [544, 72] width 201 height 81
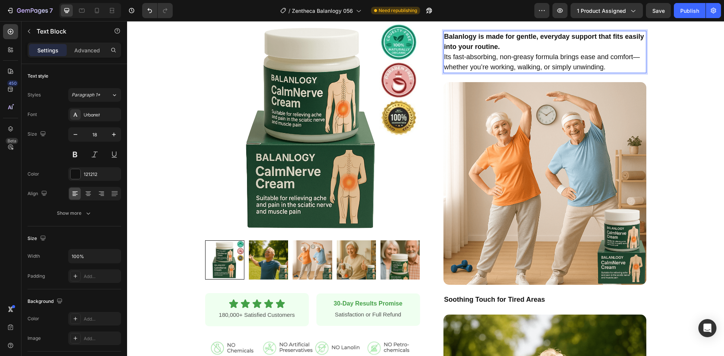
click at [444, 57] on p "Balanlogy is made for gentle, everyday support that fits easily into your routi…" at bounding box center [544, 52] width 201 height 41
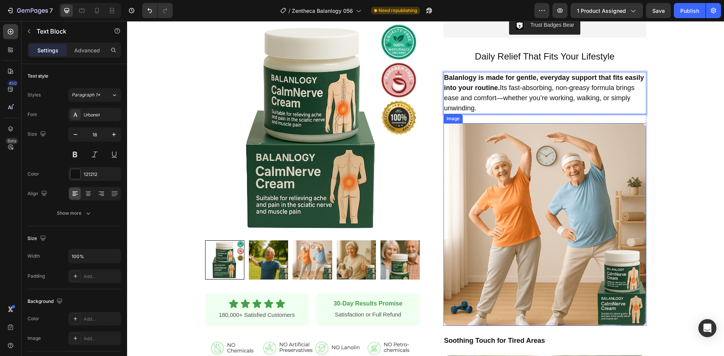
scroll to position [189, 0]
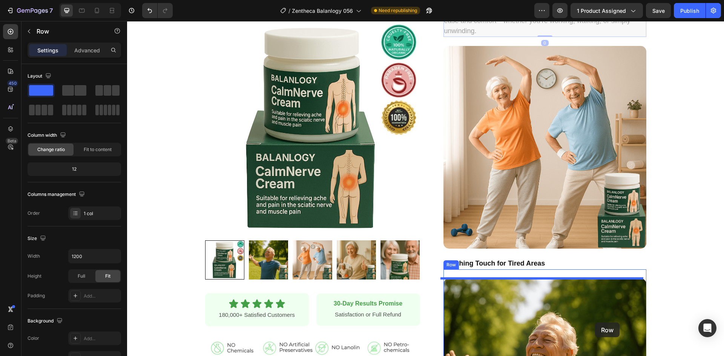
scroll to position [302, 0]
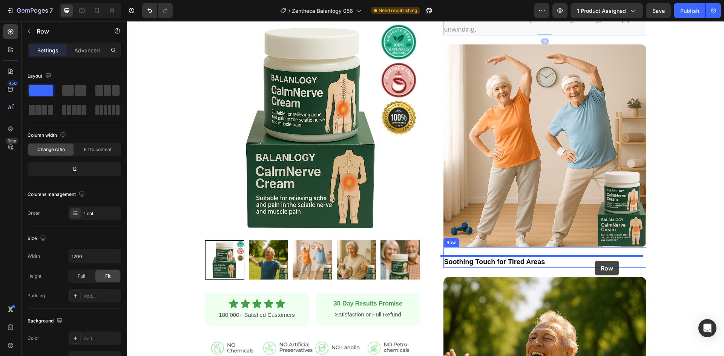
drag, startPoint x: 639, startPoint y: 101, endPoint x: 595, endPoint y: 261, distance: 166.3
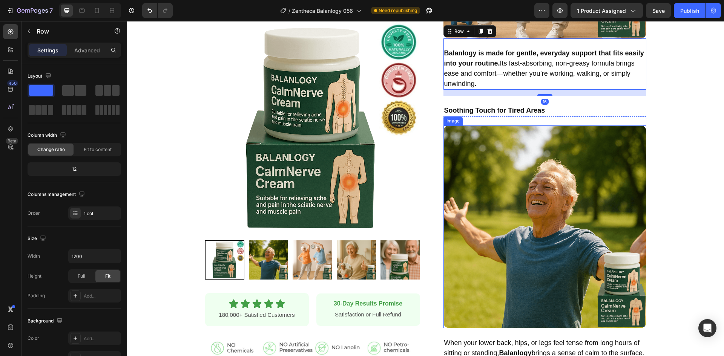
scroll to position [528, 0]
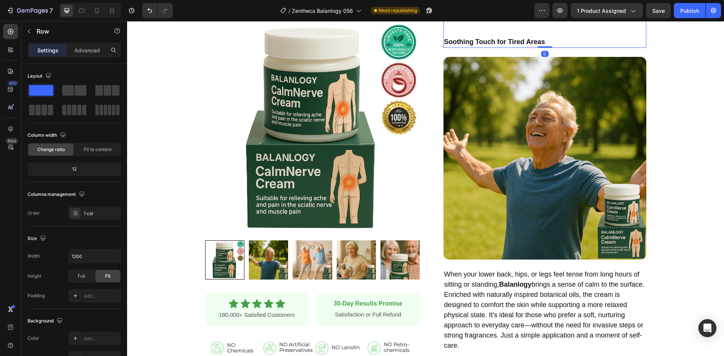
click at [623, 32] on div "Balanlogy is made for gentle, everyday support that fits easily into your routi…" at bounding box center [545, 9] width 203 height 78
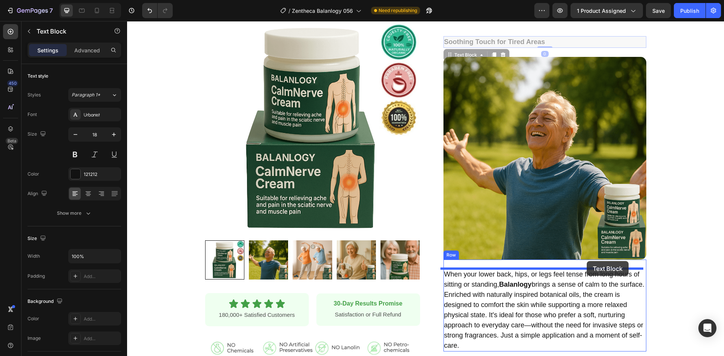
drag, startPoint x: 619, startPoint y: 41, endPoint x: 587, endPoint y: 261, distance: 222.5
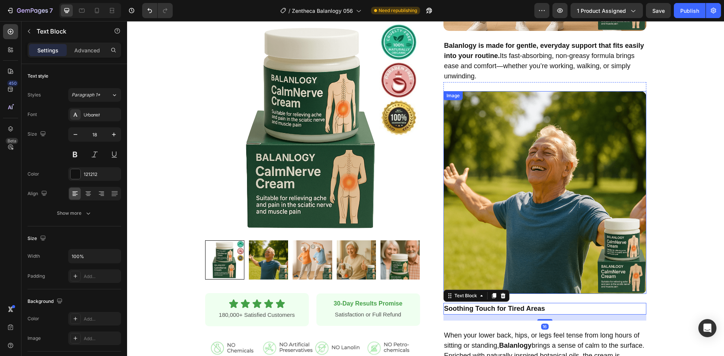
scroll to position [415, 0]
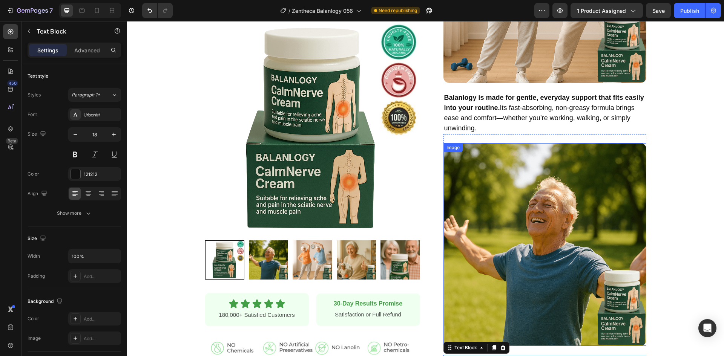
click at [709, 171] on div "Product Images Row Icon Icon Icon Icon Icon Icon List 180,000+ Satisfied Custom…" at bounding box center [425, 190] width 597 height 1137
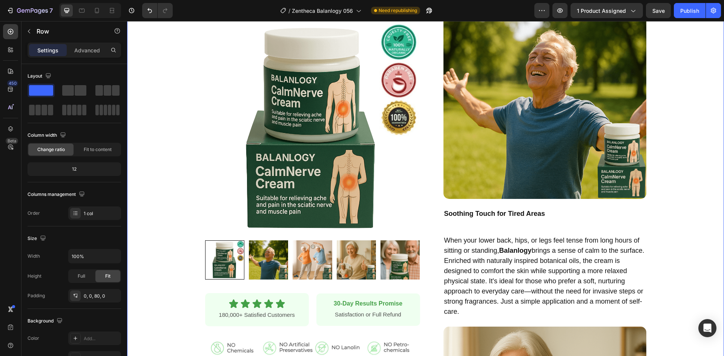
scroll to position [566, 0]
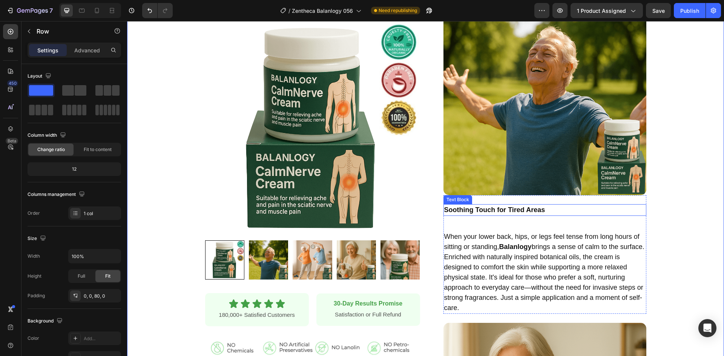
click at [532, 210] on strong "Soothing Touch for Tired Areas" at bounding box center [494, 210] width 101 height 8
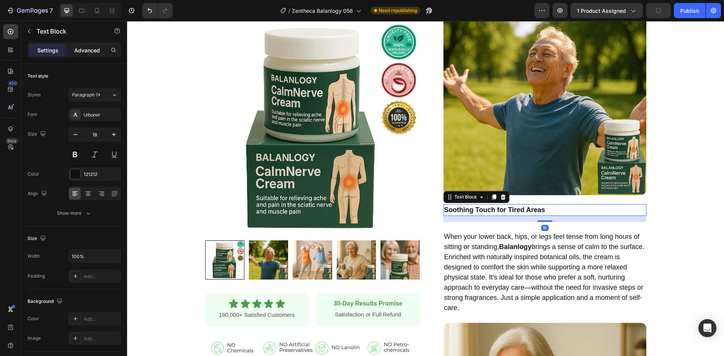
click at [91, 51] on p "Advanced" at bounding box center [87, 50] width 26 height 8
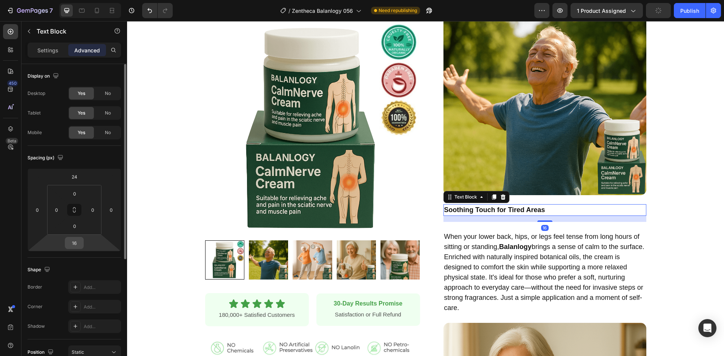
click at [69, 248] on input "16" at bounding box center [74, 243] width 15 height 11
click at [75, 245] on input "16" at bounding box center [74, 243] width 15 height 11
type input "6"
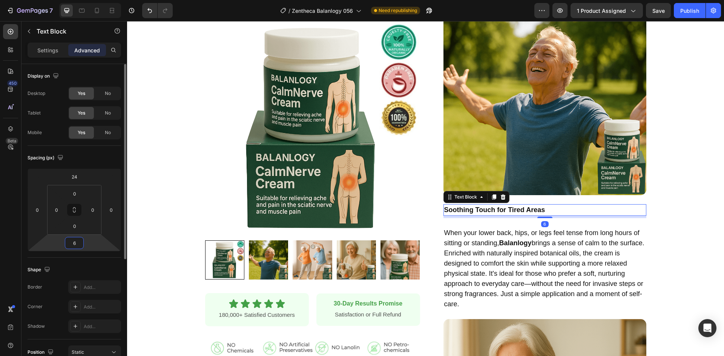
click at [81, 243] on input "6" at bounding box center [74, 243] width 15 height 11
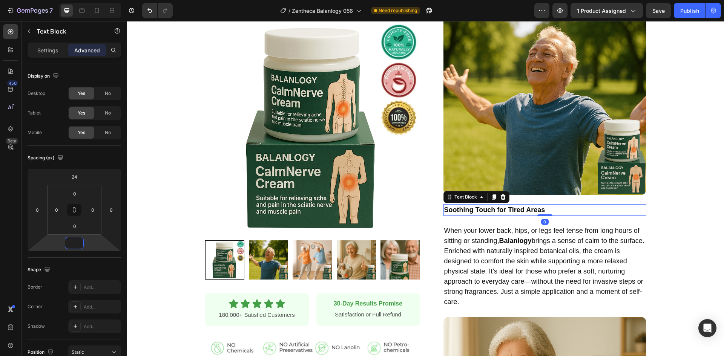
click at [164, 239] on div "Product Images Row Icon Icon Icon Icon Icon Icon List 180,000+ Satisfied Custom…" at bounding box center [425, 36] width 597 height 1131
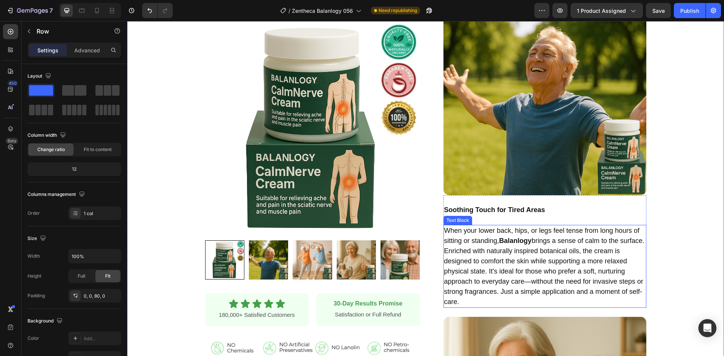
click at [479, 235] on p "When your lower back, hips, or legs feel tense from long hours of sitting or st…" at bounding box center [544, 266] width 201 height 81
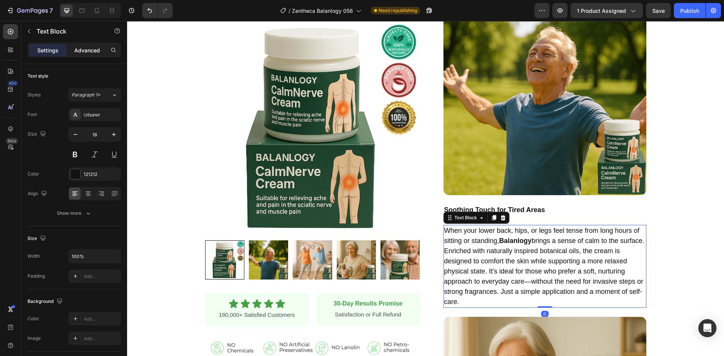
click at [80, 49] on p "Advanced" at bounding box center [87, 50] width 26 height 8
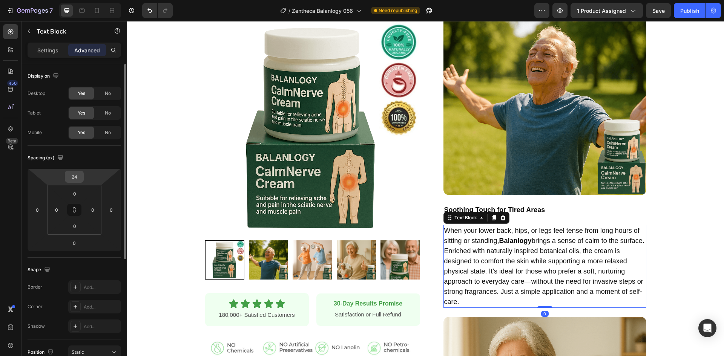
click at [77, 171] on input "24" at bounding box center [74, 176] width 15 height 11
type input "10"
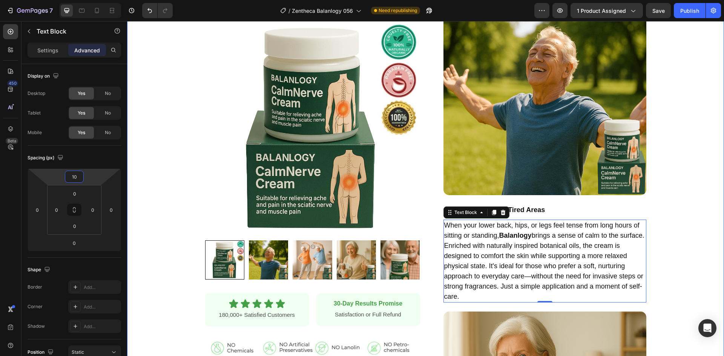
click at [654, 277] on div "Product Images Row Icon Icon Icon Icon Icon Icon List 180,000+ Satisfied Custom…" at bounding box center [425, 33] width 597 height 1125
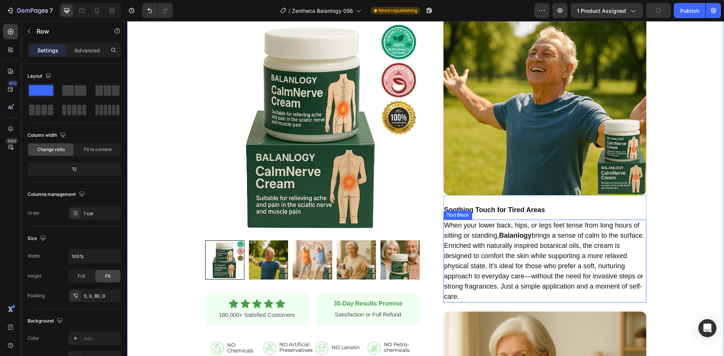
click at [460, 240] on p "When your lower back, hips, or legs feel tense from long hours of sitting or st…" at bounding box center [544, 261] width 201 height 81
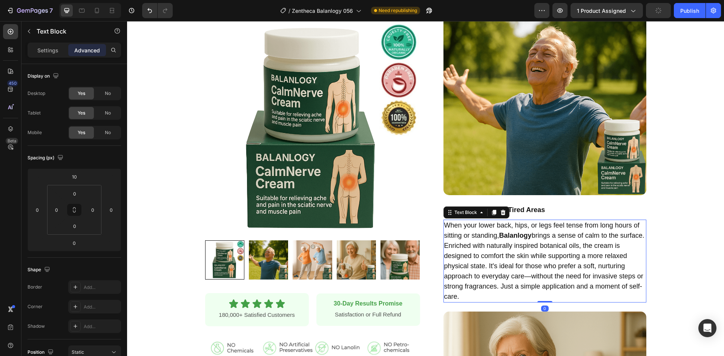
click at [460, 240] on p "When your lower back, hips, or legs feel tense from long hours of sitting or st…" at bounding box center [544, 261] width 201 height 81
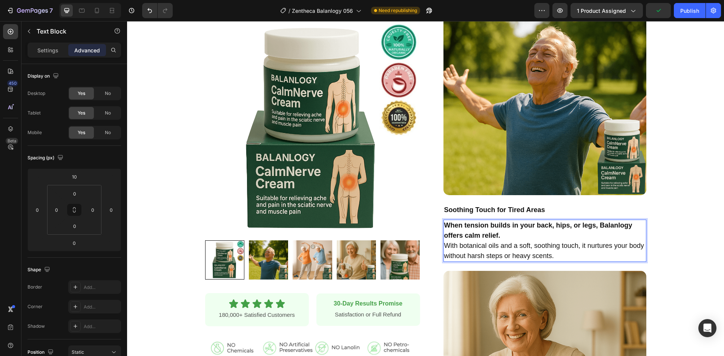
click at [444, 247] on p "When tension builds in your back, hips, or legs, Balanlogy offers calm relief. …" at bounding box center [544, 241] width 201 height 41
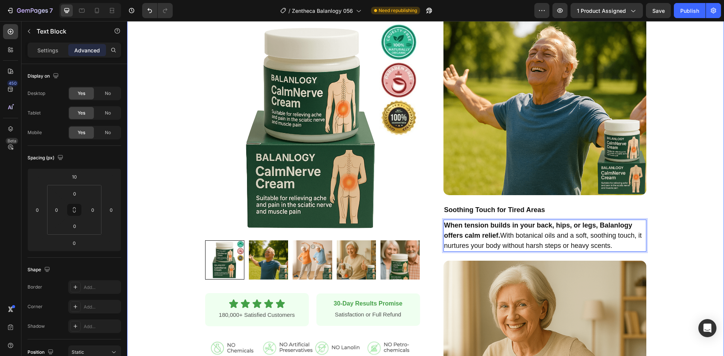
click at [686, 240] on div "Product Images Row Icon Icon Icon Icon Icon Icon List 180,000+ Satisfied Custom…" at bounding box center [425, 8] width 597 height 1074
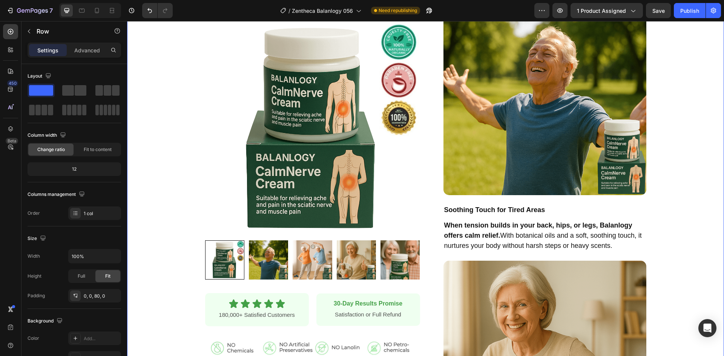
click at [686, 240] on div "Product Images Row Icon Icon Icon Icon Icon Icon List 180,000+ Satisfied Custom…" at bounding box center [425, 8] width 597 height 1074
click at [528, 207] on strong "Soothing Touch for Tired Areas" at bounding box center [494, 210] width 101 height 8
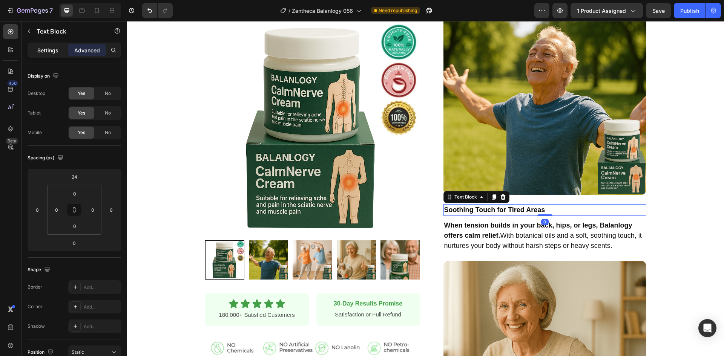
click at [36, 47] on div "Settings" at bounding box center [48, 50] width 38 height 12
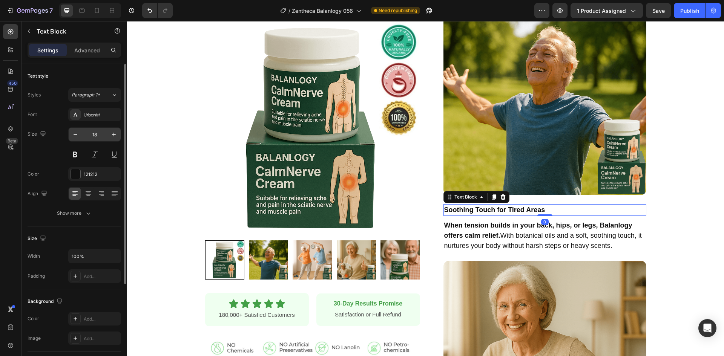
click at [92, 136] on input "18" at bounding box center [94, 135] width 25 height 14
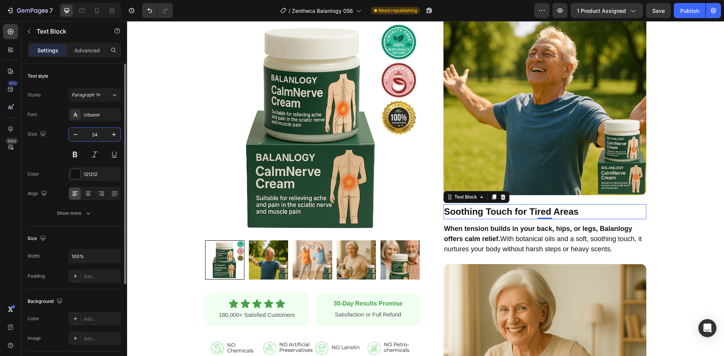
type input "24"
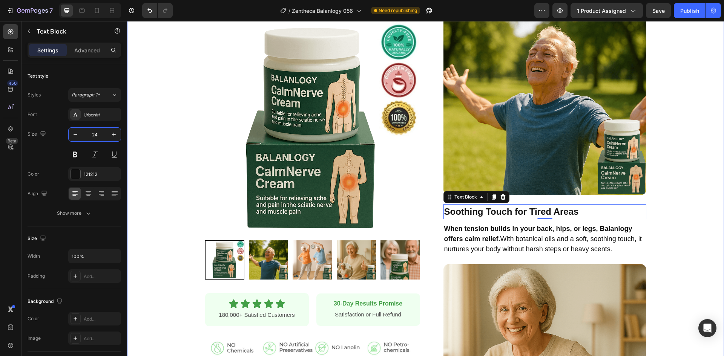
click at [699, 190] on div "Product Images Row Icon Icon Icon Icon Icon Icon List 180,000+ Satisfied Custom…" at bounding box center [425, 10] width 597 height 1078
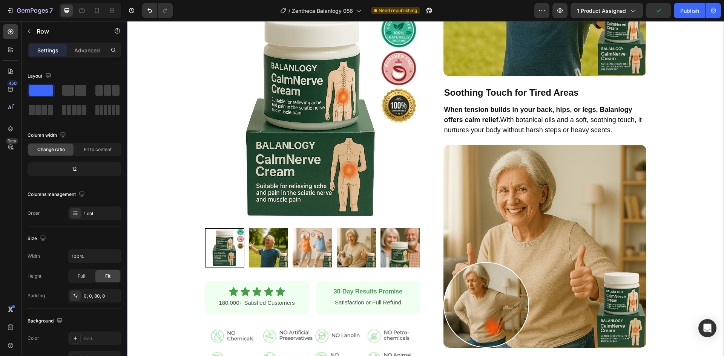
scroll to position [754, 0]
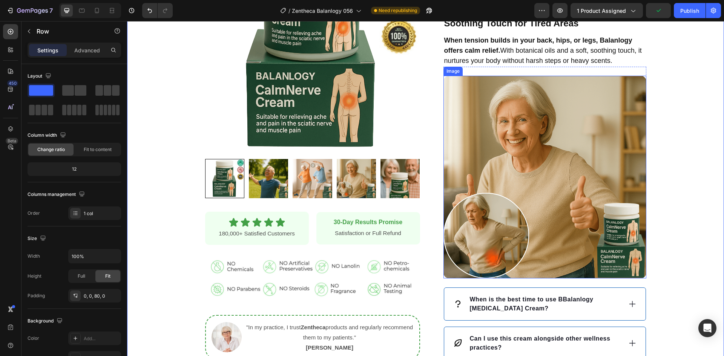
click at [577, 191] on img at bounding box center [545, 177] width 203 height 203
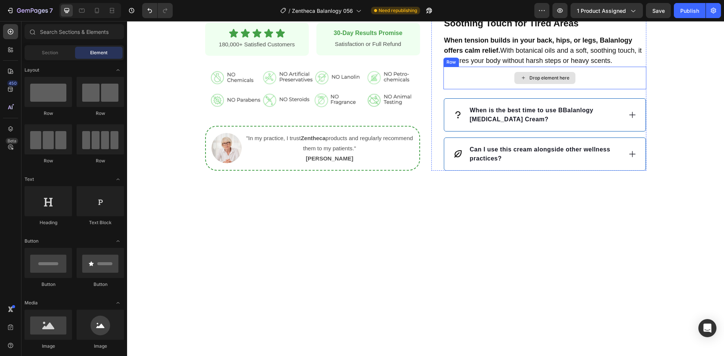
click at [605, 74] on div "Drop element here" at bounding box center [545, 78] width 203 height 23
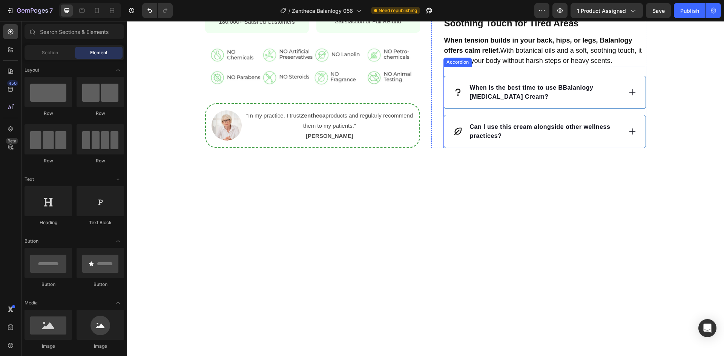
click at [552, 88] on strong "When is the best time to use BBalanlogy Sciatica Cream?" at bounding box center [532, 91] width 124 height 15
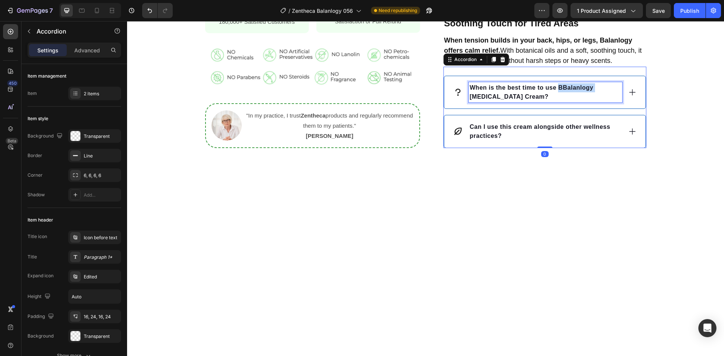
click at [552, 88] on strong "When is the best time to use BBalanlogy Sciatica Cream?" at bounding box center [532, 91] width 124 height 15
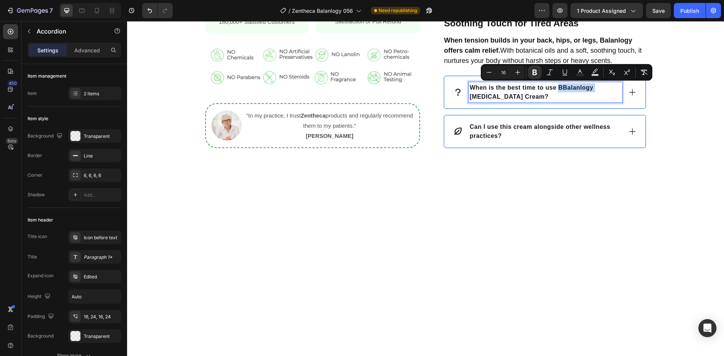
click at [553, 88] on strong "When is the best time to use BBalanlogy Sciatica Cream?" at bounding box center [532, 91] width 124 height 15
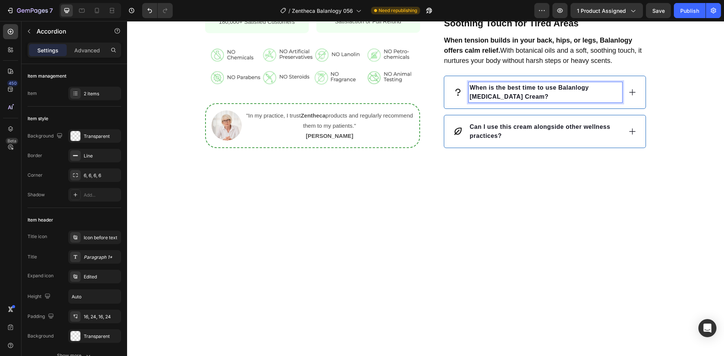
click at [579, 87] on strong "When is the best time to use Balanlogy Sciatica Cream?" at bounding box center [529, 91] width 119 height 15
drag, startPoint x: 579, startPoint y: 87, endPoint x: 486, endPoint y: 99, distance: 93.6
click at [486, 99] on strong "When is the best time to use Balanlogy Sciatica Cream?" at bounding box center [529, 91] width 119 height 15
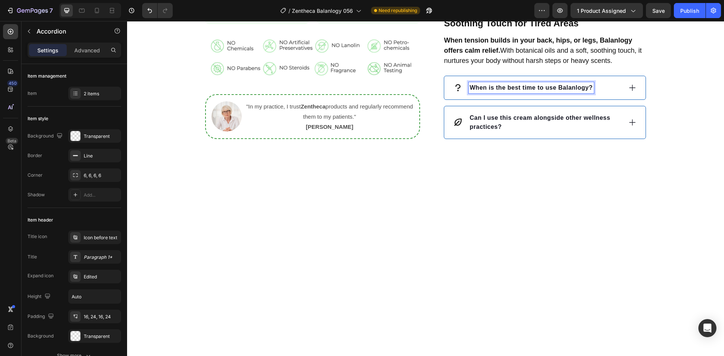
click at [595, 91] on div "When is the best time to use Balanlogy?" at bounding box center [537, 87] width 169 height 11
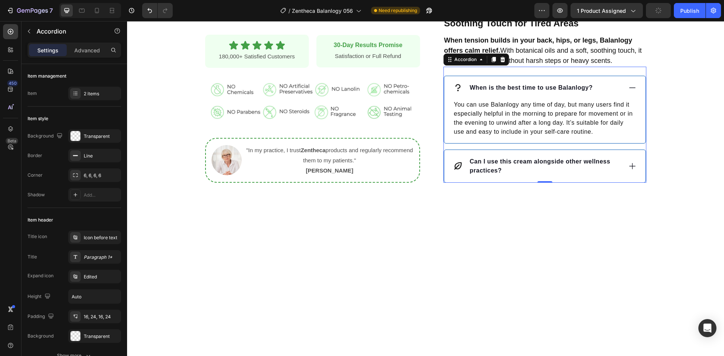
click at [595, 91] on div "When is the best time to use Balanlogy?" at bounding box center [537, 87] width 169 height 11
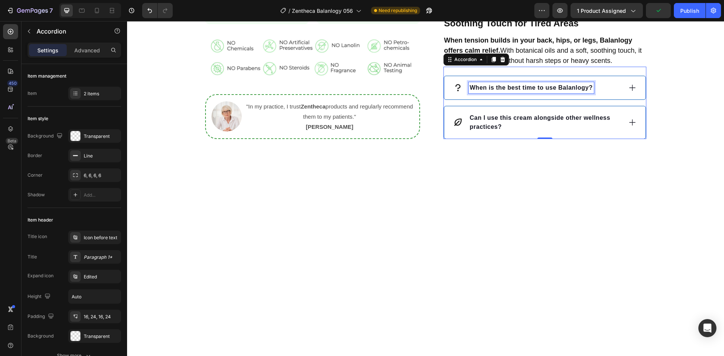
click at [537, 90] on strong "When is the best time to use Balanlogy?" at bounding box center [531, 87] width 123 height 6
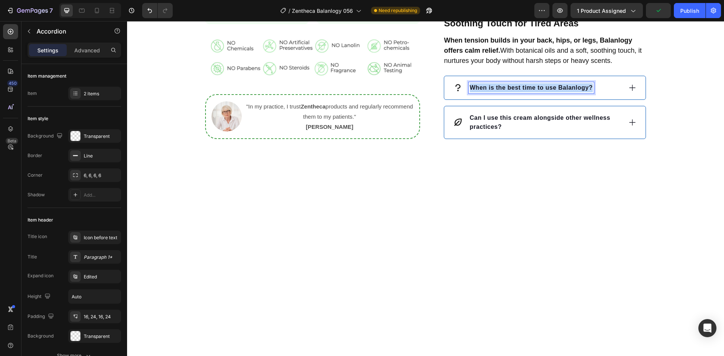
click at [537, 90] on strong "When is the best time to use Balanlogy?" at bounding box center [531, 87] width 123 height 6
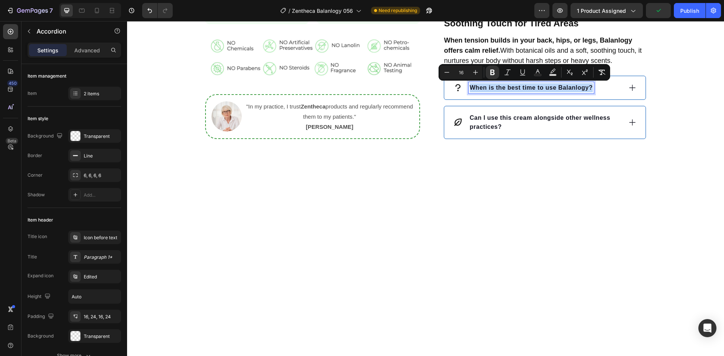
copy strong "When is the best time to use Balanlogy?"
click at [610, 93] on div "When is the best time to use Balanlogy?" at bounding box center [537, 87] width 169 height 11
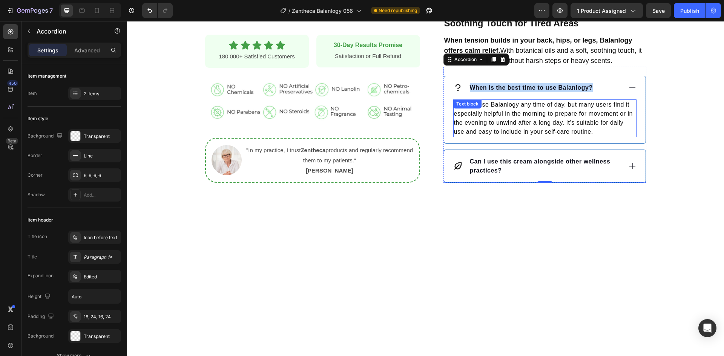
click at [584, 126] on p "You can use Balanlogy any time of day, but many users find it especially helpfu…" at bounding box center [545, 118] width 182 height 36
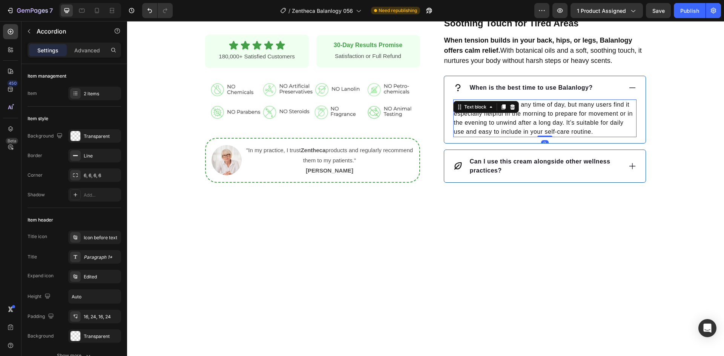
click at [584, 126] on p "You can use Balanlogy any time of day, but many users find it especially helpfu…" at bounding box center [545, 118] width 182 height 36
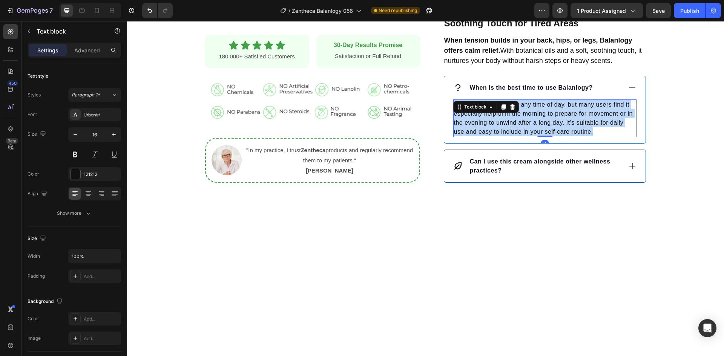
click at [584, 126] on p "You can use Balanlogy any time of day, but many users find it especially helpfu…" at bounding box center [545, 118] width 182 height 36
copy p "You can use Balanlogy any time of day, but many users find it especially helpfu…"
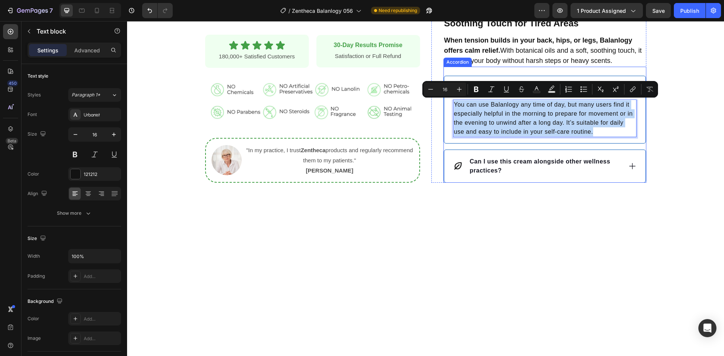
click at [546, 163] on strong "Can I use this cream alongside other wellness practices?" at bounding box center [540, 165] width 141 height 15
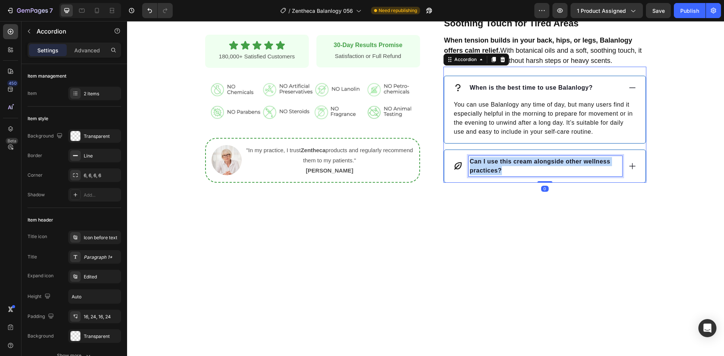
click at [546, 163] on strong "Can I use this cream alongside other wellness practices?" at bounding box center [540, 165] width 141 height 15
copy strong "Can I use this cream alongside other wellness practices?"
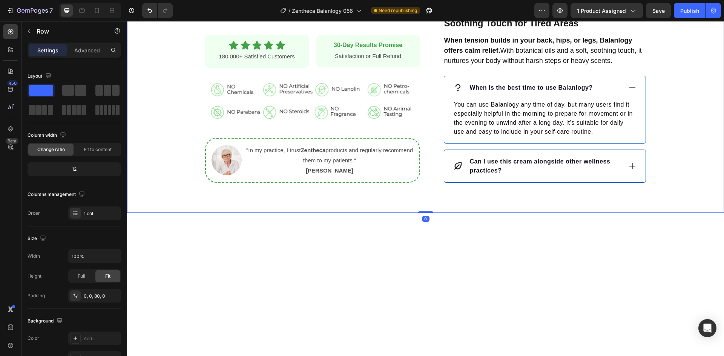
click at [609, 174] on p "Can I use this cream alongside other wellness practices?" at bounding box center [545, 166] width 151 height 18
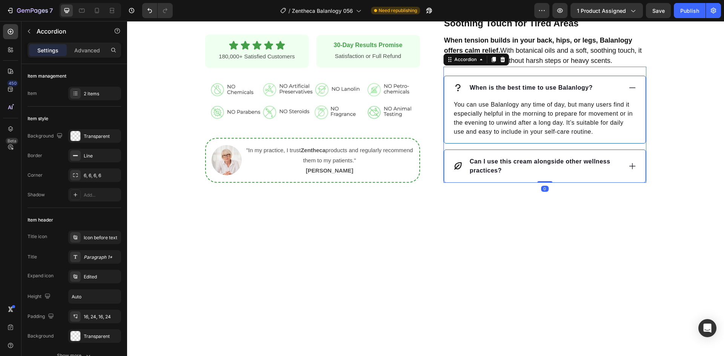
click at [617, 177] on div "Can I use this cream alongside other wellness practices?" at bounding box center [544, 166] width 201 height 32
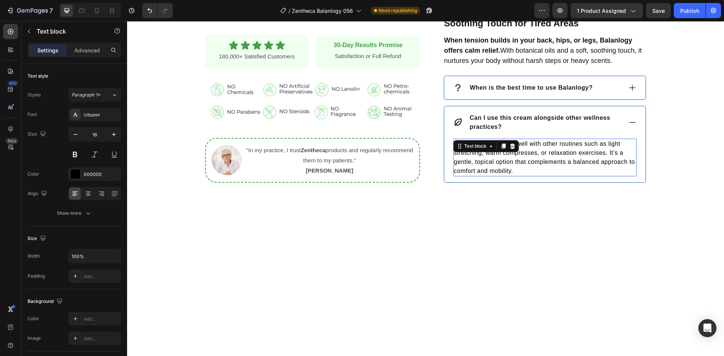
click at [562, 161] on p "Yes, Balanlogy works well with other routines such as light stretching, warm co…" at bounding box center [545, 158] width 182 height 36
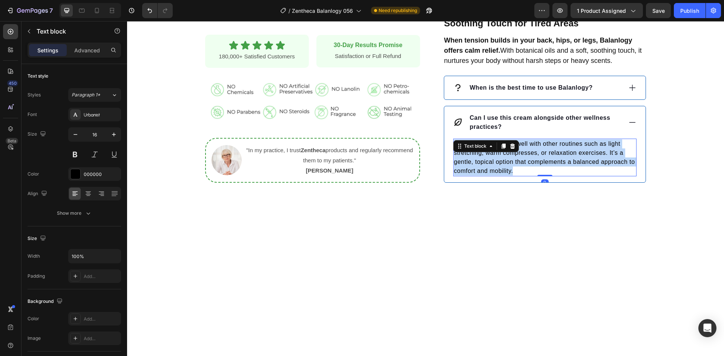
click at [562, 161] on p "Yes, Balanlogy works well with other routines such as light stretching, warm co…" at bounding box center [545, 158] width 182 height 36
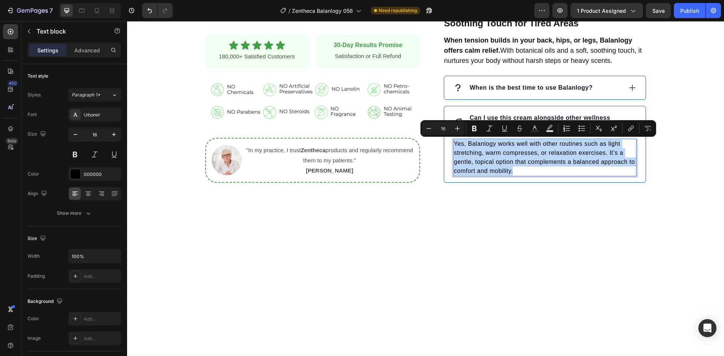
copy p "Yes, Balanlogy works well with other routines such as light stretching, warm co…"
click at [508, 89] on strong "When is the best time to use Balanlogy?" at bounding box center [531, 87] width 123 height 6
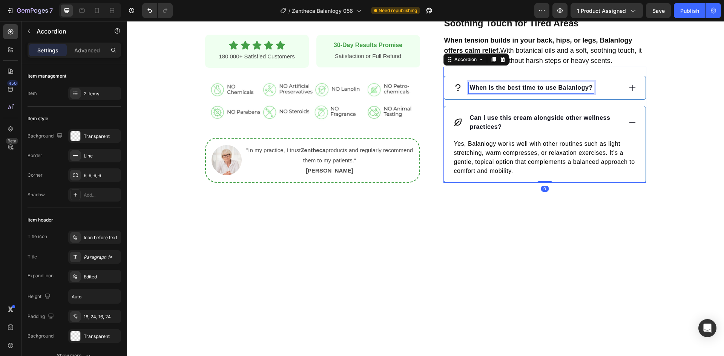
click at [508, 89] on strong "When is the best time to use Balanlogy?" at bounding box center [531, 87] width 123 height 6
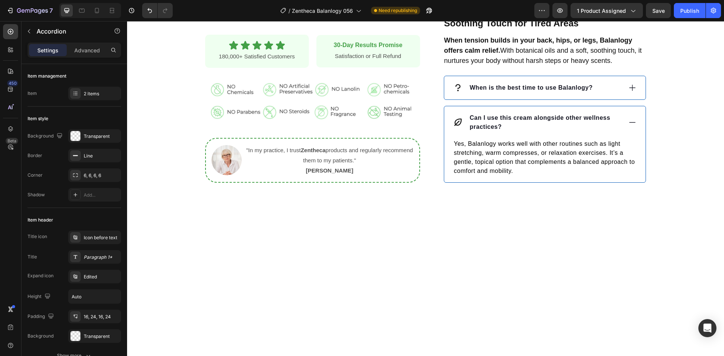
click at [595, 92] on div "When is the best time to use Balanlogy?" at bounding box center [537, 87] width 169 height 11
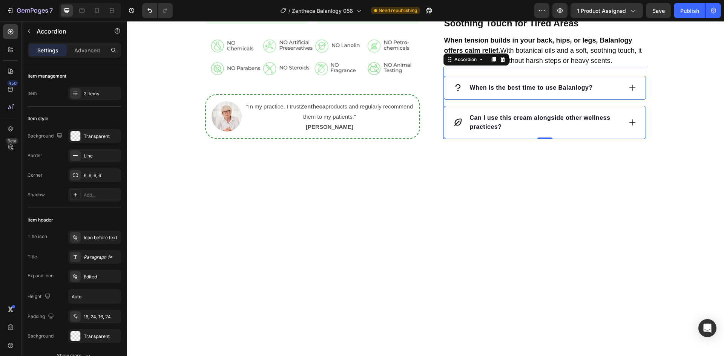
click at [602, 83] on div "When is the best time to use Balanlogy?" at bounding box center [537, 87] width 169 height 11
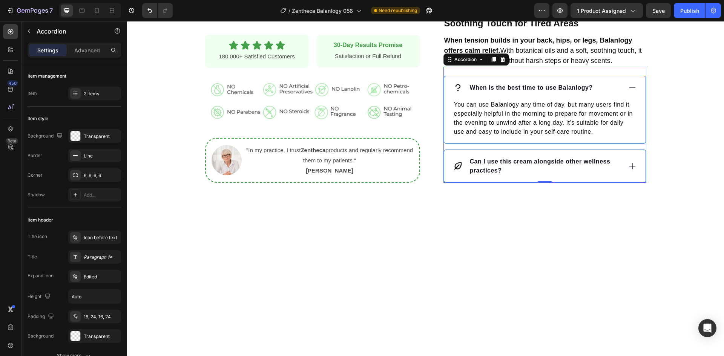
click at [591, 109] on p "You can use Balanlogy any time of day, but many users find it especially helpfu…" at bounding box center [545, 118] width 182 height 36
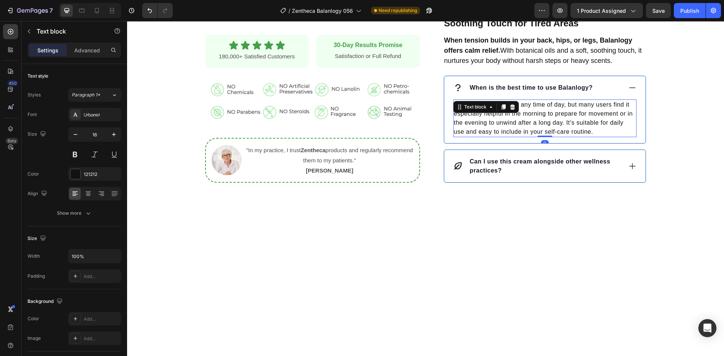
click at [591, 109] on p "You can use Balanlogy any time of day, but many users find it especially helpfu…" at bounding box center [545, 118] width 182 height 36
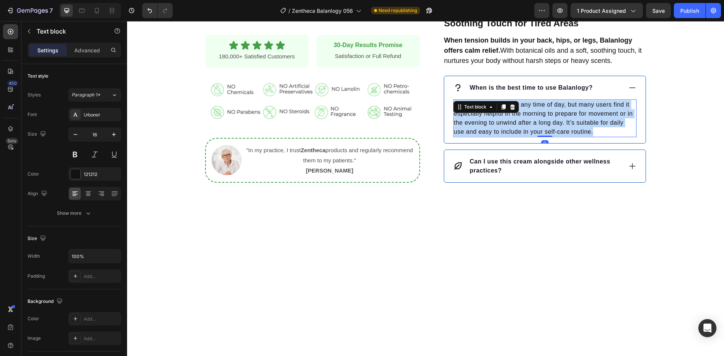
click at [591, 109] on p "You can use Balanlogy any time of day, but many users find it especially helpfu…" at bounding box center [545, 118] width 182 height 36
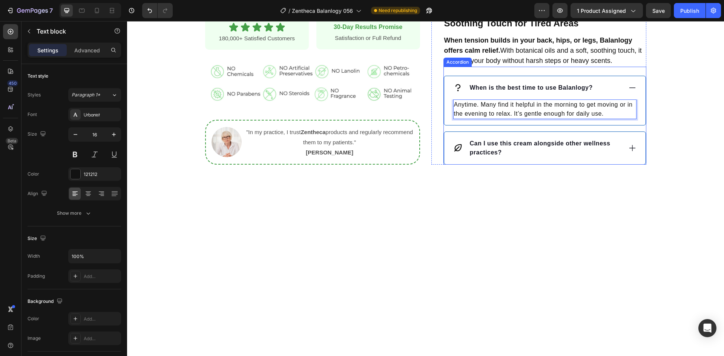
click at [494, 143] on strong "Can I use this cream alongside other wellness practices?" at bounding box center [540, 147] width 141 height 15
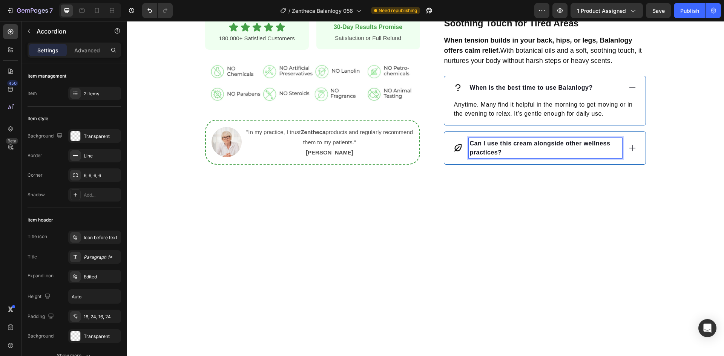
click at [494, 143] on strong "Can I use this cream alongside other wellness practices?" at bounding box center [540, 147] width 141 height 15
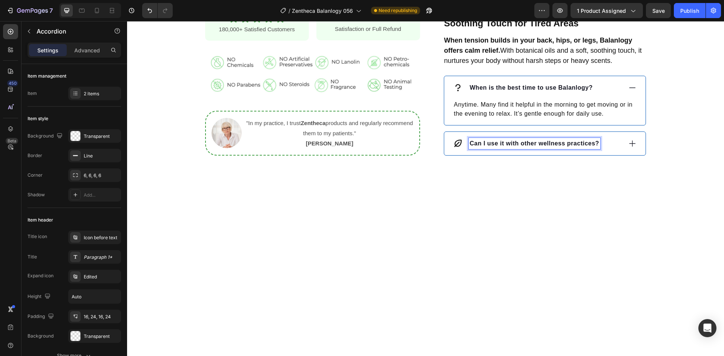
click at [603, 149] on div "Can I use it with other wellness practices?" at bounding box center [537, 143] width 169 height 11
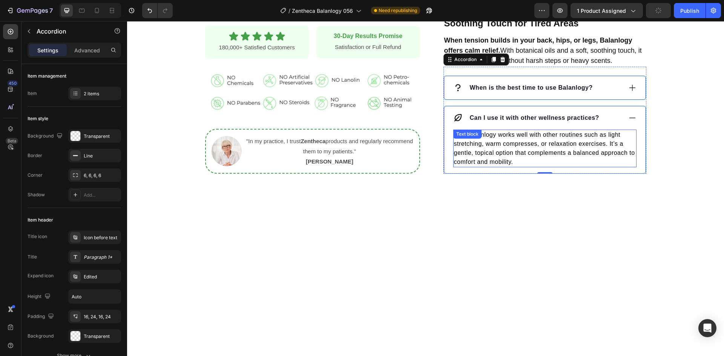
click at [552, 150] on p "Yes, Balanlogy works well with other routines such as light stretching, warm co…" at bounding box center [545, 148] width 182 height 36
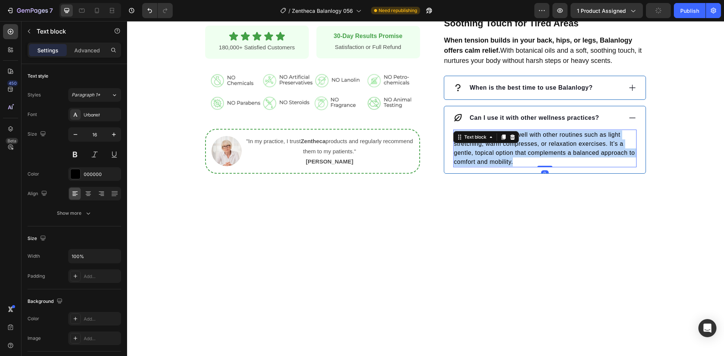
click at [553, 150] on p "Yes, Balanlogy works well with other routines such as light stretching, warm co…" at bounding box center [545, 148] width 182 height 36
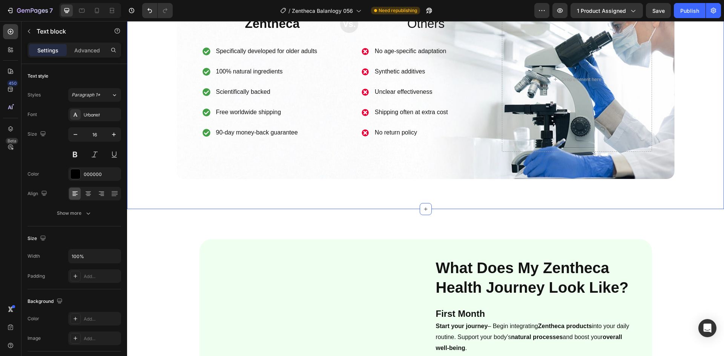
scroll to position [1245, 0]
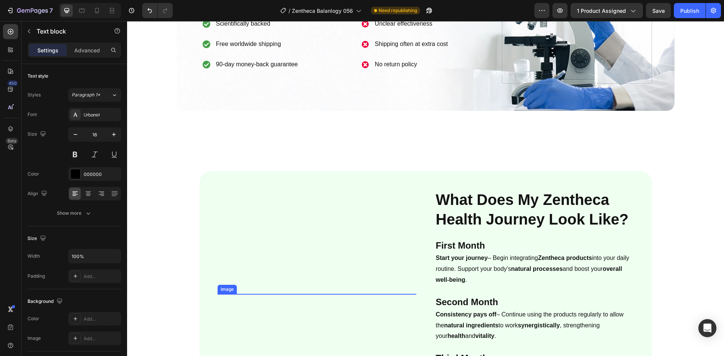
click at [298, 229] on img at bounding box center [317, 294] width 199 height 199
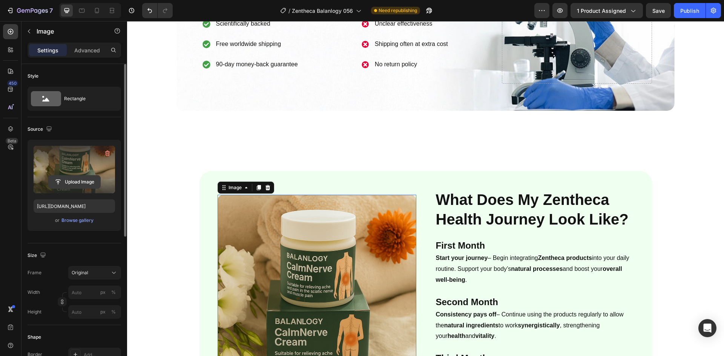
click at [75, 182] on input "file" at bounding box center [74, 182] width 52 height 13
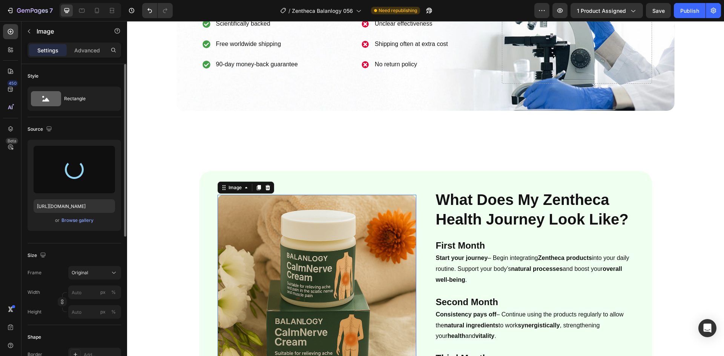
type input "[URL][DOMAIN_NAME]"
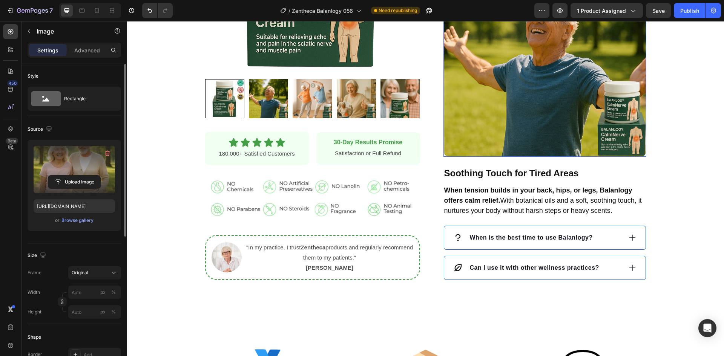
scroll to position [603, 0]
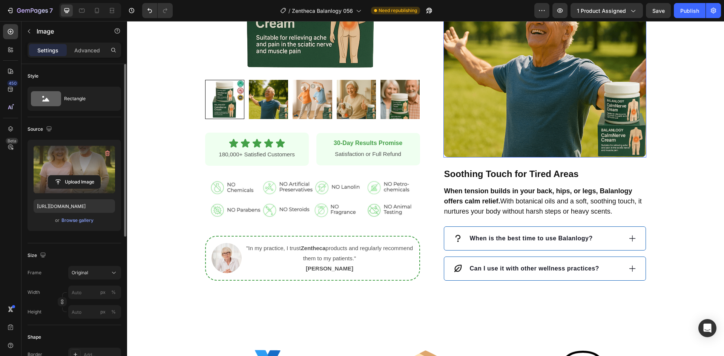
click at [509, 94] on img at bounding box center [545, 56] width 203 height 203
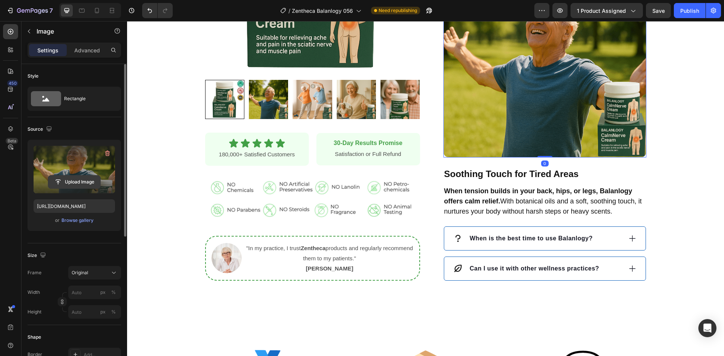
click at [77, 181] on input "file" at bounding box center [74, 182] width 52 height 13
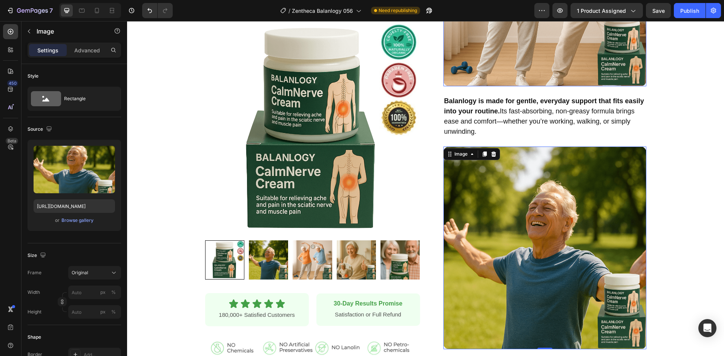
scroll to position [415, 0]
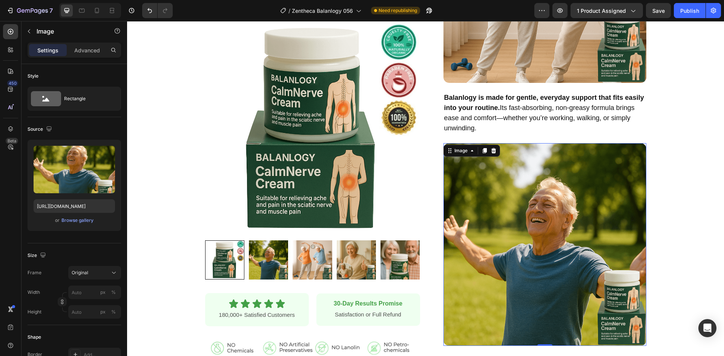
click at [539, 239] on img at bounding box center [545, 244] width 203 height 203
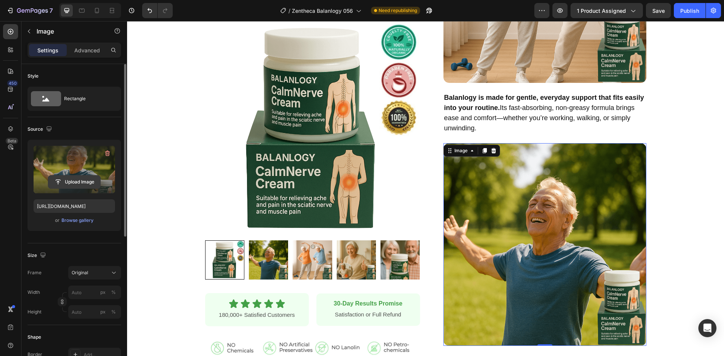
click at [71, 183] on input "file" at bounding box center [74, 182] width 52 height 13
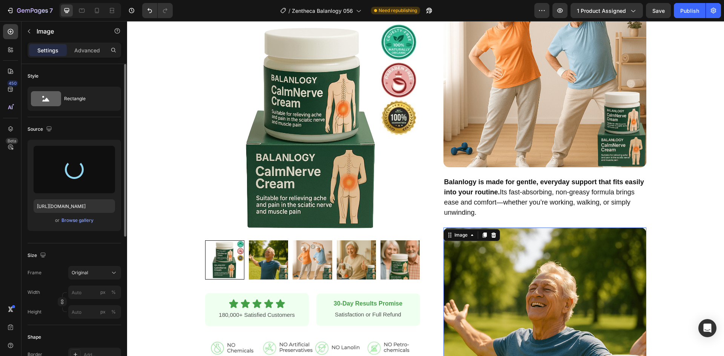
scroll to position [302, 0]
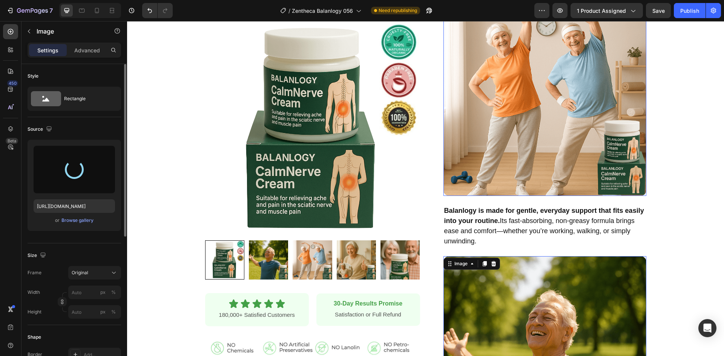
type input "https://cdn.shopify.com/s/files/1/0928/9764/0734/files/gempages_564206045296067…"
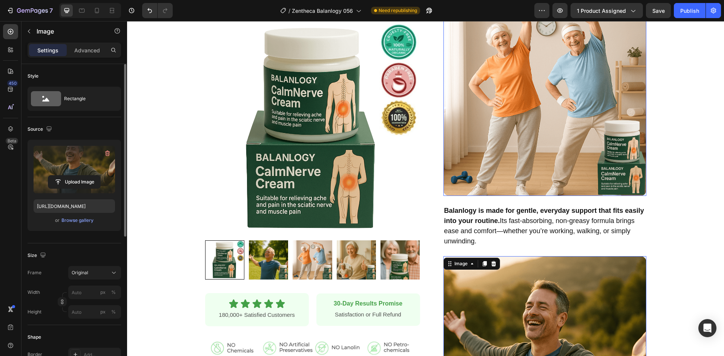
click at [545, 150] on img at bounding box center [545, 94] width 203 height 203
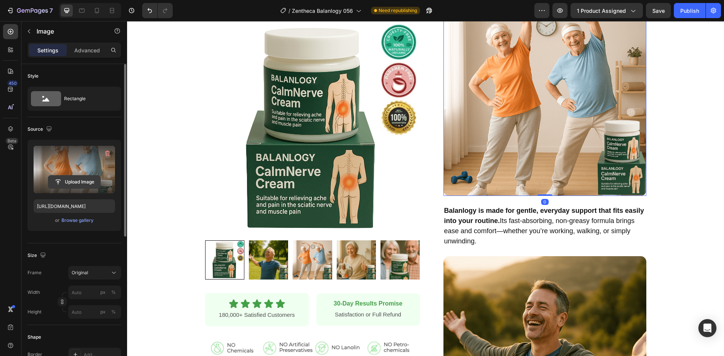
click at [80, 183] on input "file" at bounding box center [74, 182] width 52 height 13
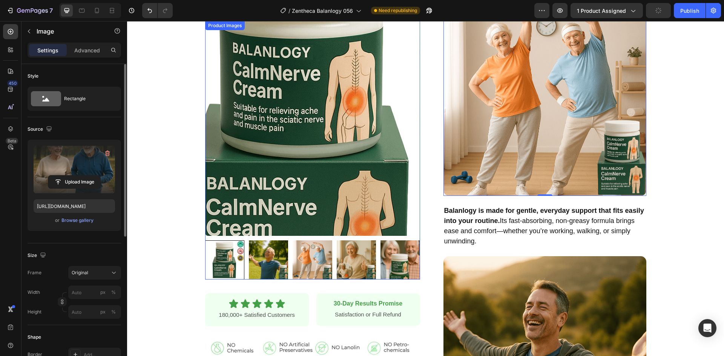
type input "https://cdn.shopify.com/s/files/1/0928/9764/0734/files/gempages_564206045296067…"
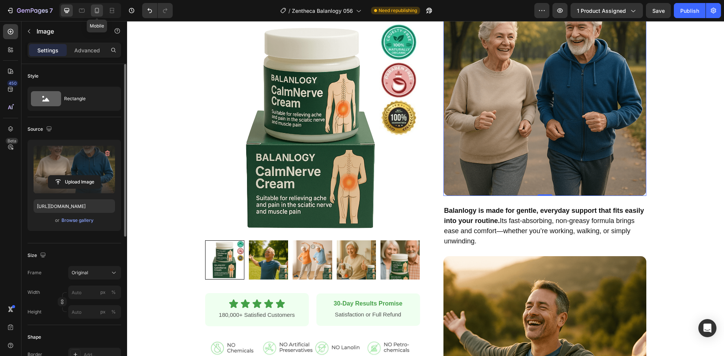
click at [97, 14] on icon at bounding box center [97, 11] width 8 height 8
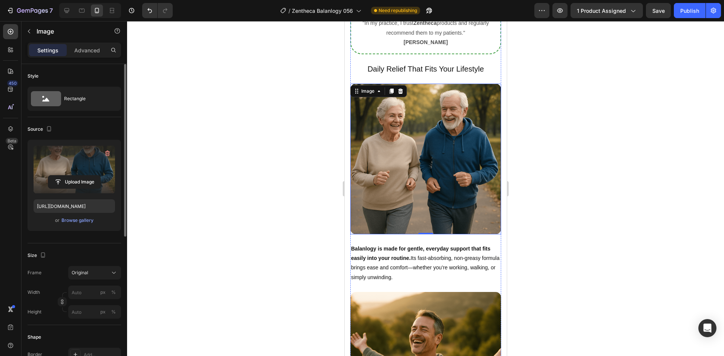
scroll to position [715, 0]
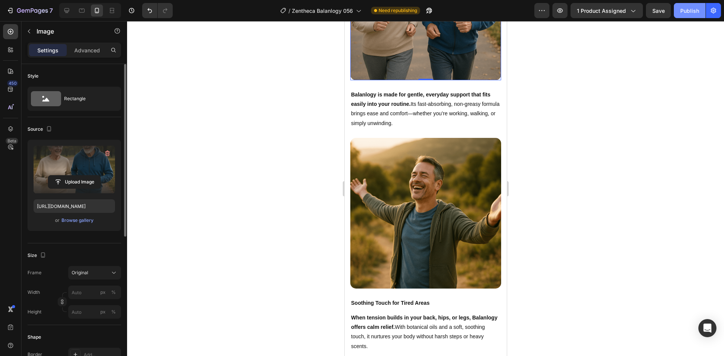
click at [688, 11] on div "Publish" at bounding box center [689, 11] width 19 height 8
click at [66, 9] on icon at bounding box center [67, 11] width 8 height 8
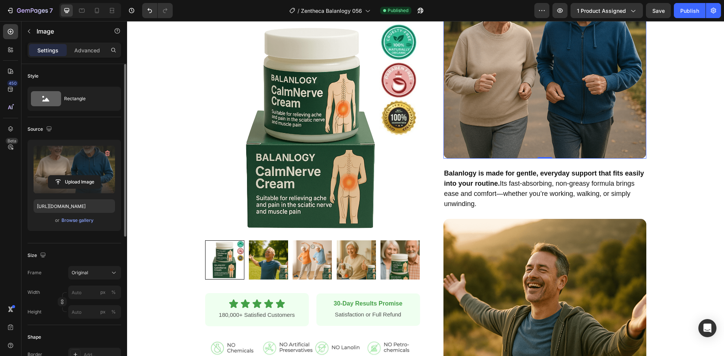
scroll to position [247, 0]
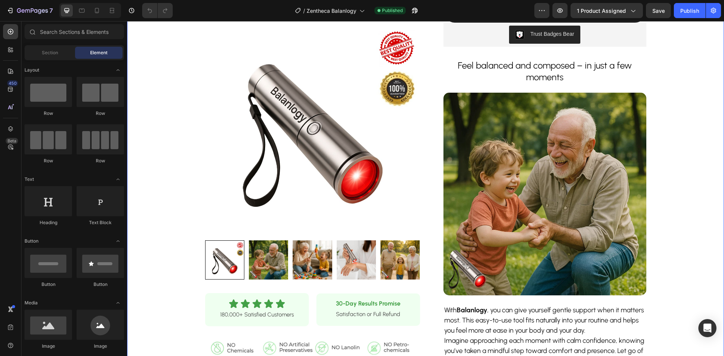
scroll to position [339, 0]
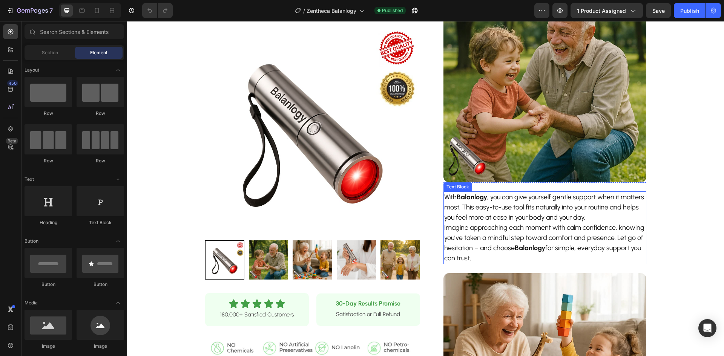
click at [588, 230] on p "Imagine approaching each moment with calm confidence, knowing you’ve taken a mi…" at bounding box center [544, 243] width 201 height 41
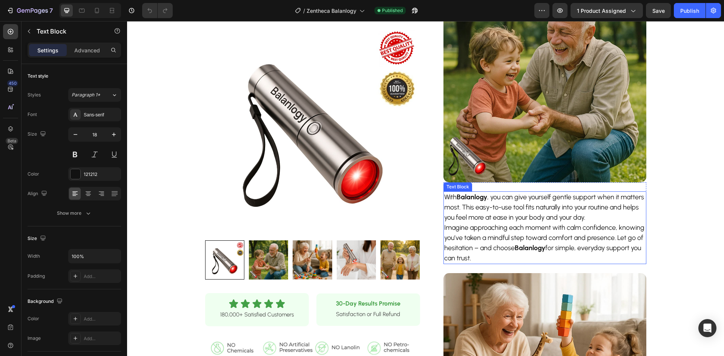
click at [588, 230] on p "Imagine approaching each moment with calm confidence, knowing you’ve taken a mi…" at bounding box center [544, 243] width 201 height 41
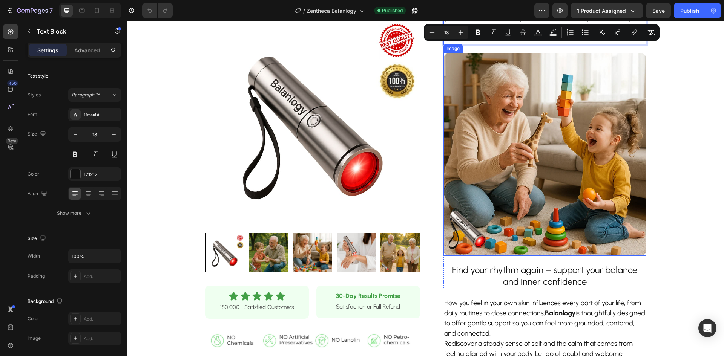
scroll to position [603, 0]
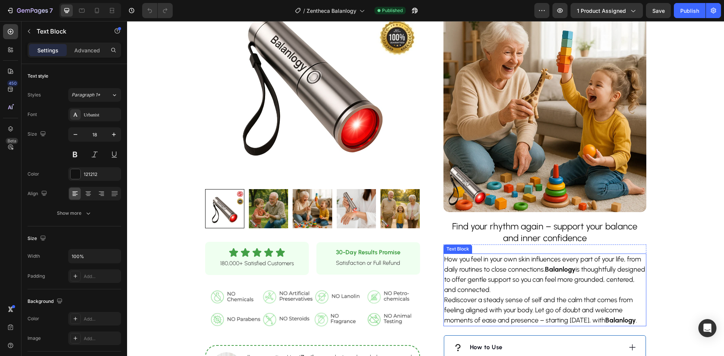
click at [516, 280] on p "How you feel in your own skin influences every part of your life, from daily ro…" at bounding box center [544, 275] width 201 height 41
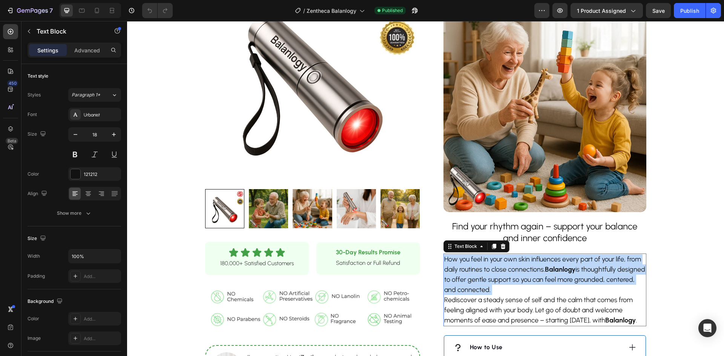
click at [516, 280] on p "How you feel in your own skin influences every part of your life, from daily ro…" at bounding box center [544, 275] width 201 height 41
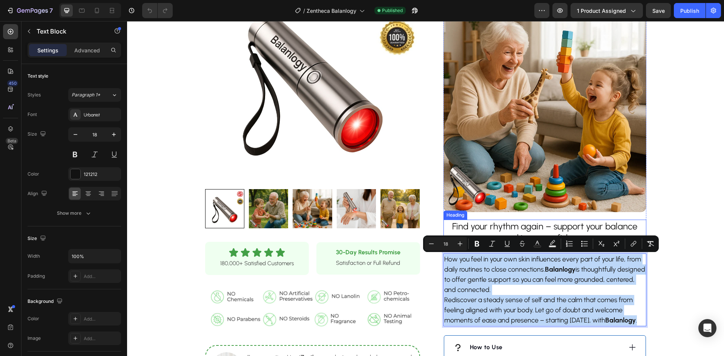
click at [522, 226] on h2 "Find your rhythm again – support your balance and inner confidence" at bounding box center [545, 232] width 203 height 25
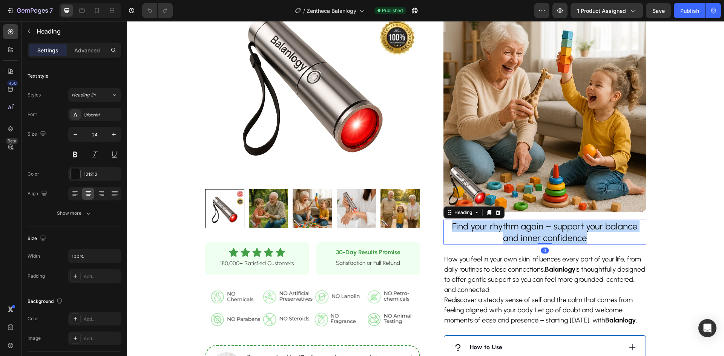
click at [522, 226] on p "Find your rhythm again – support your balance and inner confidence" at bounding box center [544, 232] width 201 height 23
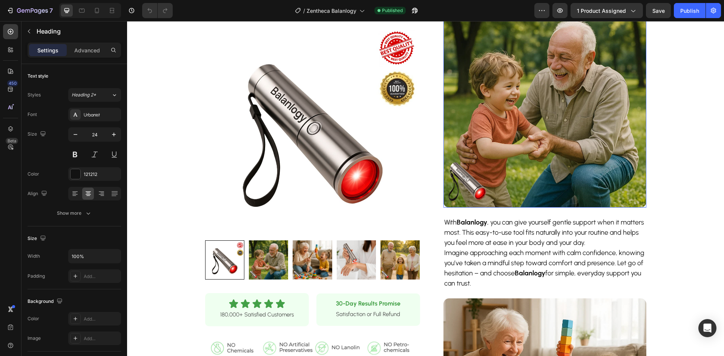
scroll to position [264, 0]
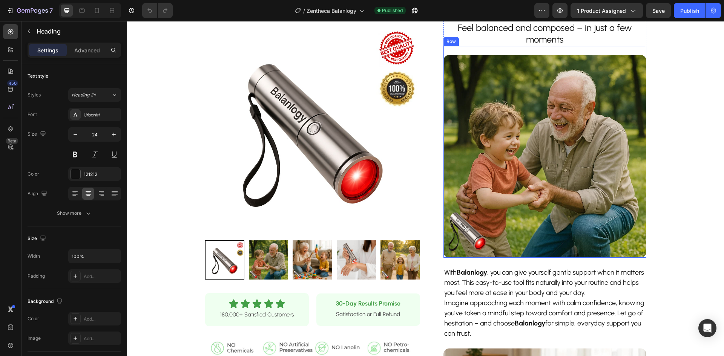
click at [527, 37] on h2 "Feel balanced and composed – in just a few moments" at bounding box center [545, 33] width 203 height 25
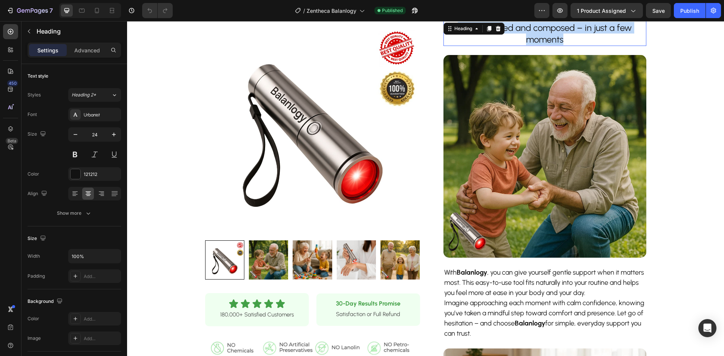
click at [527, 36] on p "Feel balanced and composed – in just a few moments" at bounding box center [544, 33] width 201 height 23
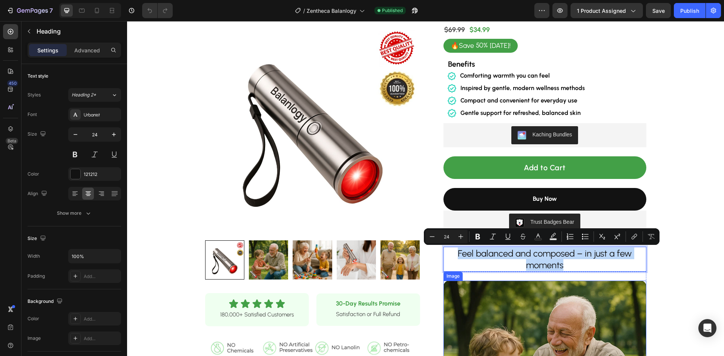
scroll to position [38, 0]
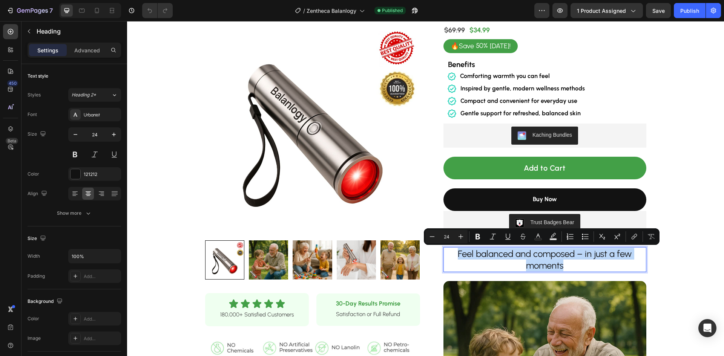
click at [527, 261] on p "Feel balanced and composed – in just a few moments" at bounding box center [544, 259] width 201 height 23
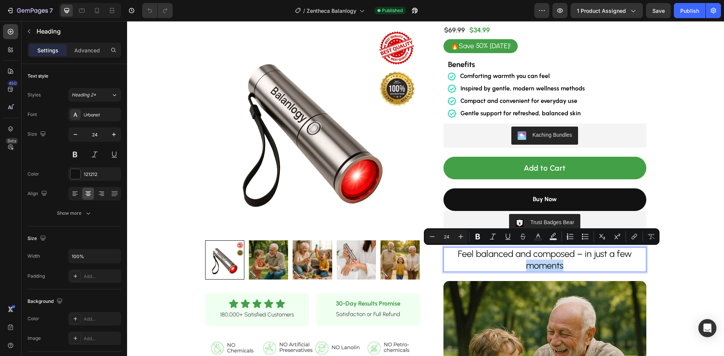
click at [527, 261] on p "Feel balanced and composed – in just a few moments" at bounding box center [544, 259] width 201 height 23
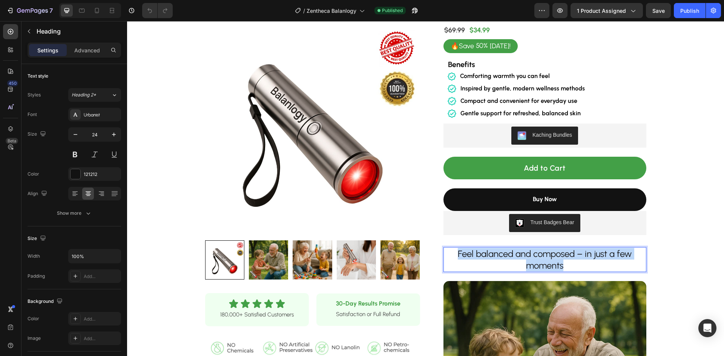
click at [527, 261] on p "Feel balanced and composed – in just a few moments" at bounding box center [544, 259] width 201 height 23
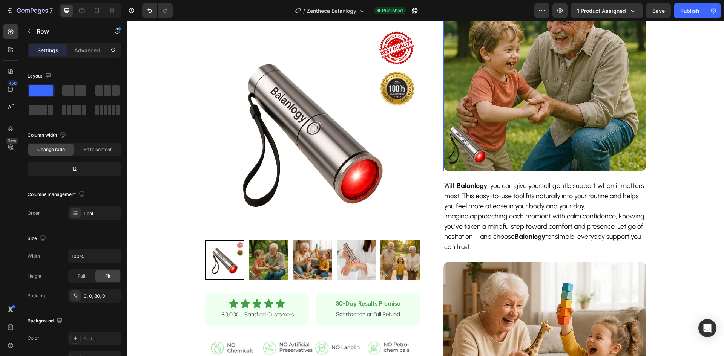
scroll to position [339, 0]
click at [537, 224] on p "Imagine approaching each moment with calm confidence, knowing you’ve taken a mi…" at bounding box center [544, 231] width 201 height 41
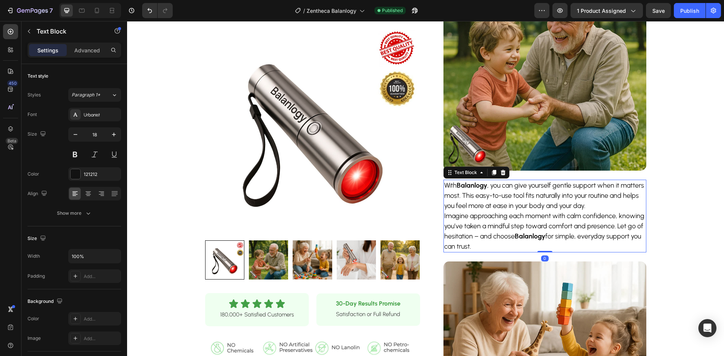
click at [537, 224] on p "Imagine approaching each moment with calm confidence, knowing you’ve taken a mi…" at bounding box center [544, 231] width 201 height 41
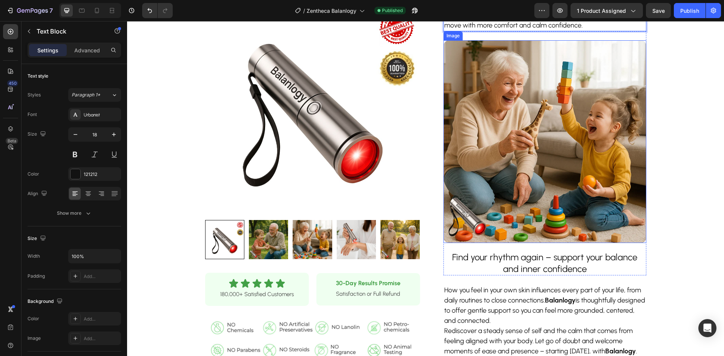
scroll to position [528, 0]
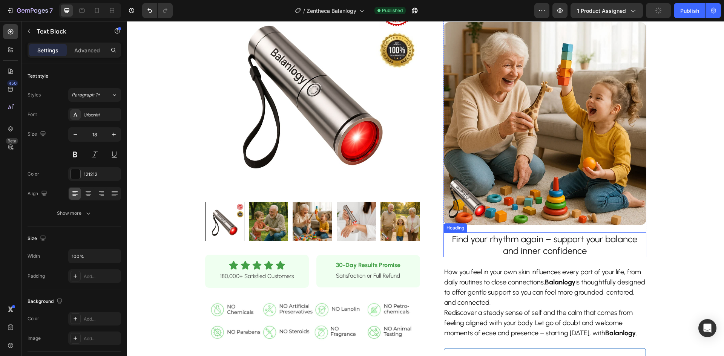
click at [567, 240] on p "Find your rhythm again – support your balance and inner confidence" at bounding box center [544, 244] width 201 height 23
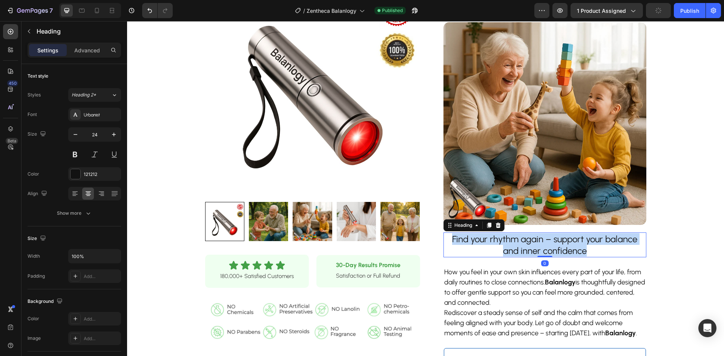
click at [567, 240] on p "Find your rhythm again – support your balance and inner confidence" at bounding box center [544, 244] width 201 height 23
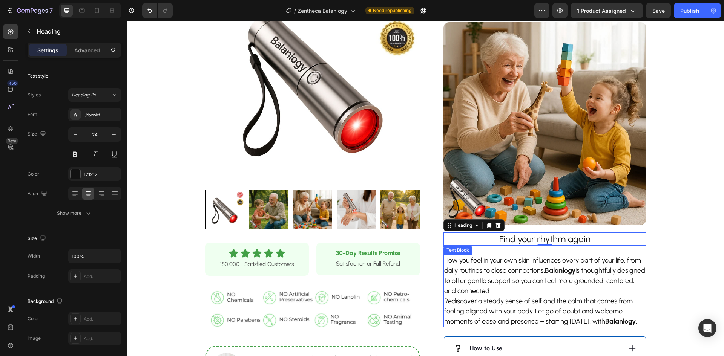
click at [548, 280] on p "How you feel in your own skin influences every part of your life, from daily ro…" at bounding box center [544, 276] width 201 height 41
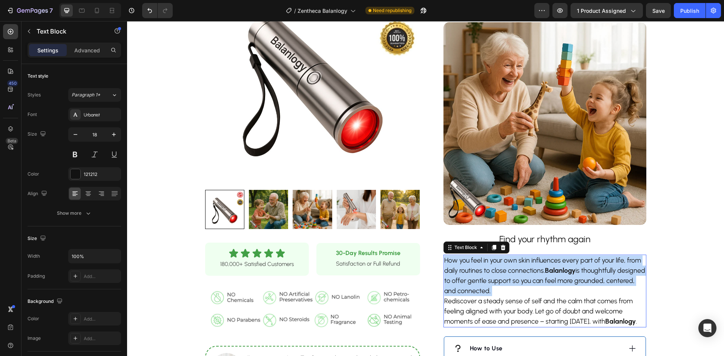
click at [548, 280] on p "How you feel in your own skin influences every part of your life, from daily ro…" at bounding box center [544, 276] width 201 height 41
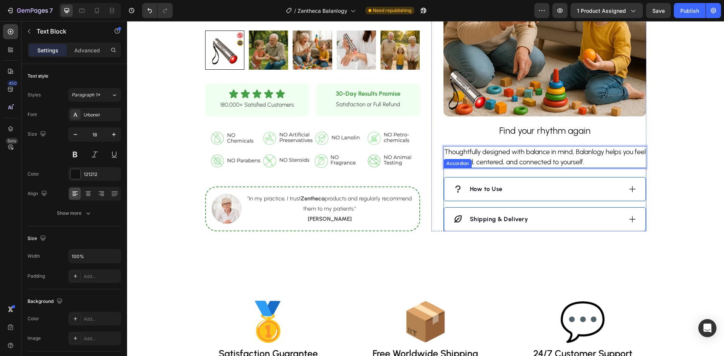
scroll to position [641, 0]
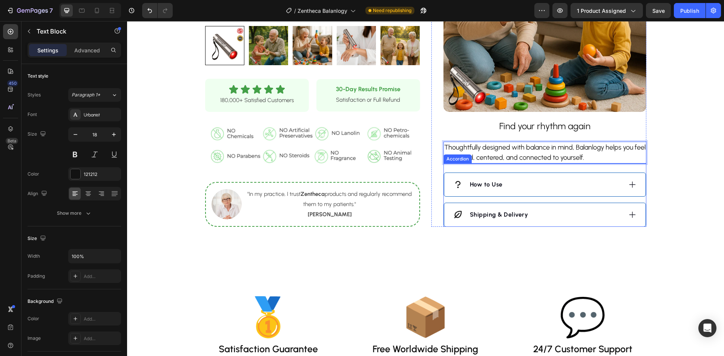
click at [532, 186] on div "How to Use" at bounding box center [537, 184] width 169 height 11
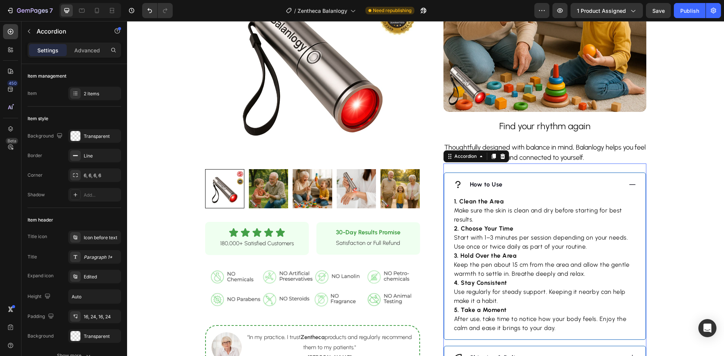
click at [532, 186] on div "How to Use" at bounding box center [537, 184] width 169 height 11
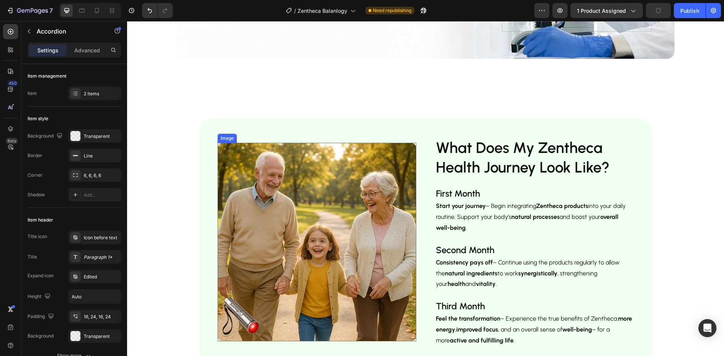
scroll to position [1320, 0]
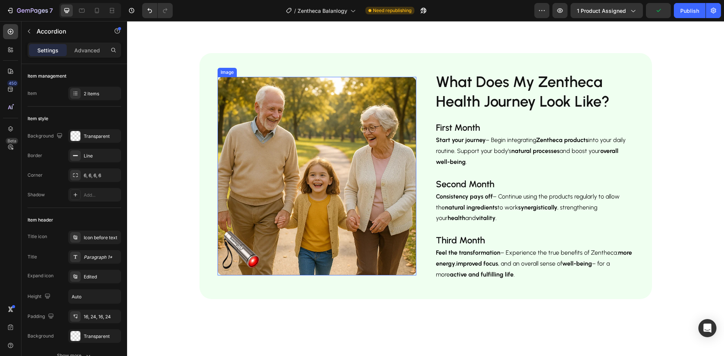
click at [276, 215] on img at bounding box center [317, 176] width 199 height 199
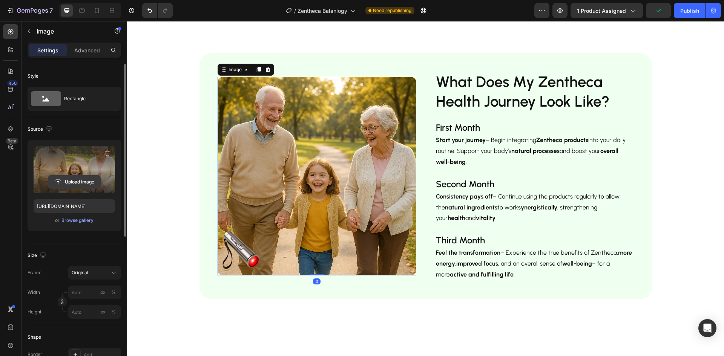
click at [54, 181] on input "file" at bounding box center [74, 182] width 52 height 13
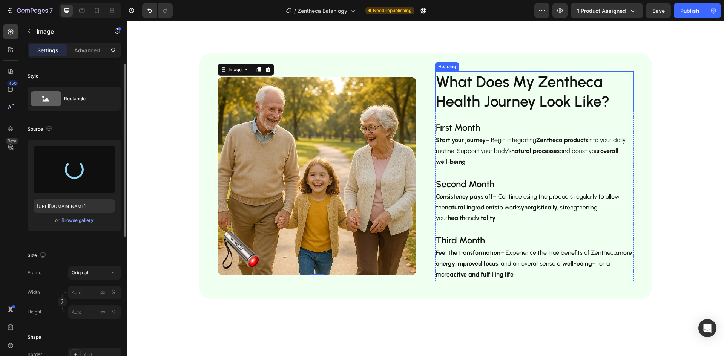
type input "[URL][DOMAIN_NAME]"
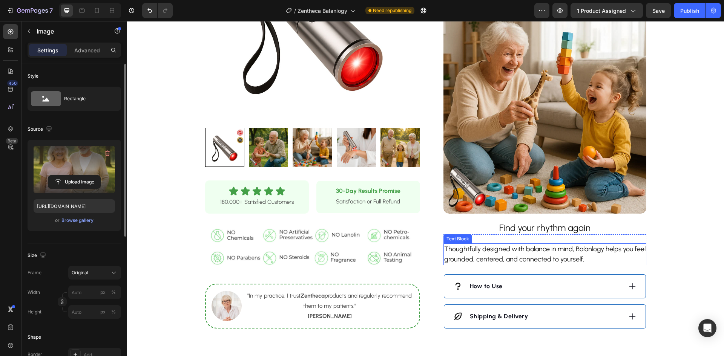
scroll to position [528, 0]
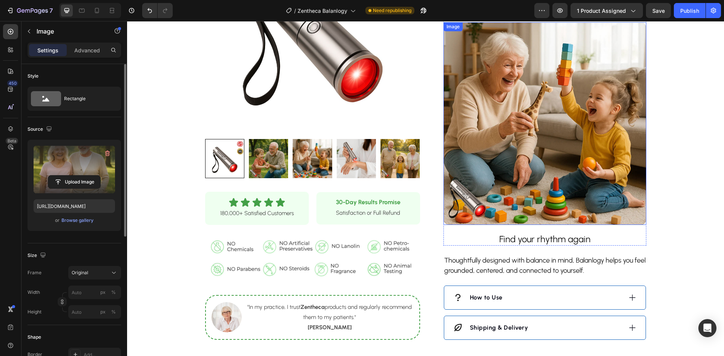
click at [543, 125] on img at bounding box center [545, 123] width 203 height 203
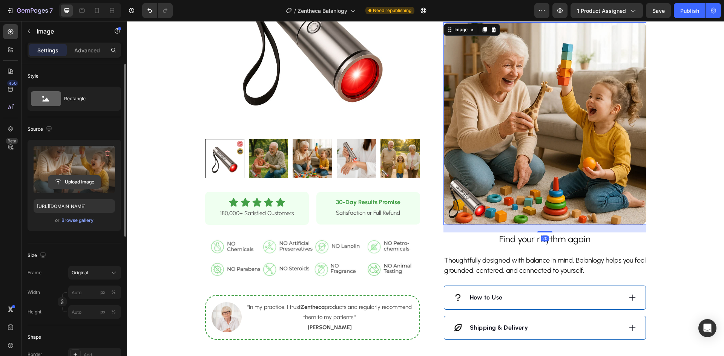
click at [74, 183] on input "file" at bounding box center [74, 182] width 52 height 13
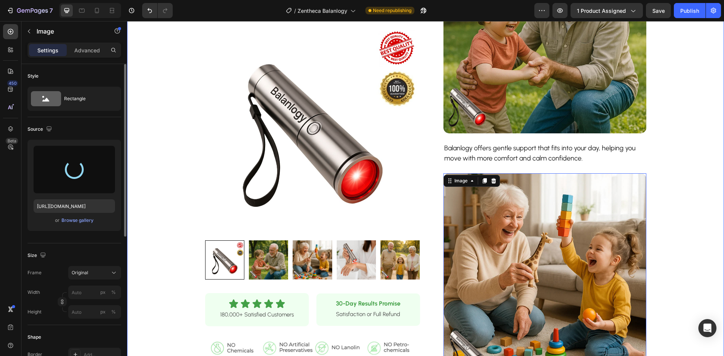
scroll to position [377, 0]
type input "https://cdn.shopify.com/s/files/1/0928/9764/0734/files/gempages_564206045296067…"
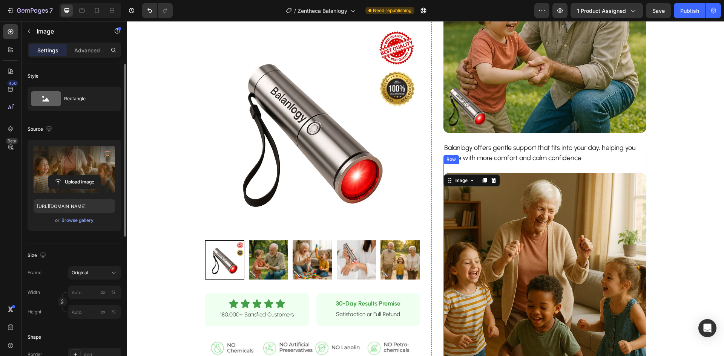
scroll to position [339, 0]
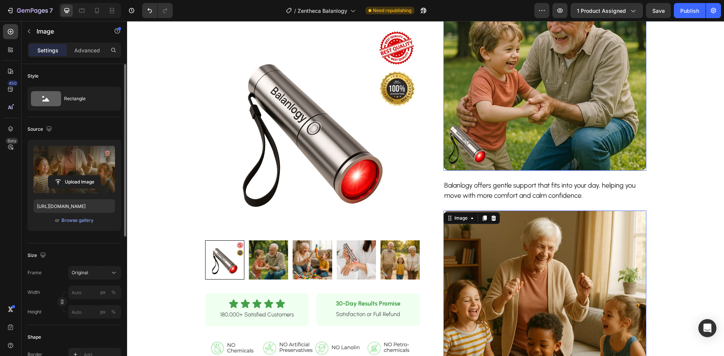
click at [553, 107] on img at bounding box center [545, 69] width 203 height 203
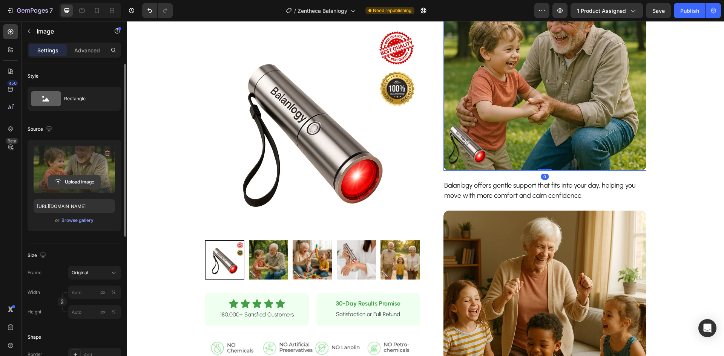
click at [66, 179] on input "file" at bounding box center [74, 182] width 52 height 13
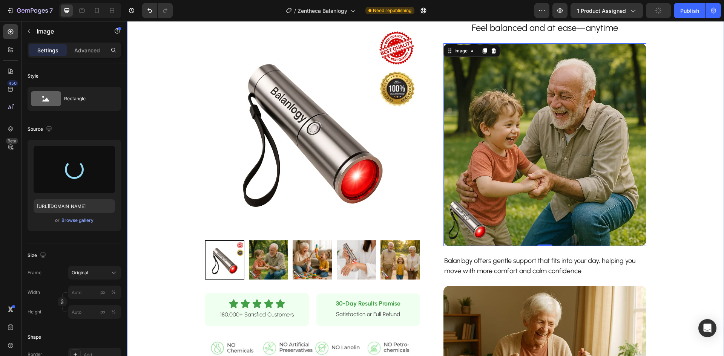
scroll to position [226, 0]
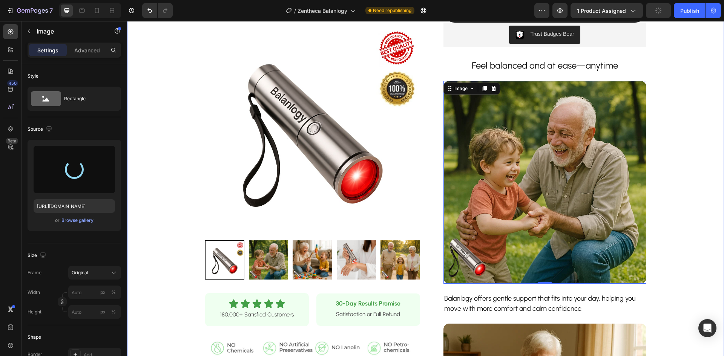
type input "https://cdn.shopify.com/s/files/1/0928/9764/0734/files/gempages_564206045296067…"
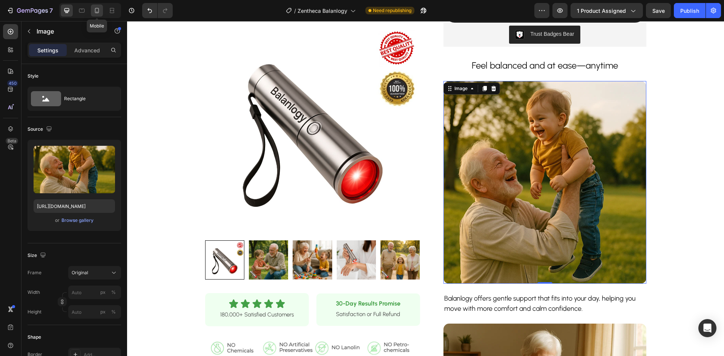
drag, startPoint x: 94, startPoint y: 11, endPoint x: 149, endPoint y: 140, distance: 139.7
click at [94, 11] on icon at bounding box center [97, 11] width 8 height 8
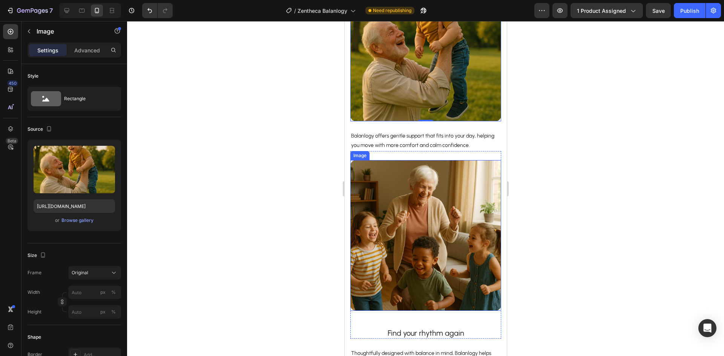
scroll to position [650, 0]
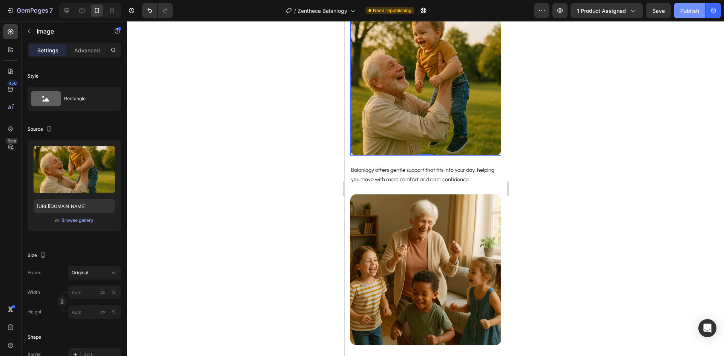
click at [687, 15] on button "Publish" at bounding box center [690, 10] width 32 height 15
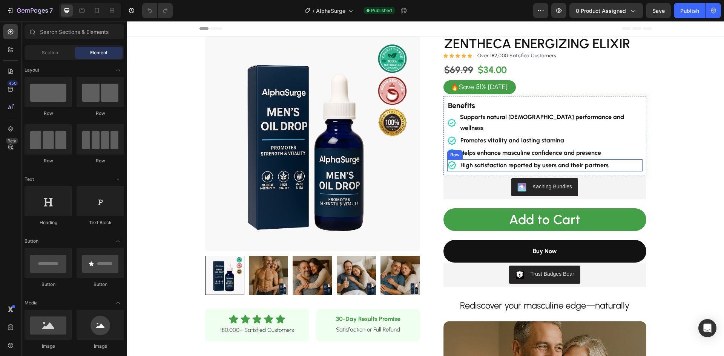
click at [622, 160] on div "Icon High satisfaction reported by users and their partners Text Block Row" at bounding box center [544, 166] width 195 height 12
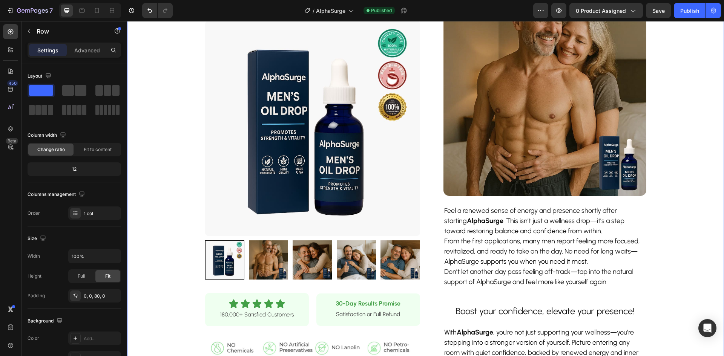
scroll to position [339, 0]
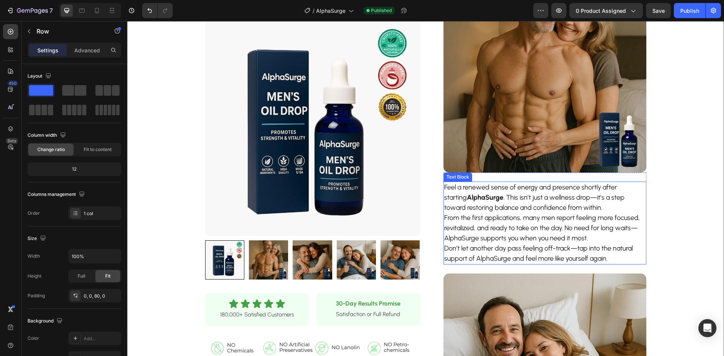
click at [541, 226] on p "From the first applications, many men report feeling more focused, revitalized,…" at bounding box center [544, 228] width 201 height 31
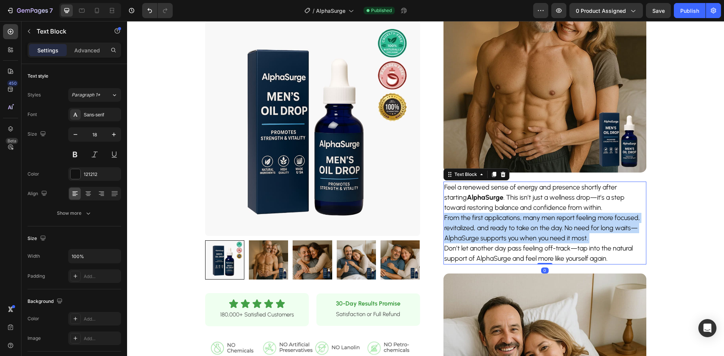
click at [541, 226] on p "From the first applications, many men report feeling more focused, revitalized,…" at bounding box center [544, 228] width 201 height 31
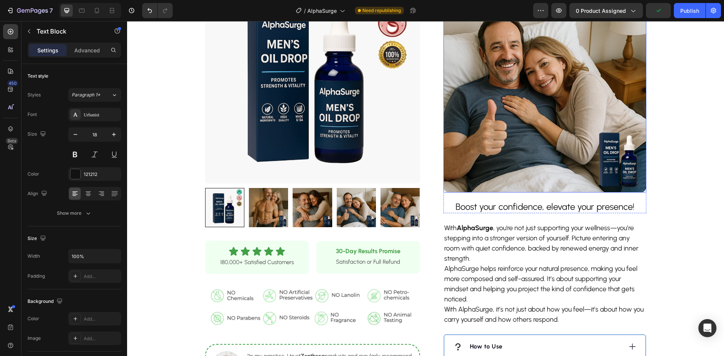
scroll to position [641, 0]
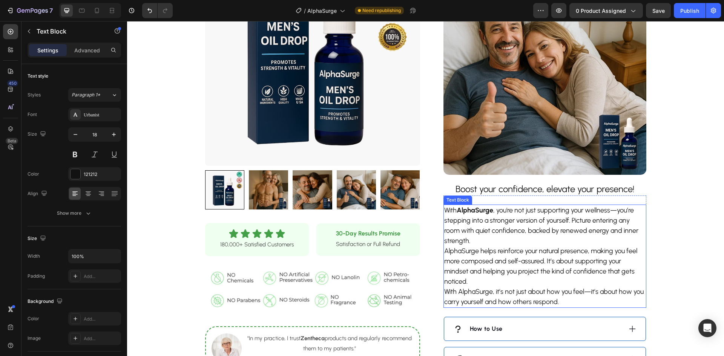
click at [509, 247] on p "AlphaSurge helps reinforce your natural presence, making you feel more composed…" at bounding box center [544, 266] width 201 height 41
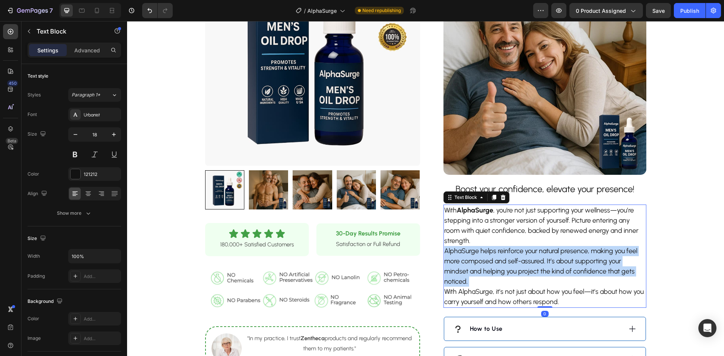
click at [509, 247] on p "AlphaSurge helps reinforce your natural presence, making you feel more composed…" at bounding box center [544, 266] width 201 height 41
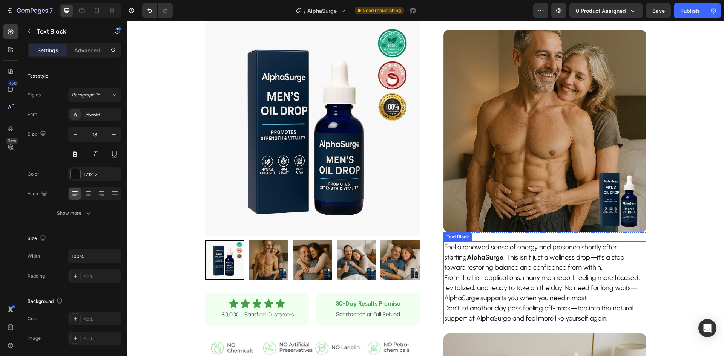
scroll to position [339, 0]
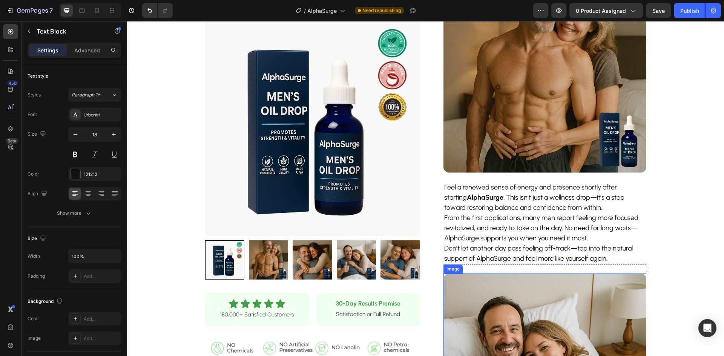
click at [526, 244] on p "Don’t let another day pass feeling off-track—tap into the natural support of Al…" at bounding box center [544, 254] width 201 height 20
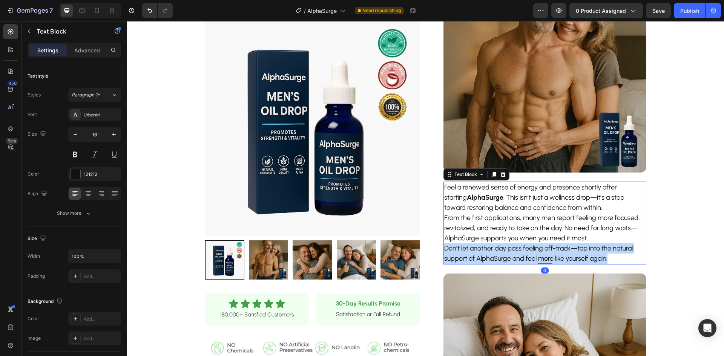
click at [526, 244] on p "Don’t let another day pass feeling off-track—tap into the natural support of Al…" at bounding box center [544, 254] width 201 height 20
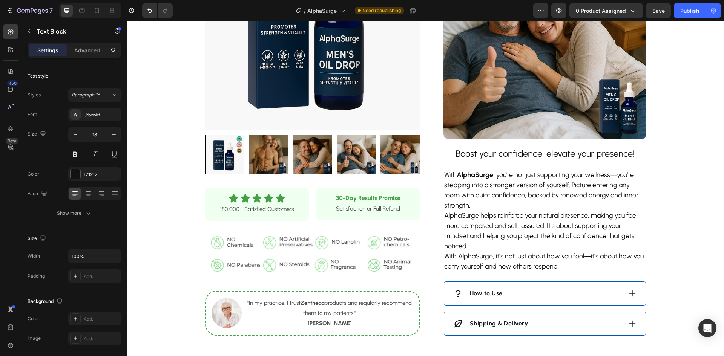
scroll to position [679, 0]
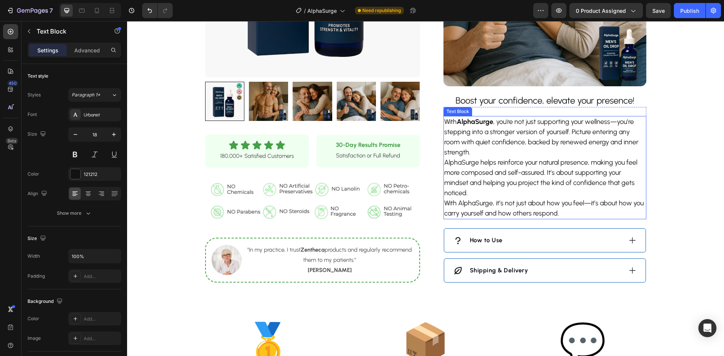
click at [503, 158] on p "AlphaSurge helps reinforce your natural presence, making you feel more composed…" at bounding box center [544, 178] width 201 height 41
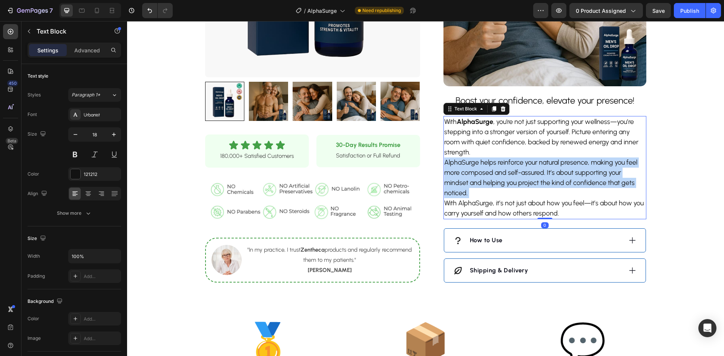
click at [502, 158] on p "AlphaSurge helps reinforce your natural presence, making you feel more composed…" at bounding box center [544, 178] width 201 height 41
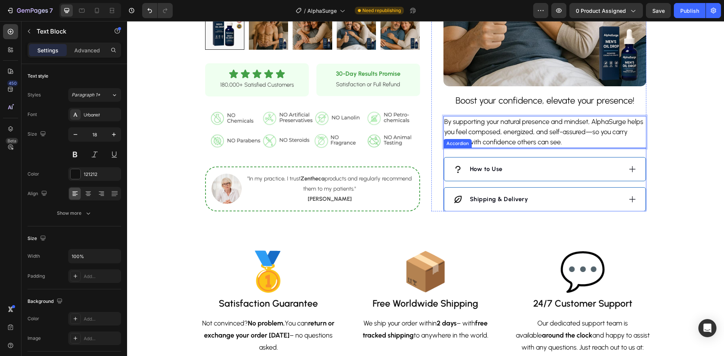
click at [539, 169] on div "How to Use" at bounding box center [537, 169] width 169 height 11
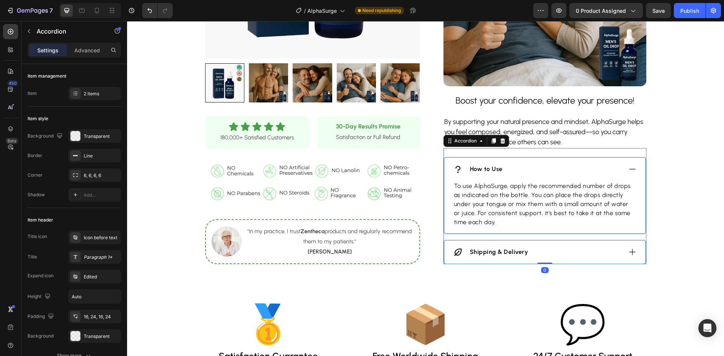
click at [539, 169] on div "How to Use" at bounding box center [537, 169] width 169 height 11
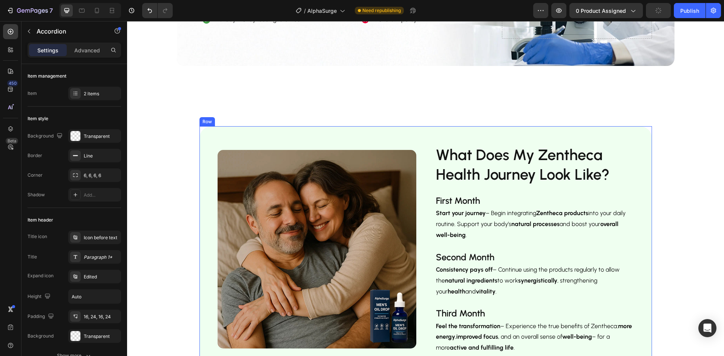
scroll to position [1245, 0]
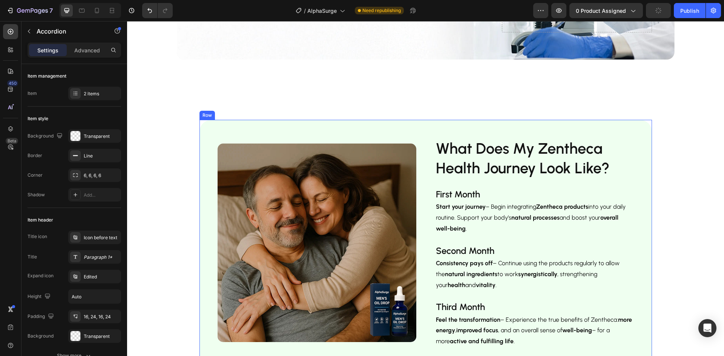
click at [360, 243] on img at bounding box center [317, 243] width 199 height 199
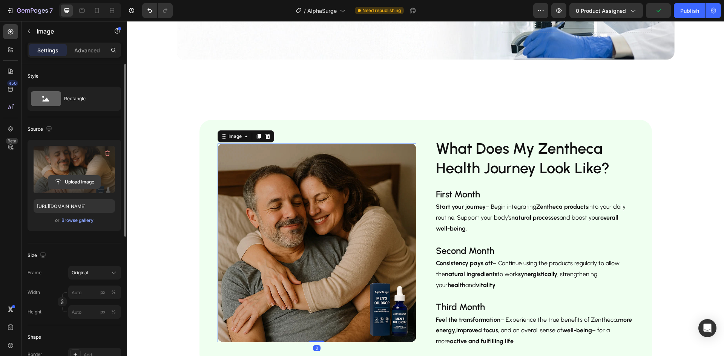
click at [77, 180] on input "file" at bounding box center [74, 182] width 52 height 13
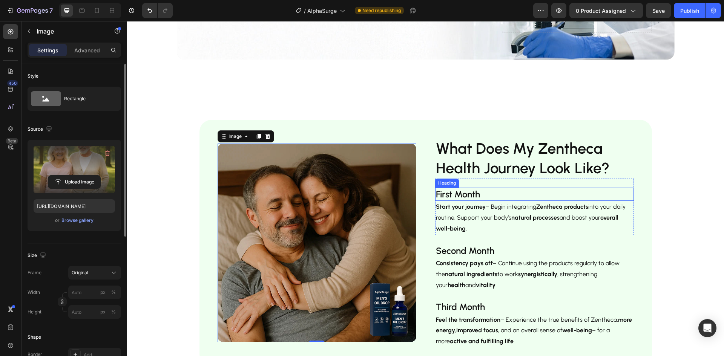
type input "[URL][DOMAIN_NAME]"
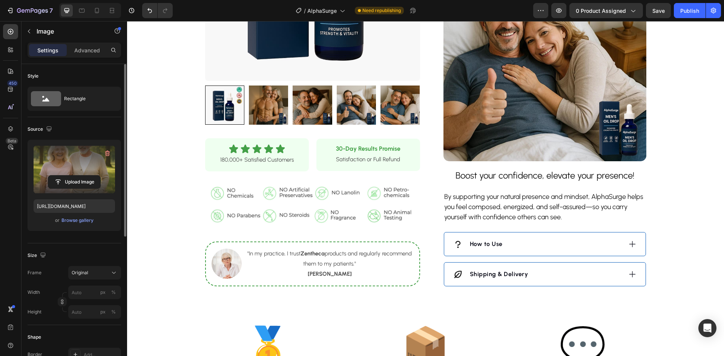
scroll to position [603, 0]
click at [521, 138] on img at bounding box center [545, 60] width 203 height 203
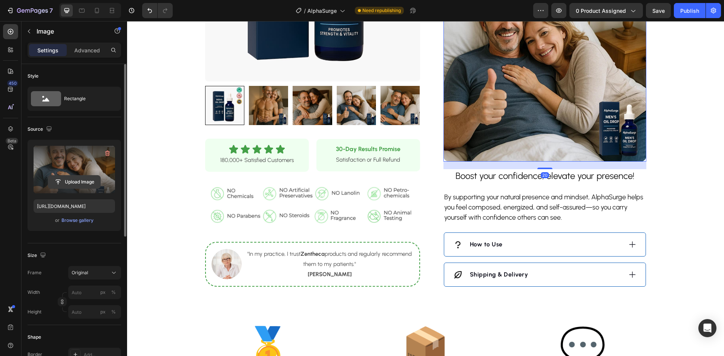
click at [73, 183] on input "file" at bounding box center [74, 182] width 52 height 13
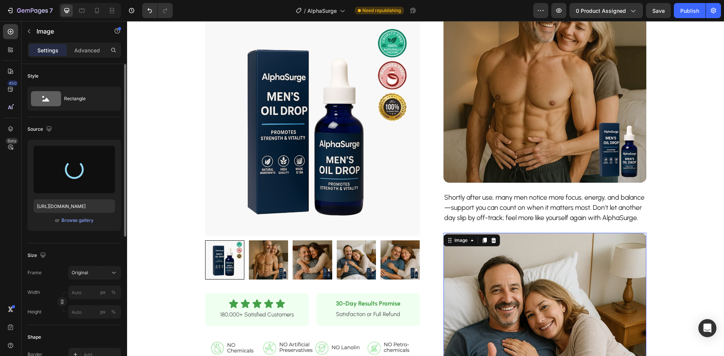
scroll to position [302, 0]
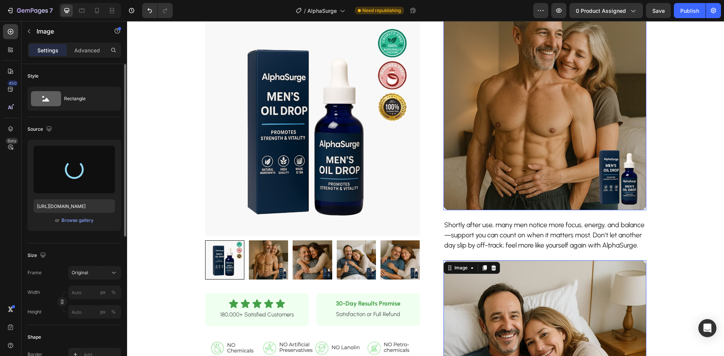
type input "https://cdn.shopify.com/s/files/1/0928/9764/0734/files/gempages_564206045296067…"
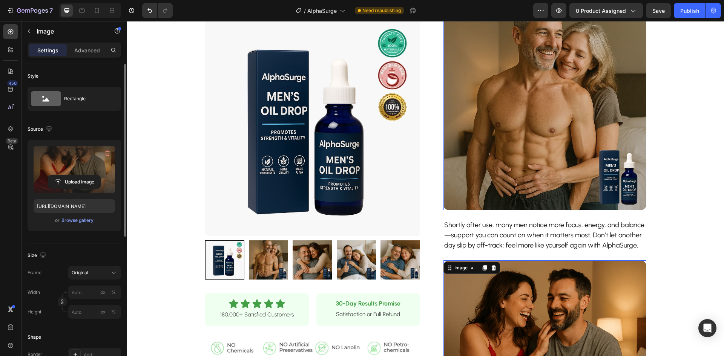
click at [537, 150] on img at bounding box center [545, 109] width 203 height 203
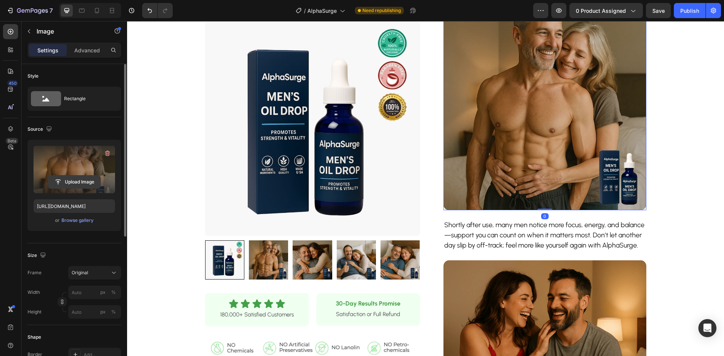
click at [55, 184] on input "file" at bounding box center [74, 182] width 52 height 13
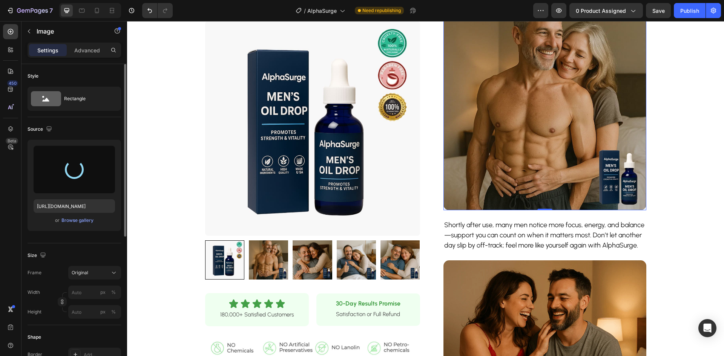
type input "https://cdn.shopify.com/s/files/1/0928/9764/0734/files/gempages_564206045296067…"
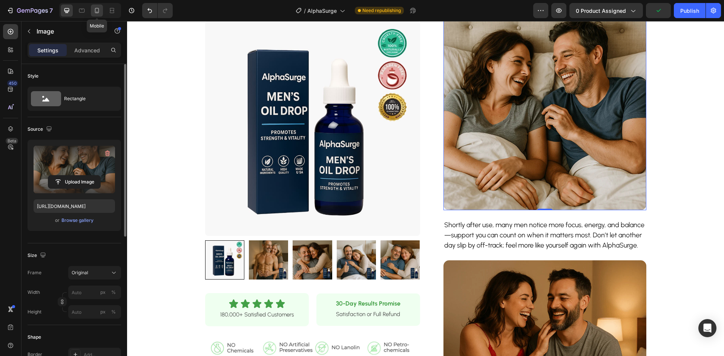
click at [98, 12] on icon at bounding box center [97, 10] width 4 height 5
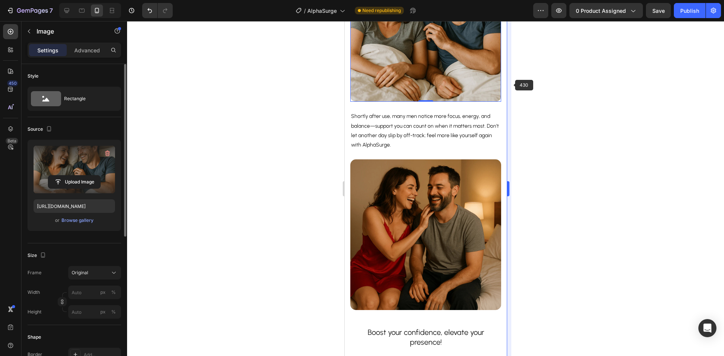
scroll to position [713, 0]
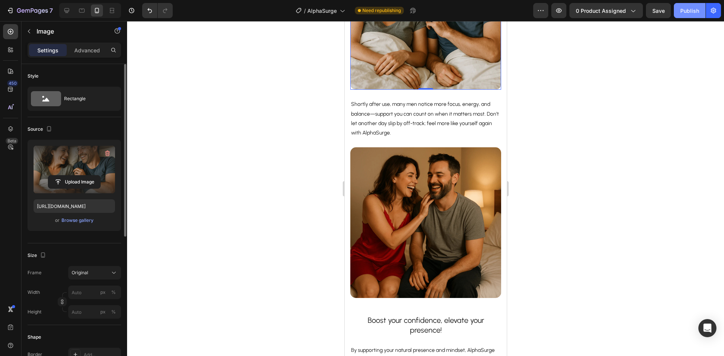
click at [688, 8] on div "Publish" at bounding box center [689, 11] width 19 height 8
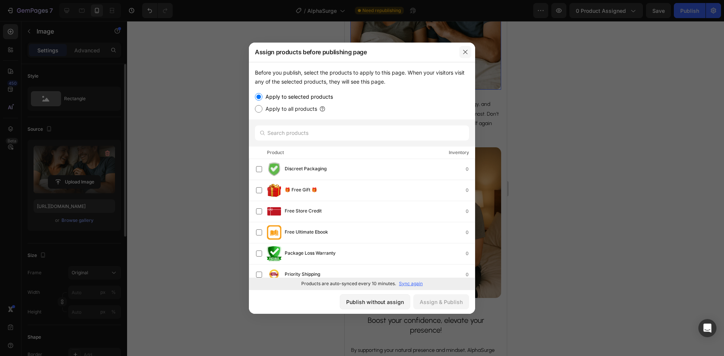
click at [466, 51] on icon "button" at bounding box center [465, 52] width 6 height 6
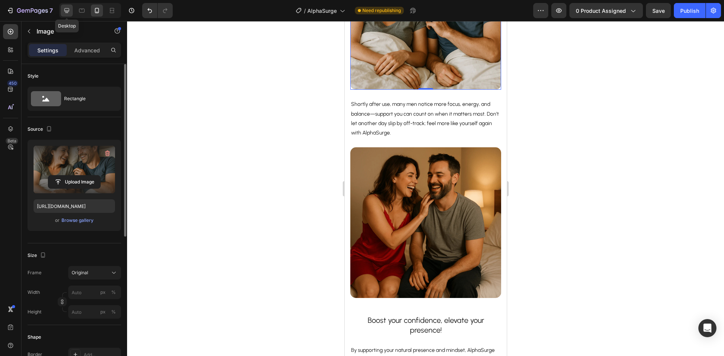
click at [65, 12] on icon at bounding box center [67, 11] width 8 height 8
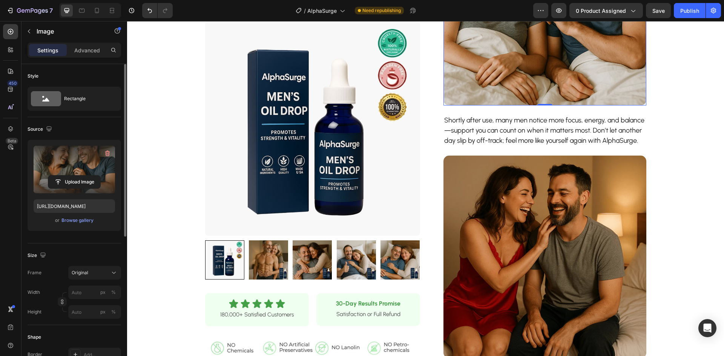
scroll to position [251, 0]
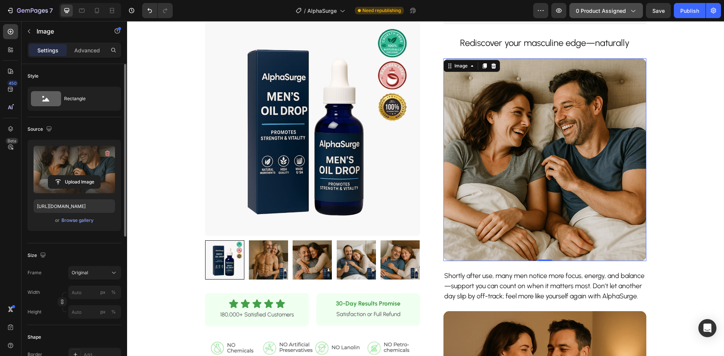
click at [602, 11] on span "0 product assigned" at bounding box center [601, 11] width 50 height 8
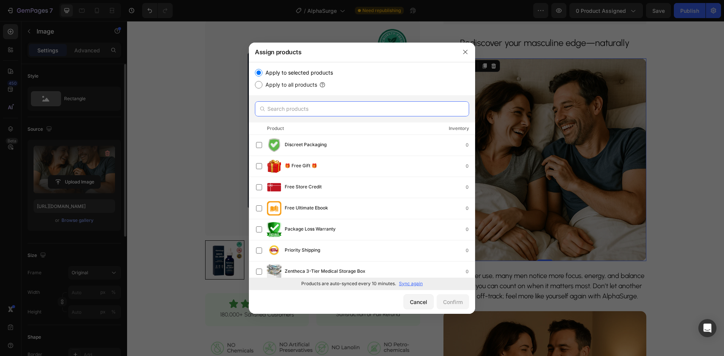
click at [297, 115] on input "text" at bounding box center [362, 108] width 214 height 15
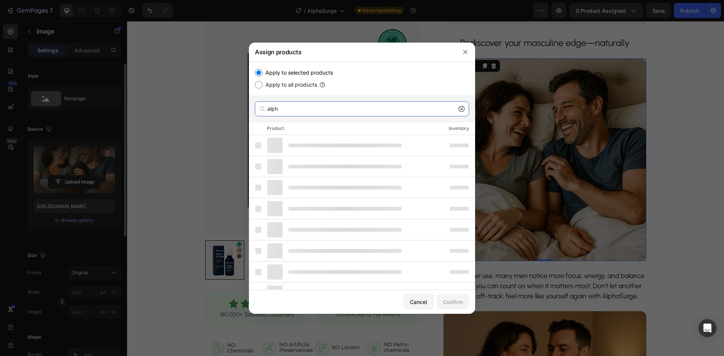
type input "alpha"
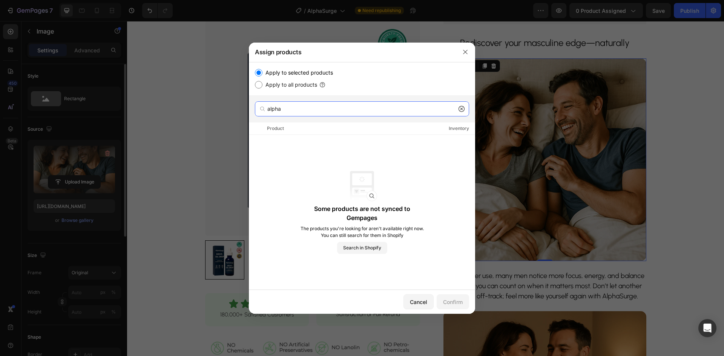
click at [286, 108] on input "alpha" at bounding box center [362, 108] width 214 height 15
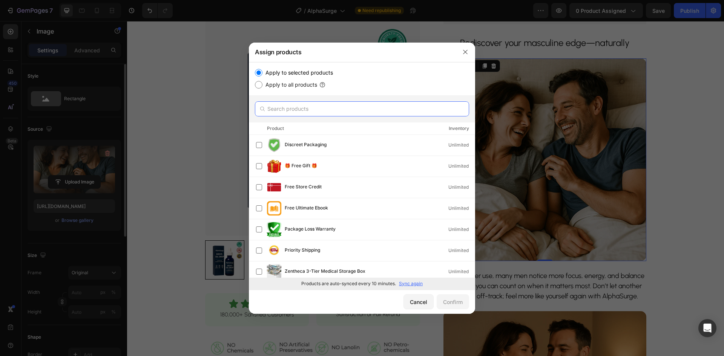
paste input "Energizing Elixir"
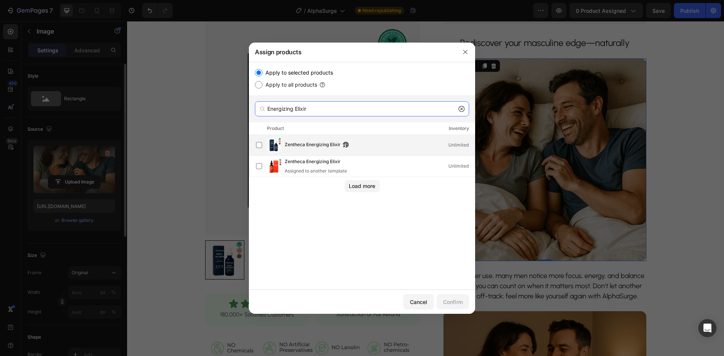
type input "Energizing Elixir"
click at [382, 144] on div "Zentheca Energizing Elixir Unlimited" at bounding box center [380, 145] width 190 height 8
click at [456, 301] on div "Confirm" at bounding box center [453, 302] width 20 height 8
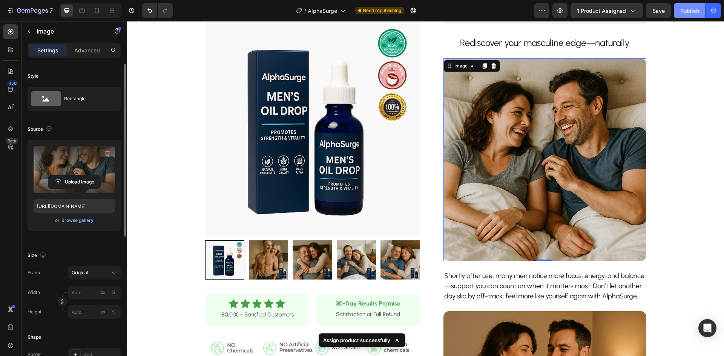
click at [692, 11] on div "Publish" at bounding box center [689, 11] width 19 height 8
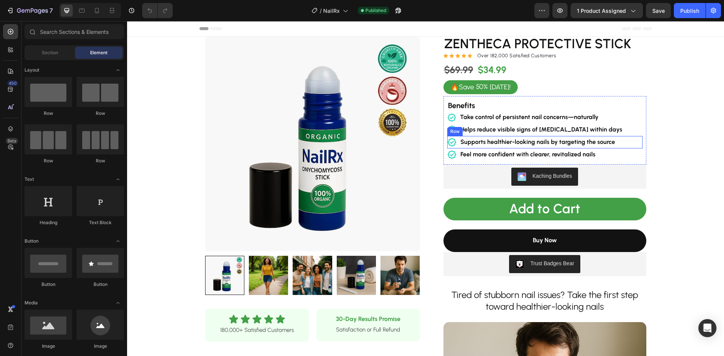
click at [616, 141] on div "Icon Supports healthier-looking nails by targeting the source Text Block Row" at bounding box center [544, 142] width 195 height 12
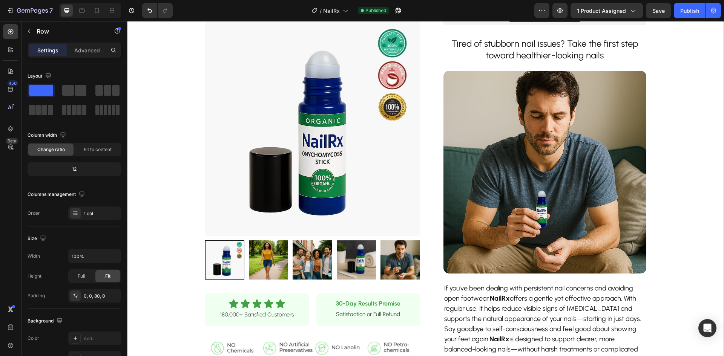
scroll to position [151, 0]
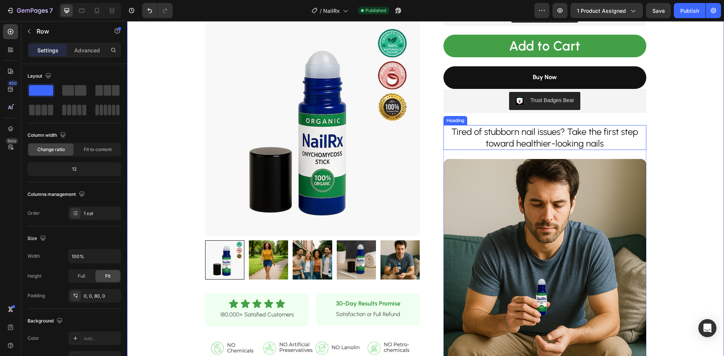
click at [556, 140] on h2 "Tired of stubborn nail issues? Take the first step toward healthier-looking nai…" at bounding box center [545, 137] width 203 height 25
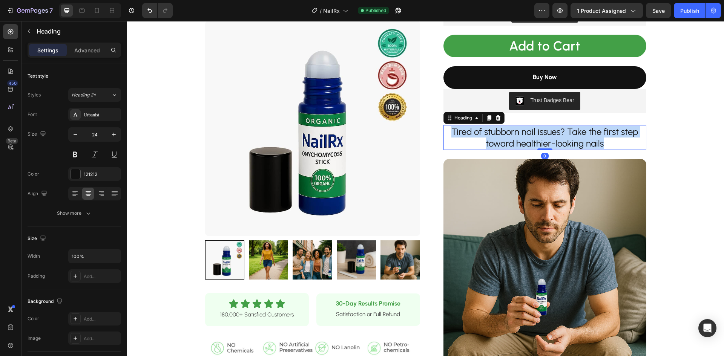
click at [556, 140] on p "Tired of stubborn nail issues? Take the first step toward healthier-looking nai…" at bounding box center [544, 137] width 201 height 23
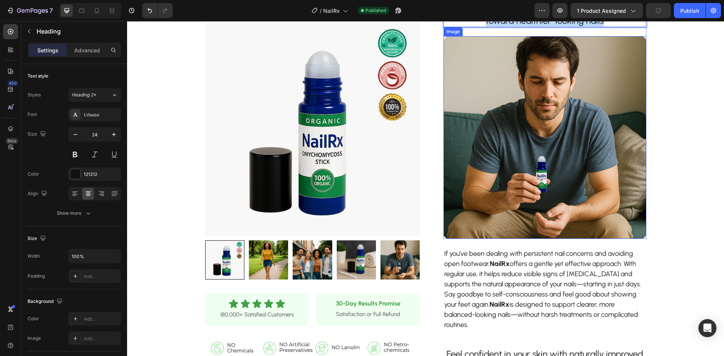
scroll to position [339, 0]
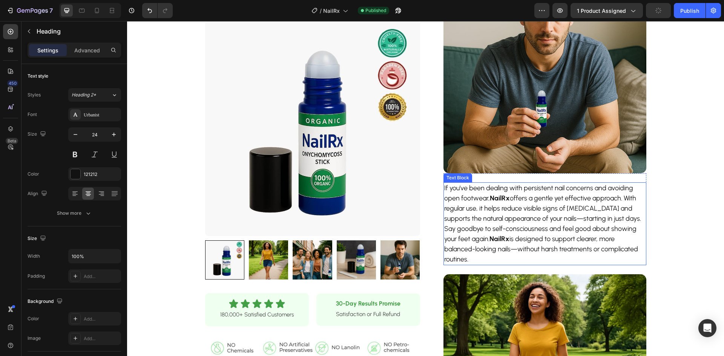
click at [514, 214] on p "If you've been dealing with persistent nail concerns and avoiding open footwear…" at bounding box center [544, 203] width 201 height 41
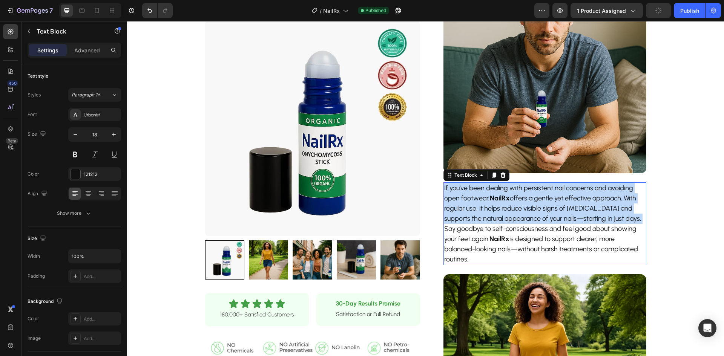
click at [514, 214] on p "If you've been dealing with persistent nail concerns and avoiding open footwear…" at bounding box center [544, 203] width 201 height 41
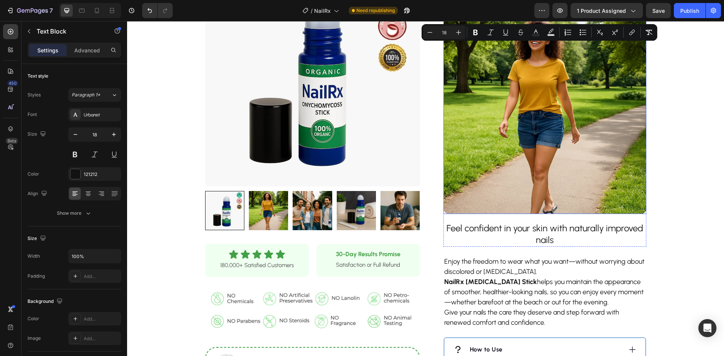
scroll to position [603, 0]
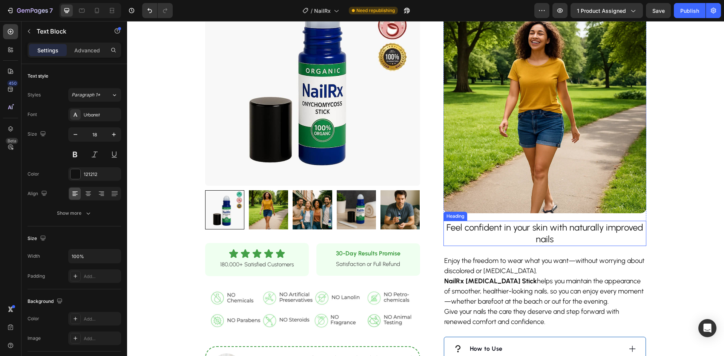
click at [524, 235] on h2 "Feel confident in your skin with naturally improved nails" at bounding box center [545, 233] width 203 height 25
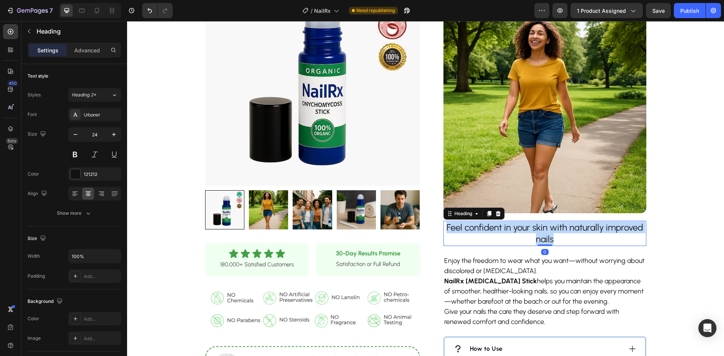
click at [524, 235] on p "Feel confident in your skin with naturally improved nails" at bounding box center [544, 233] width 201 height 23
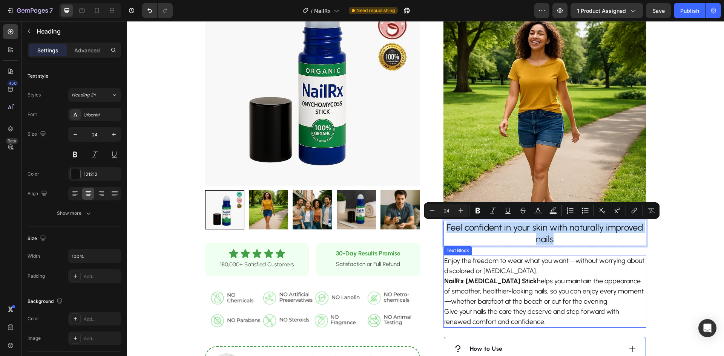
click at [543, 270] on p "Enjoy the freedom to wear what you want—without worrying about discolored or th…" at bounding box center [544, 266] width 201 height 20
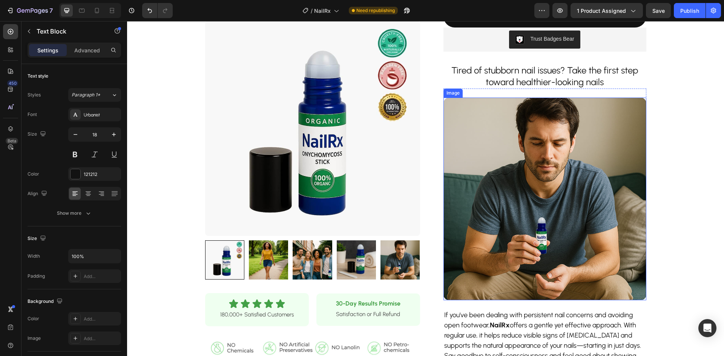
scroll to position [189, 0]
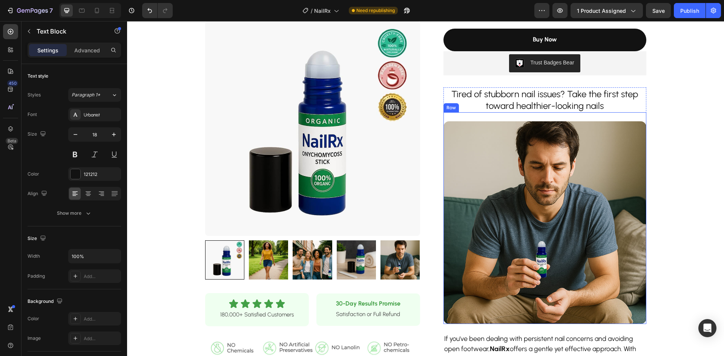
click at [501, 112] on h2 "Tired of stubborn nail issues? Take the first step toward healthier-looking nai…" at bounding box center [545, 99] width 203 height 25
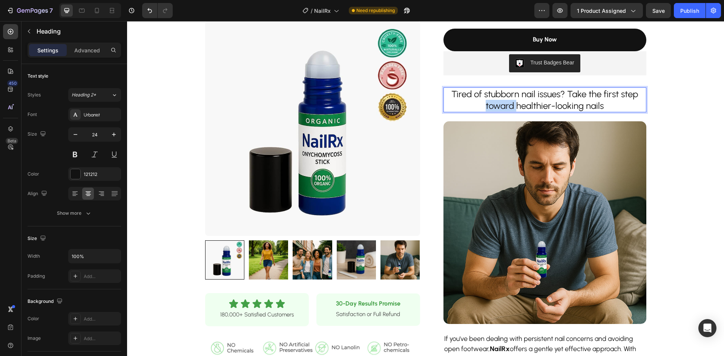
click at [503, 106] on p "Tired of stubborn nail issues? Take the first step toward healthier-looking nai…" at bounding box center [544, 99] width 201 height 23
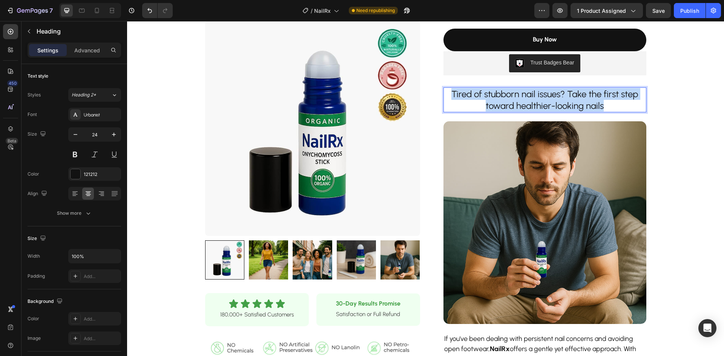
click at [503, 106] on p "Tired of stubborn nail issues? Take the first step toward healthier-looking nai…" at bounding box center [544, 99] width 201 height 23
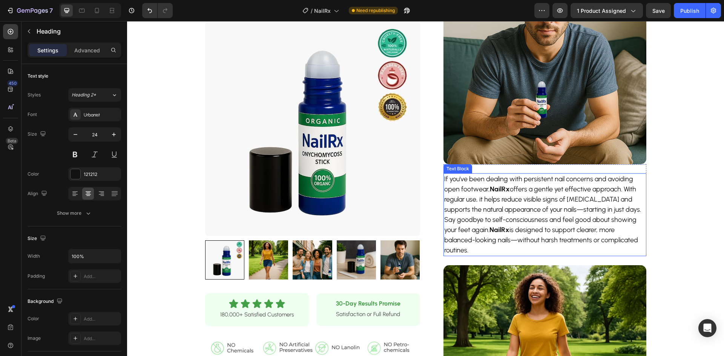
scroll to position [339, 0]
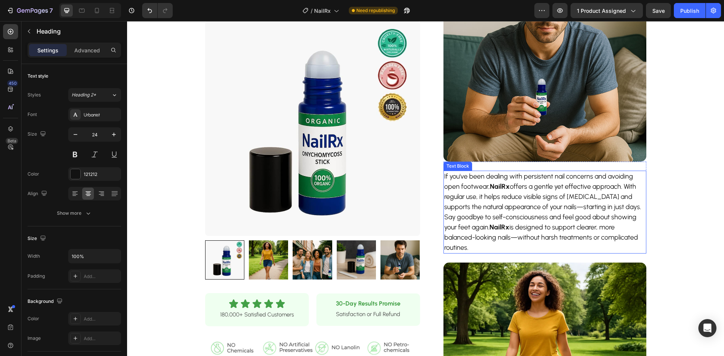
click at [493, 207] on p "If you've been dealing with persistent nail concerns and avoiding open footwear…" at bounding box center [544, 192] width 201 height 41
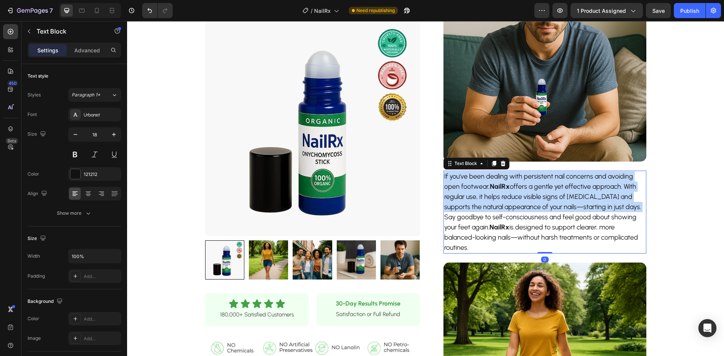
click at [493, 207] on p "If you've been dealing with persistent nail concerns and avoiding open footwear…" at bounding box center [544, 192] width 201 height 41
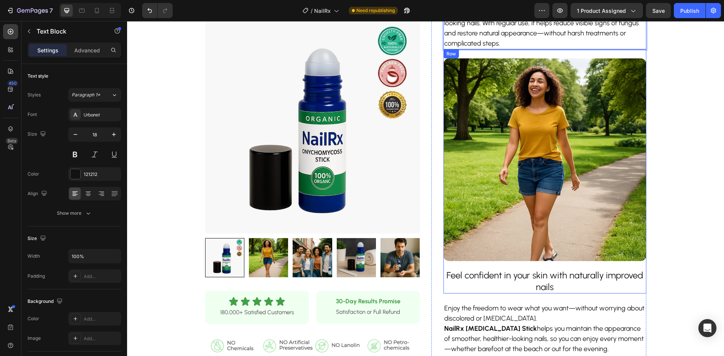
scroll to position [566, 0]
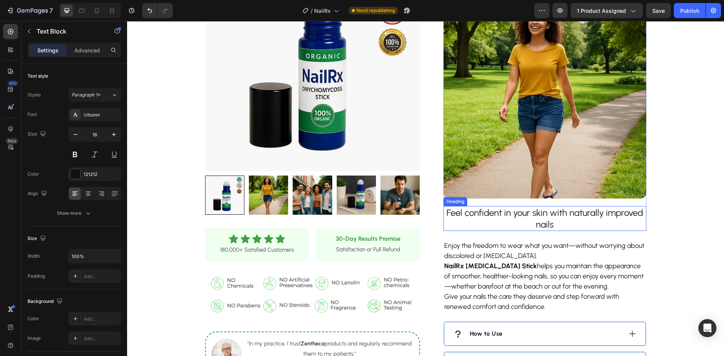
click at [525, 220] on p "Feel confident in your skin with naturally improved nails" at bounding box center [544, 218] width 201 height 23
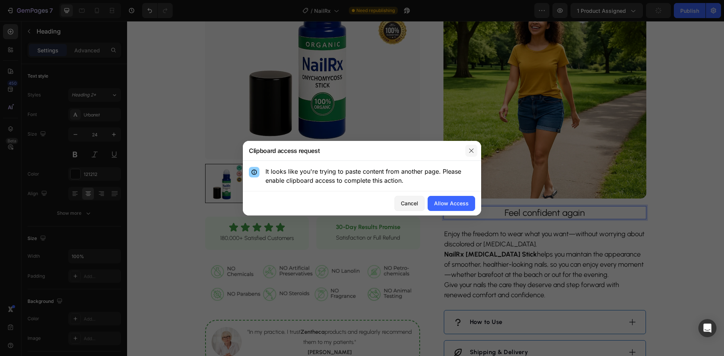
click at [473, 146] on button "button" at bounding box center [471, 151] width 12 height 12
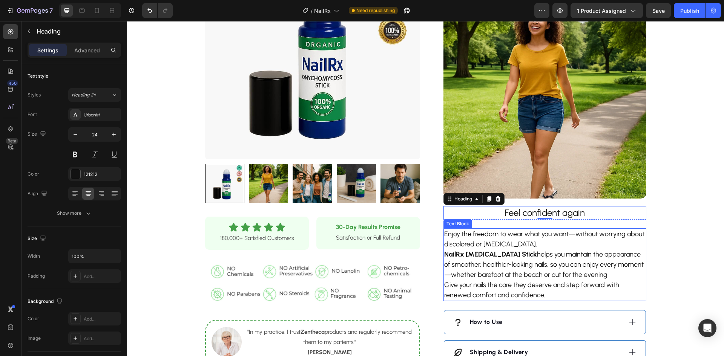
click at [508, 241] on p "Enjoy the freedom to wear what you want—without worrying about discolored or th…" at bounding box center [544, 239] width 201 height 20
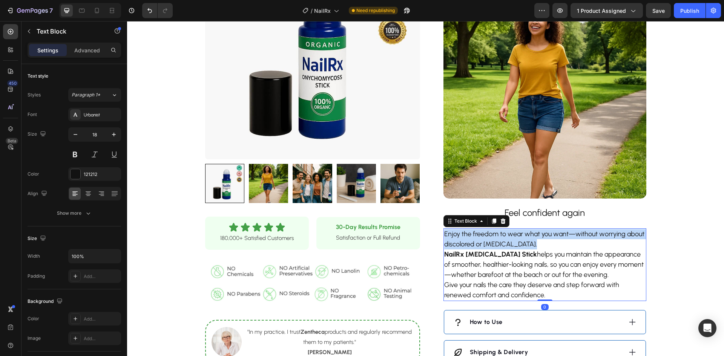
click at [508, 241] on p "Enjoy the freedom to wear what you want—without worrying about discolored or th…" at bounding box center [544, 239] width 201 height 20
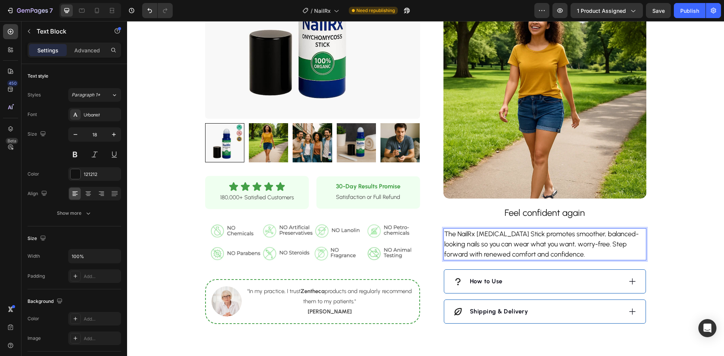
click at [488, 233] on p "The NailRx Onychomycosis Stick promotes smoother, balanced-looking nails so you…" at bounding box center [544, 244] width 201 height 31
click at [482, 235] on p "The NailRx Stick promotes smoother, balanced-looking nails so you can wear what…" at bounding box center [544, 244] width 201 height 31
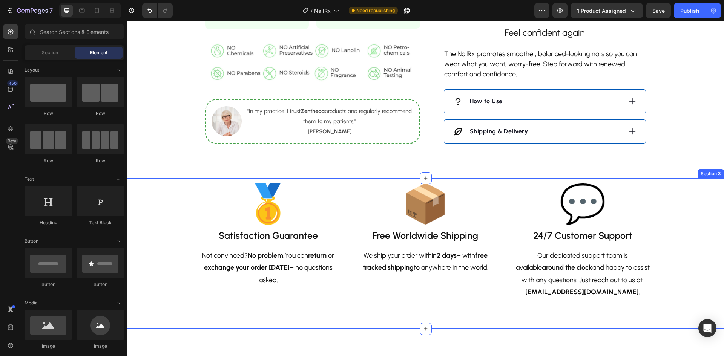
scroll to position [671, 0]
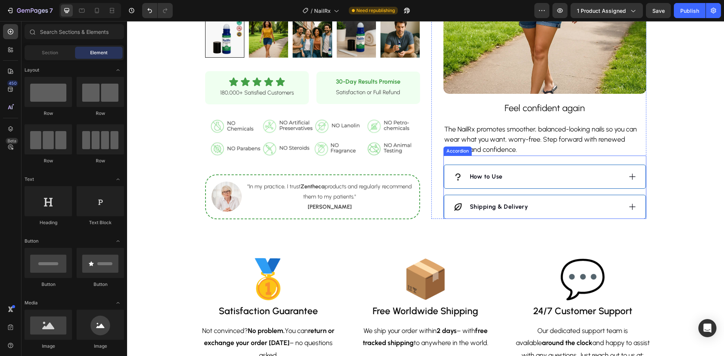
click at [547, 178] on div "How to Use" at bounding box center [537, 176] width 169 height 11
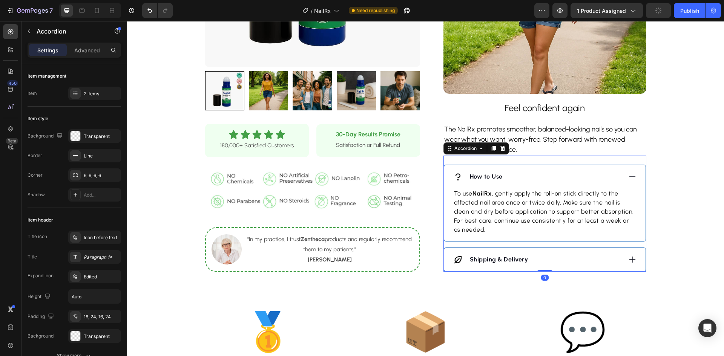
click at [547, 178] on div "How to Use" at bounding box center [537, 176] width 169 height 11
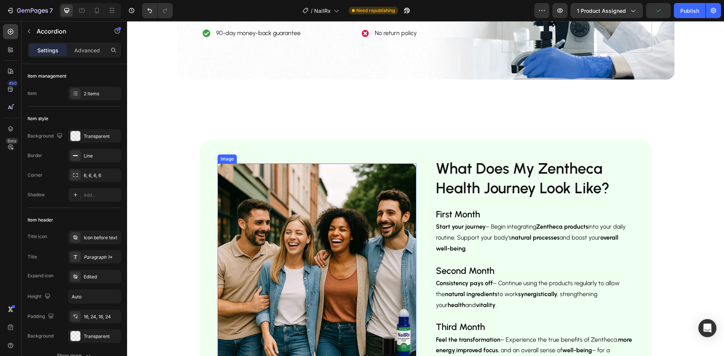
scroll to position [1274, 0]
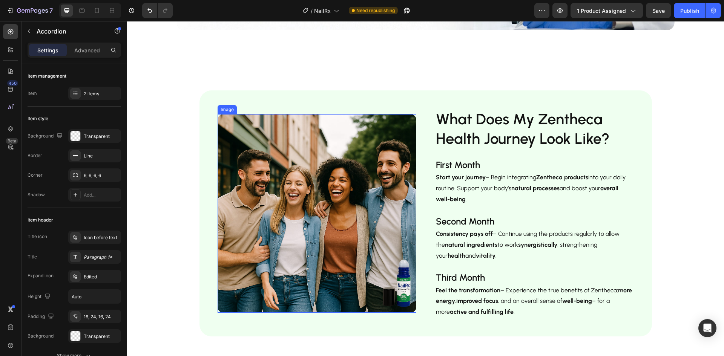
click at [307, 252] on img at bounding box center [317, 213] width 199 height 199
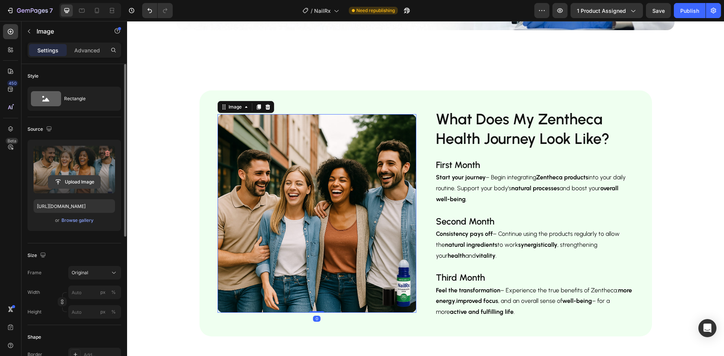
click at [68, 178] on input "file" at bounding box center [74, 182] width 52 height 13
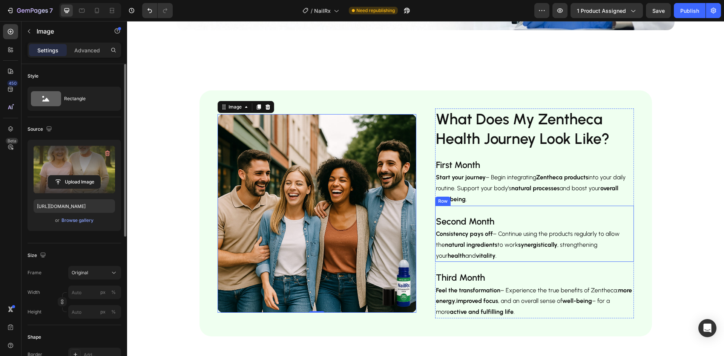
type input "[URL][DOMAIN_NAME]"
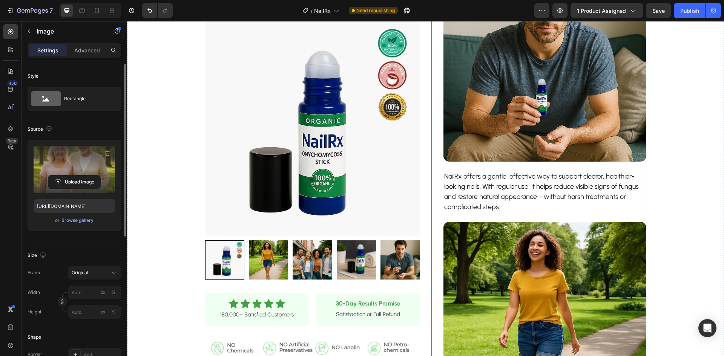
scroll to position [331, 0]
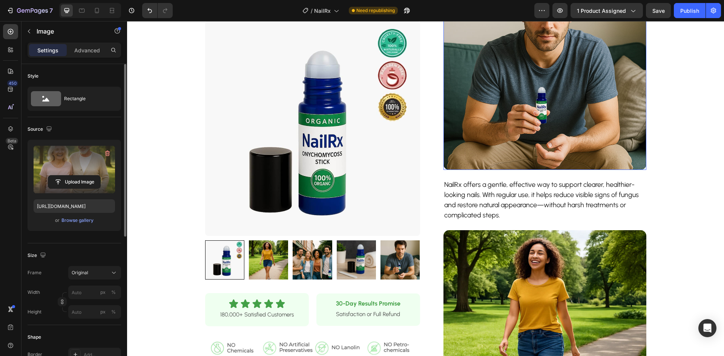
click at [547, 132] on img at bounding box center [545, 68] width 203 height 203
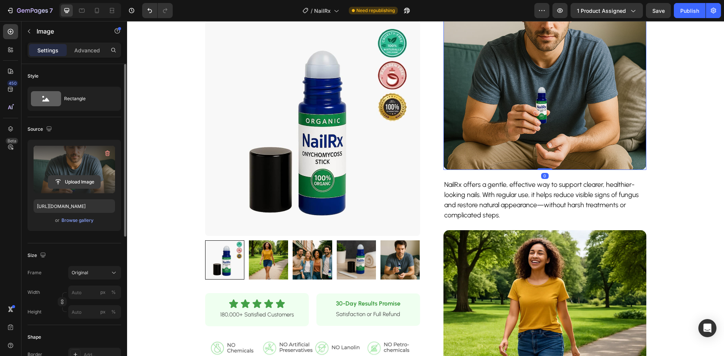
click at [83, 181] on input "file" at bounding box center [74, 182] width 52 height 13
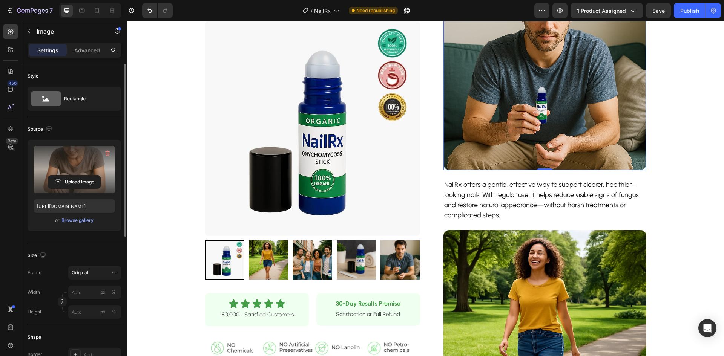
type input "https://cdn.shopify.com/s/files/1/0928/9764/0734/files/gempages_564206045296067…"
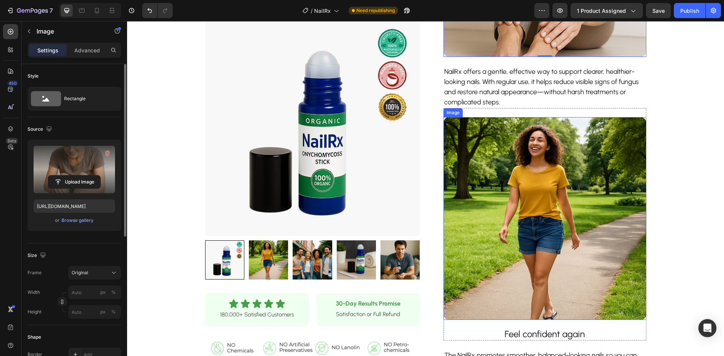
scroll to position [557, 0]
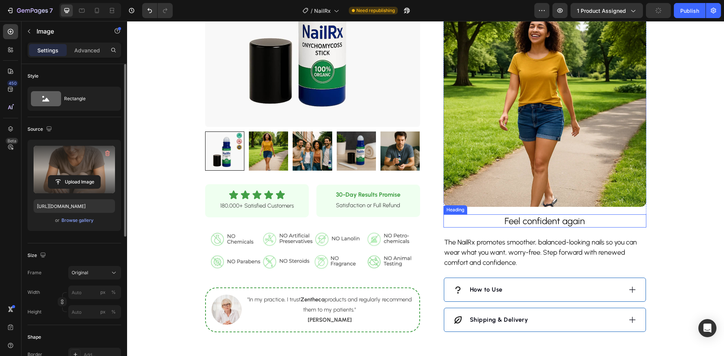
click at [609, 223] on h2 "Feel confident again" at bounding box center [545, 221] width 203 height 13
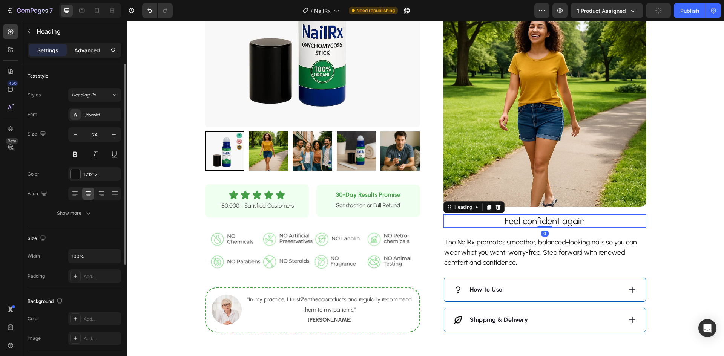
click at [86, 46] on div "Advanced" at bounding box center [87, 50] width 38 height 12
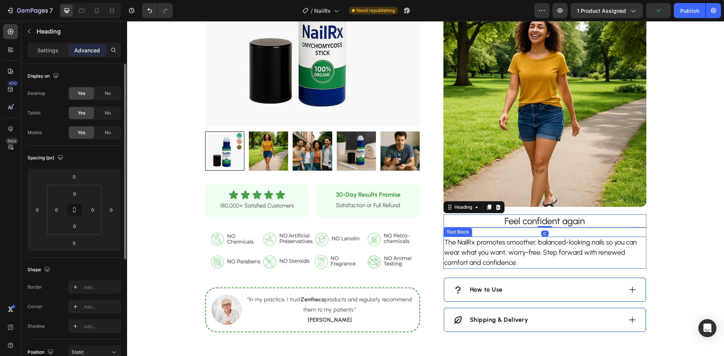
click at [464, 242] on p "The NailRx promotes smoother, balanced-looking nails so you can wear what you w…" at bounding box center [544, 253] width 201 height 31
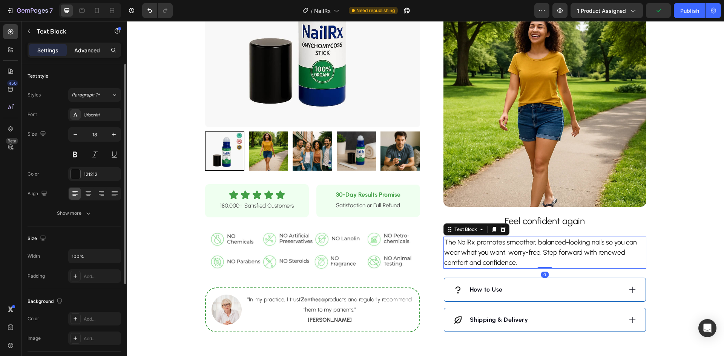
click at [92, 48] on p "Advanced" at bounding box center [87, 50] width 26 height 8
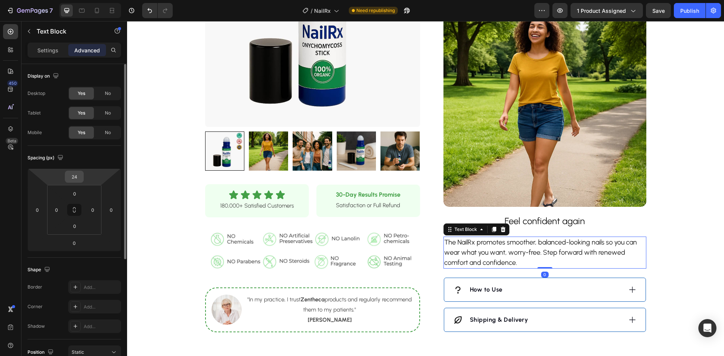
click at [77, 175] on input "24" at bounding box center [74, 176] width 15 height 11
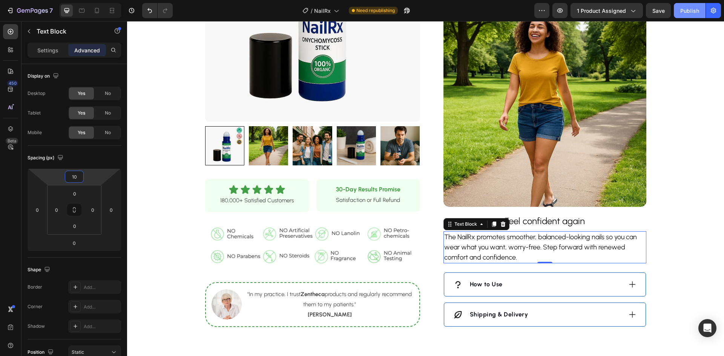
type input "10"
click at [681, 14] on div "Publish" at bounding box center [689, 11] width 19 height 8
click at [96, 12] on icon at bounding box center [97, 11] width 8 height 8
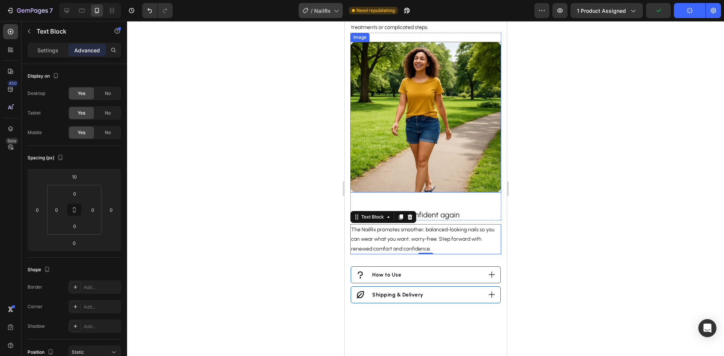
scroll to position [781, 0]
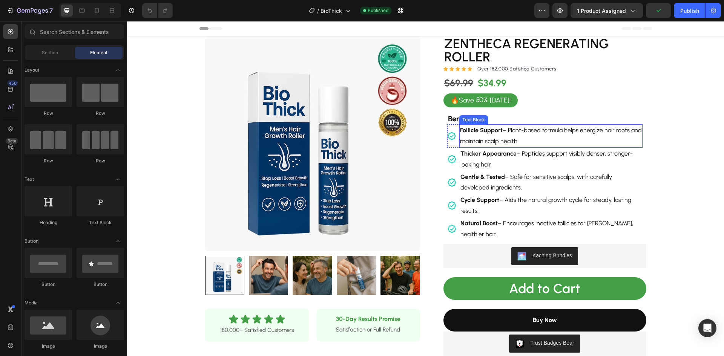
click at [505, 144] on p "Follicle Support – Plant-based formula helps energize hair roots and maintain s…" at bounding box center [551, 136] width 182 height 22
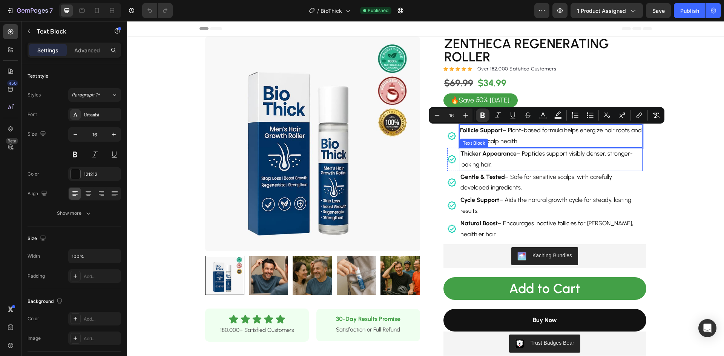
click at [524, 154] on p "Thicker Appearance – Peptides support visibly denser, stronger-looking hair." at bounding box center [550, 160] width 181 height 22
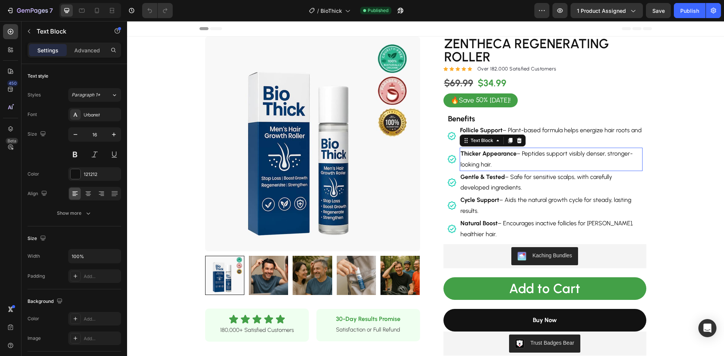
click at [524, 154] on p "Thicker Appearance – Peptides support visibly denser, stronger-looking hair." at bounding box center [550, 160] width 181 height 22
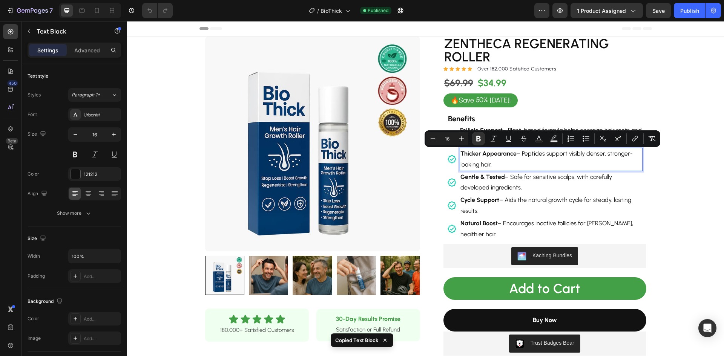
click at [523, 155] on p "Thicker Appearance – Peptides support visibly denser, stronger-looking hair." at bounding box center [550, 160] width 181 height 22
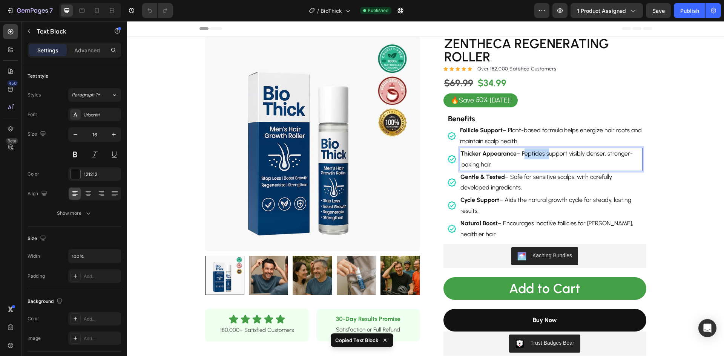
click at [523, 155] on p "Thicker Appearance – Peptides support visibly denser, stronger-looking hair." at bounding box center [550, 160] width 181 height 22
copy p "Thicker Appearance – Peptides support visibly denser, stronger-looking hair."
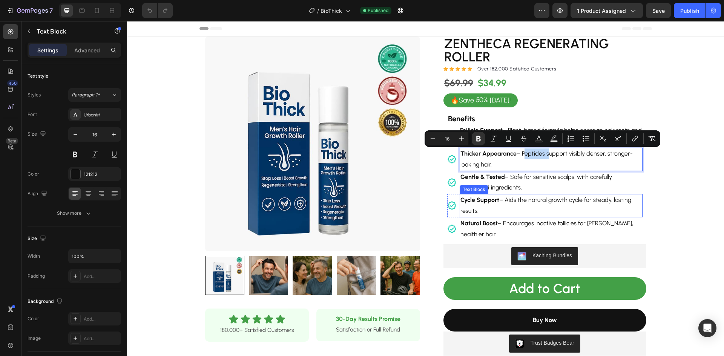
click at [516, 190] on p "Gentle & Tested – Safe for sensitive scalps, with carefully developed ingredien…" at bounding box center [550, 183] width 181 height 22
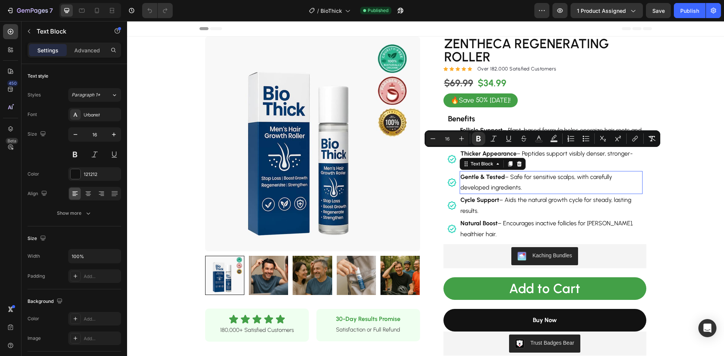
click at [516, 190] on p "Gentle & Tested – Safe for sensitive scalps, with carefully developed ingredien…" at bounding box center [550, 183] width 181 height 22
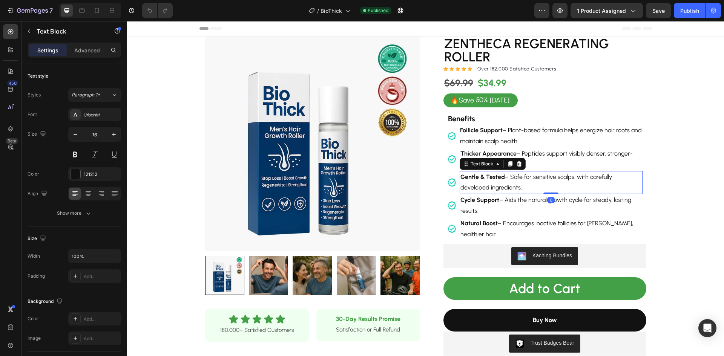
click at [516, 190] on p "Gentle & Tested – Safe for sensitive scalps, with carefully developed ingredien…" at bounding box center [550, 183] width 181 height 22
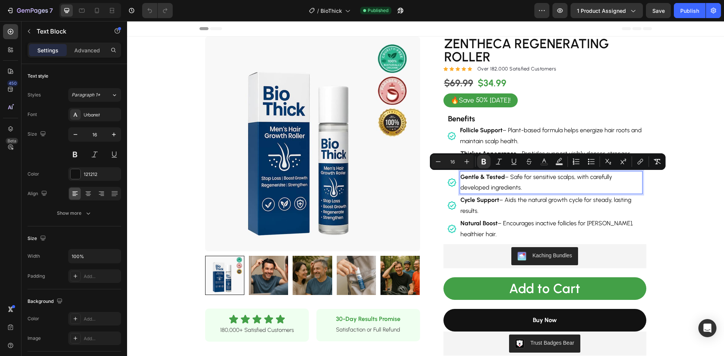
copy p "Gentle & Tested – Safe for sensitive scalps, with carefully developed ingredien…"
click at [516, 205] on p "Cycle Support – Aids the natural growth cycle for steady, lasting results." at bounding box center [550, 206] width 181 height 22
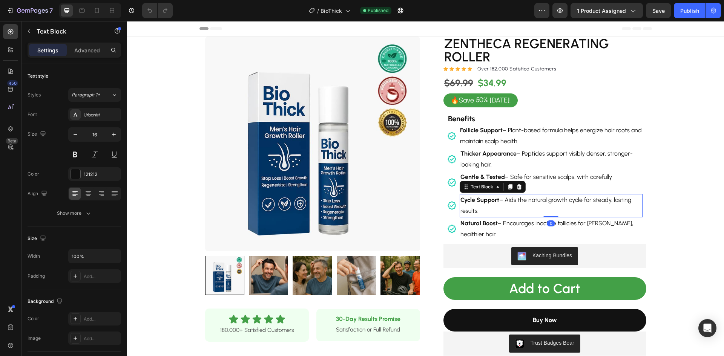
click at [516, 205] on p "Cycle Support – Aids the natural growth cycle for steady, lasting results." at bounding box center [550, 206] width 181 height 22
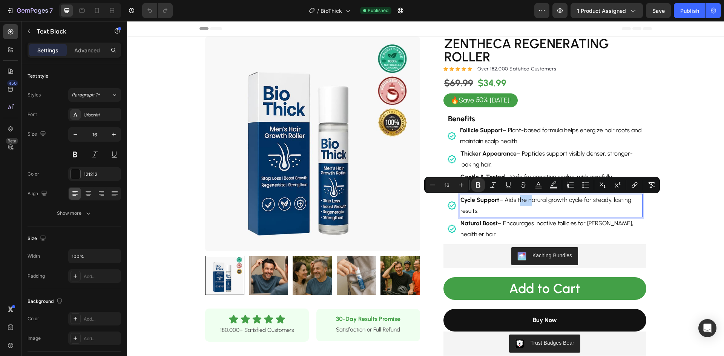
copy p "Cycle Support – Aids the natural growth cycle for steady, lasting results."
click at [516, 224] on p "Natural Boost – Encourages inactive follicles for [PERSON_NAME], healthier hair." at bounding box center [550, 229] width 181 height 22
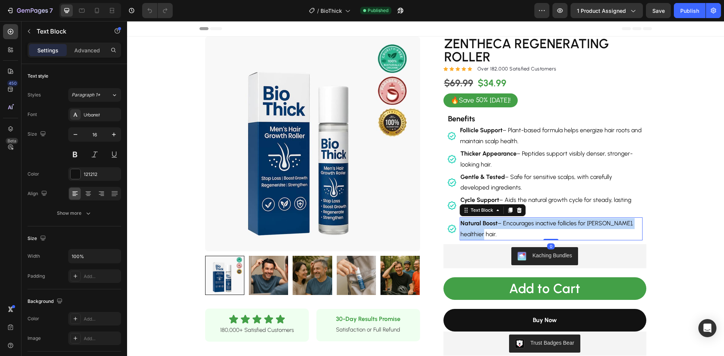
click at [516, 224] on p "Natural Boost – Encourages inactive follicles for [PERSON_NAME], healthier hair." at bounding box center [550, 229] width 181 height 22
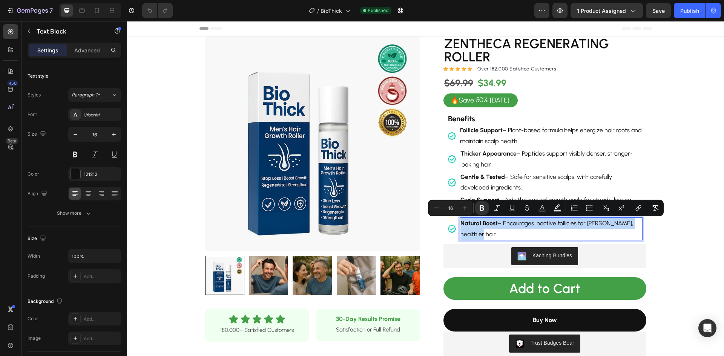
copy p "Natural Boost – Encourages inactive follicles for [PERSON_NAME], healthier hair."
click at [523, 131] on p "Follicle Support – Plant-based formula helps energize hair roots and maintain s…" at bounding box center [551, 136] width 182 height 22
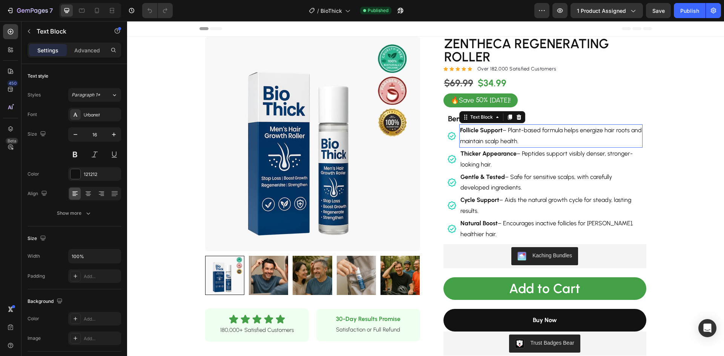
click at [523, 131] on p "Follicle Support – Plant-based formula helps energize hair roots and maintain s…" at bounding box center [551, 136] width 182 height 22
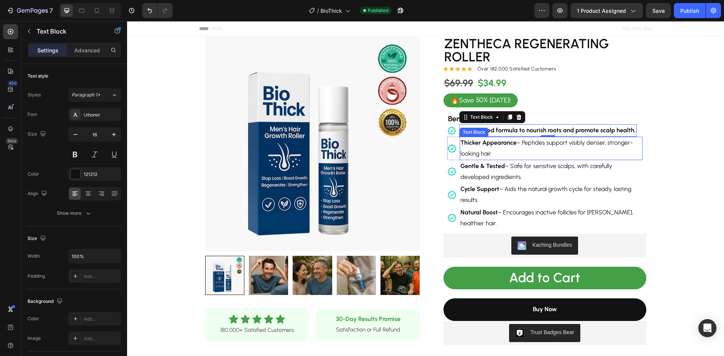
click at [500, 147] on p "Thicker Appearance – Peptides support visibly denser, stronger-looking hair." at bounding box center [550, 149] width 181 height 22
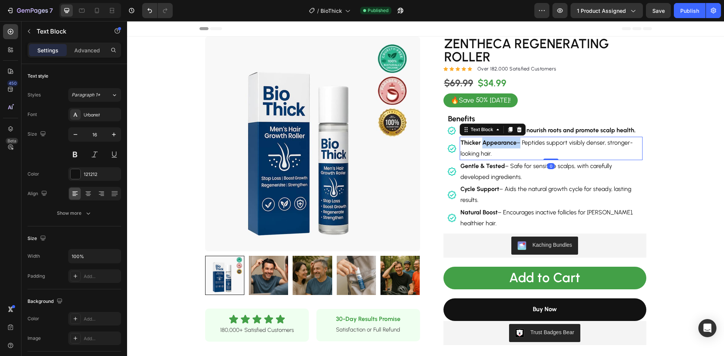
click at [500, 147] on p "Thicker Appearance – Peptides support visibly denser, stronger-looking hair." at bounding box center [550, 149] width 181 height 22
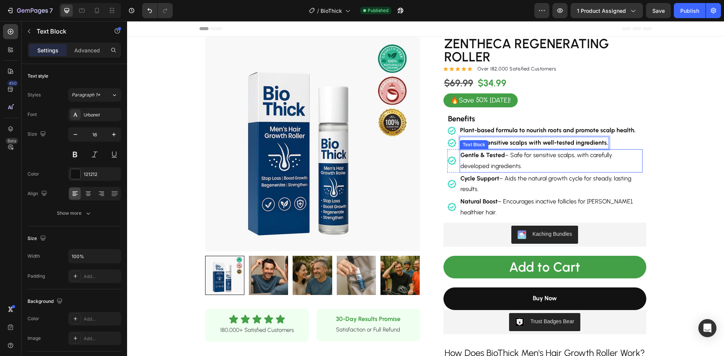
click at [505, 161] on p "Gentle & Tested – Safe for sensitive scalps, with carefully developed ingredien…" at bounding box center [550, 161] width 181 height 22
click at [505, 162] on p "Gentle & Tested – Safe for sensitive scalps, with carefully developed ingredien…" at bounding box center [550, 161] width 181 height 22
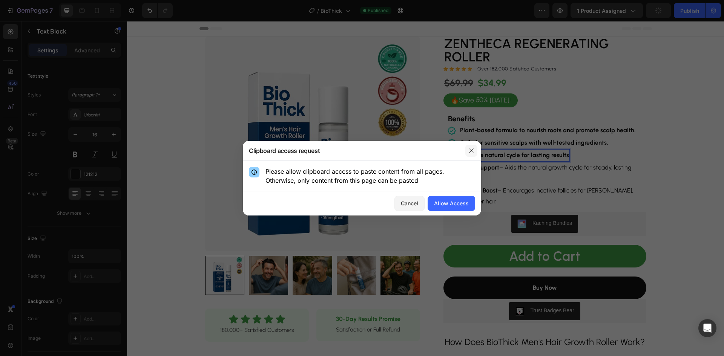
click at [470, 149] on icon "button" at bounding box center [471, 151] width 6 height 6
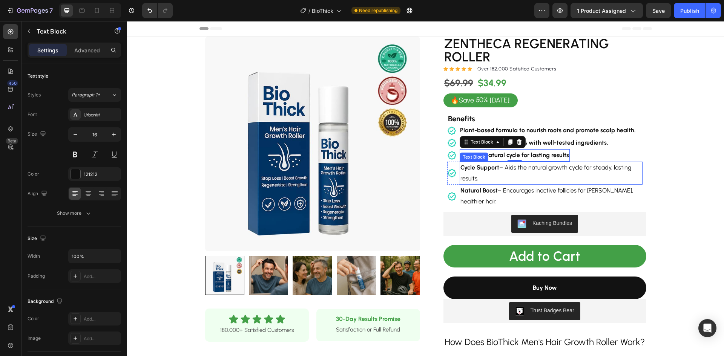
click at [533, 171] on p "Cycle Support – Aids the natural growth cycle for steady, lasting results." at bounding box center [550, 174] width 181 height 22
click at [533, 172] on p "Cycle Support – Aids the natural growth cycle for steady, lasting results." at bounding box center [550, 174] width 181 height 22
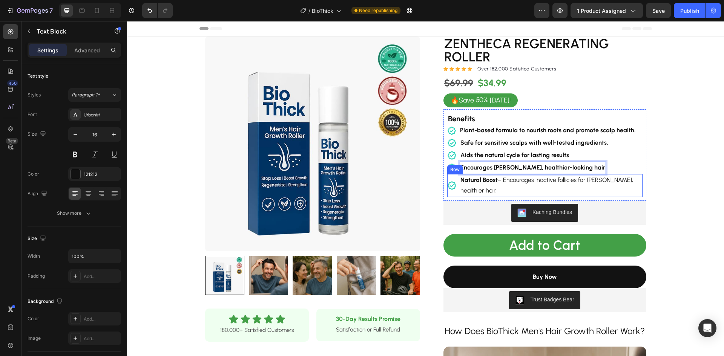
click at [452, 185] on div "Icon" at bounding box center [451, 185] width 9 height 23
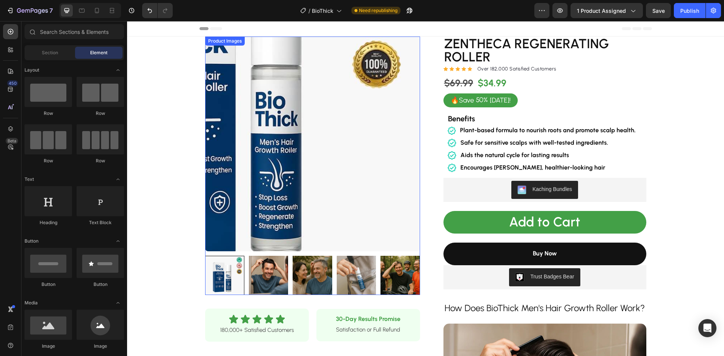
click at [410, 207] on img at bounding box center [312, 144] width 215 height 215
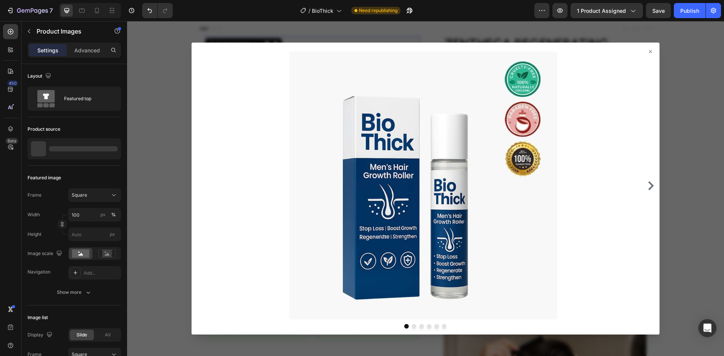
scroll to position [75, 0]
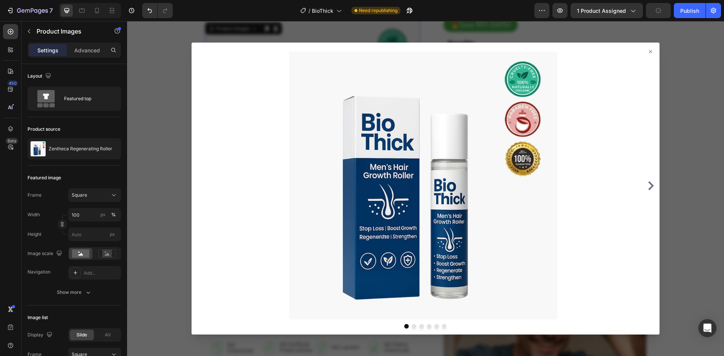
click at [648, 53] on icon at bounding box center [651, 52] width 6 height 6
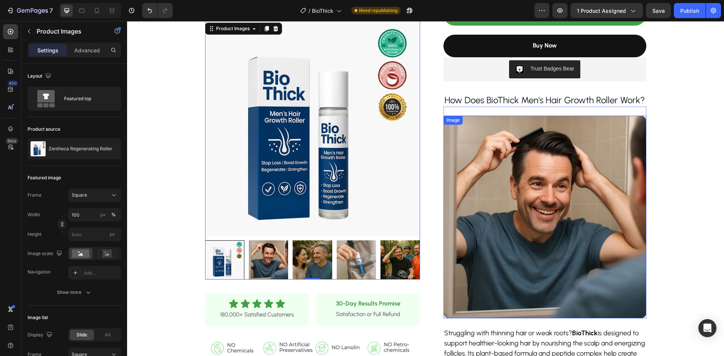
scroll to position [189, 0]
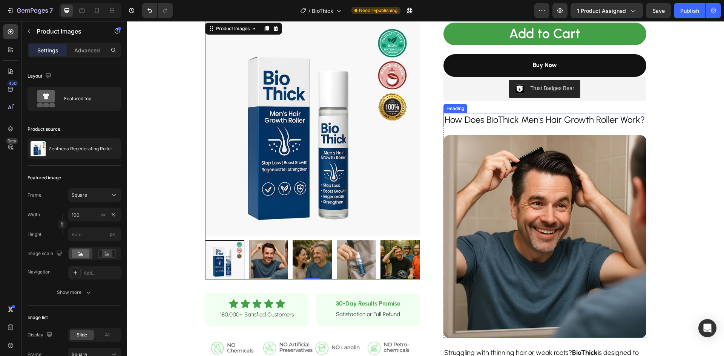
click at [496, 121] on h2 "How Does BioThick Men's Hair Growth Roller Work?" at bounding box center [545, 119] width 203 height 13
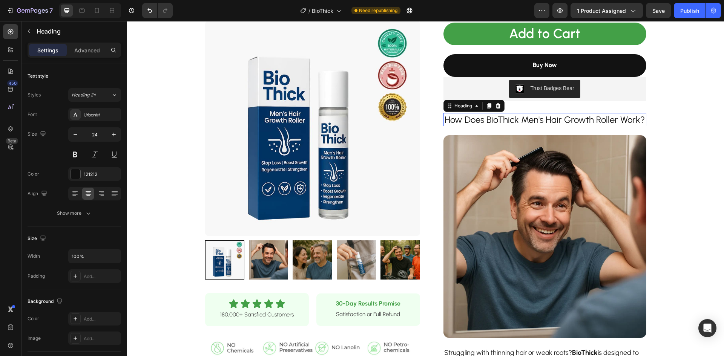
click at [496, 121] on h2 "How Does BioThick Men's Hair Growth Roller Work?" at bounding box center [545, 119] width 203 height 13
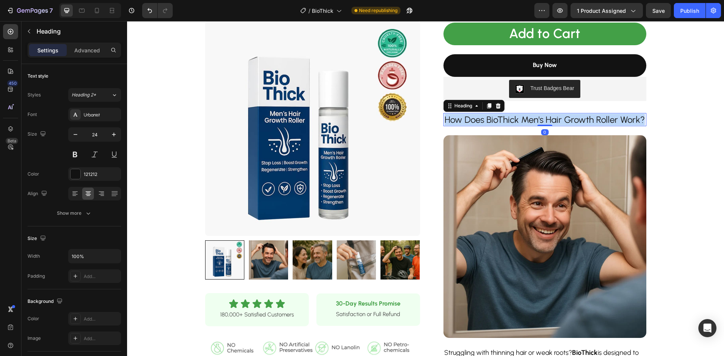
click at [496, 121] on p "How Does BioThick Men's Hair Growth Roller Work?" at bounding box center [544, 120] width 201 height 12
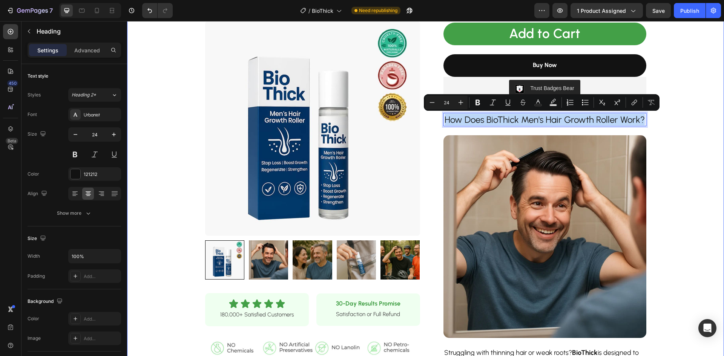
copy p "How Does BioThick Men's Hair Growth Roller Work?"
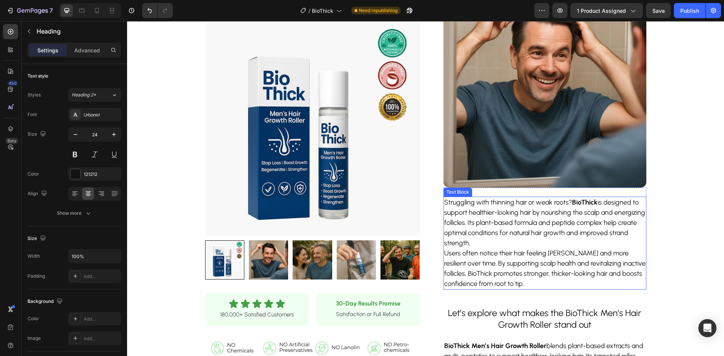
scroll to position [339, 0]
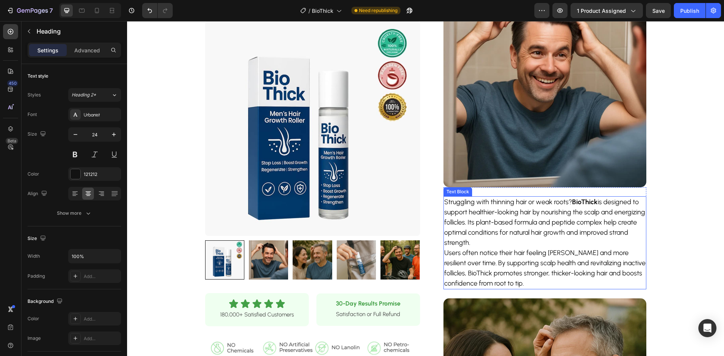
click at [503, 281] on p "Struggling with thinning hair or weak roots? BioThick is designed to support he…" at bounding box center [544, 243] width 201 height 92
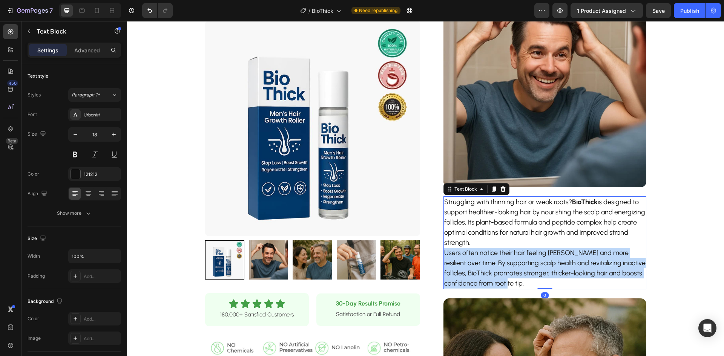
click at [503, 281] on p "Struggling with thinning hair or weak roots? BioThick is designed to support he…" at bounding box center [544, 243] width 201 height 92
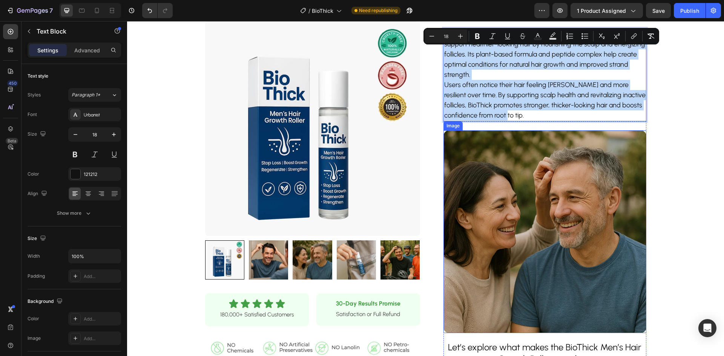
scroll to position [603, 0]
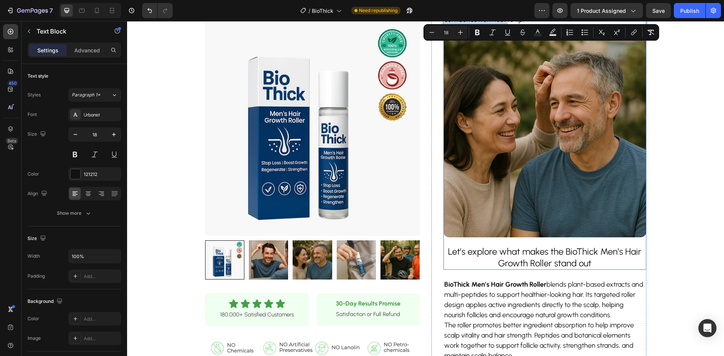
click at [516, 255] on h2 "Let’s explore what makes the BioThick Men’s Hair Growth Roller stand out" at bounding box center [545, 257] width 203 height 25
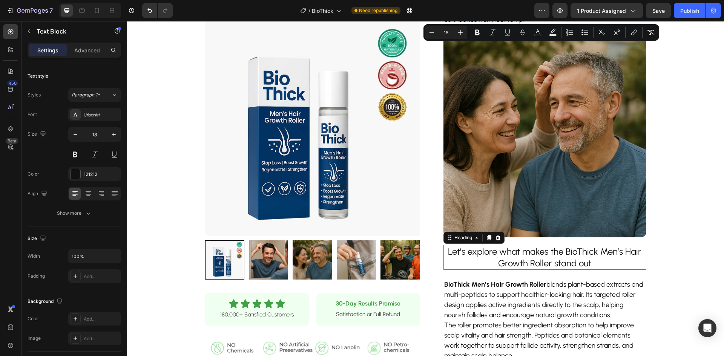
click at [516, 255] on h2 "Let’s explore what makes the BioThick Men’s Hair Growth Roller stand out" at bounding box center [545, 257] width 203 height 25
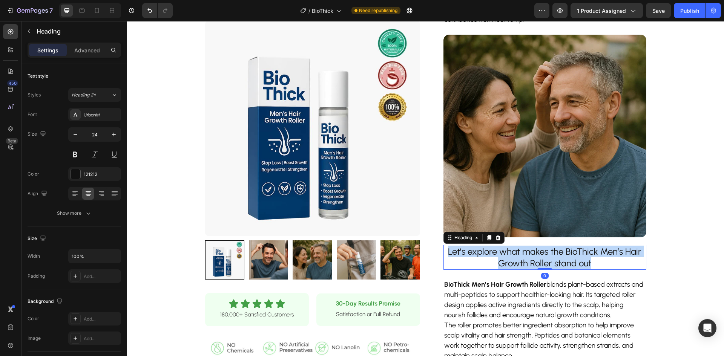
click at [516, 255] on p "Let’s explore what makes the BioThick Men’s Hair Growth Roller stand out" at bounding box center [544, 257] width 201 height 23
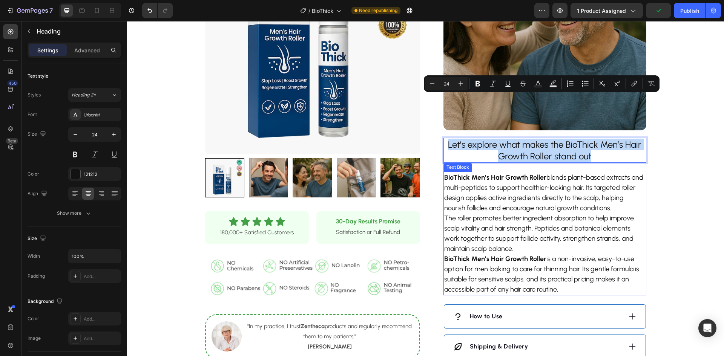
scroll to position [754, 0]
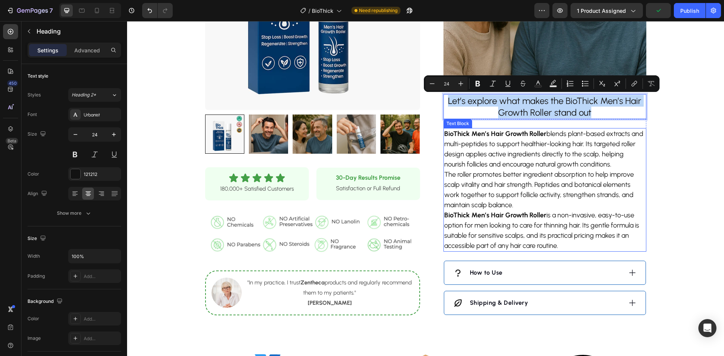
click at [504, 212] on strong "BioThick Men’s Hair Growth Roller" at bounding box center [495, 215] width 102 height 8
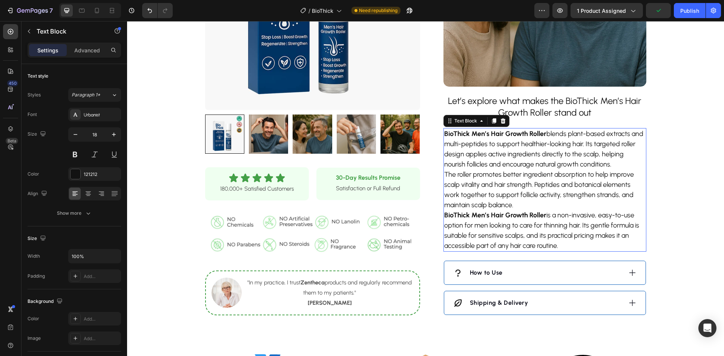
click at [504, 212] on strong "BioThick Men’s Hair Growth Roller" at bounding box center [495, 215] width 102 height 8
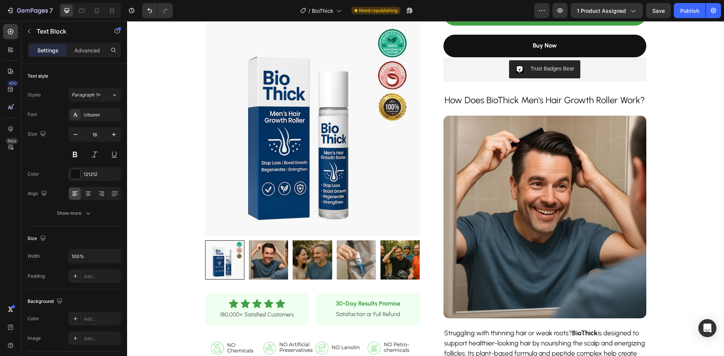
scroll to position [189, 0]
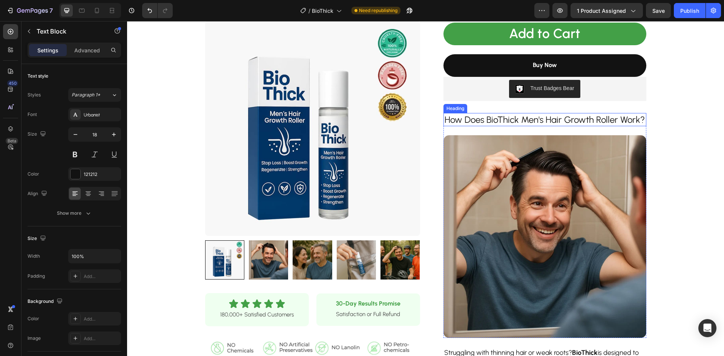
click at [515, 116] on p "How Does BioThick Men's Hair Growth Roller Work?" at bounding box center [544, 120] width 201 height 12
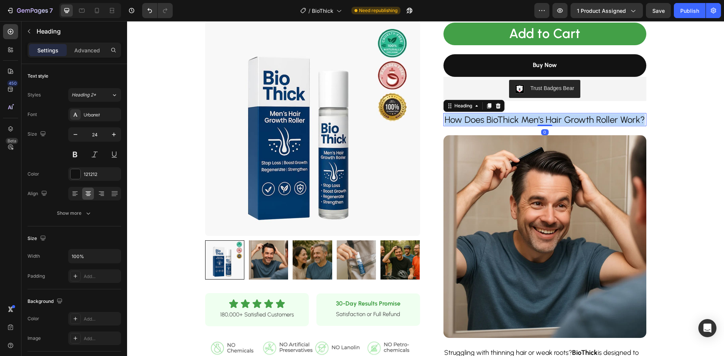
click at [515, 116] on p "How Does BioThick Men's Hair Growth Roller Work?" at bounding box center [544, 120] width 201 height 12
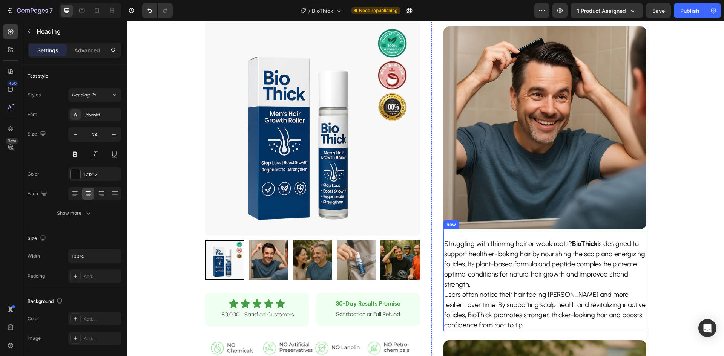
scroll to position [302, 0]
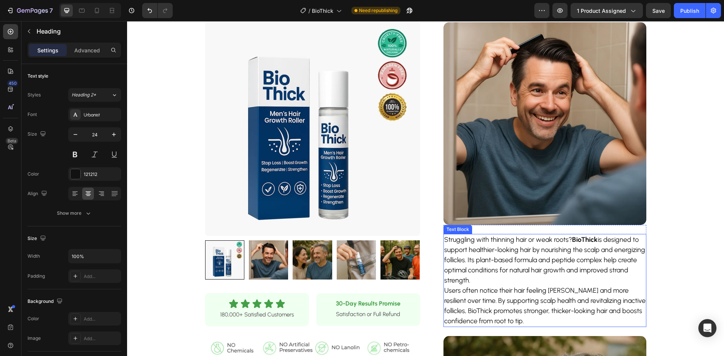
click at [514, 261] on p "Struggling with thinning hair or weak roots? BioThick is designed to support he…" at bounding box center [544, 281] width 201 height 92
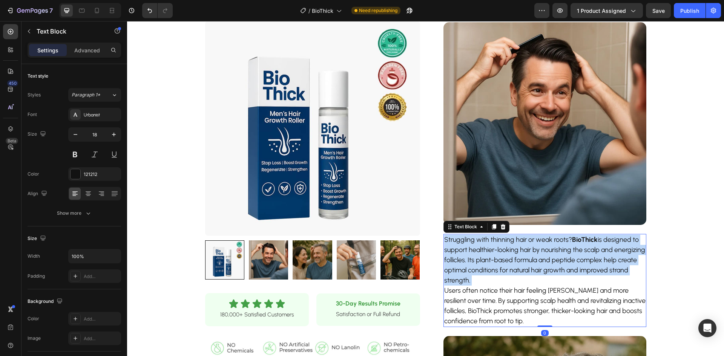
click at [514, 261] on p "Struggling with thinning hair or weak roots? BioThick is designed to support he…" at bounding box center [544, 281] width 201 height 92
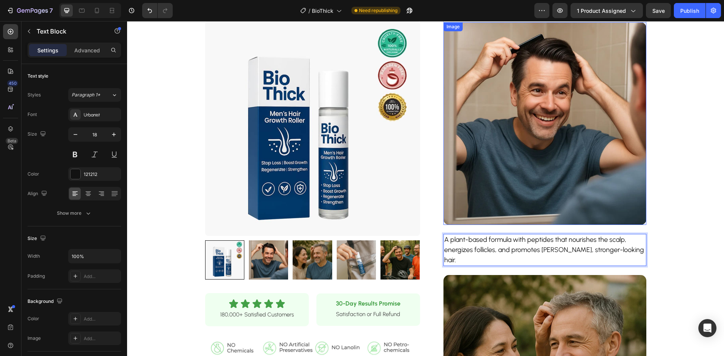
scroll to position [226, 0]
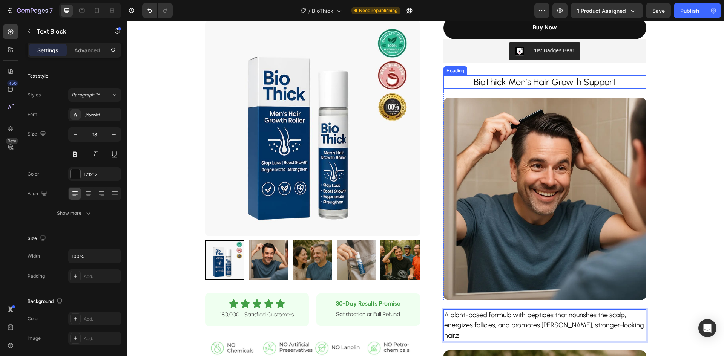
click at [526, 81] on p "BioThick Men’s Hair Growth Support" at bounding box center [544, 82] width 201 height 12
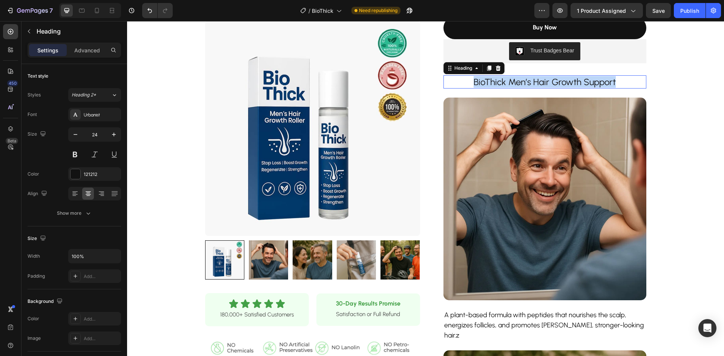
click at [526, 81] on p "BioThick Men’s Hair Growth Support" at bounding box center [544, 82] width 201 height 12
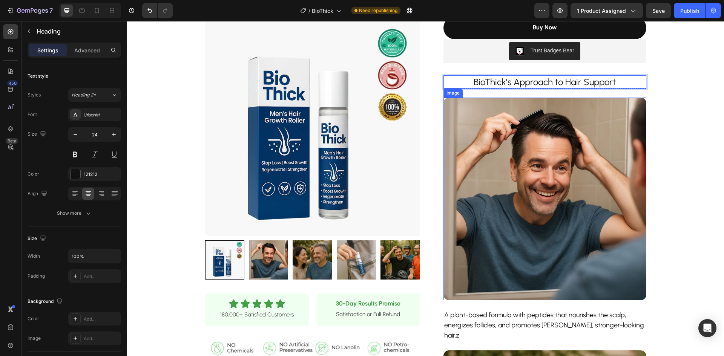
click at [678, 185] on div "Product Images Row Icon Icon Icon Icon Icon Icon List 180,000+ Satisfied Custom…" at bounding box center [425, 296] width 597 height 972
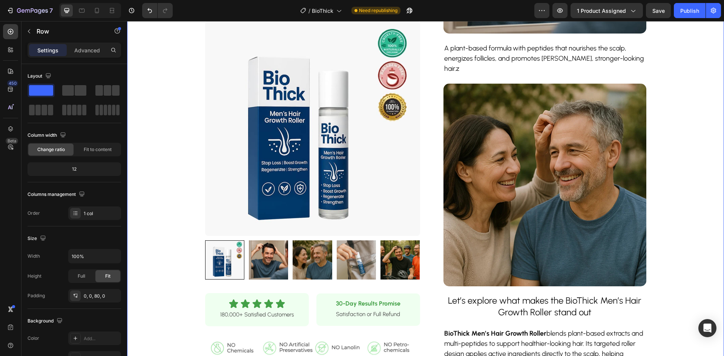
scroll to position [566, 0]
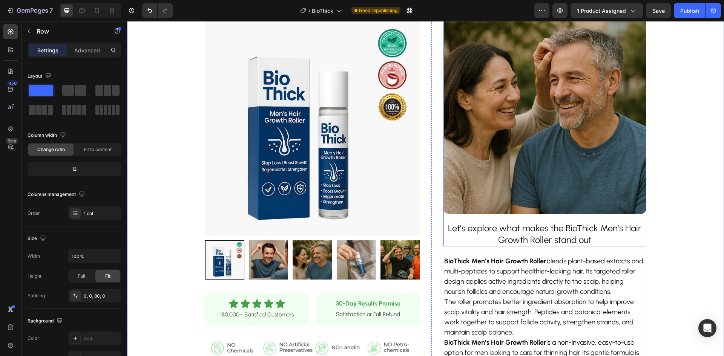
click at [518, 228] on p "Let’s explore what makes the BioThick Men’s Hair Growth Roller stand out" at bounding box center [544, 234] width 201 height 23
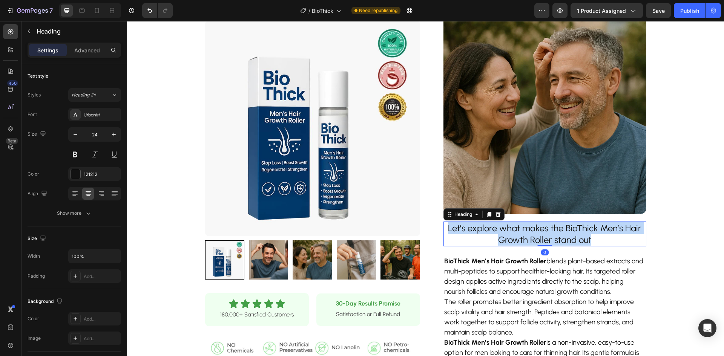
click at [518, 228] on p "Let’s explore what makes the BioThick Men’s Hair Growth Roller stand out" at bounding box center [544, 234] width 201 height 23
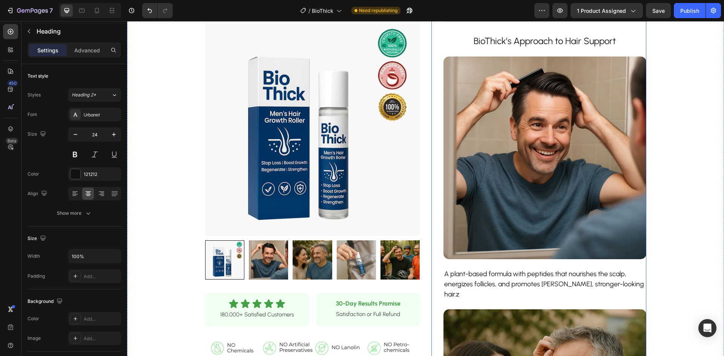
scroll to position [264, 0]
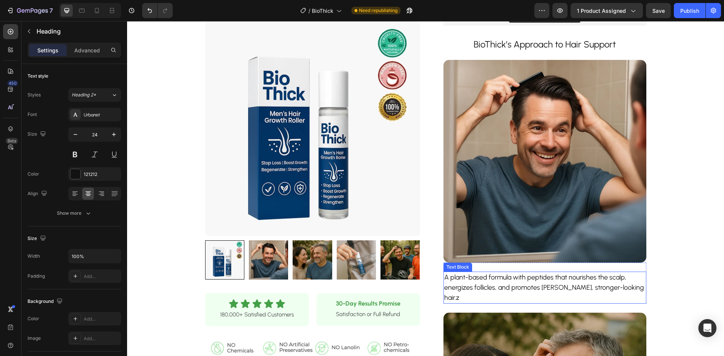
click at [618, 288] on p "A plant-based formula with peptides that nourishes the scalp, energizes follicl…" at bounding box center [544, 288] width 201 height 31
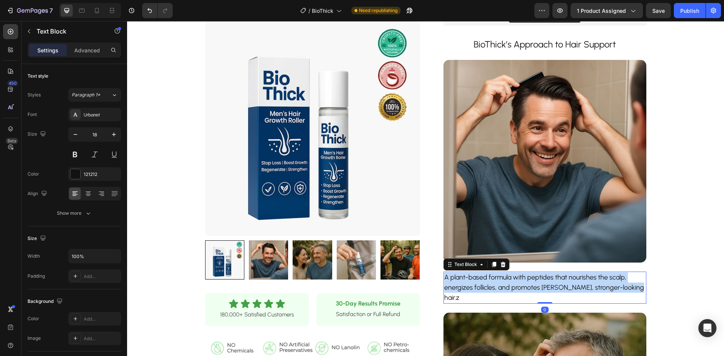
click at [618, 288] on p "A plant-based formula with peptides that nourishes the scalp, energizes follicl…" at bounding box center [544, 288] width 201 height 31
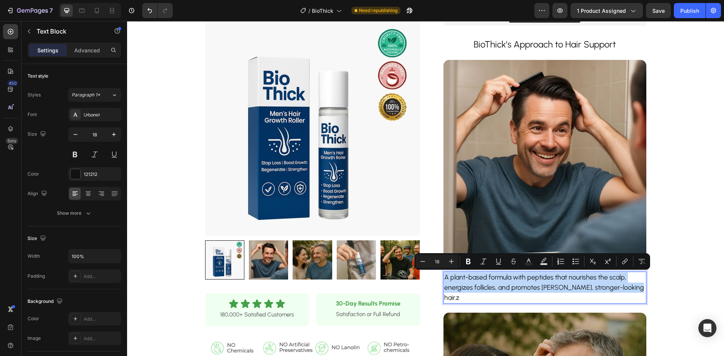
click at [625, 289] on p "A plant-based formula with peptides that nourishes the scalp, energizes follicl…" at bounding box center [544, 288] width 201 height 31
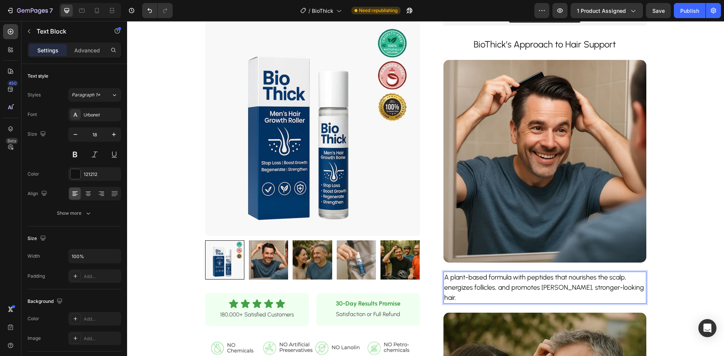
click at [672, 294] on div "Product Images Row Icon Icon Icon Icon Icon Icon List 180,000+ Satisfied Custom…" at bounding box center [425, 259] width 597 height 972
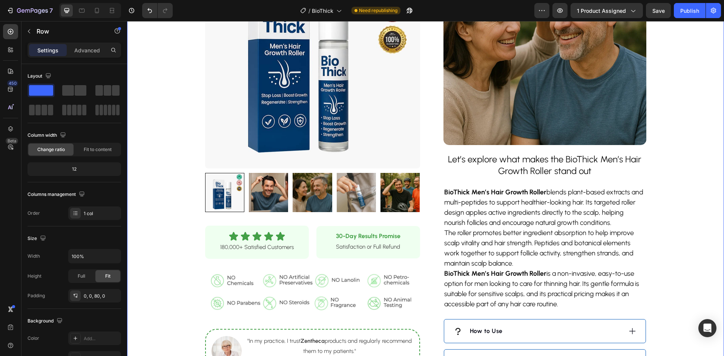
scroll to position [641, 0]
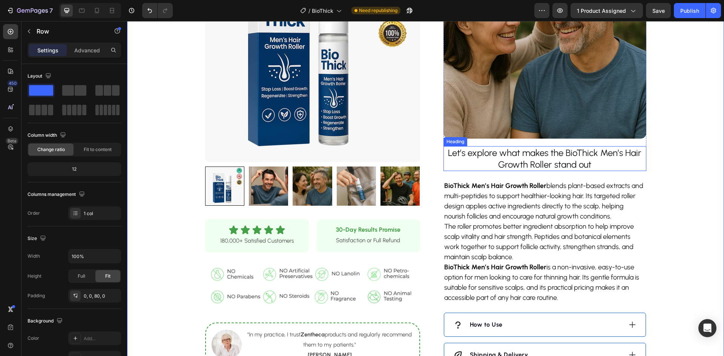
click at [542, 147] on p "Let’s explore what makes the BioThick Men’s Hair Growth Roller stand out" at bounding box center [544, 158] width 201 height 23
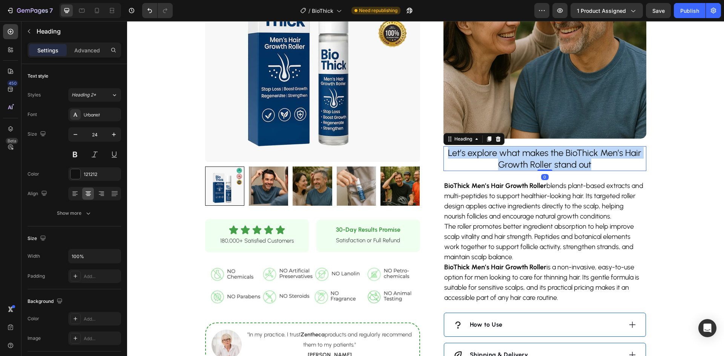
click at [542, 147] on p "Let’s explore what makes the BioThick Men’s Hair Growth Roller stand out" at bounding box center [544, 158] width 201 height 23
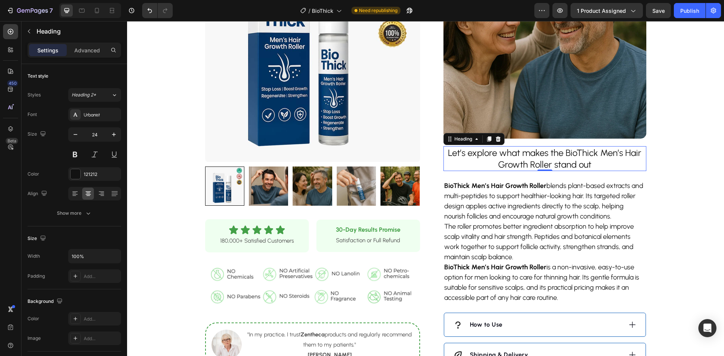
click at [522, 147] on p "Let’s explore what makes the BioThick Men’s Hair Growth Roller stand out" at bounding box center [544, 158] width 201 height 23
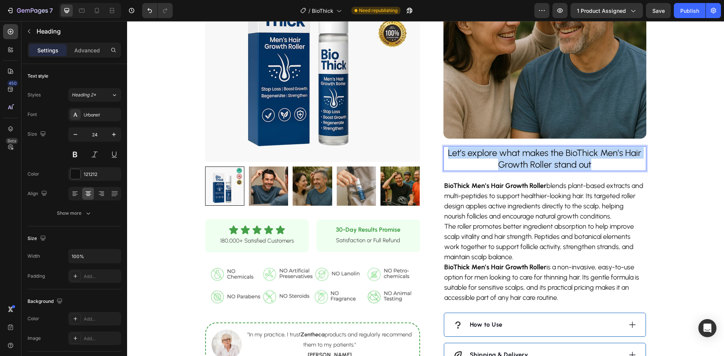
click at [522, 147] on p "Let’s explore what makes the BioThick Men’s Hair Growth Roller stand out" at bounding box center [544, 158] width 201 height 23
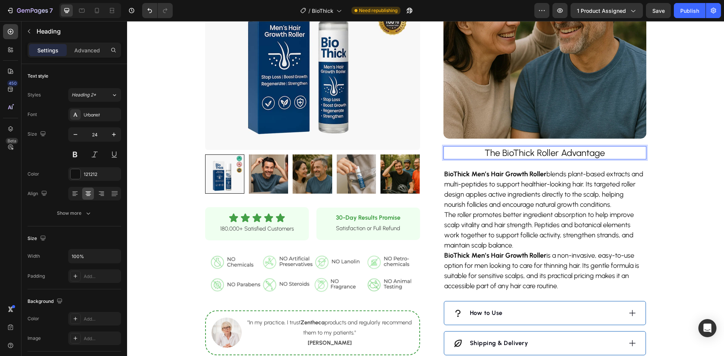
click at [544, 147] on p "The BioThick Roller Advantage" at bounding box center [544, 153] width 201 height 12
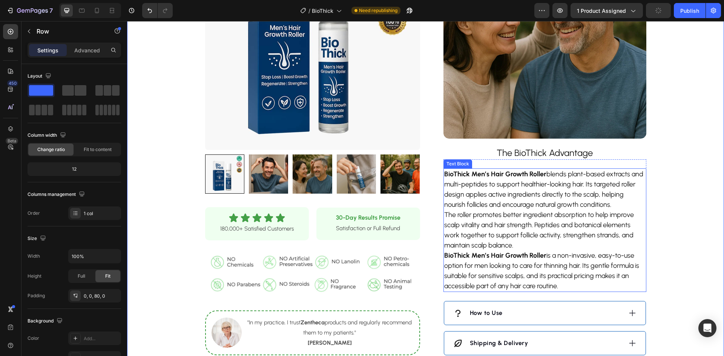
click at [590, 210] on p "The roller promotes better ingredient absorption to help improve scalp vitality…" at bounding box center [544, 230] width 201 height 41
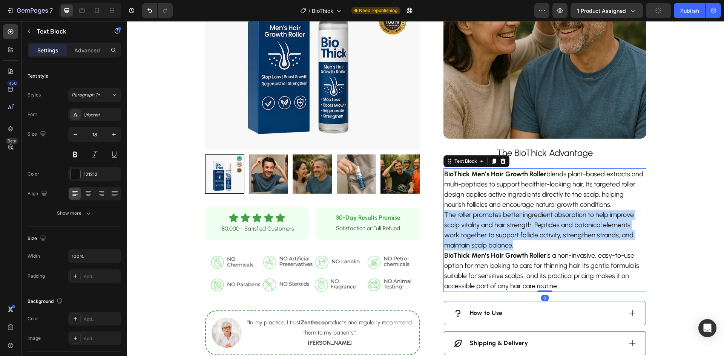
click at [590, 210] on p "The roller promotes better ingredient absorption to help improve scalp vitality…" at bounding box center [544, 230] width 201 height 41
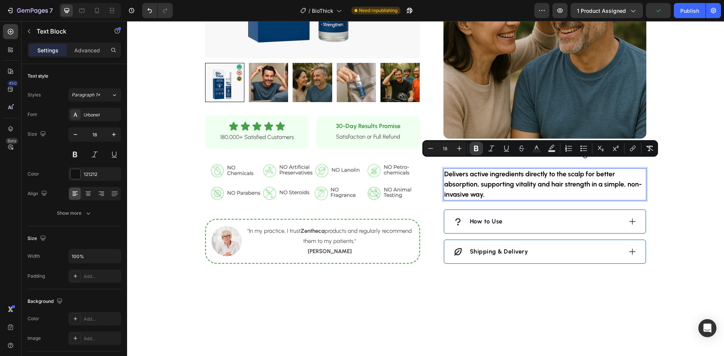
click at [476, 147] on icon "Editor contextual toolbar" at bounding box center [477, 149] width 8 height 8
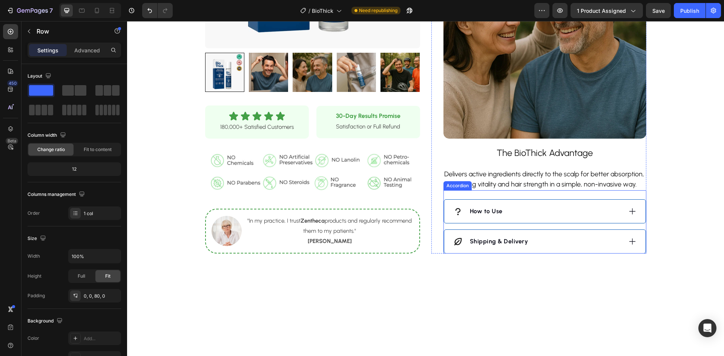
click at [562, 206] on div "How to Use" at bounding box center [537, 211] width 169 height 11
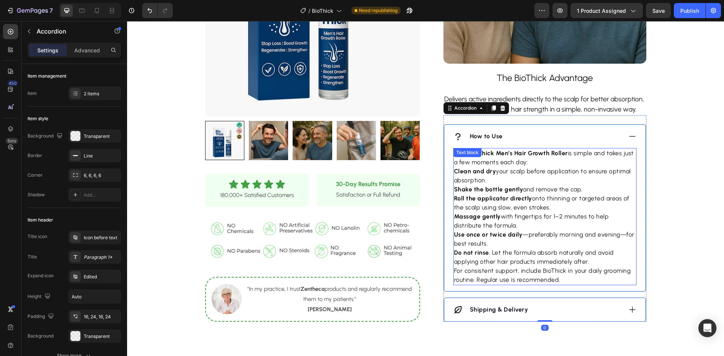
scroll to position [717, 0]
click at [547, 215] on p "Massage gently with fingertips for 1–2 minutes to help distribute the formula." at bounding box center [545, 221] width 182 height 18
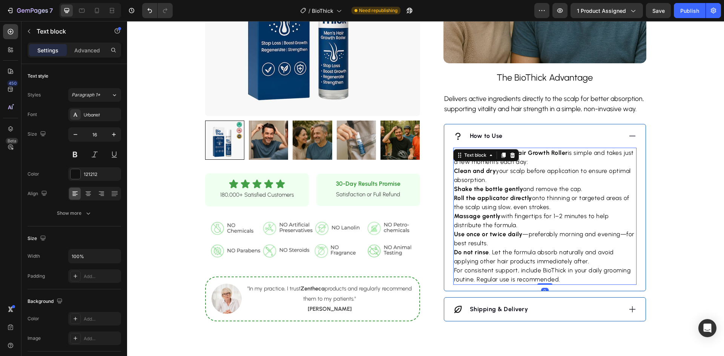
click at [547, 215] on p "Massage gently with fingertips for 1–2 minutes to help distribute the formula." at bounding box center [545, 221] width 182 height 18
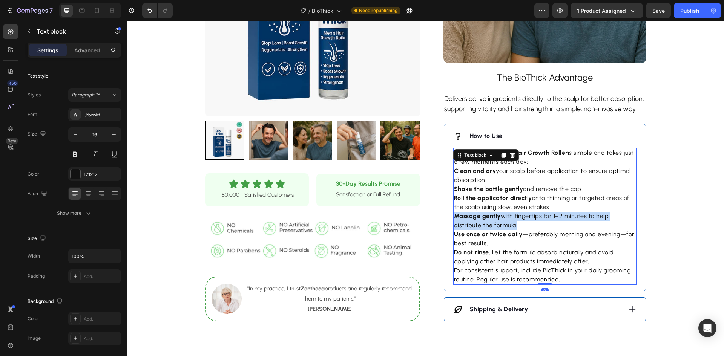
click at [547, 215] on p "Massage gently with fingertips for 1–2 minutes to help distribute the formula." at bounding box center [545, 221] width 182 height 18
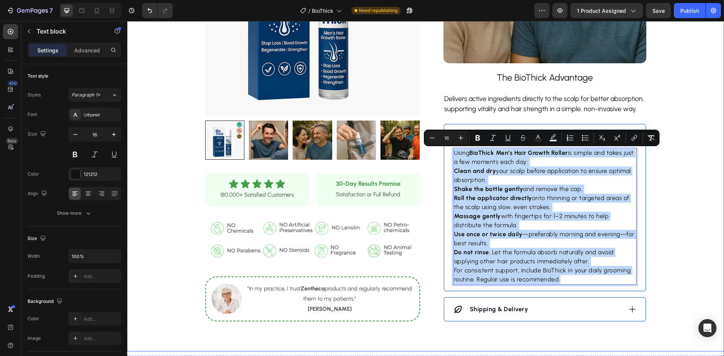
copy div "Using BioThick Men’s Hair Growth Roller is simple and takes just a few moments …"
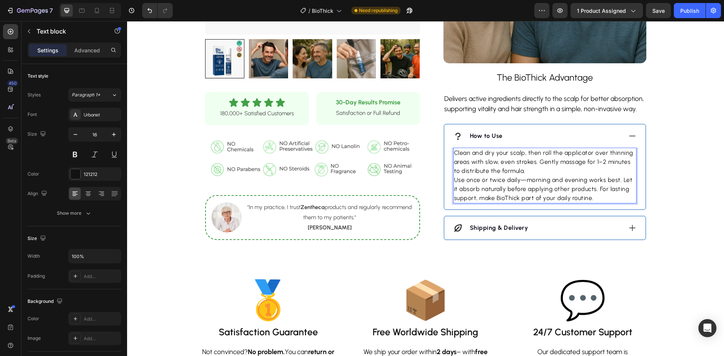
click at [454, 181] on p "Use once or twice daily—morning and evening works best. Let it absorb naturally…" at bounding box center [545, 189] width 182 height 27
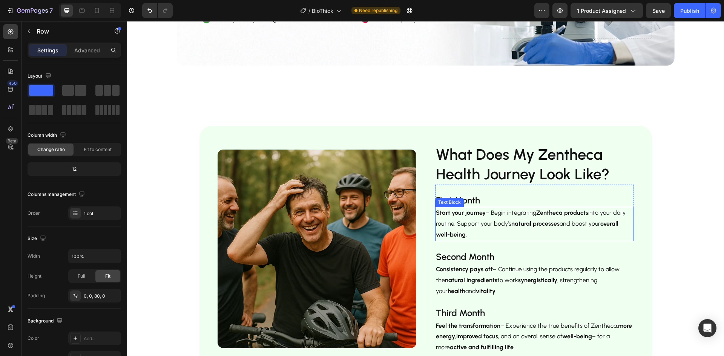
scroll to position [1320, 0]
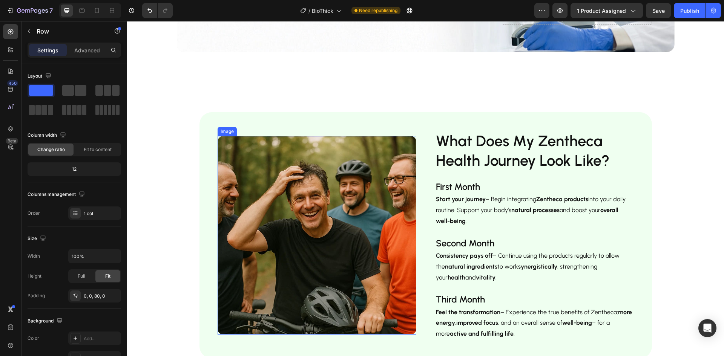
click at [324, 215] on img at bounding box center [317, 235] width 199 height 199
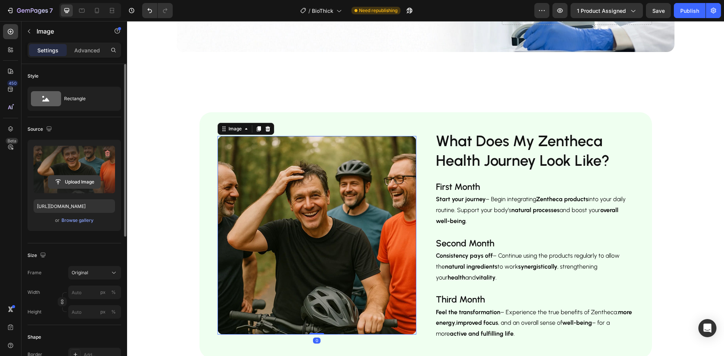
click at [73, 179] on input "file" at bounding box center [74, 182] width 52 height 13
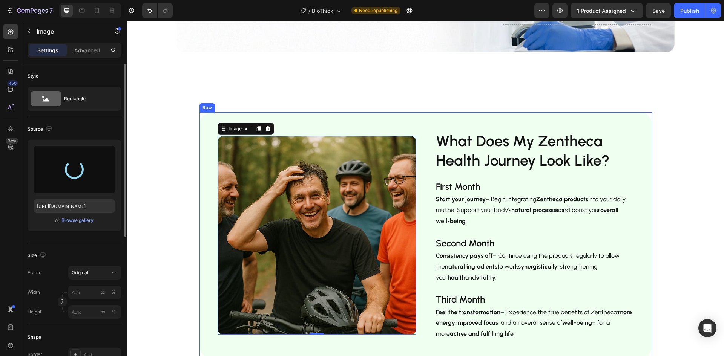
type input "[URL][DOMAIN_NAME]"
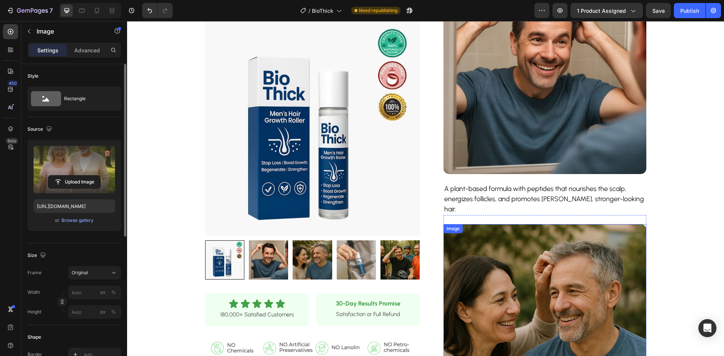
scroll to position [339, 0]
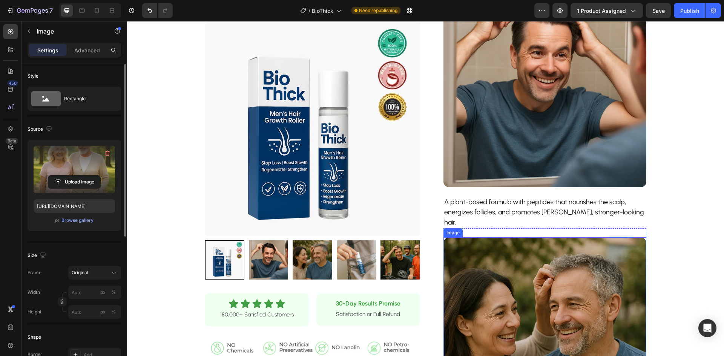
click at [525, 267] on img at bounding box center [545, 339] width 203 height 203
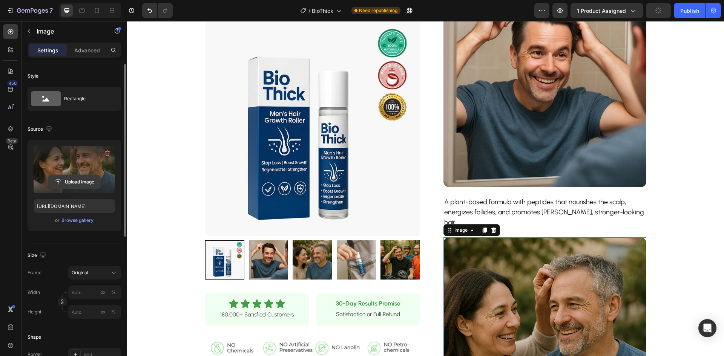
click at [82, 187] on input "file" at bounding box center [74, 182] width 52 height 13
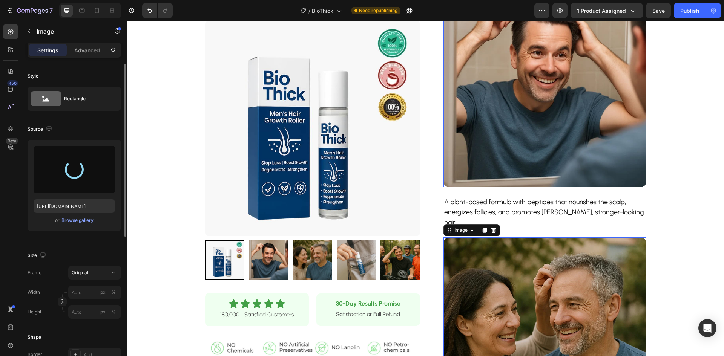
type input "[URL][DOMAIN_NAME]"
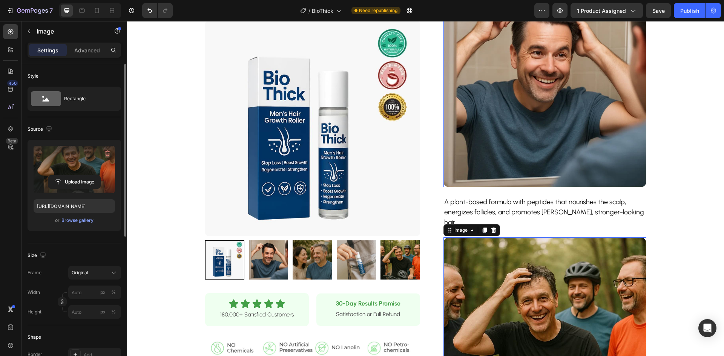
click at [555, 143] on img at bounding box center [545, 86] width 203 height 203
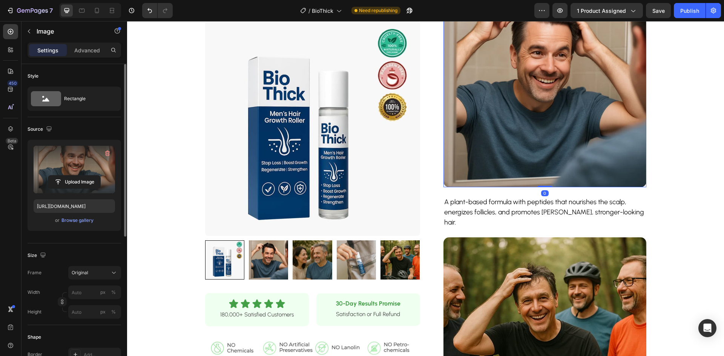
click at [52, 170] on label at bounding box center [74, 170] width 81 height 48
click at [52, 176] on input "file" at bounding box center [74, 182] width 52 height 13
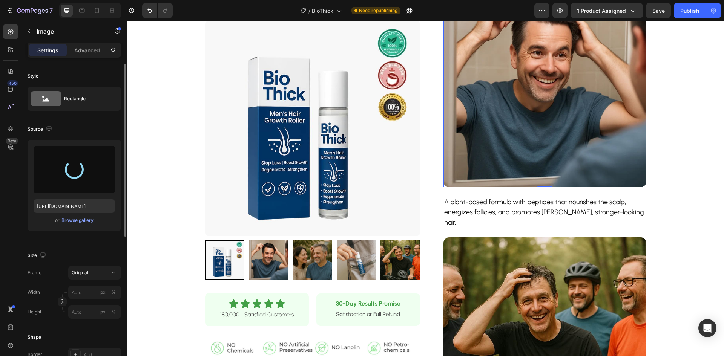
type input "[URL][DOMAIN_NAME]"
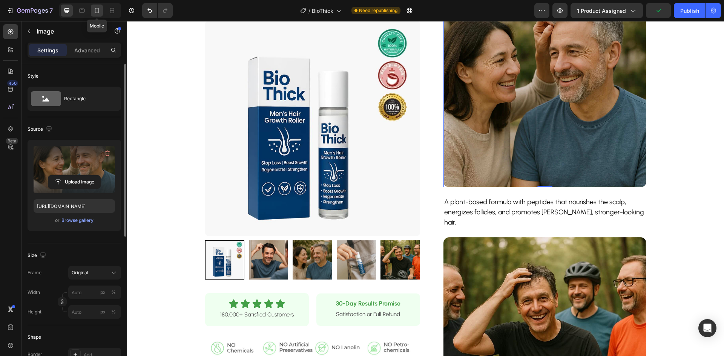
click at [101, 11] on div at bounding box center [97, 11] width 12 height 12
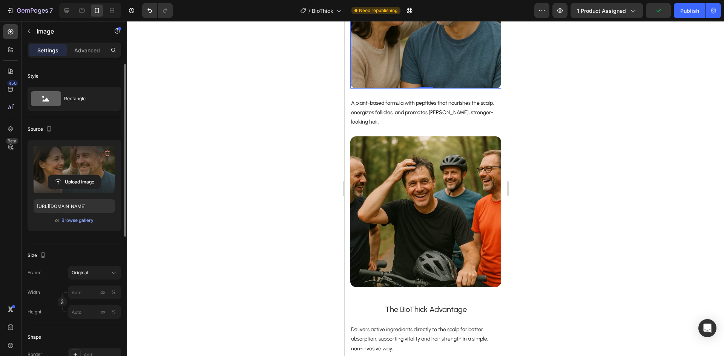
scroll to position [755, 0]
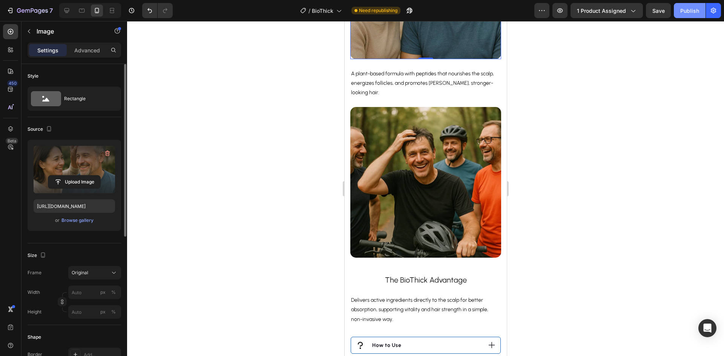
click at [681, 18] on button "Publish" at bounding box center [690, 10] width 32 height 15
